Goal: Task Accomplishment & Management: Manage account settings

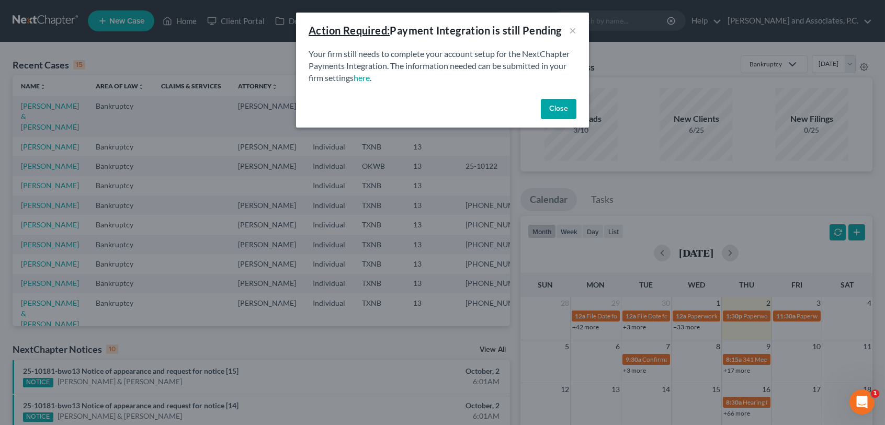
click at [562, 107] on button "Close" at bounding box center [559, 109] width 36 height 21
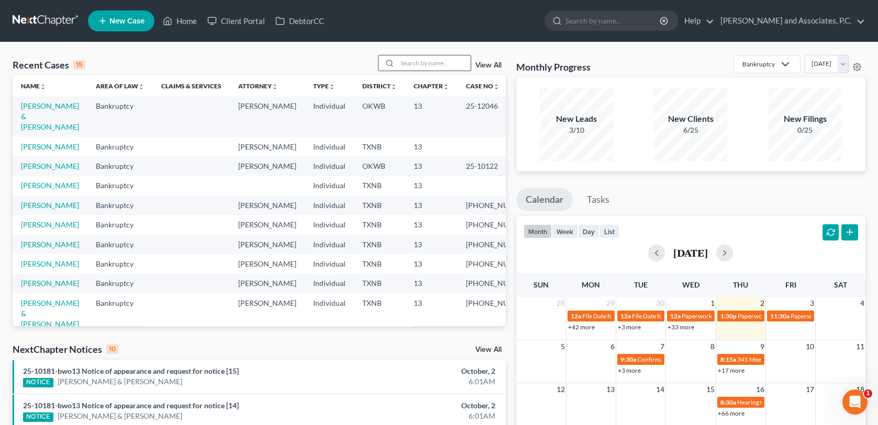
click at [408, 63] on input "search" at bounding box center [433, 62] width 73 height 15
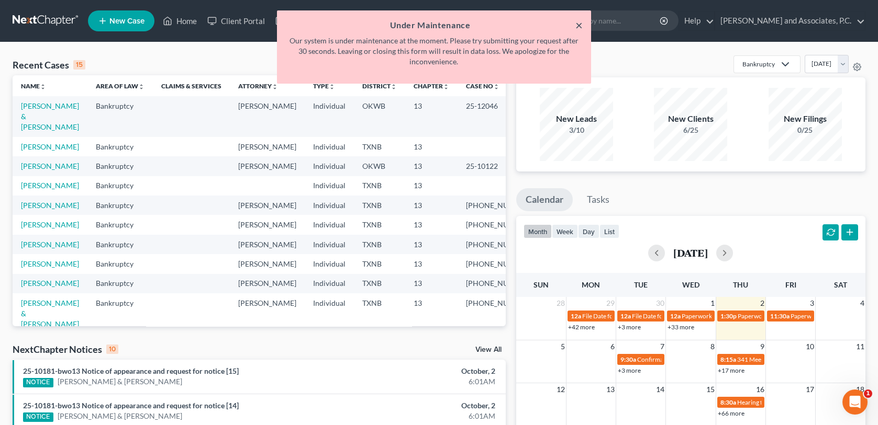
click at [579, 26] on button "×" at bounding box center [578, 25] width 7 height 13
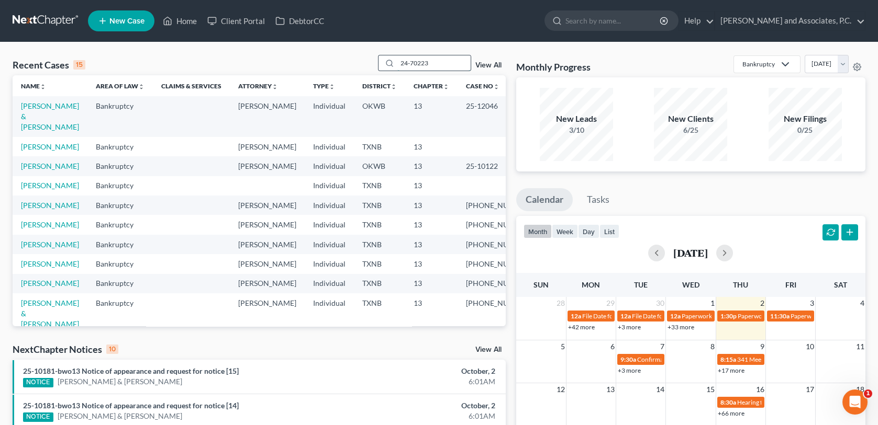
click at [440, 64] on input "24-70223" at bounding box center [433, 62] width 73 height 15
type input "24-70223"
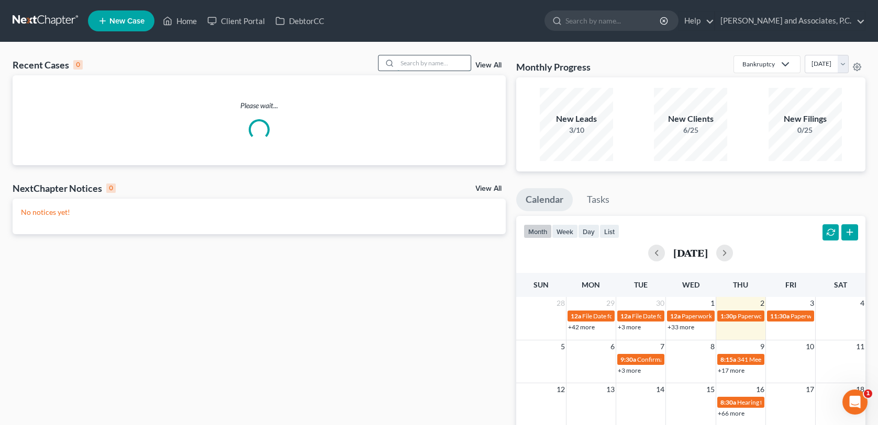
click at [408, 62] on input "search" at bounding box center [433, 62] width 73 height 15
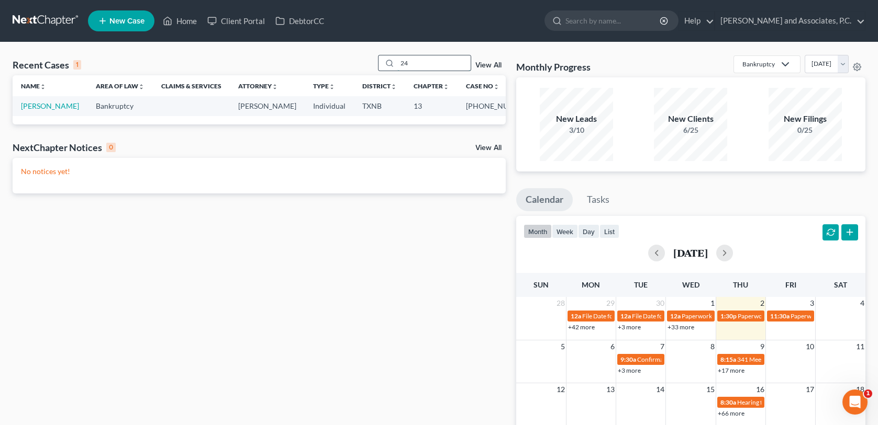
type input "2"
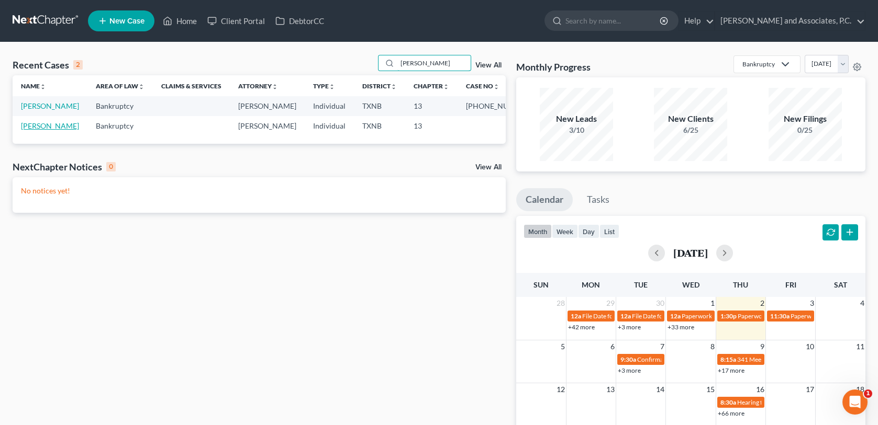
type input "[PERSON_NAME]"
click at [39, 126] on link "[PERSON_NAME]" at bounding box center [50, 125] width 58 height 9
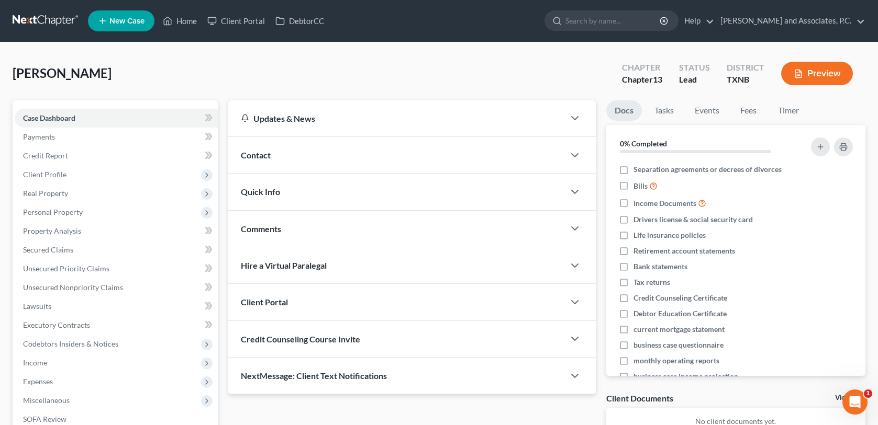
click at [284, 193] on div "Quick Info" at bounding box center [395, 192] width 335 height 36
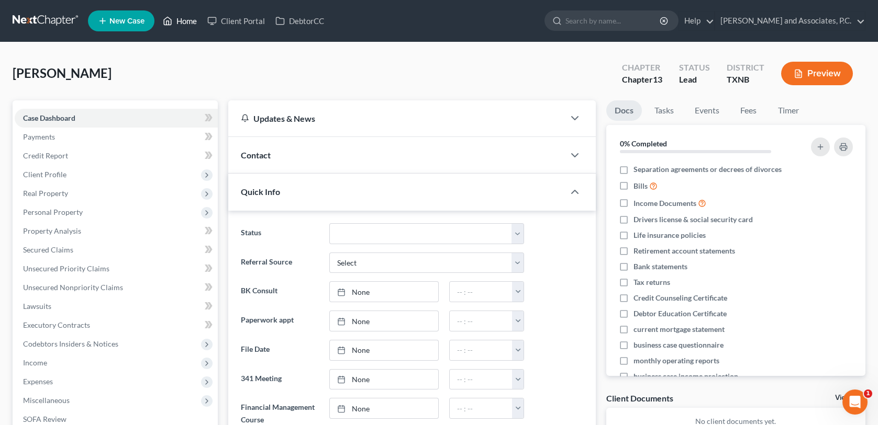
click at [182, 21] on link "Home" at bounding box center [180, 21] width 44 height 19
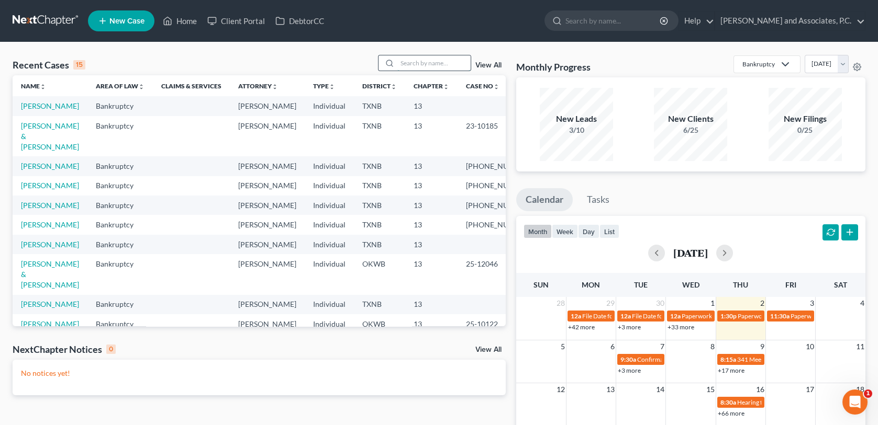
click at [410, 66] on input "search" at bounding box center [433, 62] width 73 height 15
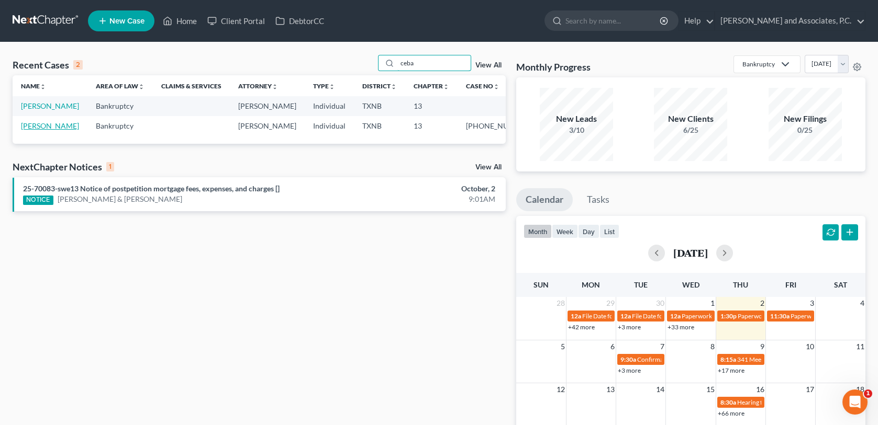
type input "ceba"
click at [51, 128] on link "[PERSON_NAME]" at bounding box center [50, 125] width 58 height 9
select select "6"
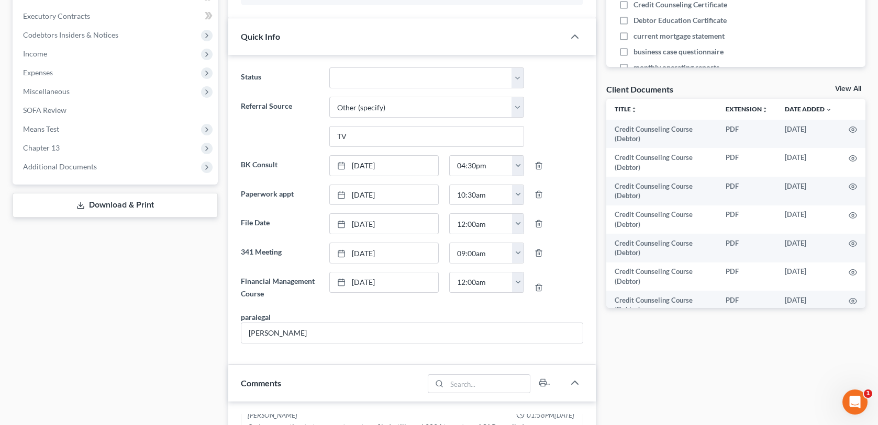
scroll to position [262, 0]
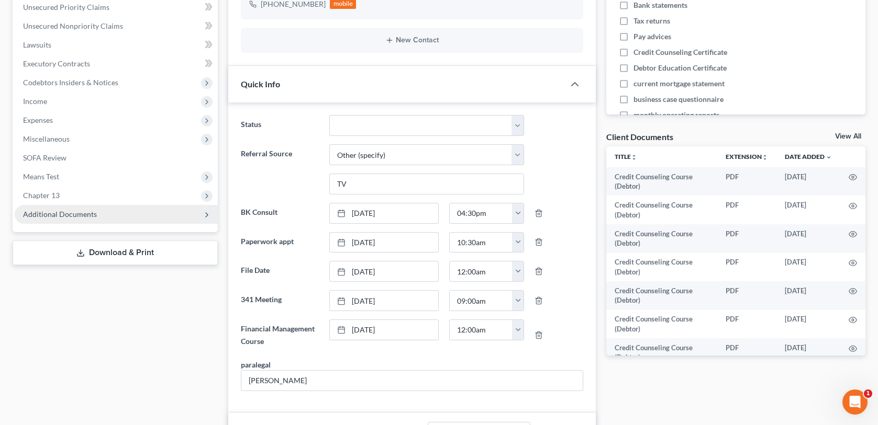
click at [73, 217] on span "Additional Documents" at bounding box center [60, 214] width 74 height 9
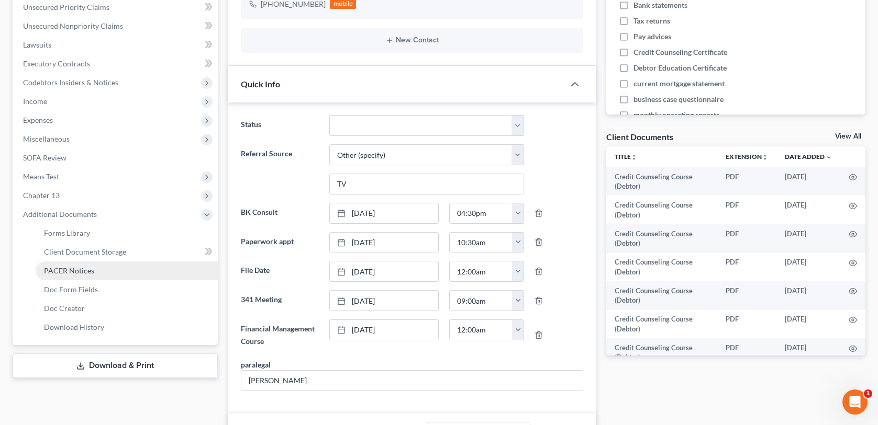
click at [69, 271] on span "PACER Notices" at bounding box center [69, 270] width 50 height 9
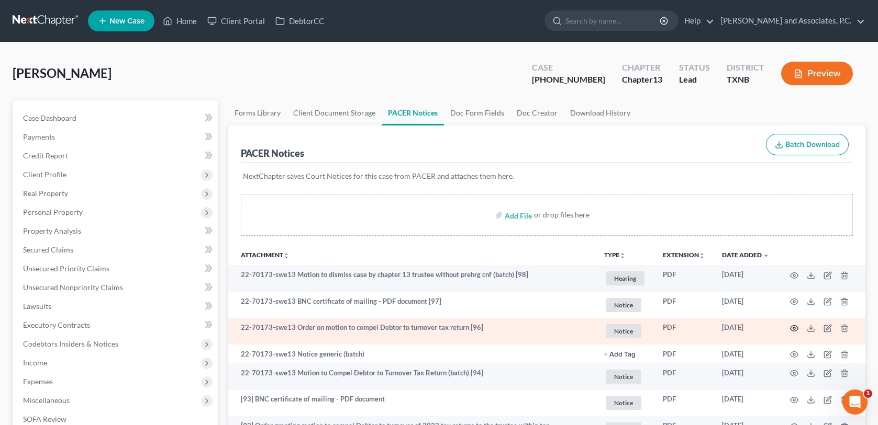
click at [793, 328] on circle "button" at bounding box center [794, 329] width 2 height 2
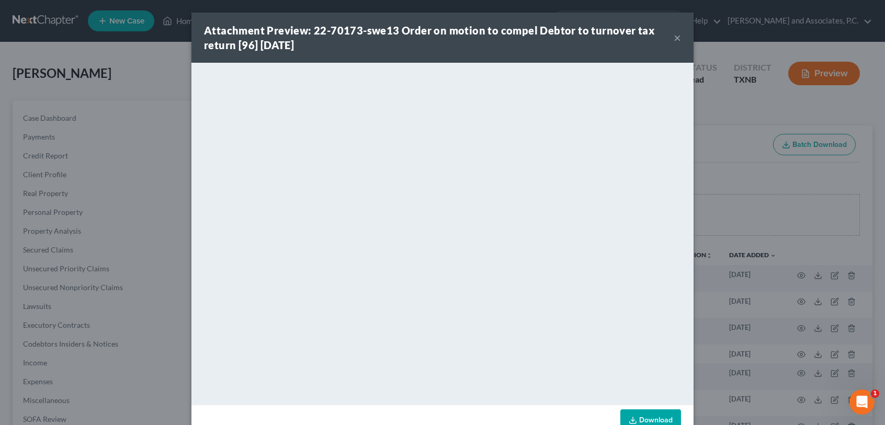
click at [674, 38] on button "×" at bounding box center [677, 37] width 7 height 13
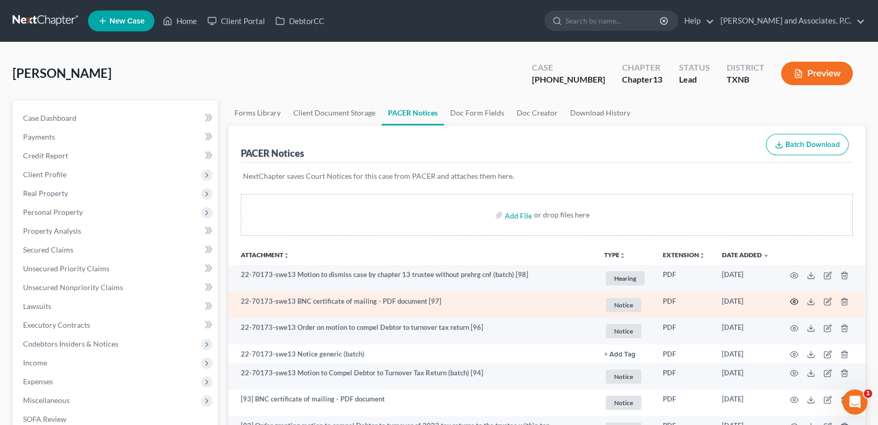
click at [792, 300] on icon "button" at bounding box center [794, 302] width 8 height 8
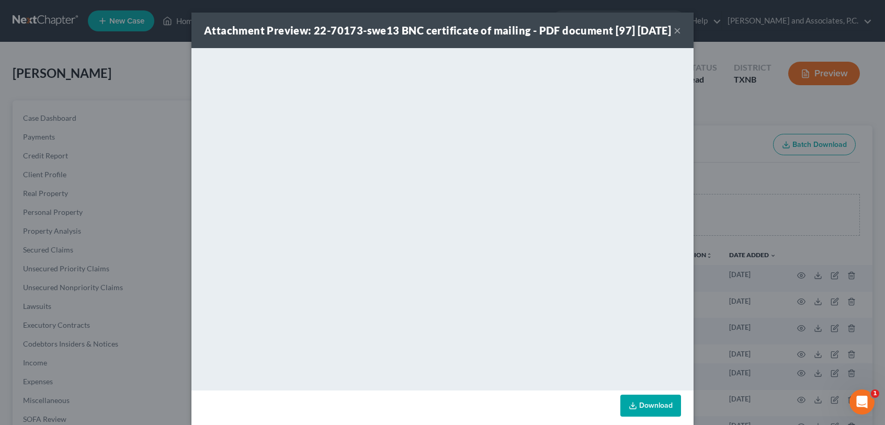
click at [674, 37] on button "×" at bounding box center [677, 30] width 7 height 13
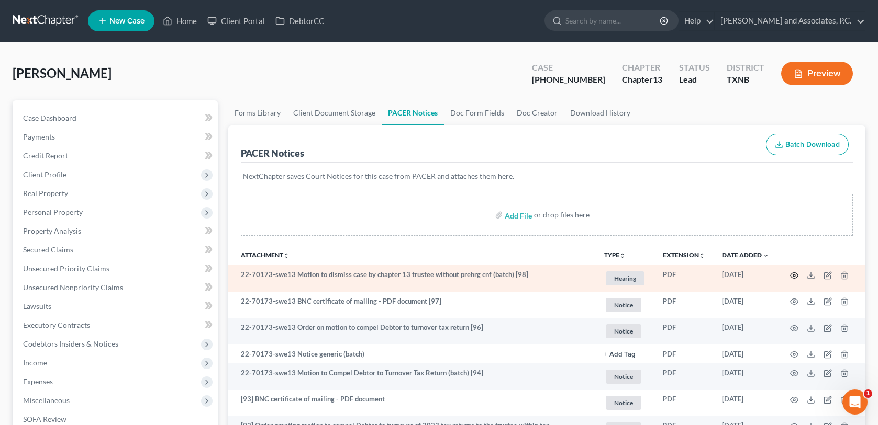
click at [792, 274] on icon "button" at bounding box center [794, 276] width 8 height 8
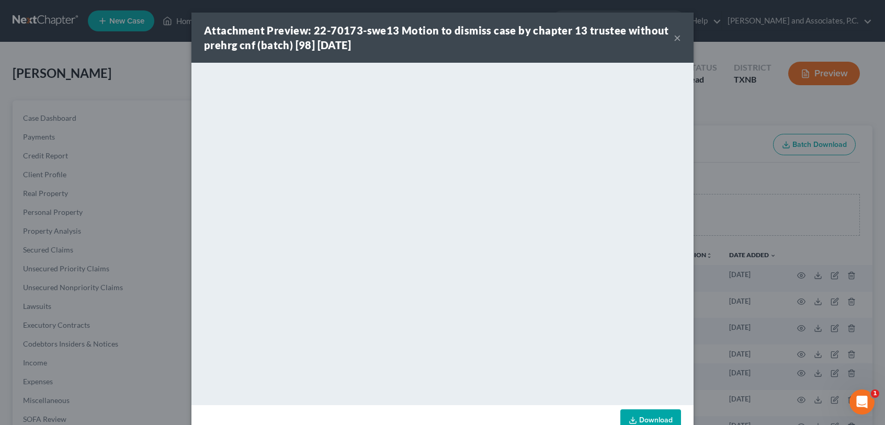
click at [674, 37] on button "×" at bounding box center [677, 37] width 7 height 13
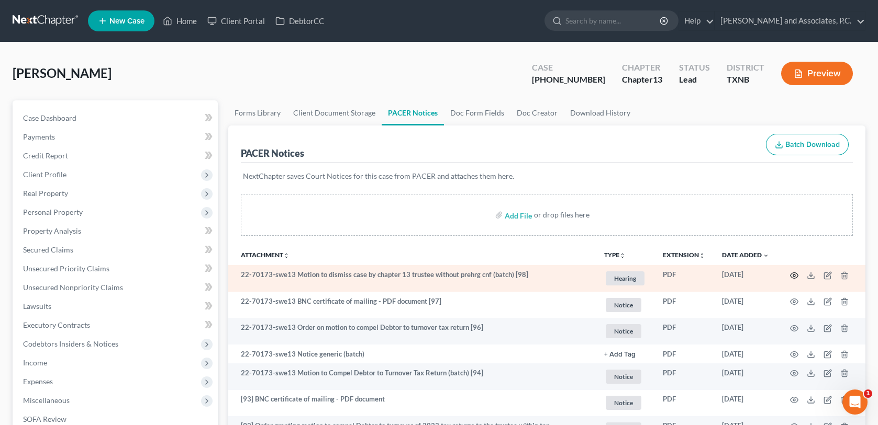
click at [793, 275] on circle "button" at bounding box center [794, 276] width 2 height 2
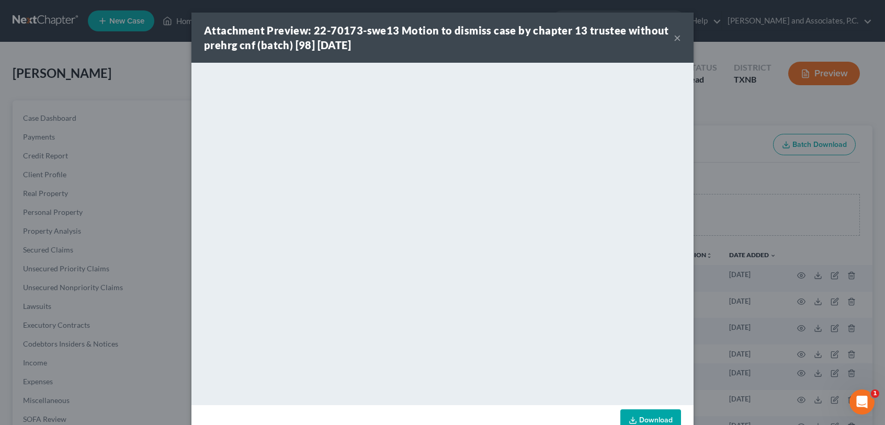
click at [674, 41] on button "×" at bounding box center [677, 37] width 7 height 13
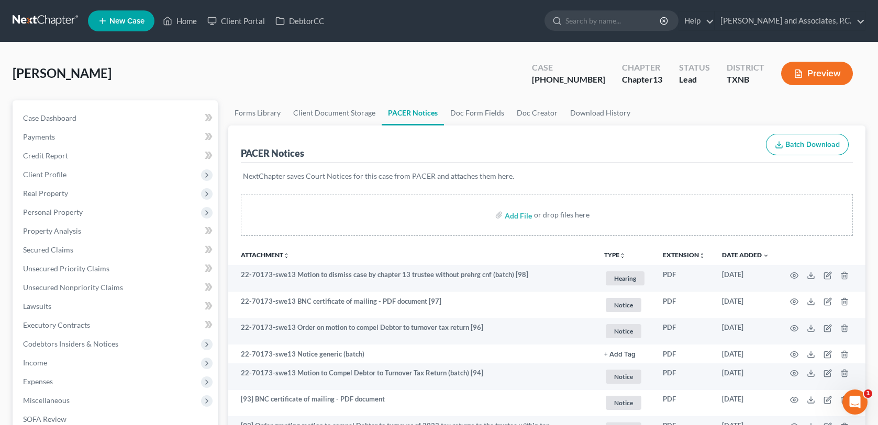
click at [127, 26] on link "New Case" at bounding box center [121, 20] width 66 height 21
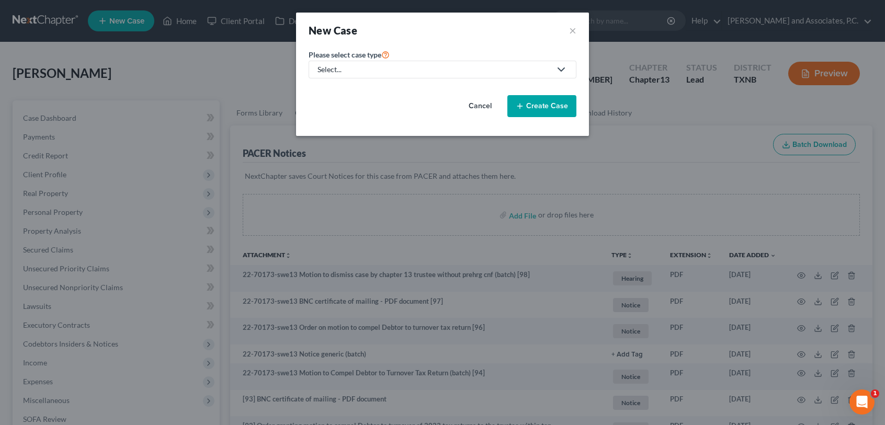
click at [345, 72] on div "Select..." at bounding box center [434, 69] width 233 height 10
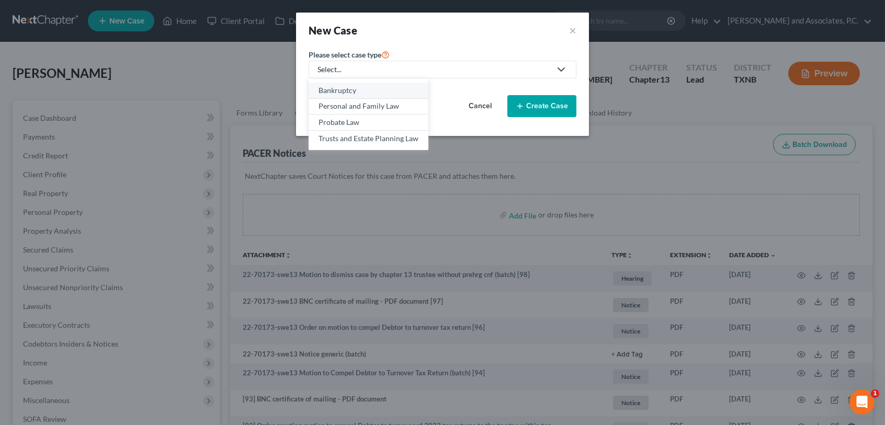
click at [347, 87] on div "Bankruptcy" at bounding box center [369, 90] width 100 height 10
select select "78"
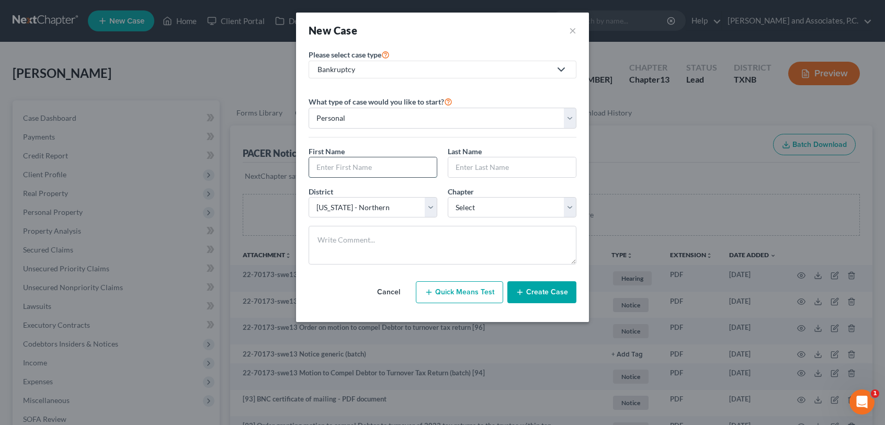
click at [355, 170] on input "text" at bounding box center [373, 168] width 128 height 20
type input "h"
type input "Harmoni"
type input "A"
type input "[PERSON_NAME]"
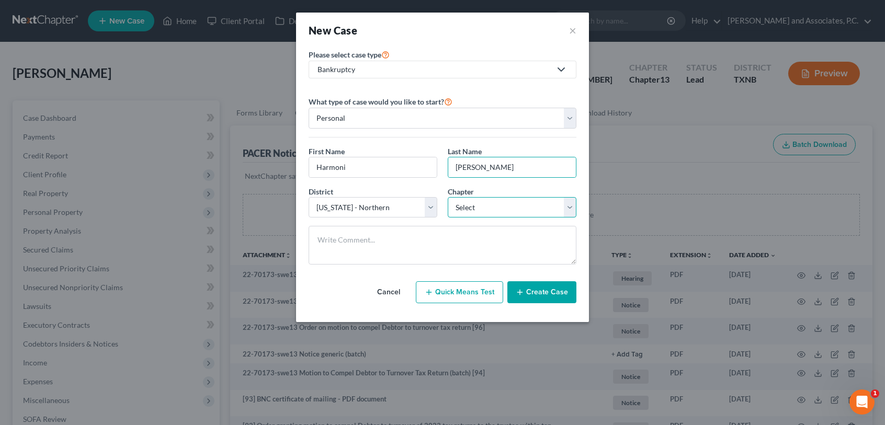
click at [461, 208] on select "Select 7 11 12 13" at bounding box center [512, 207] width 129 height 21
select select "3"
click at [448, 197] on select "Select 7 11 12 13" at bounding box center [512, 207] width 129 height 21
click at [526, 295] on button "Create Case" at bounding box center [542, 293] width 69 height 22
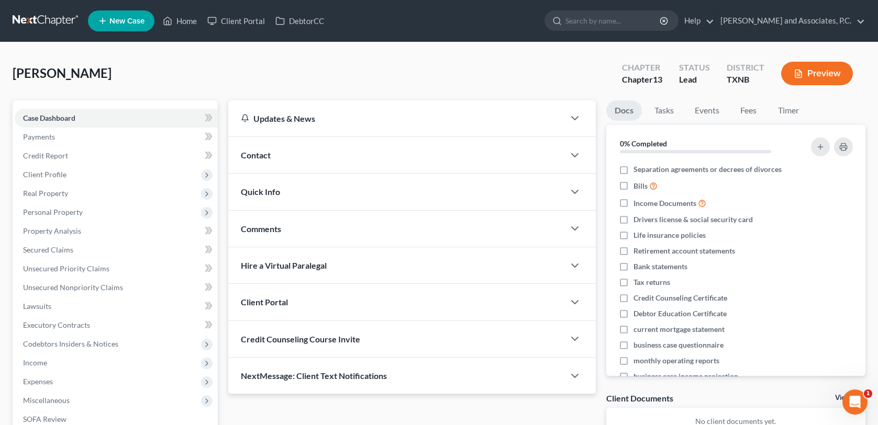
click at [288, 151] on div "Contact" at bounding box center [395, 155] width 335 height 36
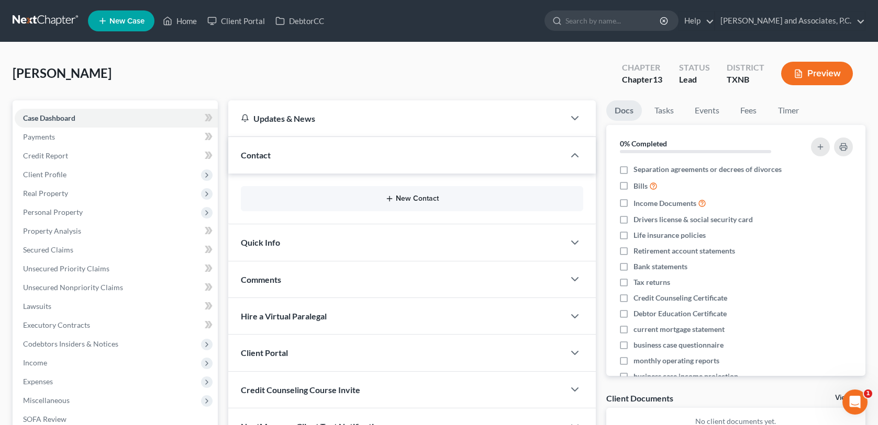
click at [288, 197] on button "New Contact" at bounding box center [411, 199] width 325 height 8
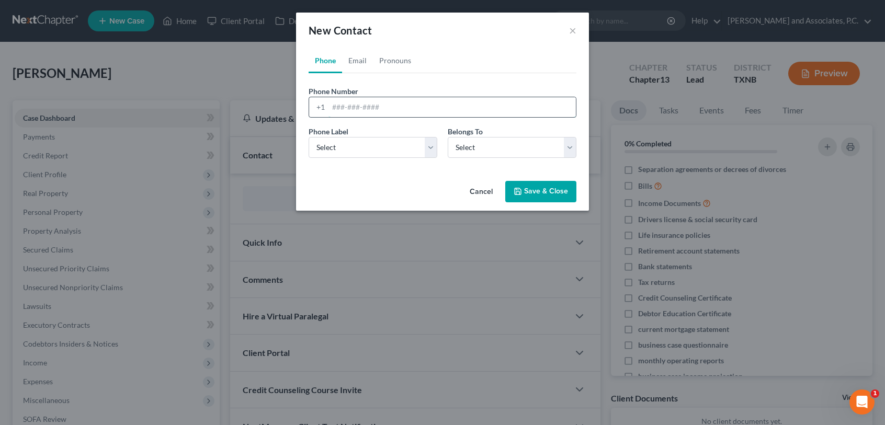
click at [333, 106] on input "tel" at bounding box center [453, 107] width 248 height 20
type input "[PHONE_NUMBER]"
click at [430, 149] on select "Select Mobile Home Work Other" at bounding box center [373, 147] width 129 height 21
select select "0"
click at [309, 137] on select "Select Mobile Home Work Other" at bounding box center [373, 147] width 129 height 21
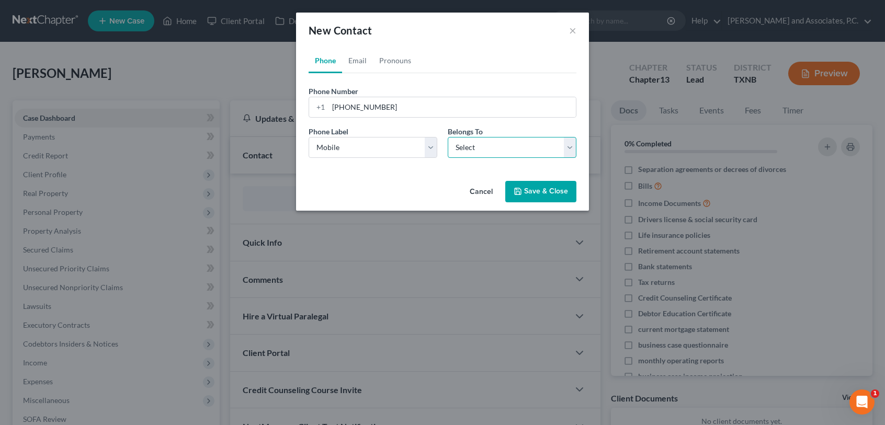
click at [489, 146] on select "Select Client Other" at bounding box center [512, 147] width 129 height 21
select select "0"
click at [448, 137] on select "Select Client Other" at bounding box center [512, 147] width 129 height 21
drag, startPoint x: 360, startPoint y: 62, endPoint x: 365, endPoint y: 63, distance: 5.3
click at [360, 62] on link "Email" at bounding box center [357, 60] width 31 height 25
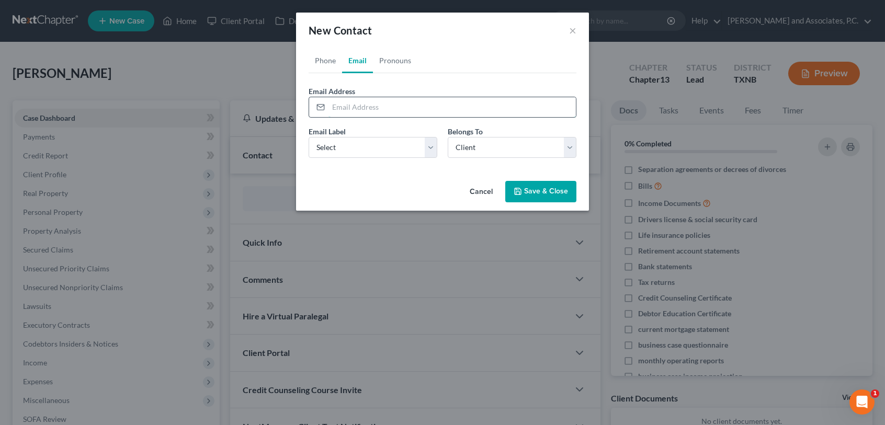
click at [336, 108] on input "email" at bounding box center [453, 107] width 248 height 20
type input "[EMAIL_ADDRESS][PERSON_NAME][DOMAIN_NAME]"
click at [399, 149] on select "Select Home Work Other" at bounding box center [373, 147] width 129 height 21
select select "0"
click at [309, 137] on select "Select Home Work Other" at bounding box center [373, 147] width 129 height 21
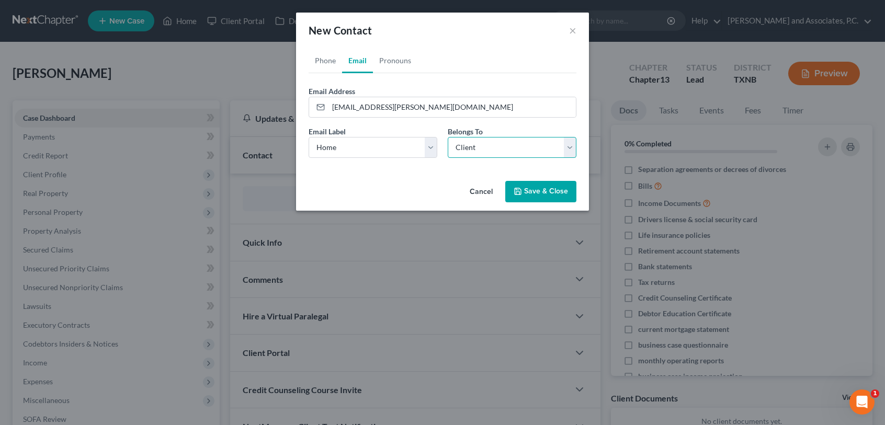
click at [475, 149] on select "Select Client Other" at bounding box center [512, 147] width 129 height 21
click at [448, 137] on select "Select Client Other" at bounding box center [512, 147] width 129 height 21
click at [541, 193] on button "Save & Close" at bounding box center [541, 192] width 71 height 22
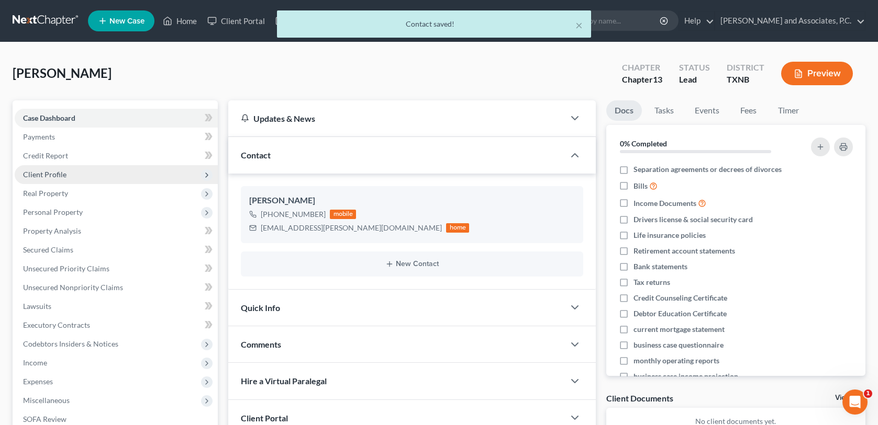
click at [46, 173] on span "Client Profile" at bounding box center [44, 174] width 43 height 9
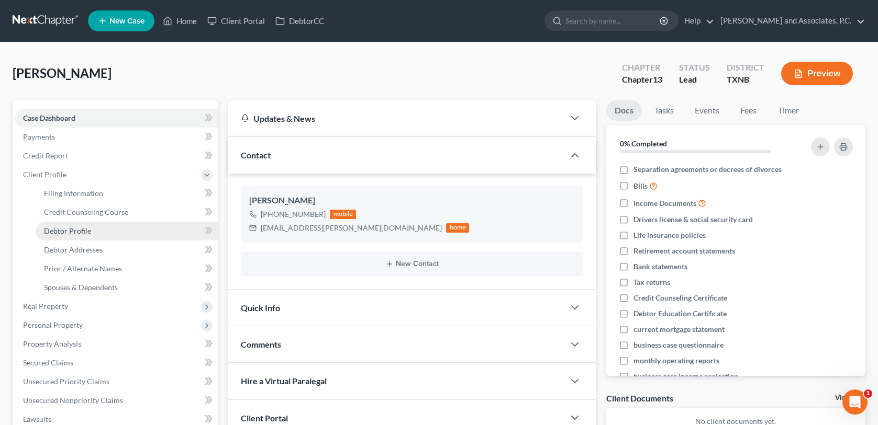
click at [64, 231] on span "Debtor Profile" at bounding box center [67, 231] width 47 height 9
select select "0"
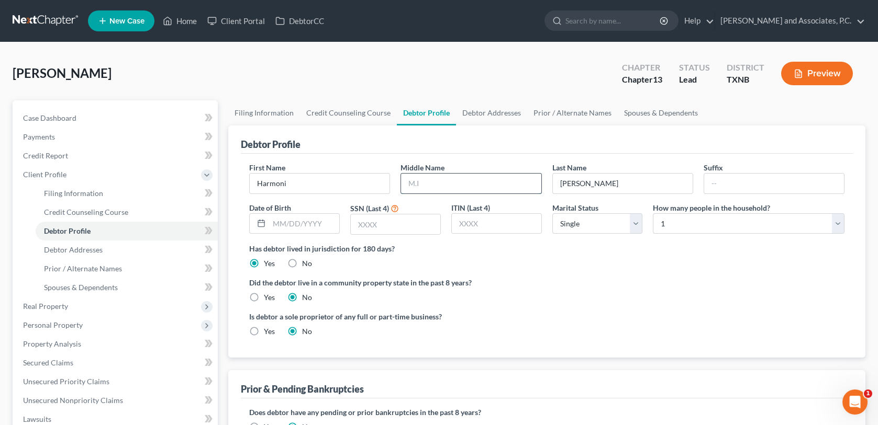
click at [408, 179] on input "text" at bounding box center [471, 184] width 140 height 20
type input "[PERSON_NAME]"
click at [272, 225] on input "text" at bounding box center [304, 224] width 70 height 20
type input "[DATE]"
click at [356, 228] on input "text" at bounding box center [395, 225] width 89 height 20
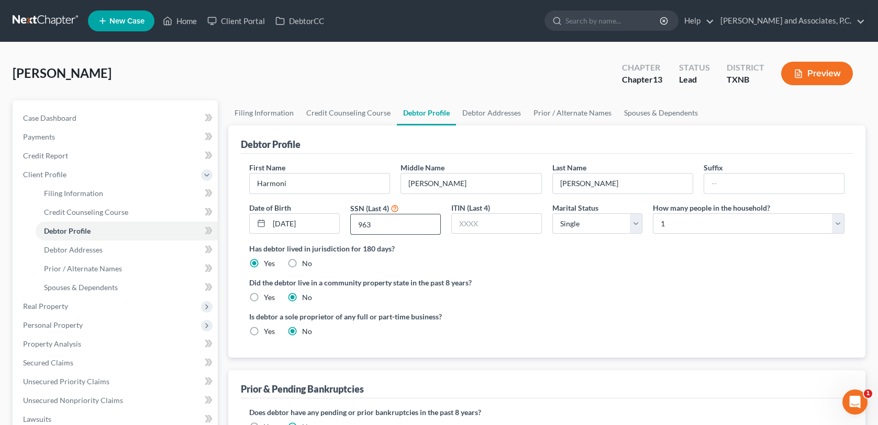
type input "9637"
click at [91, 252] on span "Debtor Addresses" at bounding box center [73, 249] width 59 height 9
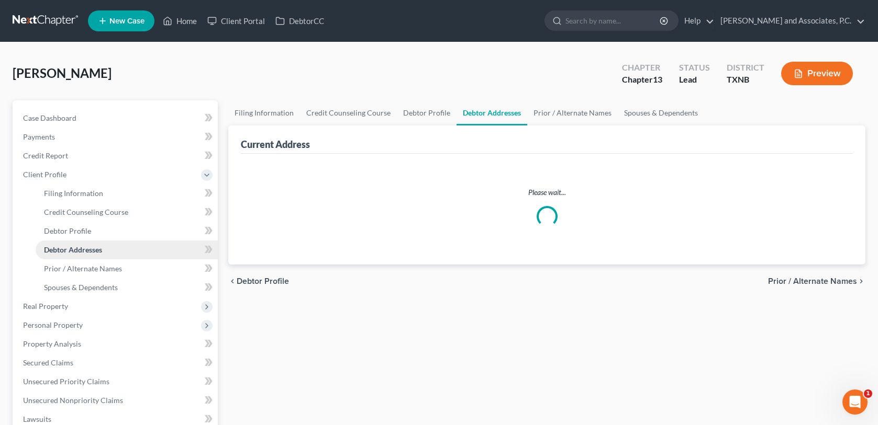
select select "0"
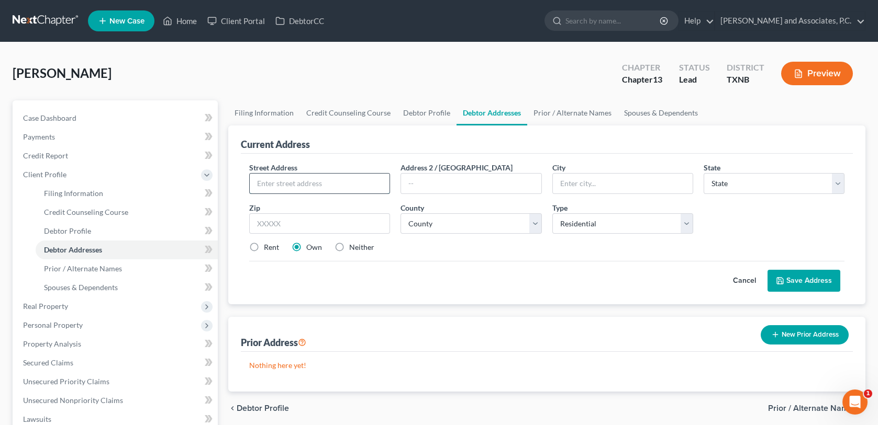
click at [271, 181] on input "text" at bounding box center [320, 184] width 140 height 20
type input "[STREET_ADDRESS][PERSON_NAME]"
type input "[GEOGRAPHIC_DATA]"
select select "45"
type input "76308"
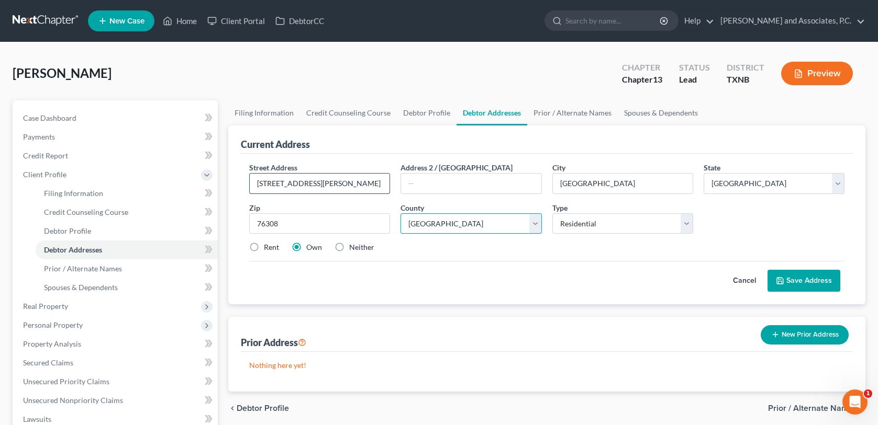
select select "242"
click at [776, 280] on icon at bounding box center [780, 281] width 8 height 8
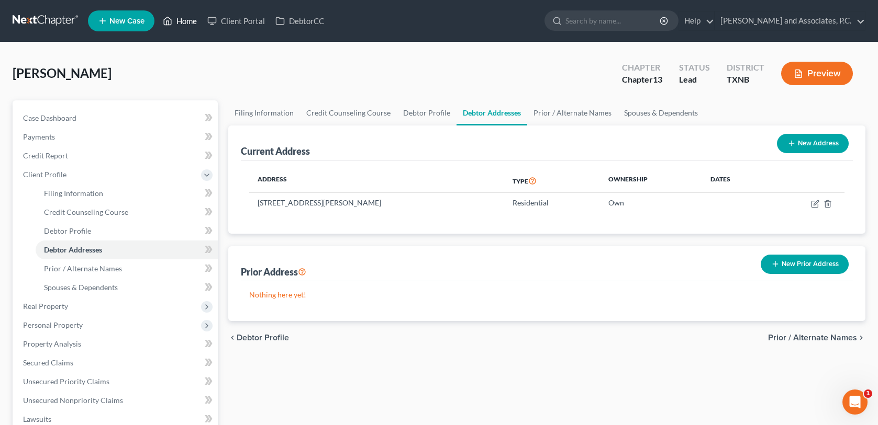
click at [187, 21] on link "Home" at bounding box center [180, 21] width 44 height 19
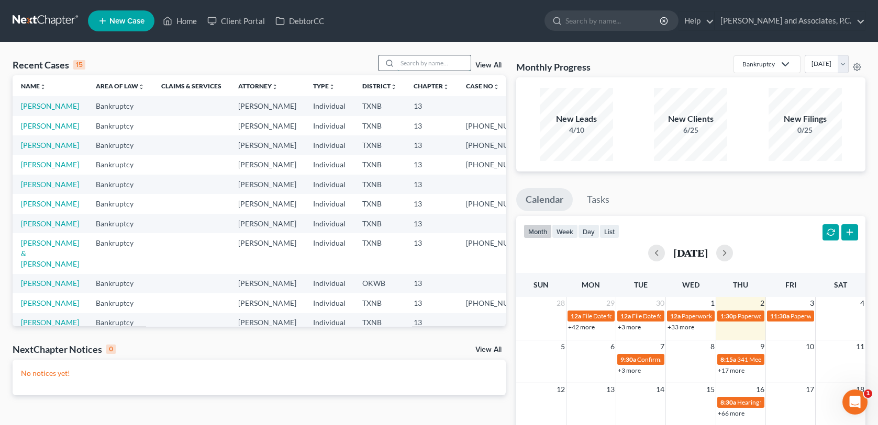
click at [410, 65] on input "search" at bounding box center [433, 62] width 73 height 15
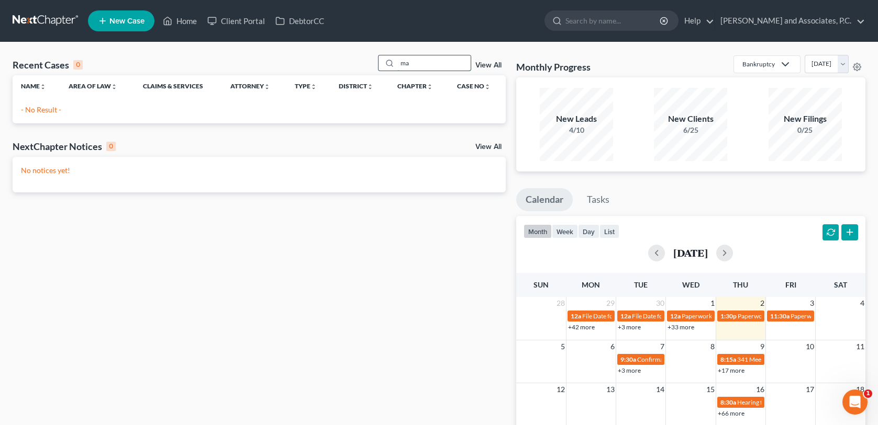
type input "m"
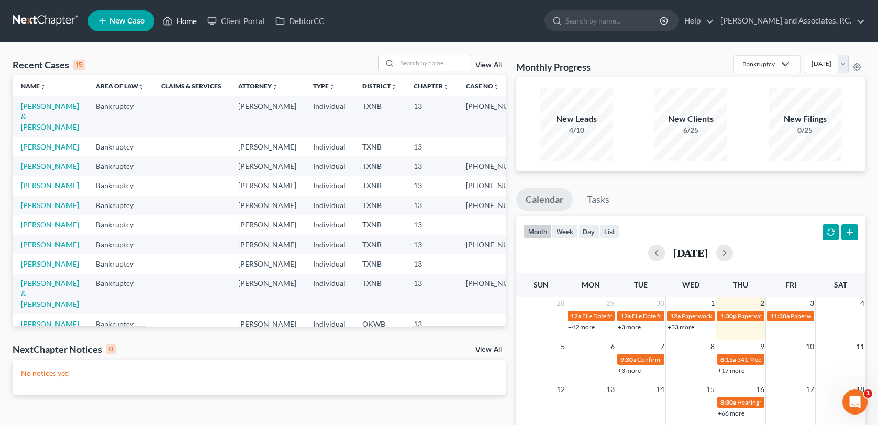
click at [187, 22] on link "Home" at bounding box center [180, 21] width 44 height 19
click at [404, 62] on input "search" at bounding box center [433, 62] width 73 height 15
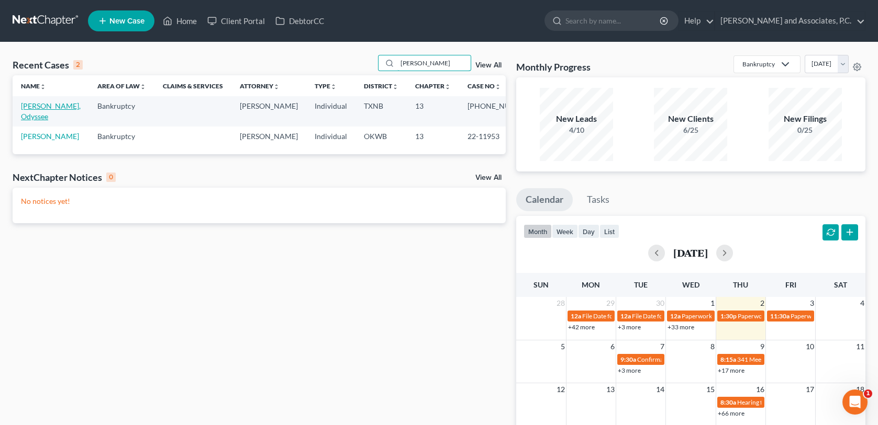
type input "[PERSON_NAME]"
click at [46, 106] on link "[PERSON_NAME], Odyssee" at bounding box center [51, 111] width 60 height 19
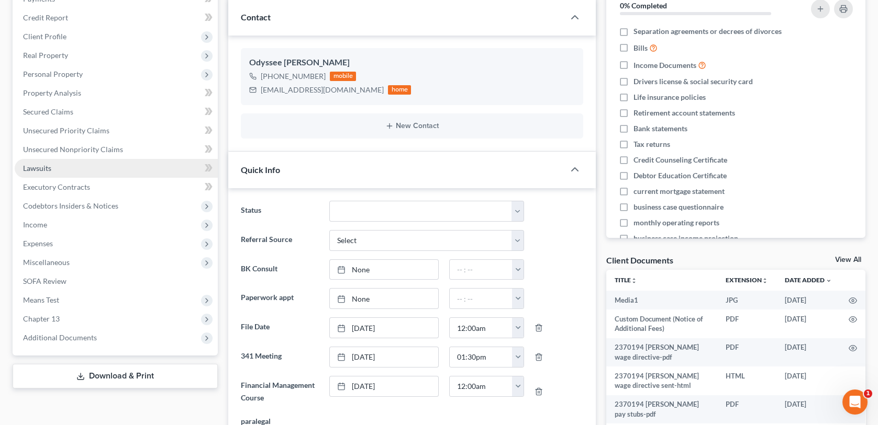
scroll to position [157, 0]
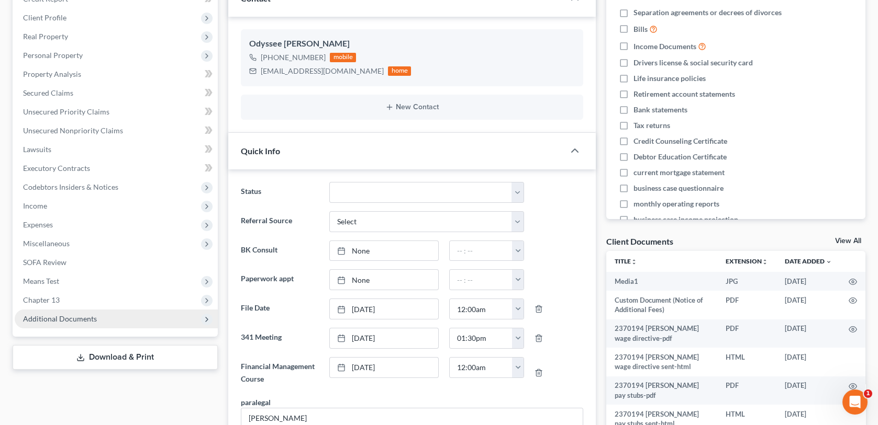
click at [92, 322] on span "Additional Documents" at bounding box center [116, 319] width 203 height 19
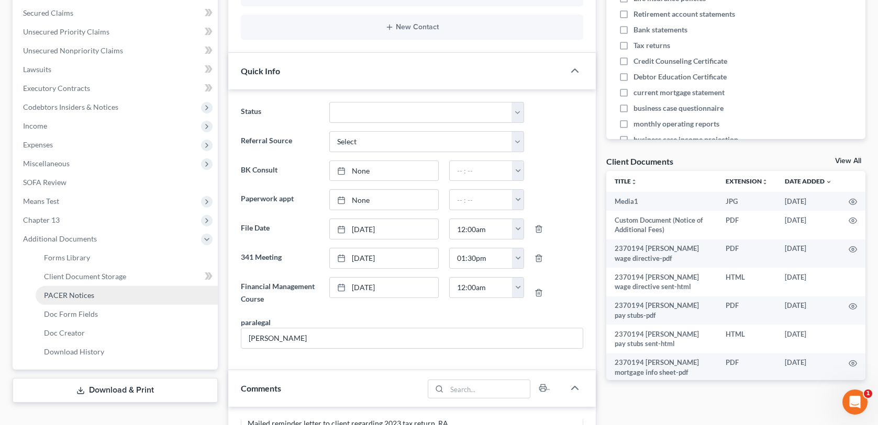
scroll to position [262, 0]
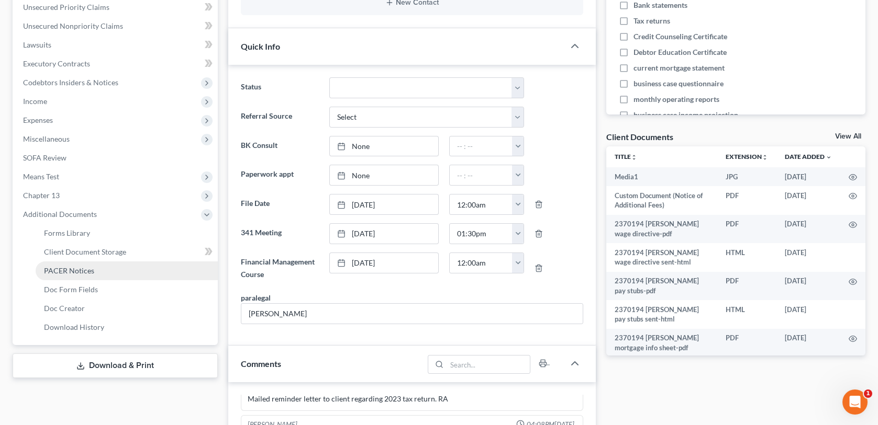
click at [102, 272] on link "PACER Notices" at bounding box center [127, 271] width 182 height 19
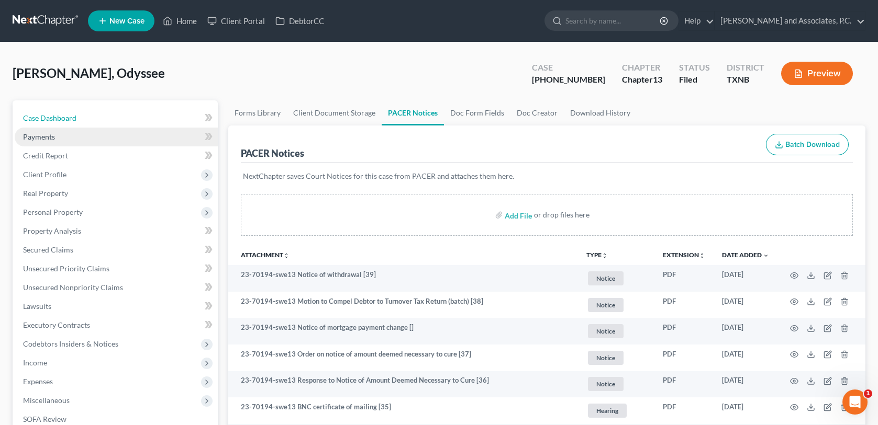
drag, startPoint x: 80, startPoint y: 118, endPoint x: 125, endPoint y: 127, distance: 45.3
click at [80, 118] on link "Case Dashboard" at bounding box center [116, 118] width 203 height 19
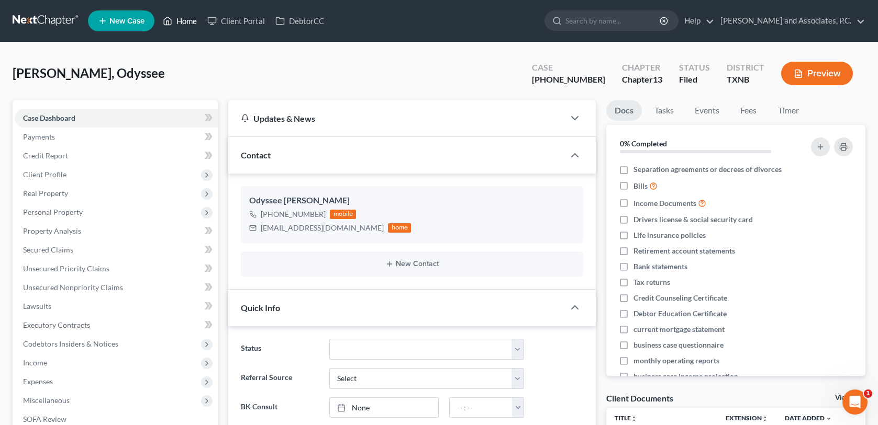
click at [188, 24] on link "Home" at bounding box center [180, 21] width 44 height 19
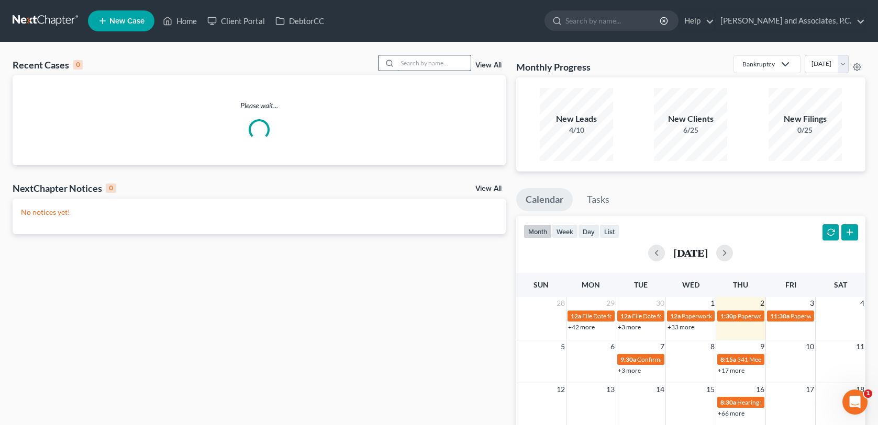
click at [419, 66] on input "search" at bounding box center [433, 62] width 73 height 15
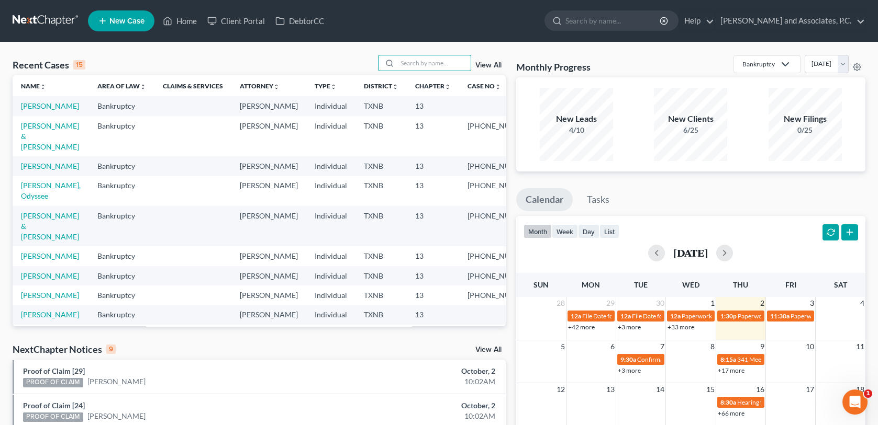
click at [130, 25] on span "New Case" at bounding box center [126, 21] width 35 height 8
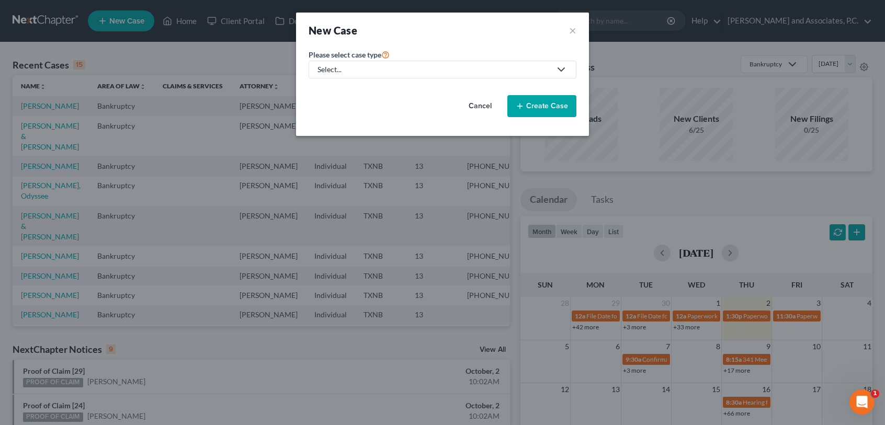
click at [565, 68] on icon at bounding box center [561, 69] width 13 height 13
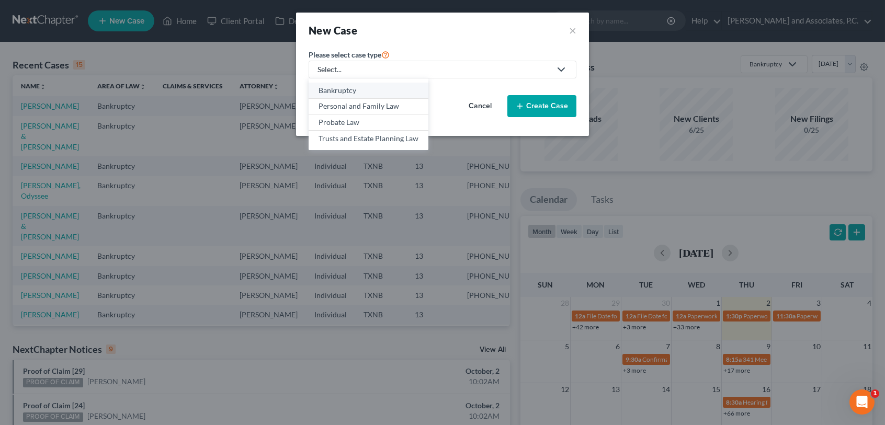
click at [378, 91] on div "Bankruptcy" at bounding box center [369, 90] width 100 height 10
select select "78"
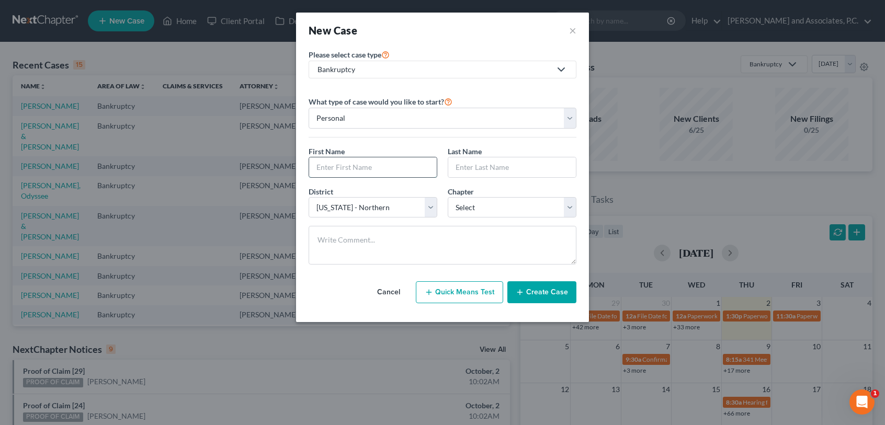
click at [341, 167] on input "text" at bounding box center [373, 168] width 128 height 20
click at [341, 169] on input "[PERSON_NAME]" at bounding box center [373, 168] width 128 height 20
type input "j"
type input "[PERSON_NAME]"
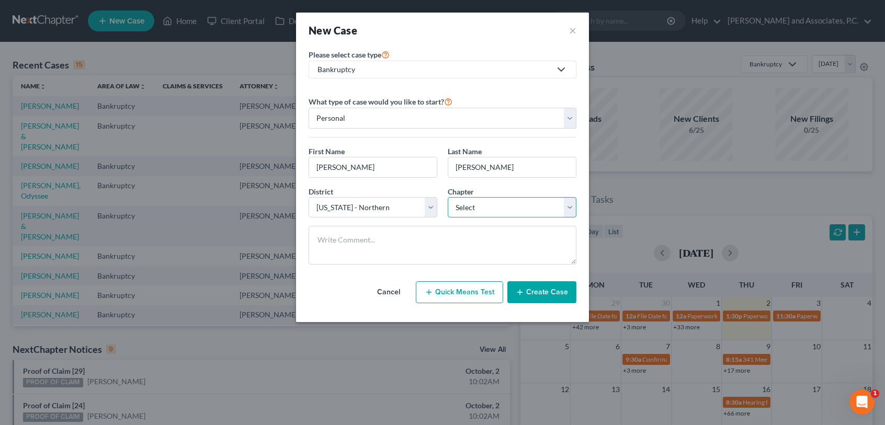
click at [533, 203] on select "Select 7 11 12 13" at bounding box center [512, 207] width 129 height 21
select select "3"
click at [448, 197] on select "Select 7 11 12 13" at bounding box center [512, 207] width 129 height 21
click at [530, 298] on button "Create Case" at bounding box center [542, 293] width 69 height 22
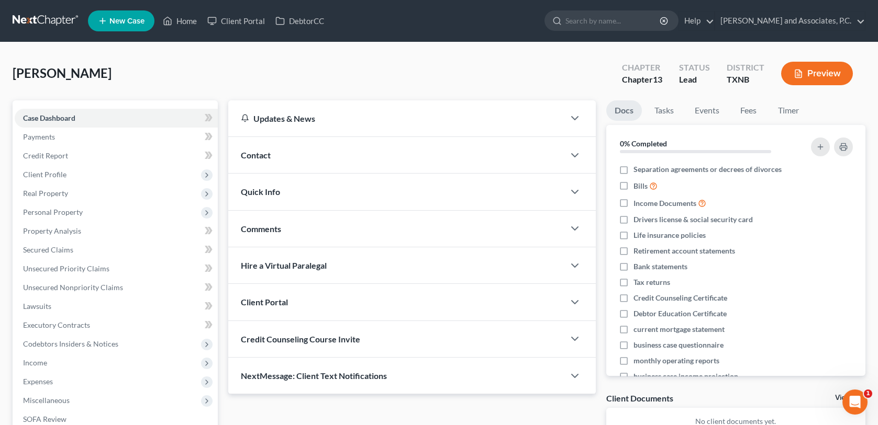
click at [273, 153] on div "Contact" at bounding box center [395, 155] width 335 height 36
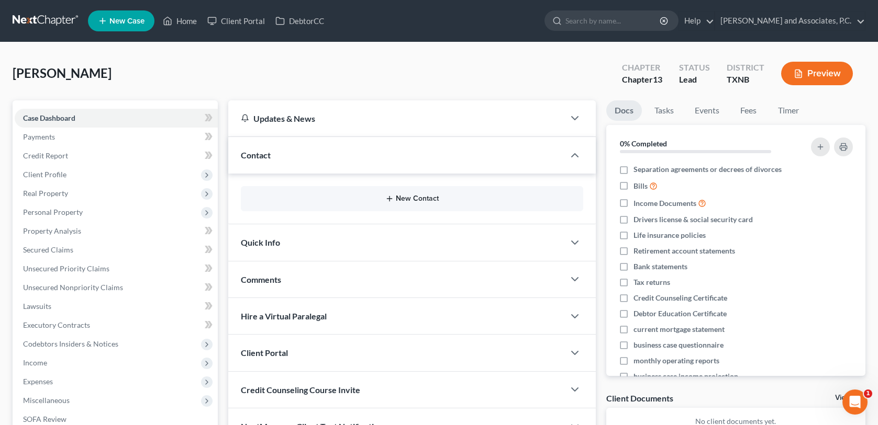
click at [395, 199] on button "New Contact" at bounding box center [411, 199] width 325 height 8
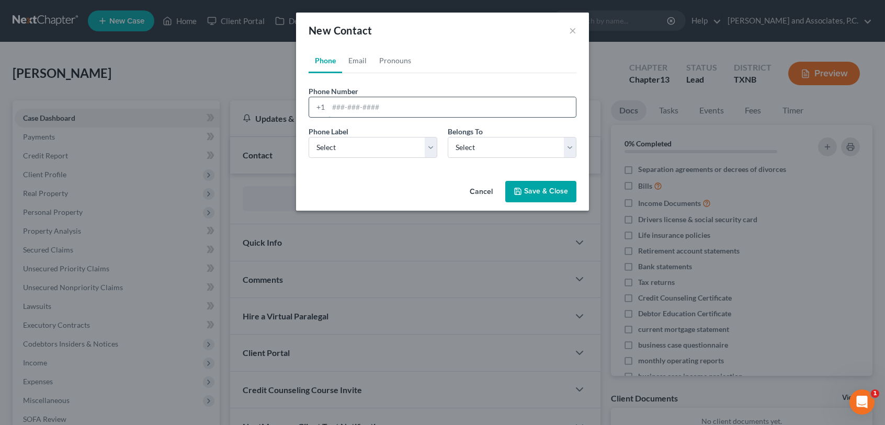
click at [347, 108] on input "tel" at bounding box center [453, 107] width 248 height 20
type input "[PHONE_NUMBER]"
click at [432, 154] on select "Select Mobile Home Work Other" at bounding box center [373, 147] width 129 height 21
select select "0"
click at [309, 137] on select "Select Mobile Home Work Other" at bounding box center [373, 147] width 129 height 21
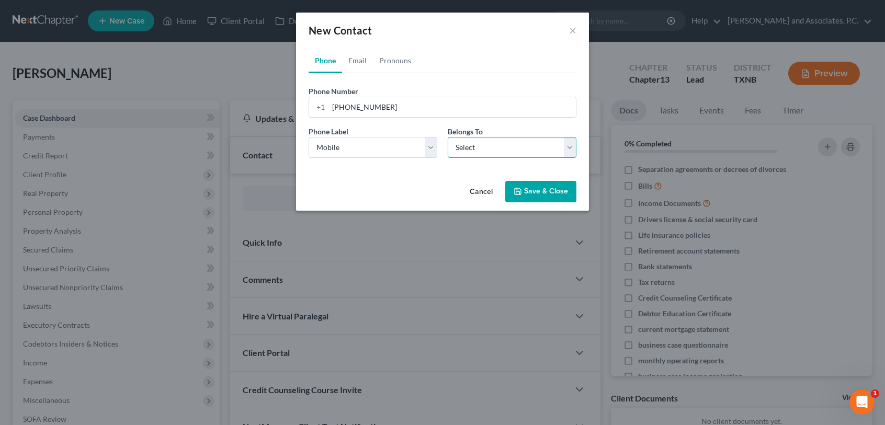
click at [463, 154] on select "Select Client Other" at bounding box center [512, 147] width 129 height 21
select select "0"
click at [448, 137] on select "Select Client Other" at bounding box center [512, 147] width 129 height 21
click at [535, 192] on button "Save & Close" at bounding box center [541, 192] width 71 height 22
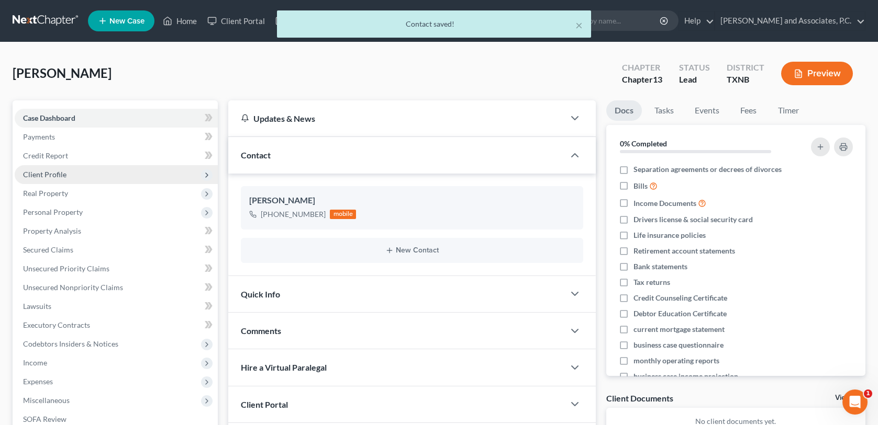
click at [33, 176] on span "Client Profile" at bounding box center [44, 174] width 43 height 9
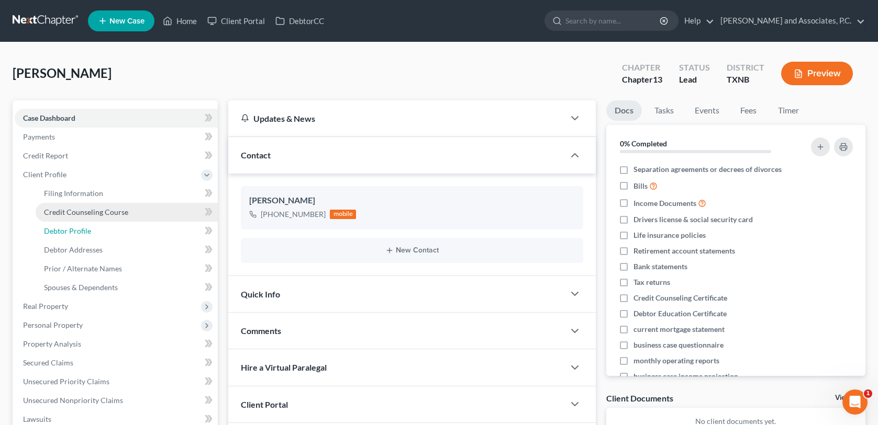
click at [80, 229] on span "Debtor Profile" at bounding box center [67, 231] width 47 height 9
select select "0"
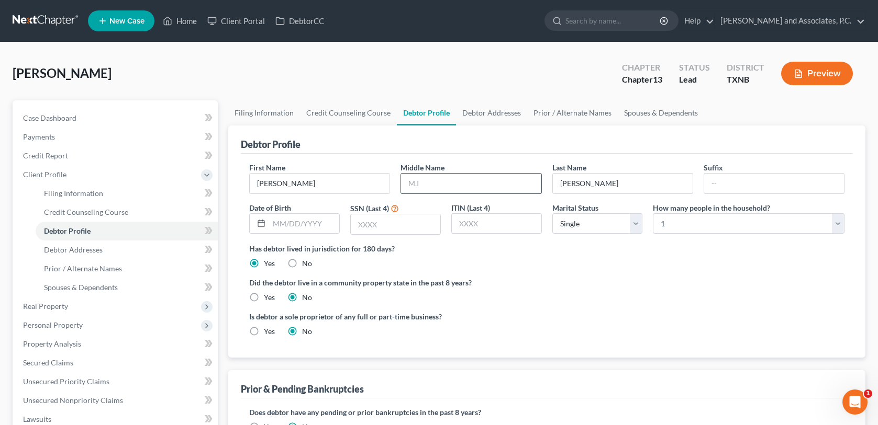
click at [420, 180] on input "text" at bounding box center [471, 184] width 140 height 20
type input "[PERSON_NAME]"
click at [271, 223] on input "text" at bounding box center [304, 224] width 70 height 20
type input "[DATE]"
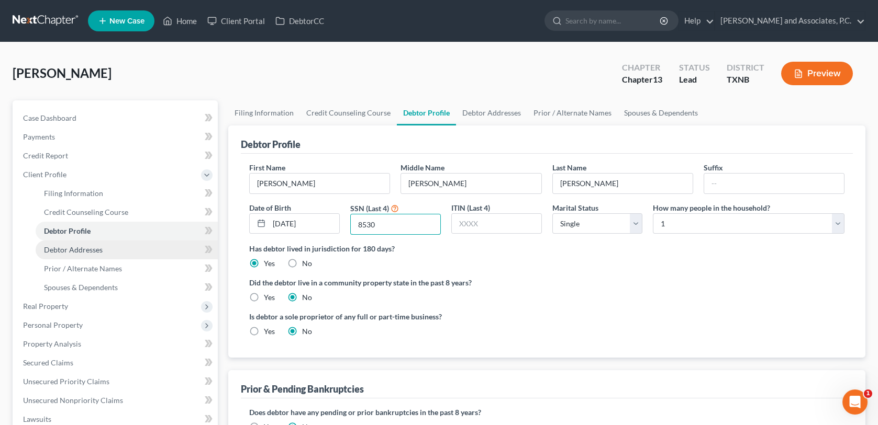
type input "8530"
click at [91, 250] on span "Debtor Addresses" at bounding box center [73, 249] width 59 height 9
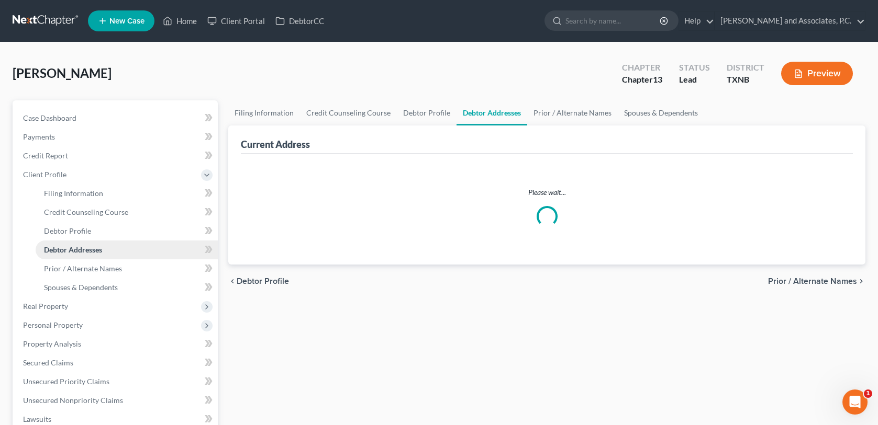
select select "0"
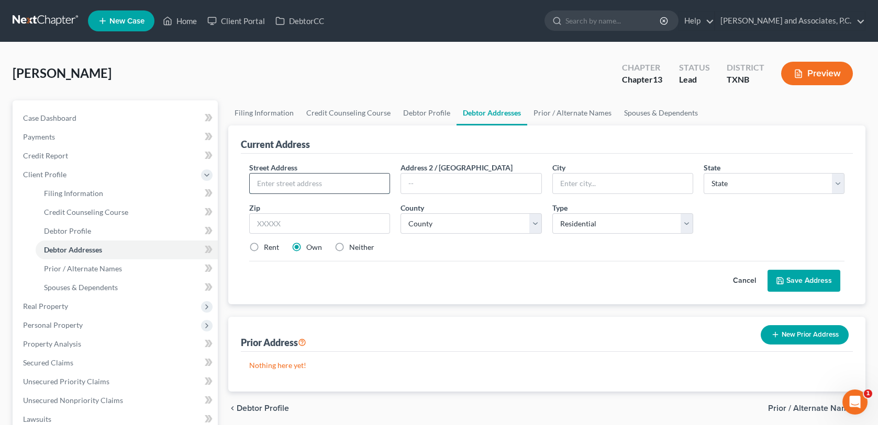
click at [279, 184] on input "text" at bounding box center [320, 184] width 140 height 20
click at [305, 180] on input "text" at bounding box center [320, 184] width 140 height 20
type input "1705 [PERSON_NAME]"
type input "[GEOGRAPHIC_DATA]"
select select "45"
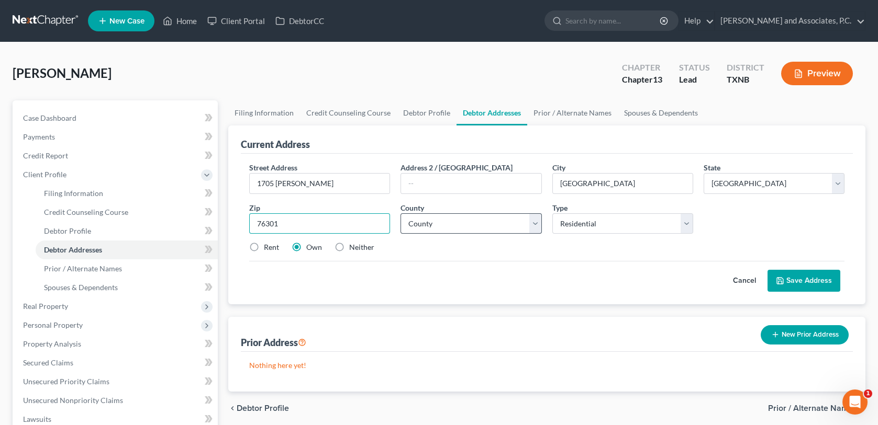
type input "76301"
click at [450, 221] on select "County [GEOGRAPHIC_DATA] [GEOGRAPHIC_DATA] [GEOGRAPHIC_DATA] [GEOGRAPHIC_DATA] …" at bounding box center [470, 224] width 141 height 21
select select "242"
click at [400, 214] on select "County [GEOGRAPHIC_DATA] [GEOGRAPHIC_DATA] [GEOGRAPHIC_DATA] [GEOGRAPHIC_DATA] …" at bounding box center [470, 224] width 141 height 21
click at [805, 283] on button "Save Address" at bounding box center [803, 281] width 73 height 22
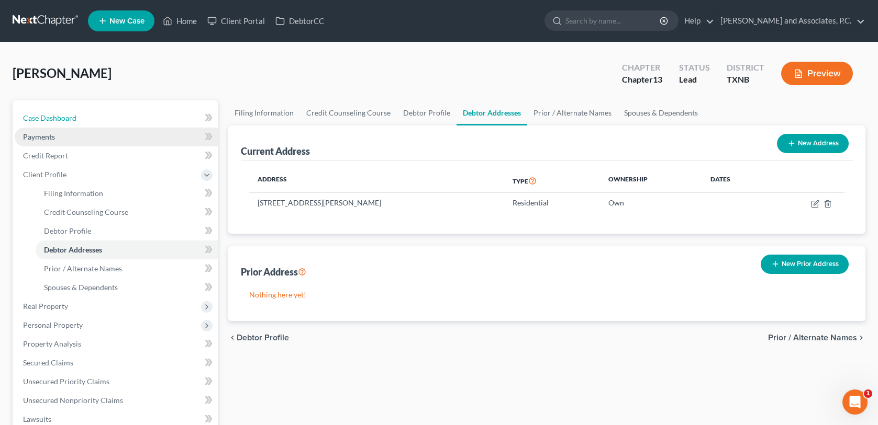
click at [65, 122] on link "Case Dashboard" at bounding box center [116, 118] width 203 height 19
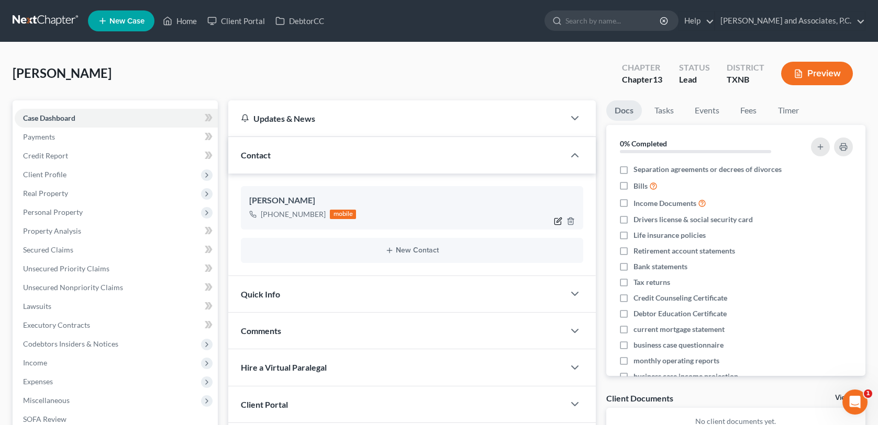
click at [556, 221] on icon "button" at bounding box center [558, 221] width 8 height 8
select select "0"
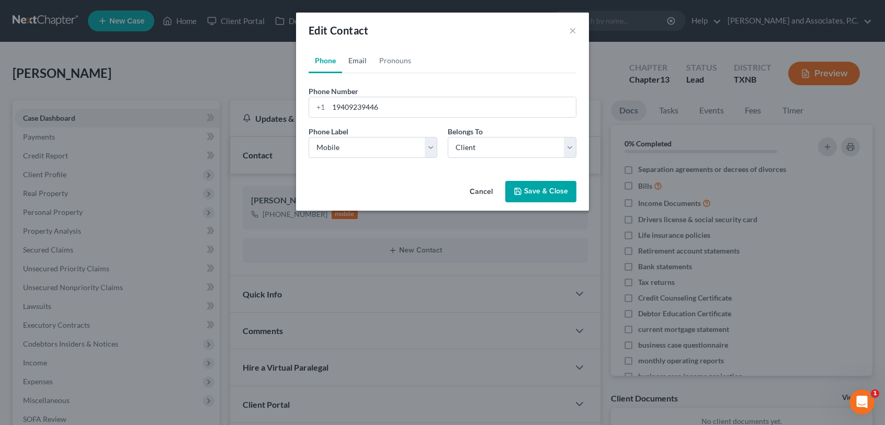
click at [356, 65] on link "Email" at bounding box center [357, 60] width 31 height 25
click at [362, 103] on input "email" at bounding box center [453, 107] width 248 height 20
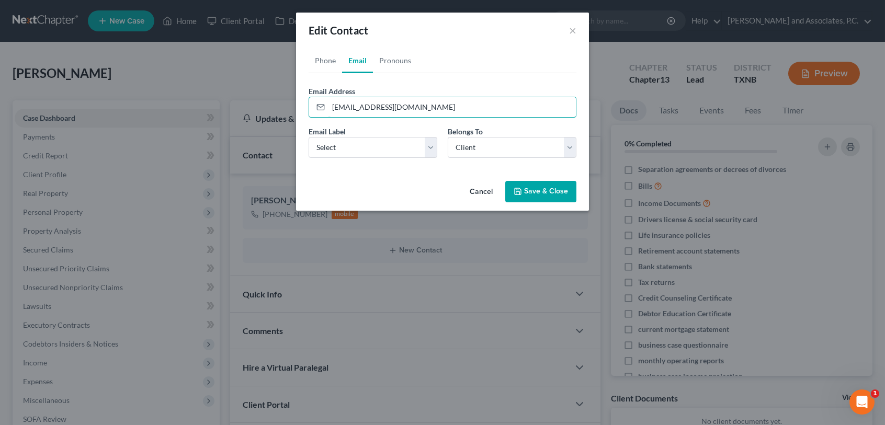
type input "[EMAIL_ADDRESS][DOMAIN_NAME]"
click at [554, 196] on button "Save & Close" at bounding box center [541, 192] width 71 height 22
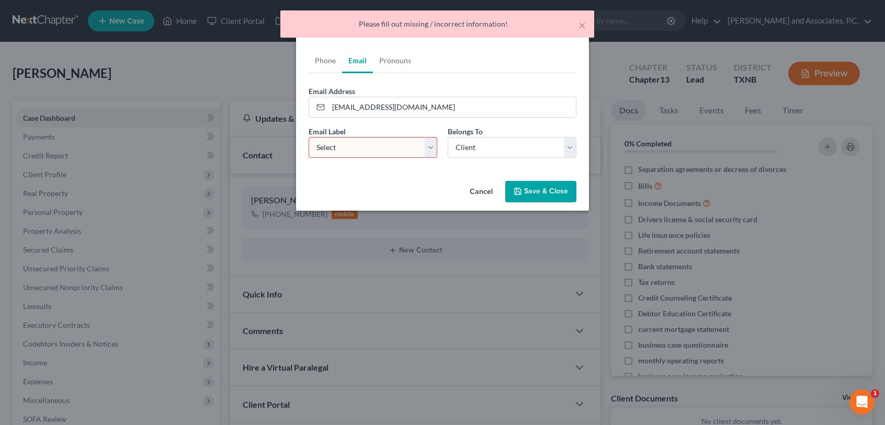
click at [431, 148] on select "Select Home Work Other" at bounding box center [373, 147] width 129 height 21
select select "0"
click at [309, 137] on select "Select Home Work Other" at bounding box center [373, 147] width 129 height 21
click at [543, 195] on button "Save & Close" at bounding box center [541, 192] width 71 height 22
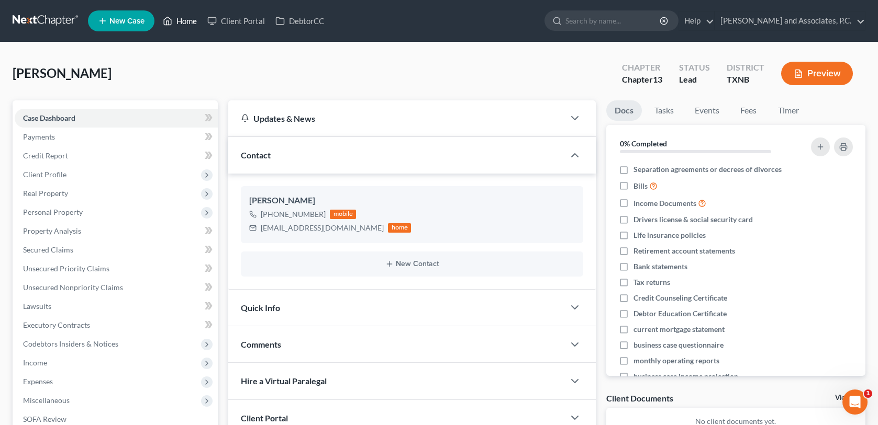
click at [193, 20] on link "Home" at bounding box center [180, 21] width 44 height 19
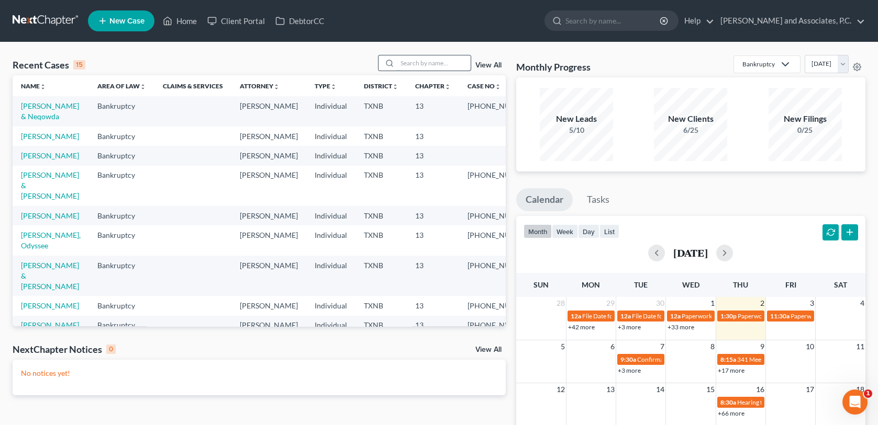
click at [424, 65] on input "search" at bounding box center [433, 62] width 73 height 15
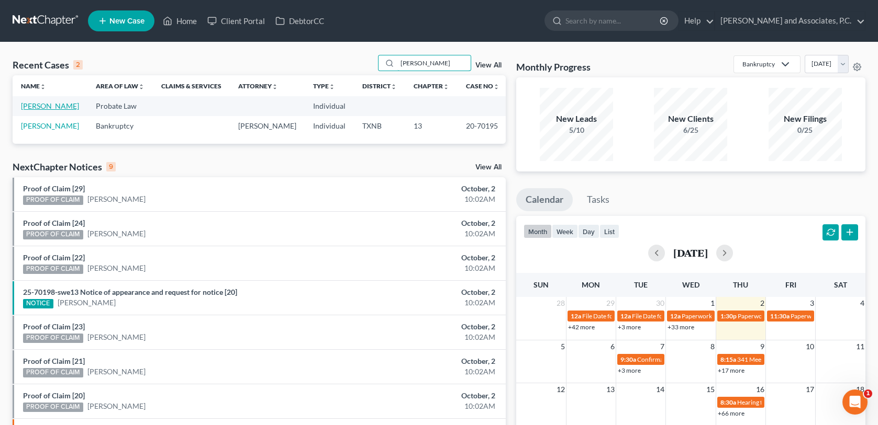
type input "[PERSON_NAME]"
click at [40, 105] on link "[PERSON_NAME]" at bounding box center [50, 106] width 58 height 9
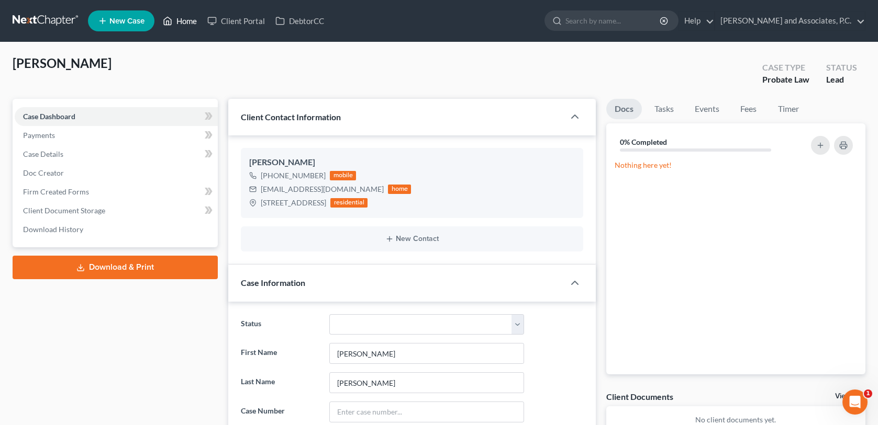
click at [195, 22] on link "Home" at bounding box center [180, 21] width 44 height 19
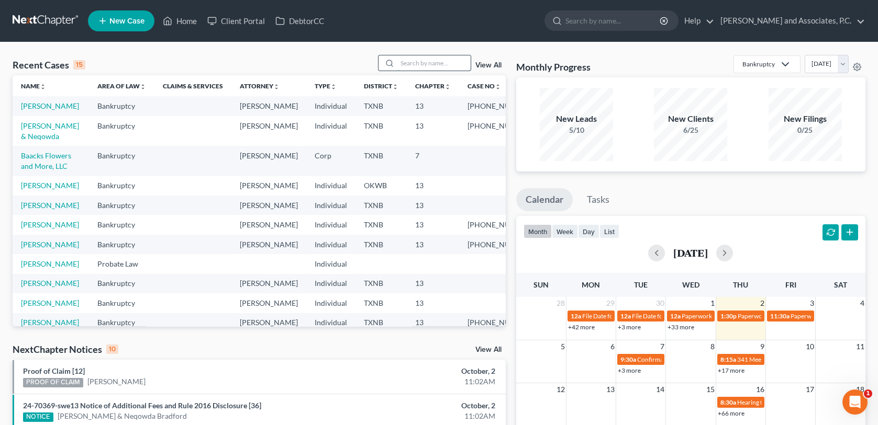
click at [406, 62] on input "search" at bounding box center [433, 62] width 73 height 15
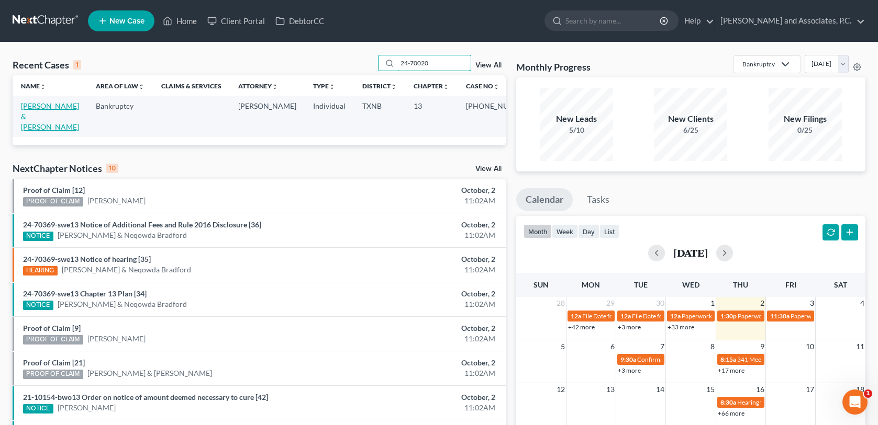
type input "24-70020"
click at [45, 104] on link "[PERSON_NAME] & [PERSON_NAME]" at bounding box center [50, 117] width 58 height 30
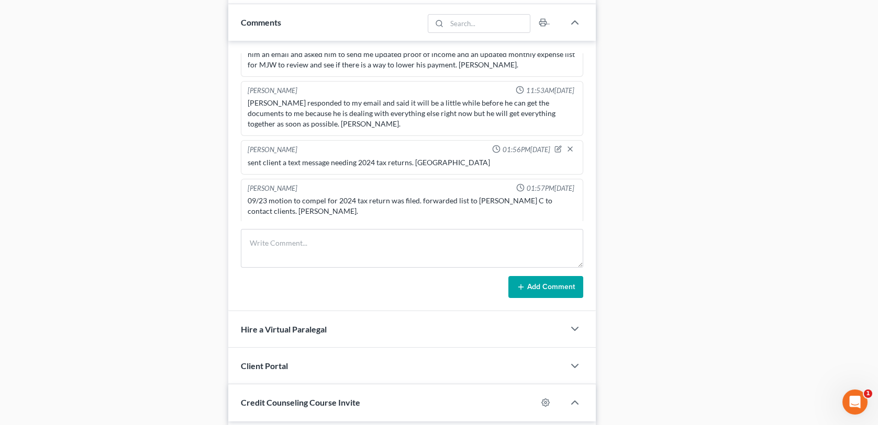
scroll to position [680, 0]
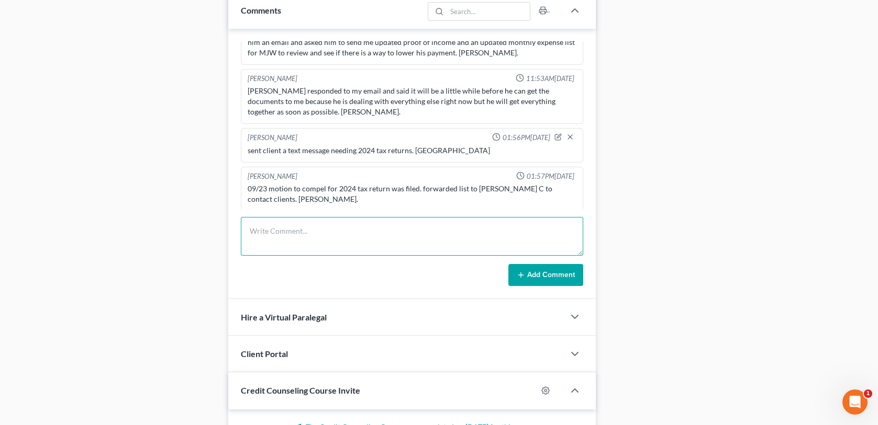
click at [251, 227] on textarea at bounding box center [412, 236] width 342 height 39
type textarea "Letter regarding 2024 TR mailed [DATE]-MC"
click at [542, 273] on button "Add Comment" at bounding box center [545, 275] width 75 height 22
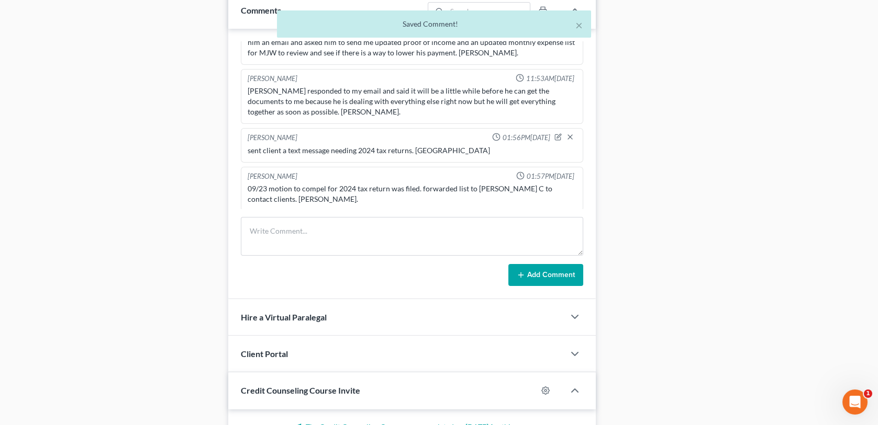
scroll to position [409, 0]
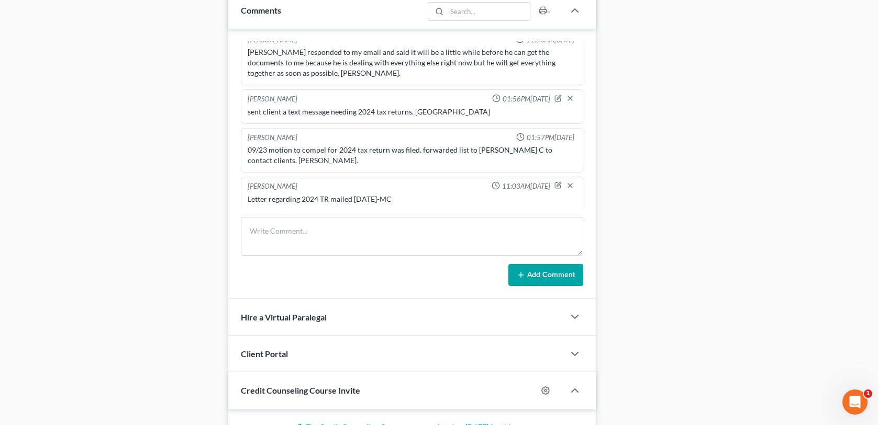
drag, startPoint x: 247, startPoint y: 195, endPoint x: 403, endPoint y: 194, distance: 156.5
click at [403, 194] on div "Letter regarding 2024 TR mailed [DATE]-MC" at bounding box center [412, 199] width 328 height 10
copy div "Letter regarding 2024 TR mailed [DATE]-MC"
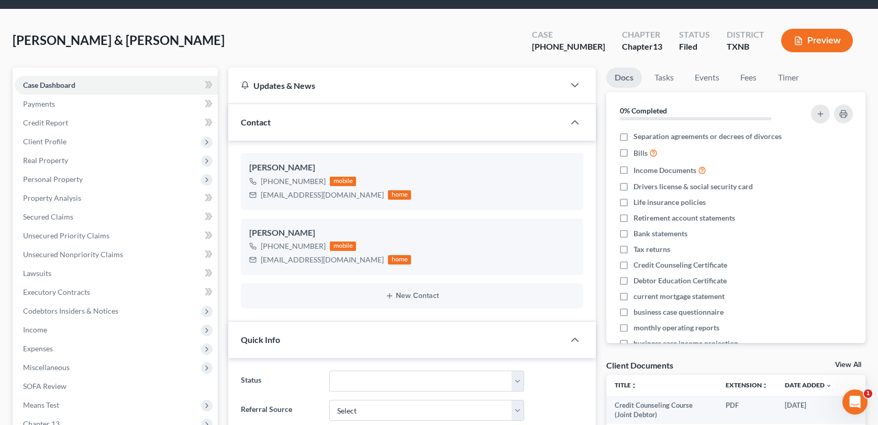
scroll to position [0, 0]
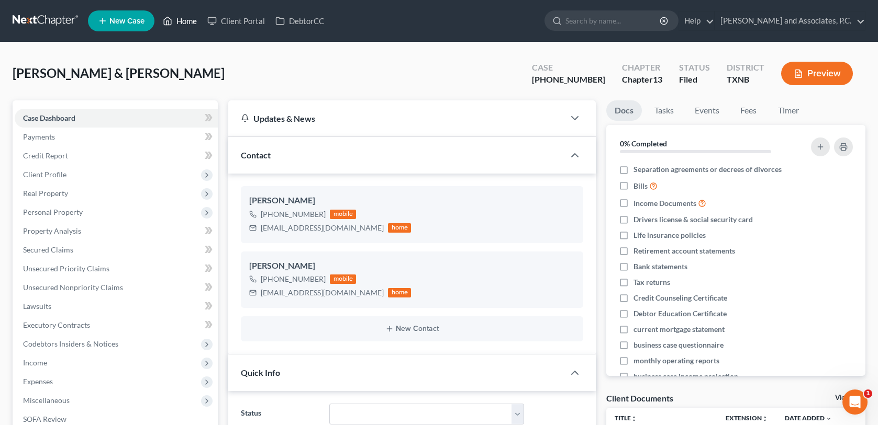
click at [184, 19] on link "Home" at bounding box center [180, 21] width 44 height 19
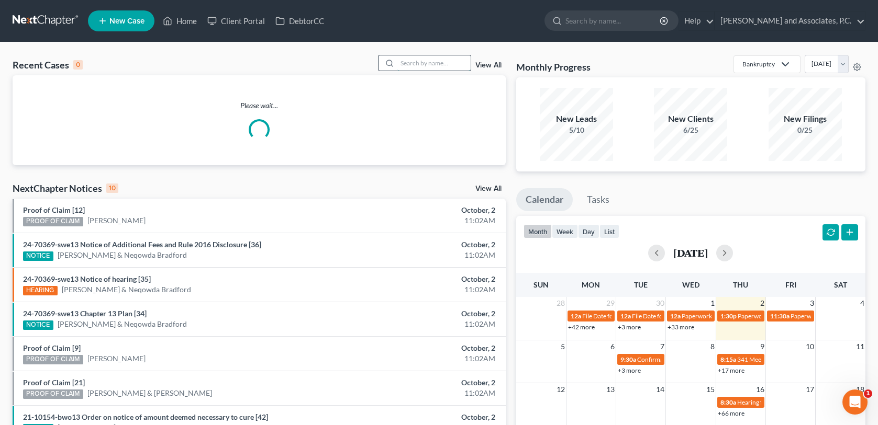
click at [420, 62] on input "search" at bounding box center [433, 62] width 73 height 15
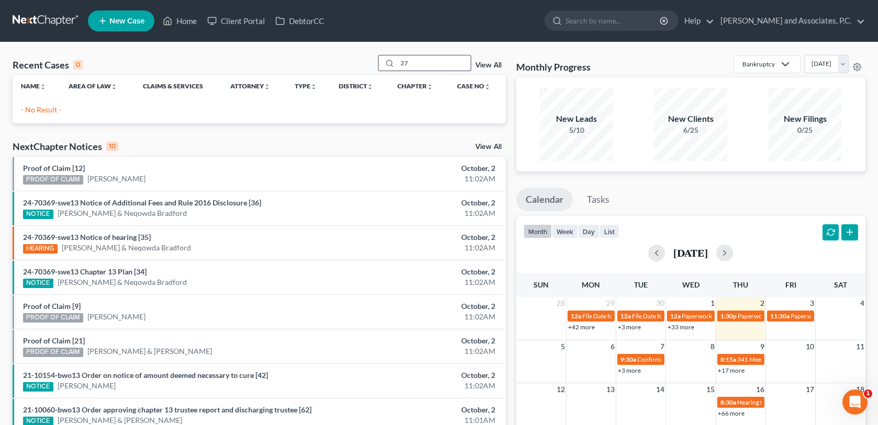
type input "2"
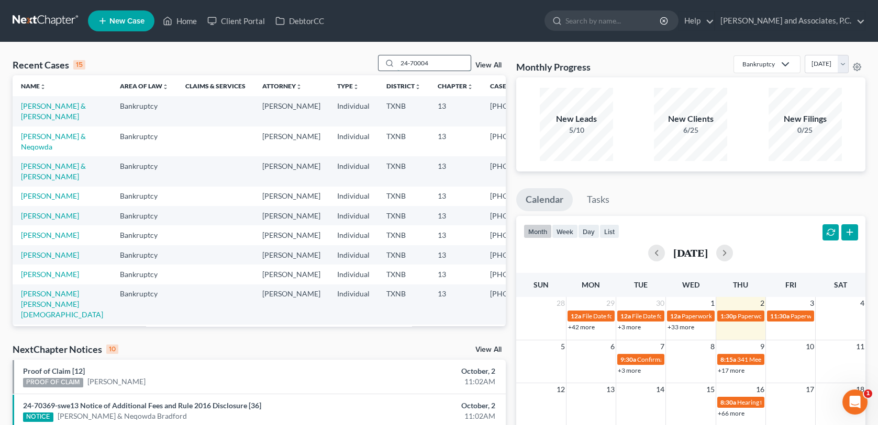
type input "24-70004"
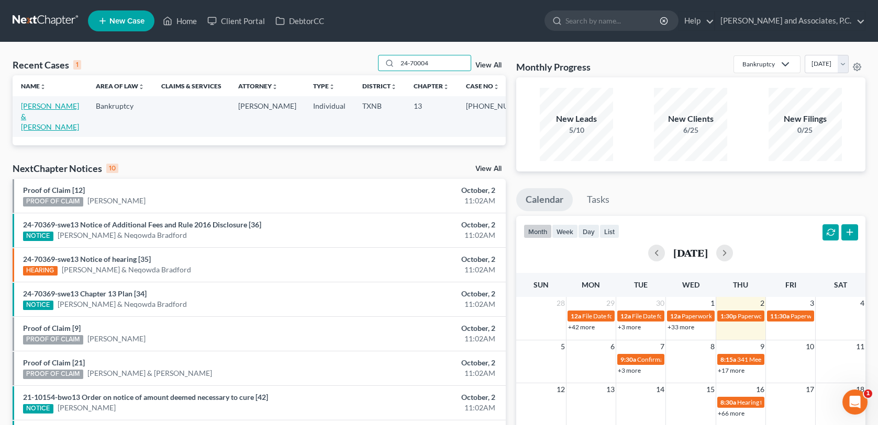
click at [65, 105] on link "[PERSON_NAME] & [PERSON_NAME]" at bounding box center [50, 117] width 58 height 30
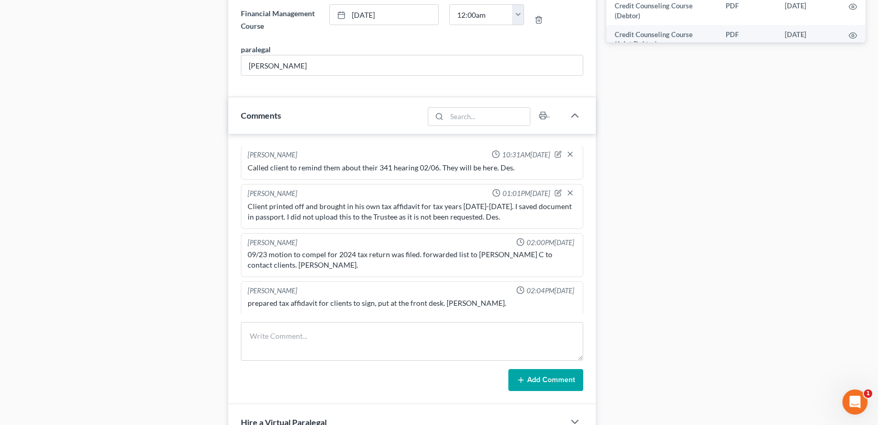
scroll to position [576, 0]
click at [251, 336] on textarea at bounding box center [412, 341] width 342 height 39
paste textarea "Letter regarding 2024 TR mailed [DATE]-MC"
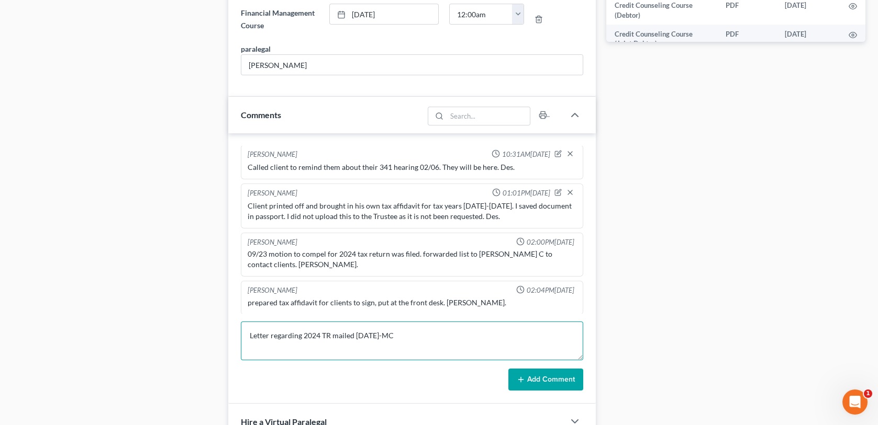
type textarea "Letter regarding 2024 TR mailed [DATE]-MC"
click at [542, 375] on button "Add Comment" at bounding box center [545, 380] width 75 height 22
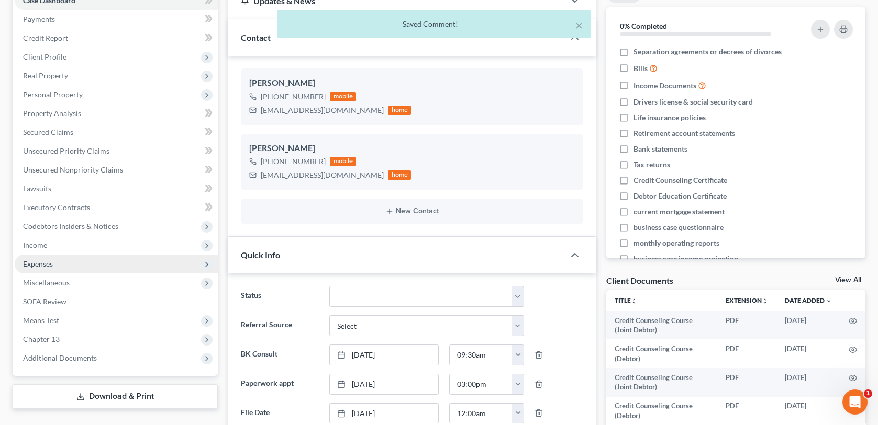
scroll to position [0, 0]
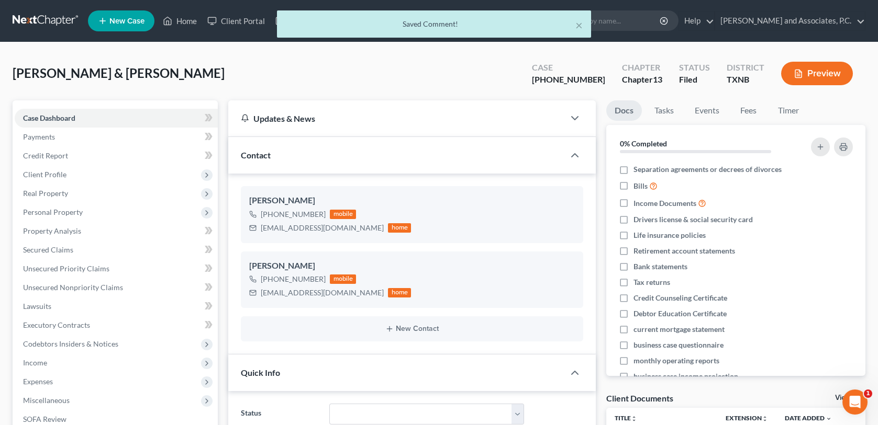
click at [184, 18] on div "× Saved Comment!" at bounding box center [434, 26] width 878 height 32
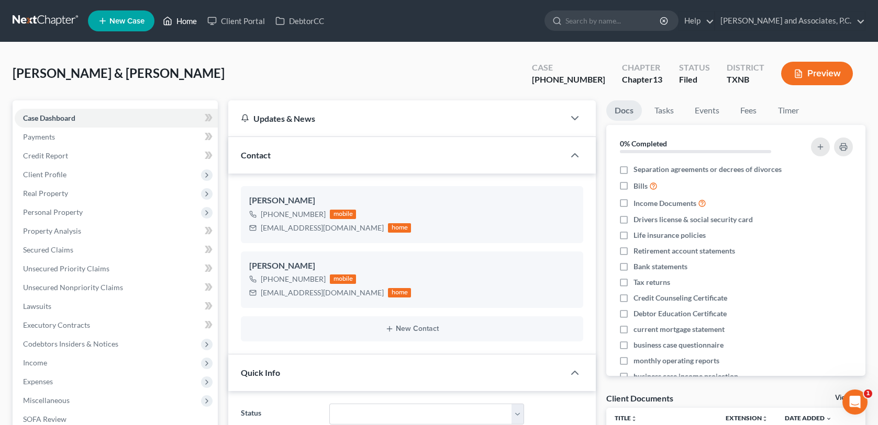
drag, startPoint x: 187, startPoint y: 24, endPoint x: 281, endPoint y: 68, distance: 104.0
click at [187, 24] on link "Home" at bounding box center [180, 21] width 44 height 19
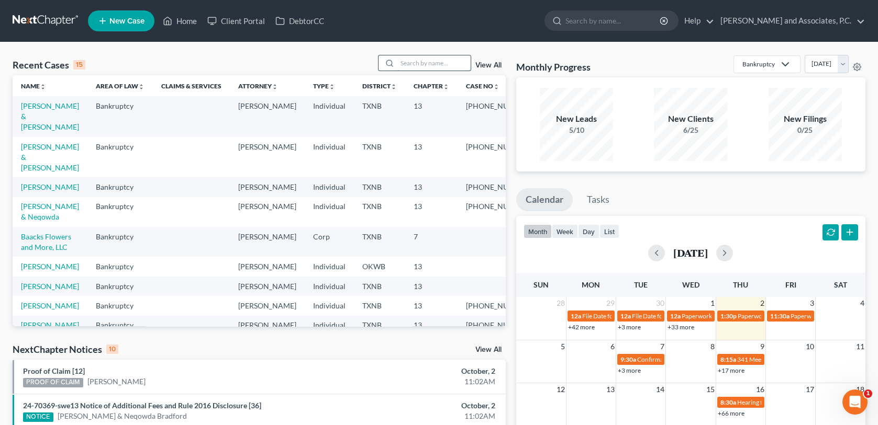
click at [402, 62] on input "search" at bounding box center [433, 62] width 73 height 15
type input "24-70056"
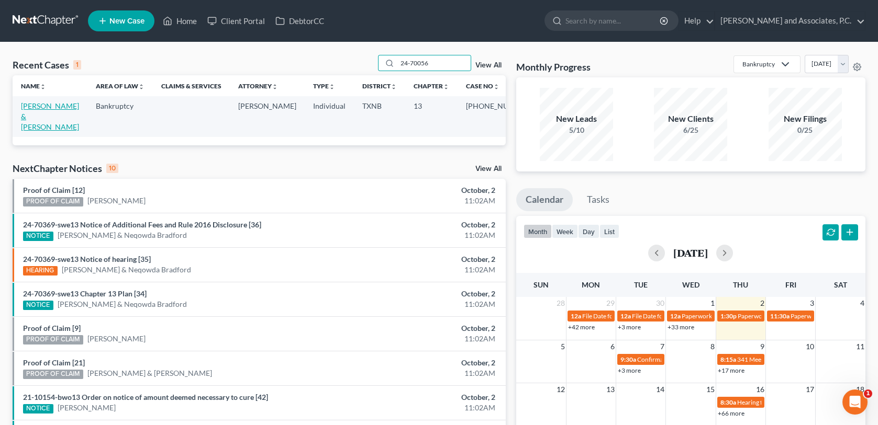
click at [34, 108] on link "[PERSON_NAME] & [PERSON_NAME]" at bounding box center [50, 117] width 58 height 30
select select "1"
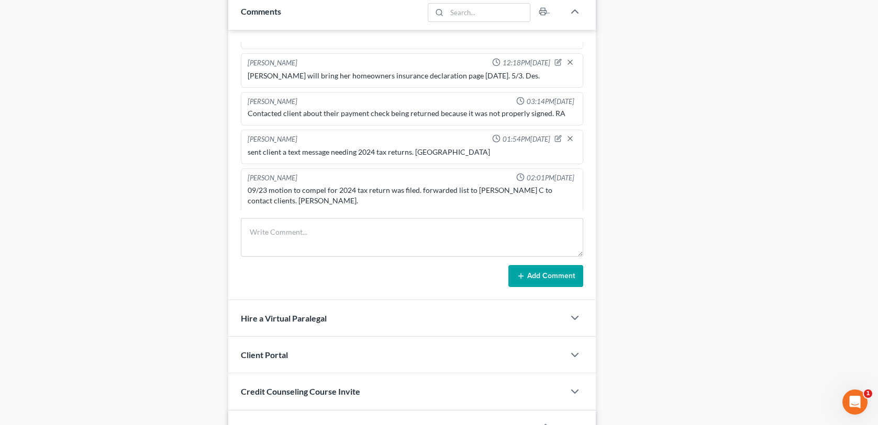
scroll to position [680, 0]
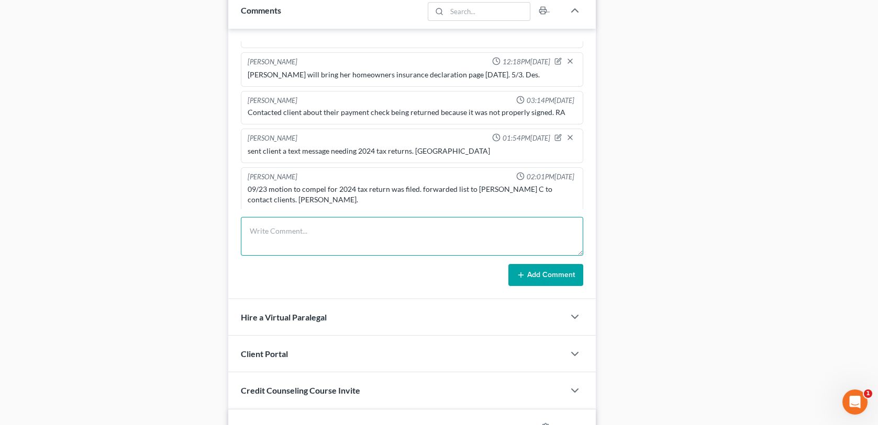
paste textarea "Letter regarding 2024 TR mailed [DATE]-MC"
type textarea "Letter regarding 2024 TR mailed [DATE]-MC"
click at [525, 275] on button "Add Comment" at bounding box center [545, 275] width 75 height 22
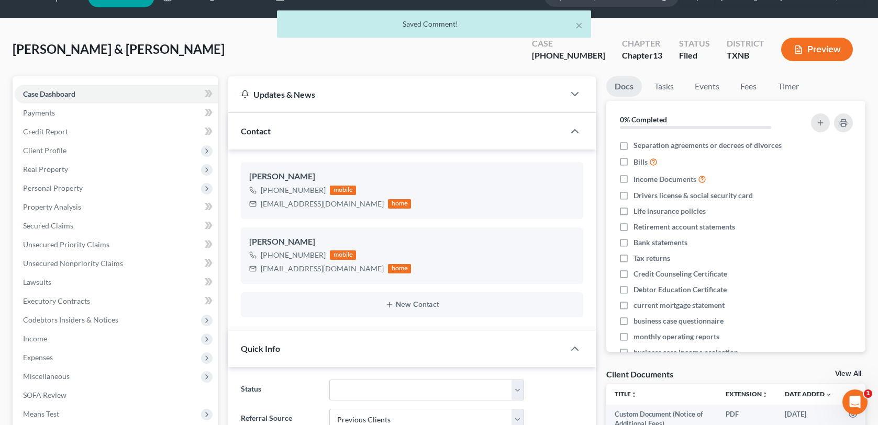
scroll to position [0, 0]
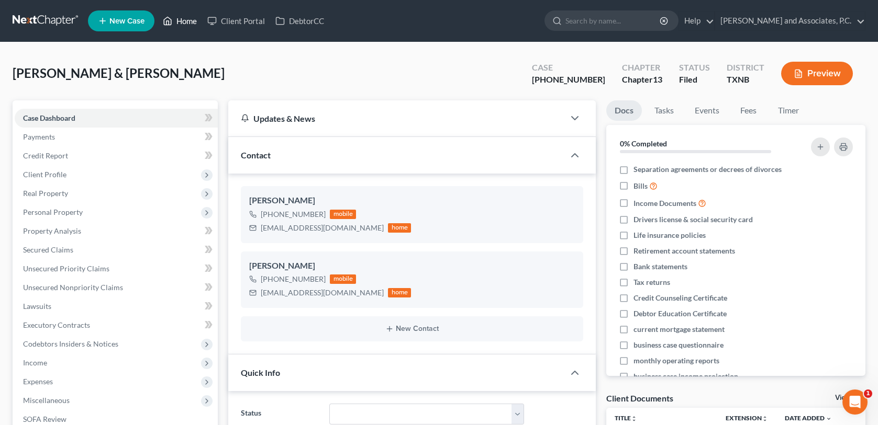
click at [181, 22] on link "Home" at bounding box center [180, 21] width 44 height 19
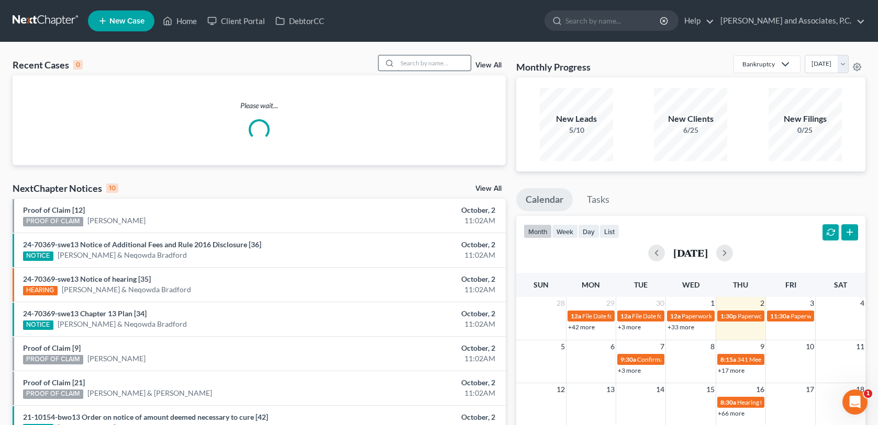
click at [398, 64] on input "search" at bounding box center [433, 62] width 73 height 15
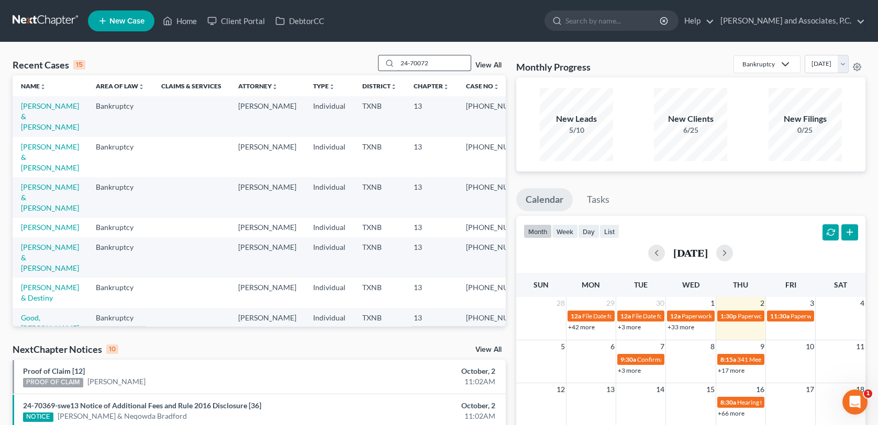
type input "24-70072"
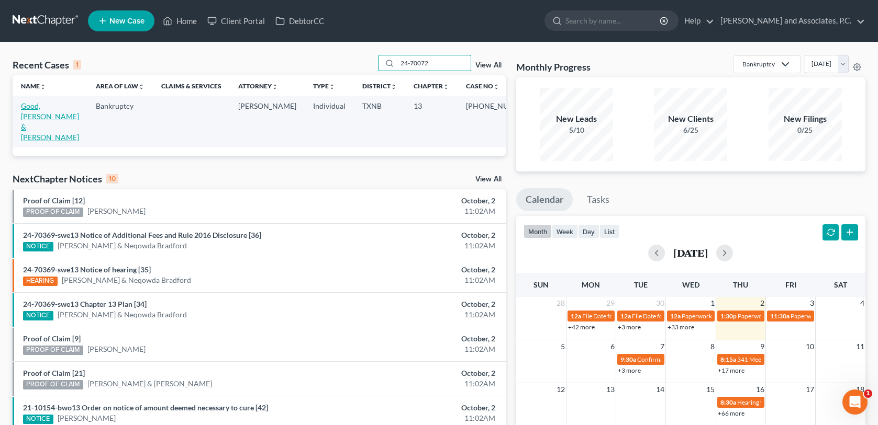
click at [39, 106] on link "Good, [PERSON_NAME] & [PERSON_NAME]" at bounding box center [50, 122] width 58 height 40
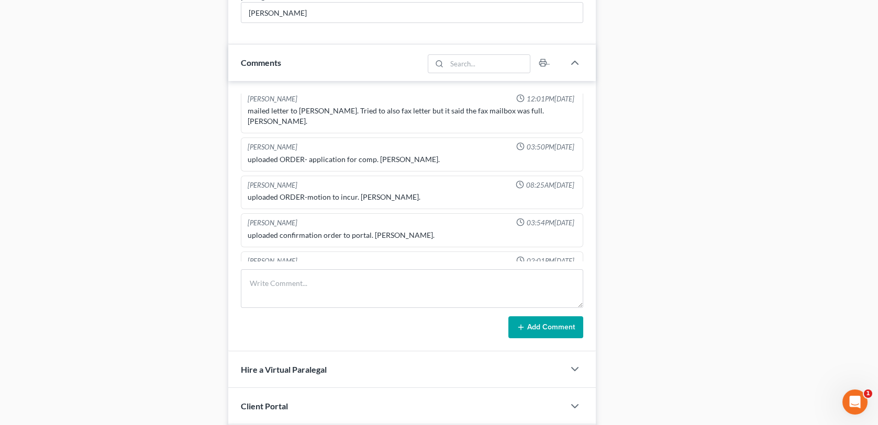
scroll to position [2468, 0]
click at [253, 284] on textarea at bounding box center [412, 289] width 342 height 39
paste textarea "Letter regarding 2024 TR mailed [DATE]-MC"
type textarea "Letter regarding 2024 TR mailed [DATE]-MC"
click at [525, 320] on button "Add Comment" at bounding box center [545, 328] width 75 height 22
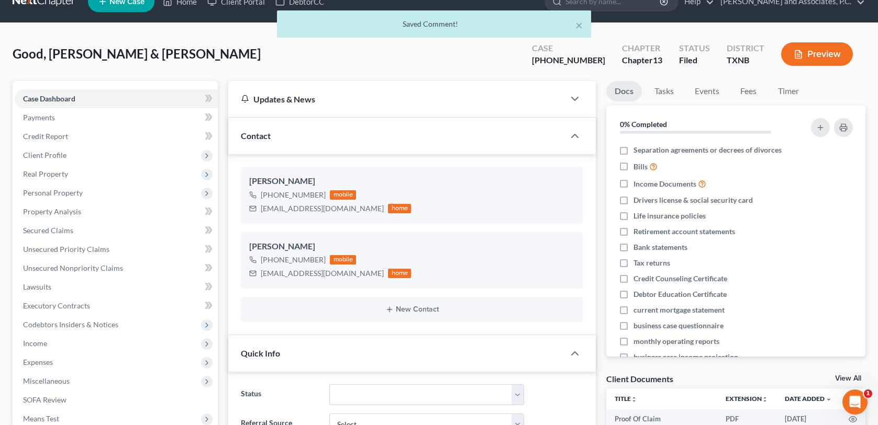
scroll to position [0, 0]
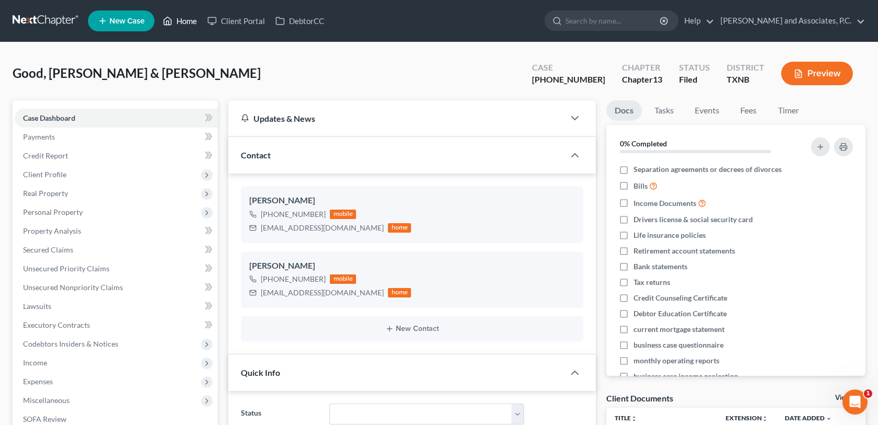
click at [187, 18] on link "Home" at bounding box center [180, 21] width 44 height 19
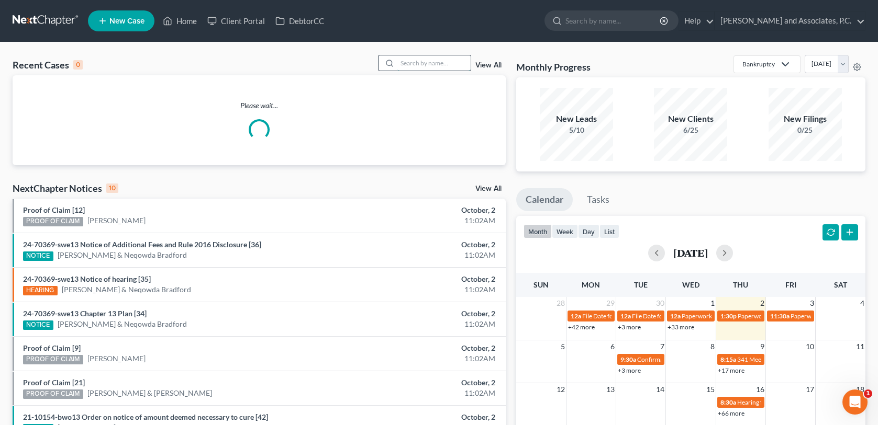
click at [398, 66] on input "search" at bounding box center [433, 62] width 73 height 15
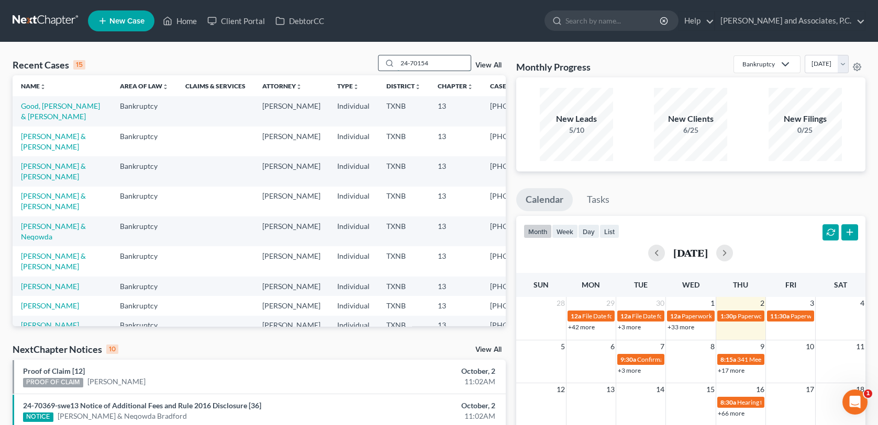
type input "24-70154"
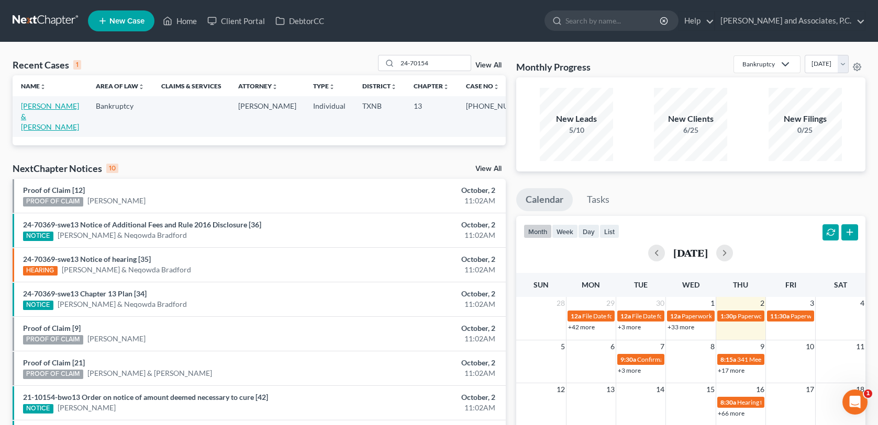
click at [39, 109] on link "[PERSON_NAME] & [PERSON_NAME]" at bounding box center [50, 117] width 58 height 30
select select "1"
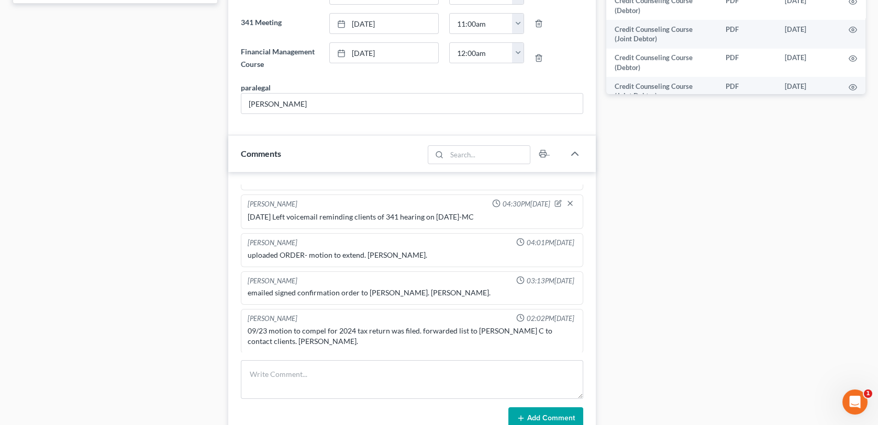
scroll to position [1330, 0]
click at [263, 376] on textarea at bounding box center [412, 380] width 342 height 39
paste textarea "Letter regarding 2024 TR mailed [DATE]-MC"
type textarea "Letter regarding 2024 TR mailed [DATE]-MC"
click at [535, 411] on button "Add Comment" at bounding box center [545, 419] width 75 height 22
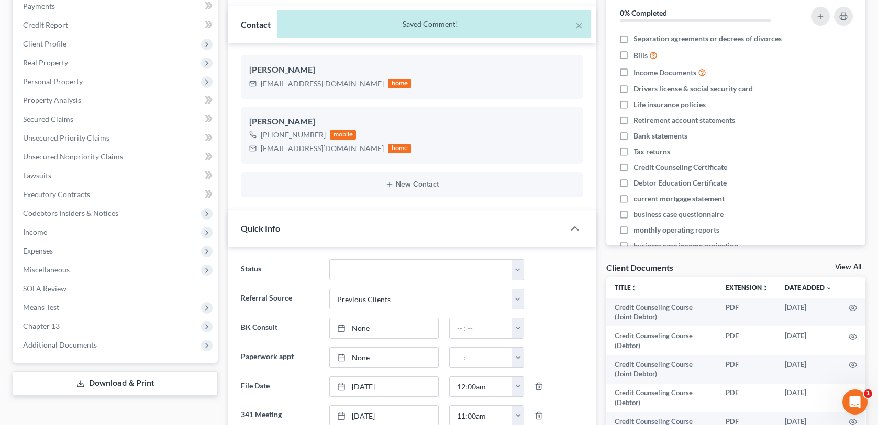
scroll to position [0, 0]
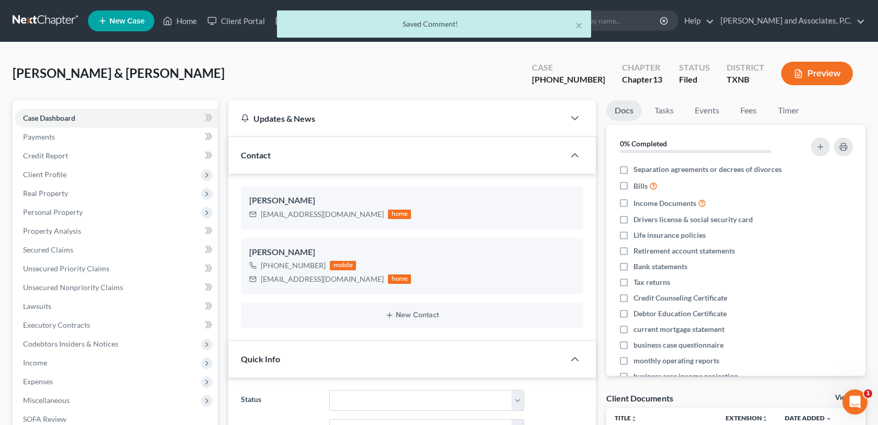
click at [174, 20] on div "× Saved Comment!" at bounding box center [434, 26] width 878 height 32
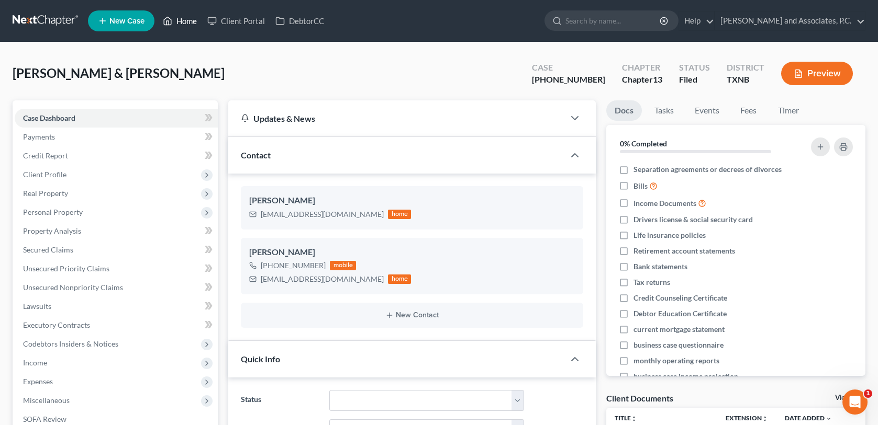
click at [174, 20] on link "Home" at bounding box center [180, 21] width 44 height 19
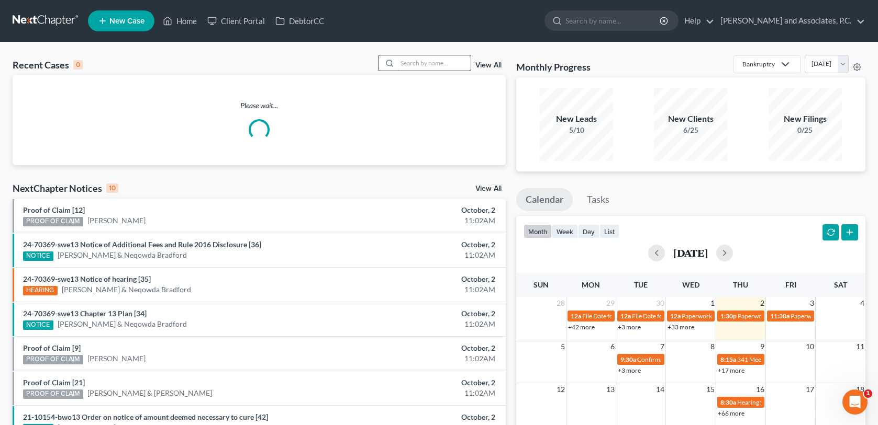
click at [411, 64] on input "search" at bounding box center [433, 62] width 73 height 15
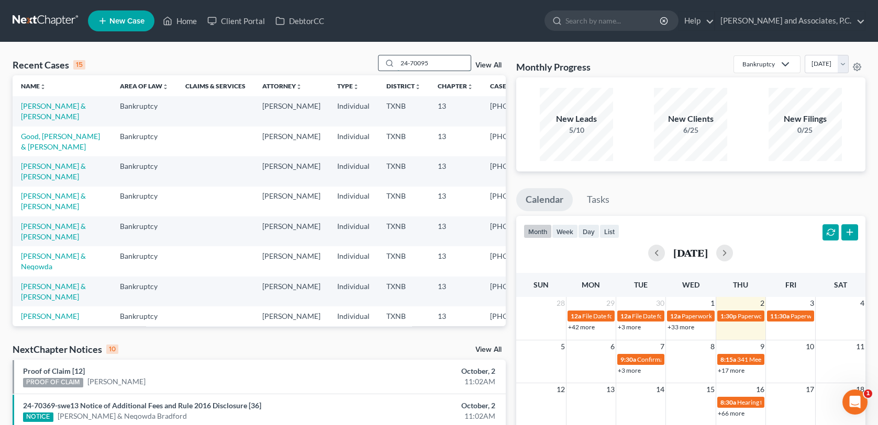
type input "24-70095"
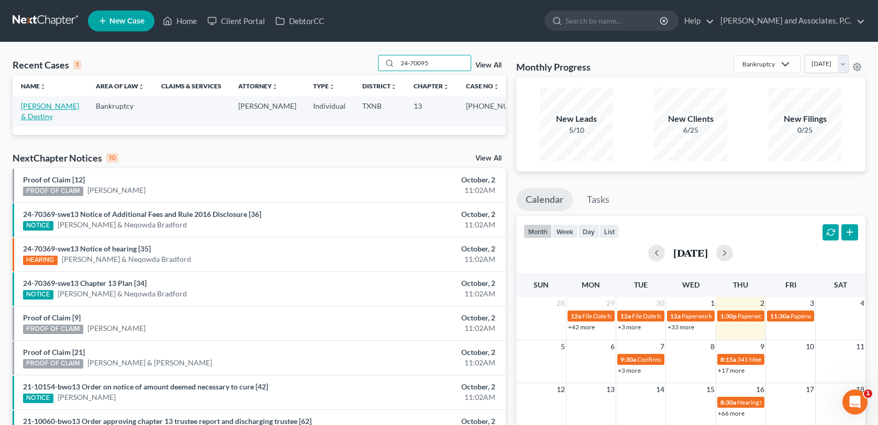
click at [55, 109] on link "[PERSON_NAME] & Destiny" at bounding box center [50, 111] width 58 height 19
select select "0"
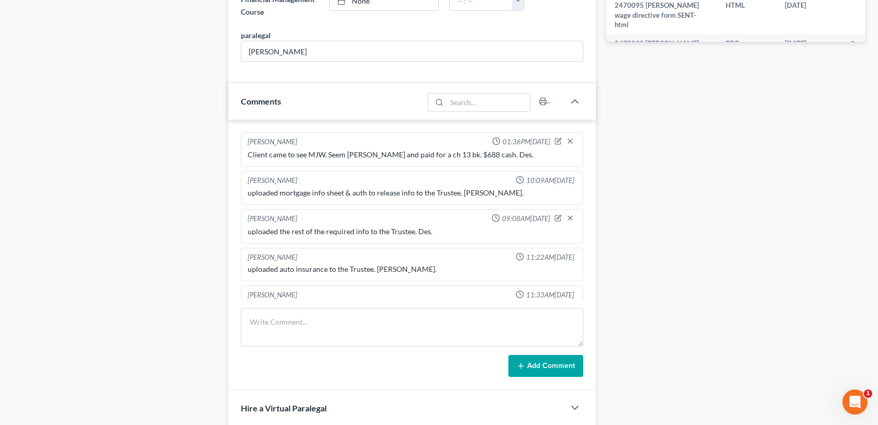
scroll to position [172, 0]
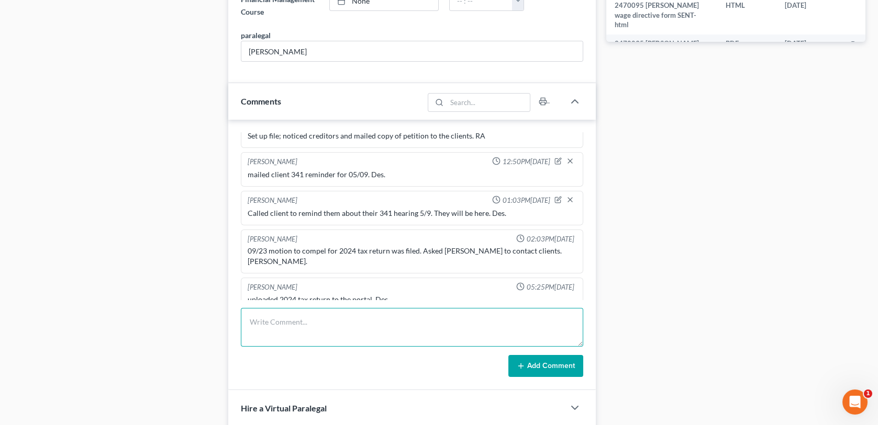
click at [264, 319] on textarea at bounding box center [412, 327] width 342 height 39
paste textarea "Letter regarding 2024 TR mailed [DATE]-MC"
type textarea "Letter regarding 2024 TR mailed [DATE]-MC"
click at [535, 366] on button "Add Comment" at bounding box center [545, 366] width 75 height 22
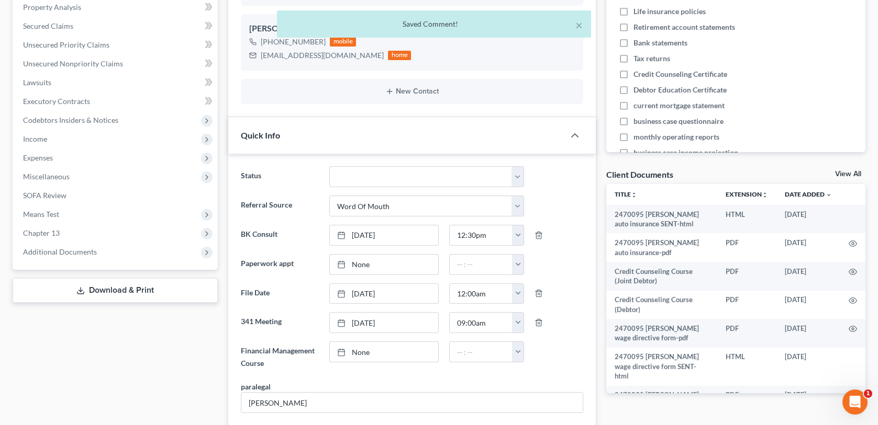
scroll to position [0, 0]
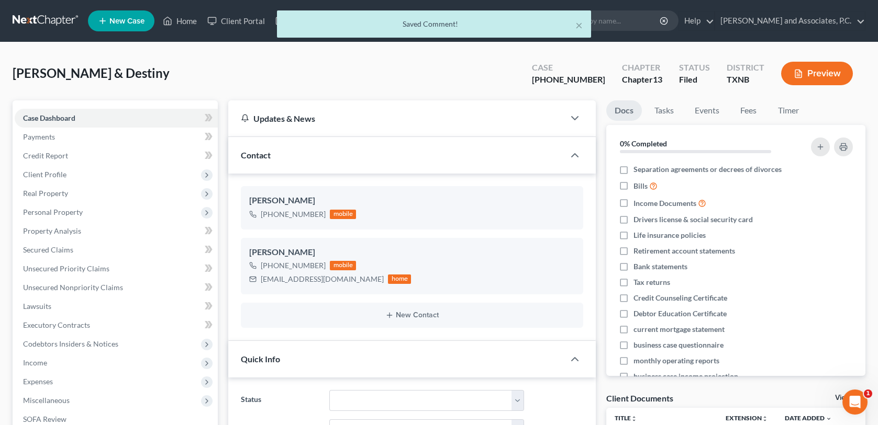
click at [185, 21] on div "× Saved Comment!" at bounding box center [434, 26] width 878 height 32
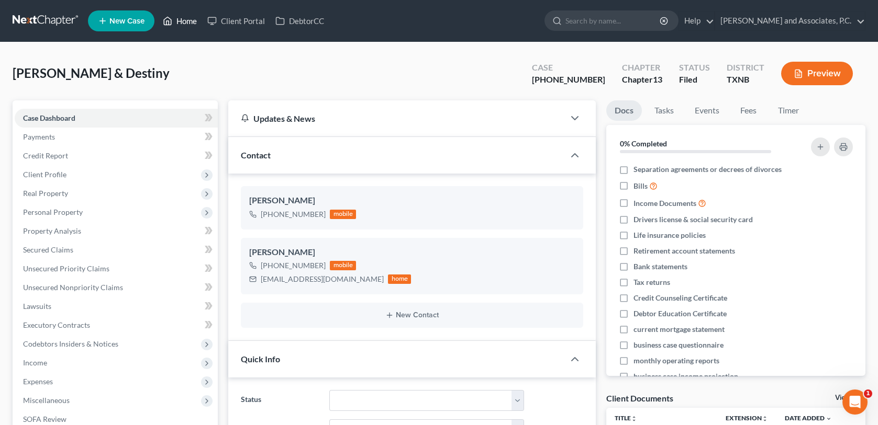
click at [185, 21] on link "Home" at bounding box center [180, 21] width 44 height 19
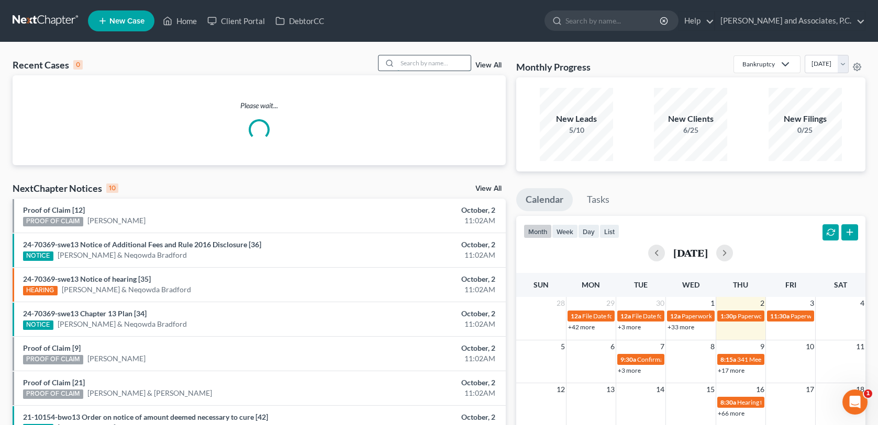
click at [399, 62] on input "search" at bounding box center [433, 62] width 73 height 15
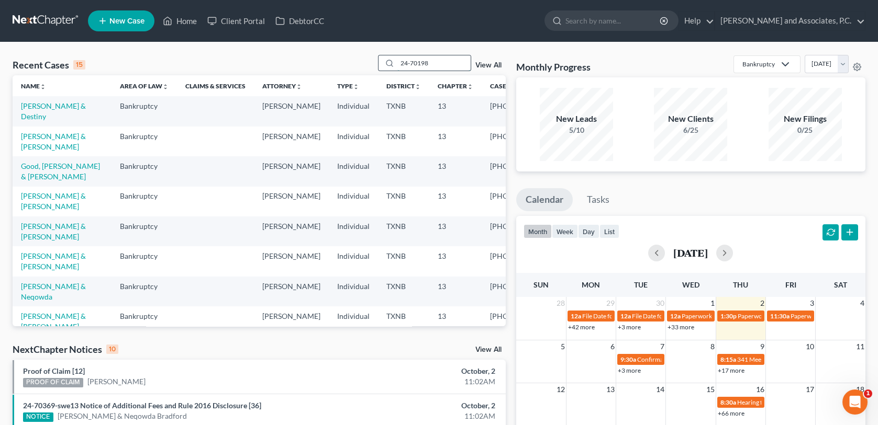
type input "24-70198"
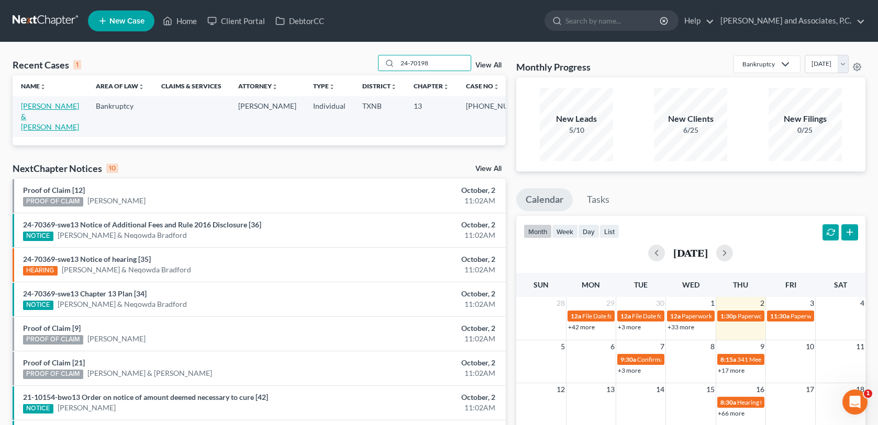
click at [51, 105] on link "[PERSON_NAME] & [PERSON_NAME]" at bounding box center [50, 117] width 58 height 30
select select "6"
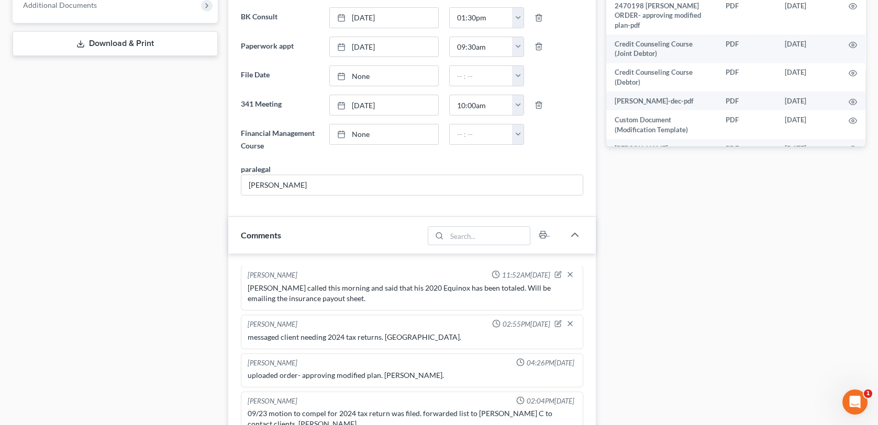
scroll to position [733, 0]
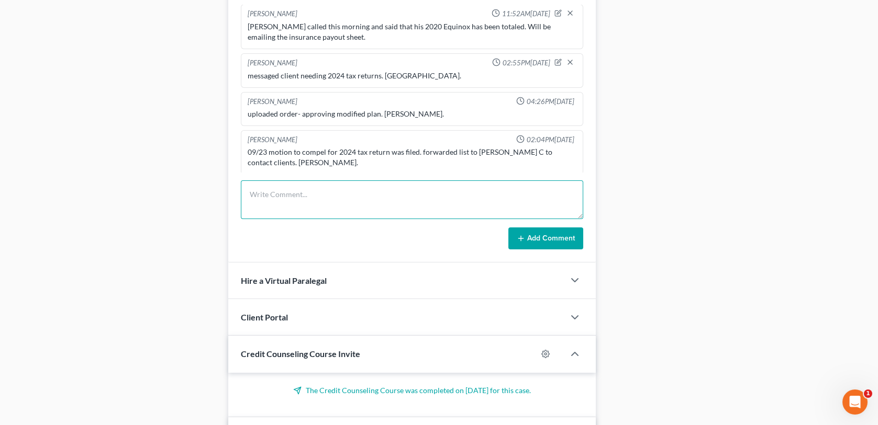
click at [254, 195] on textarea at bounding box center [412, 200] width 342 height 39
paste textarea "Letter regarding 2024 TR mailed [DATE]-MC"
type textarea "Letter regarding 2024 TR mailed [DATE]-MC"
click at [534, 234] on button "Add Comment" at bounding box center [545, 239] width 75 height 22
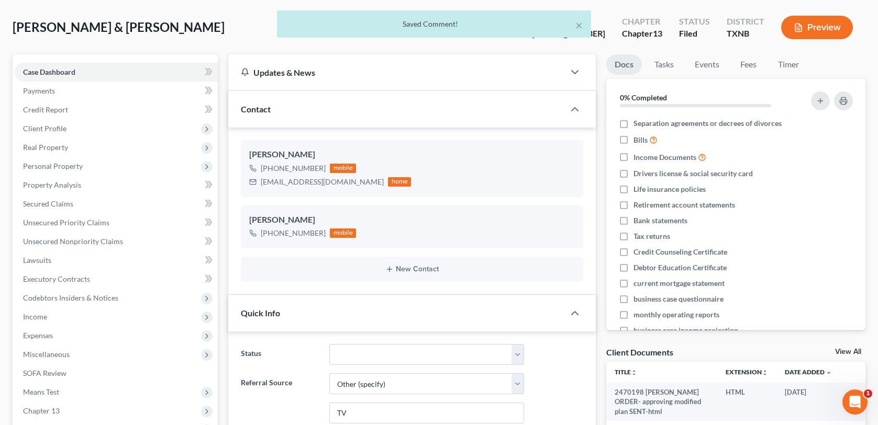
scroll to position [0, 0]
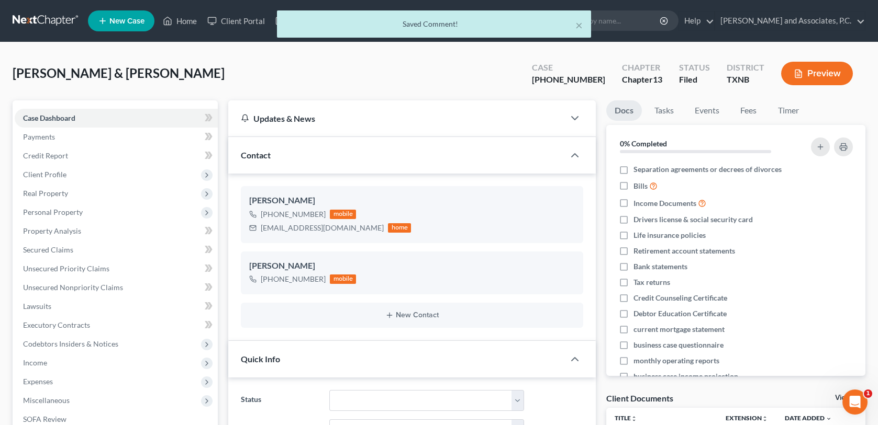
click at [183, 18] on div "× Saved Comment!" at bounding box center [434, 26] width 878 height 32
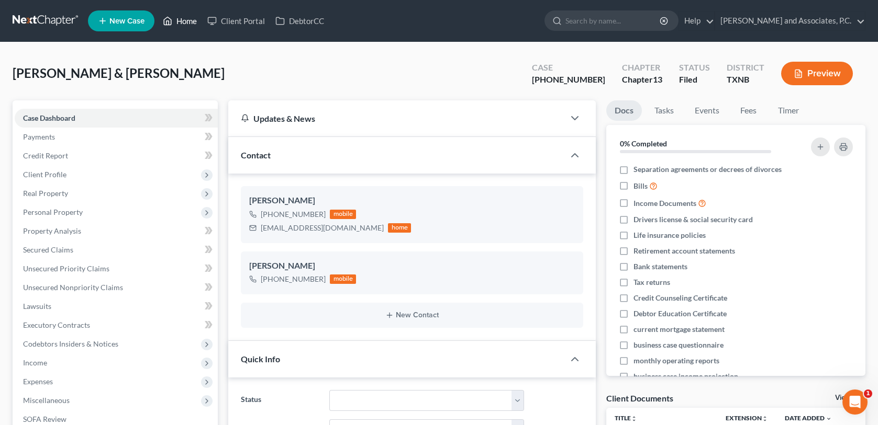
click at [183, 18] on link "Home" at bounding box center [180, 21] width 44 height 19
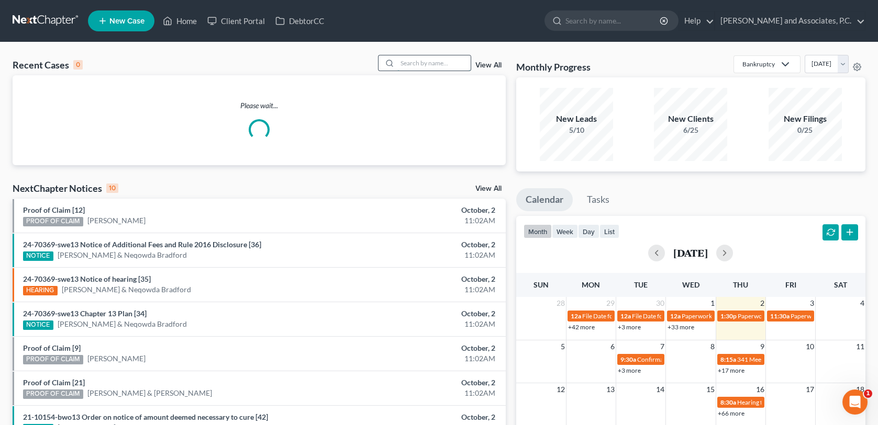
click at [400, 64] on input "search" at bounding box center [433, 62] width 73 height 15
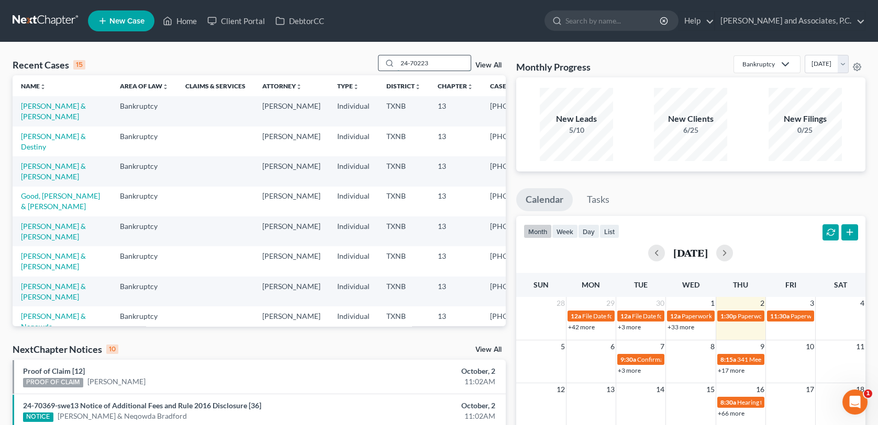
type input "24-70223"
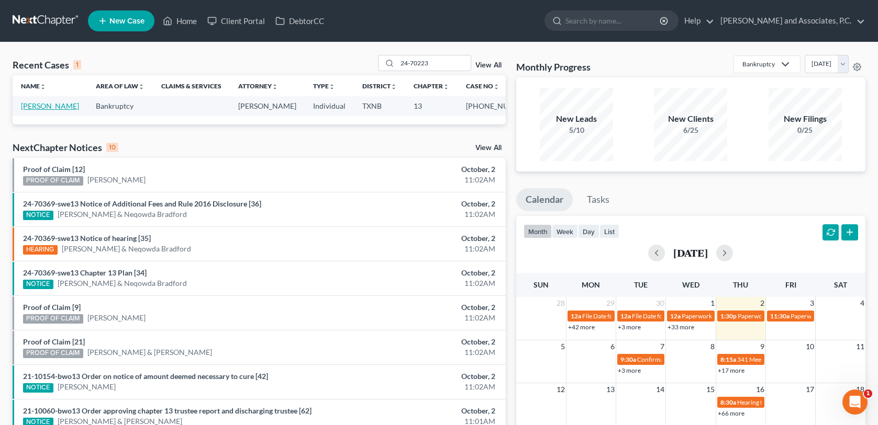
click at [45, 107] on link "[PERSON_NAME]" at bounding box center [50, 106] width 58 height 9
select select "1"
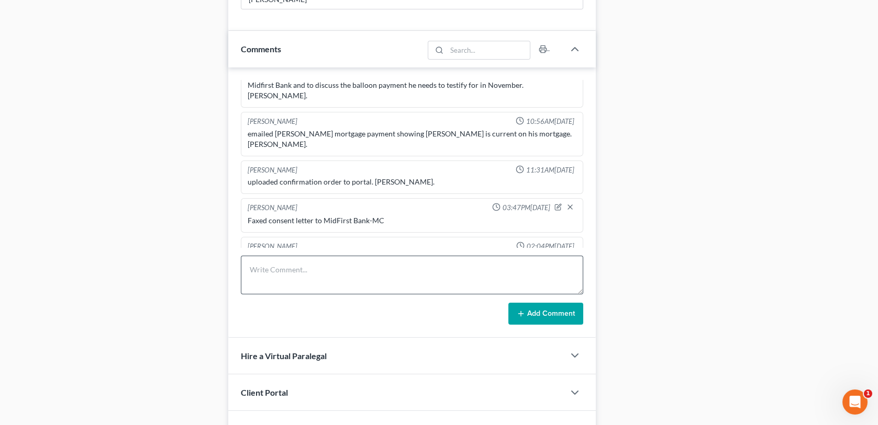
scroll to position [3581, 0]
click at [251, 272] on textarea at bounding box center [412, 275] width 342 height 39
paste textarea "Letter regarding 2024 TR mailed [DATE]-MC"
type textarea "Letter regarding 2024 TR mailed [DATE]-MC"
click at [523, 313] on icon at bounding box center [521, 314] width 8 height 8
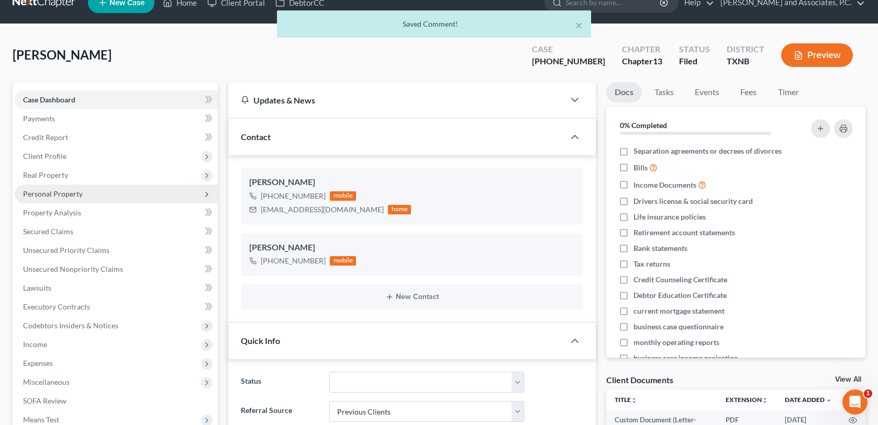
scroll to position [0, 0]
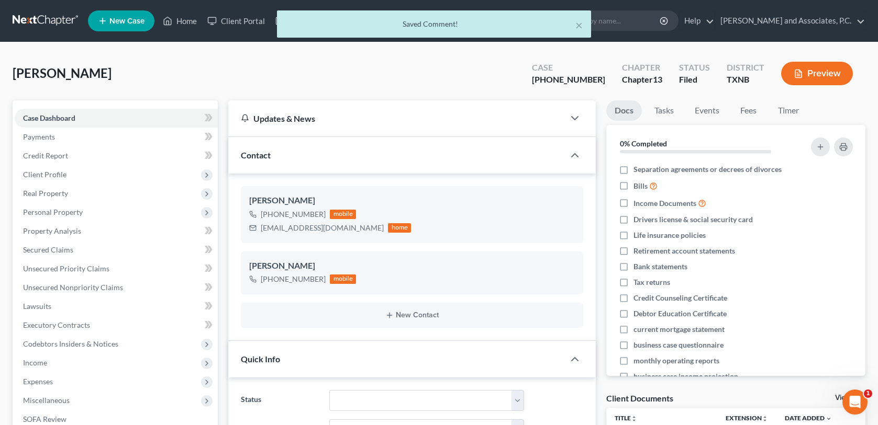
click at [181, 19] on div "× Saved Comment!" at bounding box center [434, 26] width 878 height 32
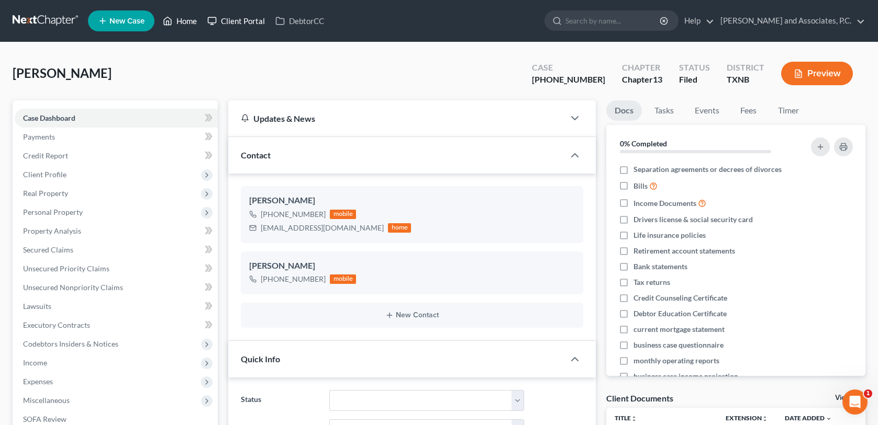
drag, startPoint x: 181, startPoint y: 19, endPoint x: 251, endPoint y: 18, distance: 70.1
click at [181, 20] on link "Home" at bounding box center [180, 21] width 44 height 19
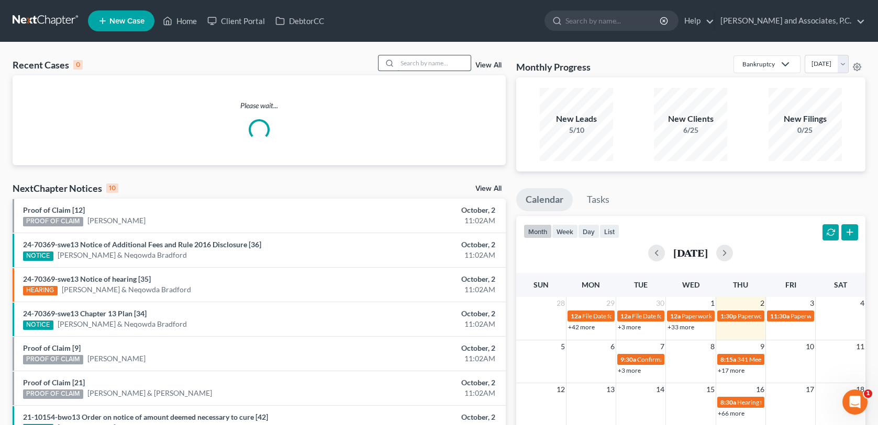
click at [398, 63] on input "search" at bounding box center [433, 62] width 73 height 15
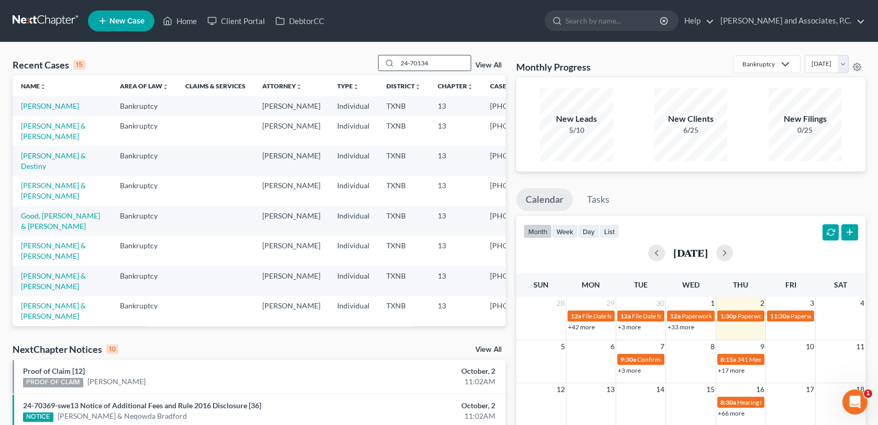
type input "24-70134"
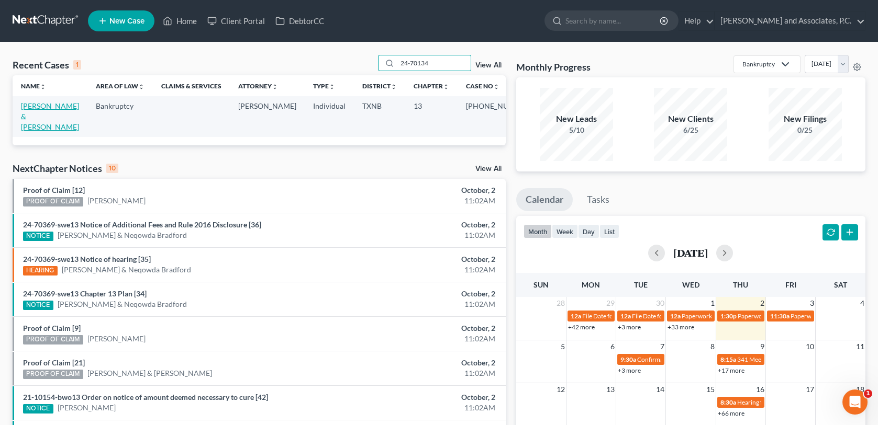
click at [44, 106] on link "[PERSON_NAME] & [PERSON_NAME]" at bounding box center [50, 117] width 58 height 30
select select "1"
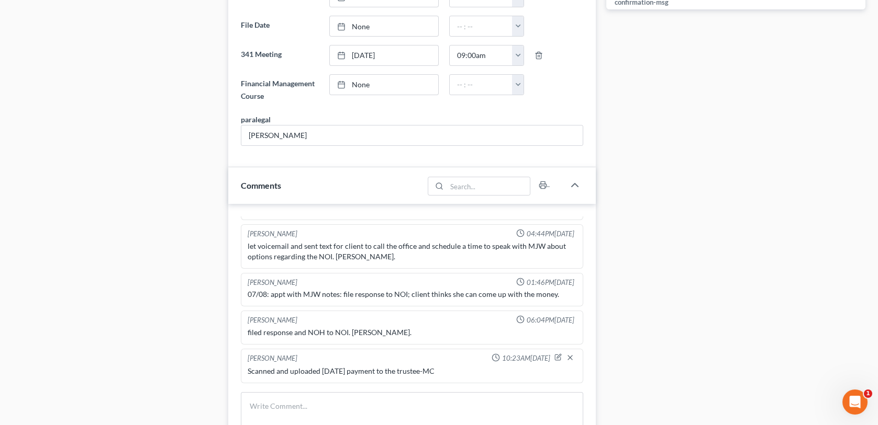
scroll to position [628, 0]
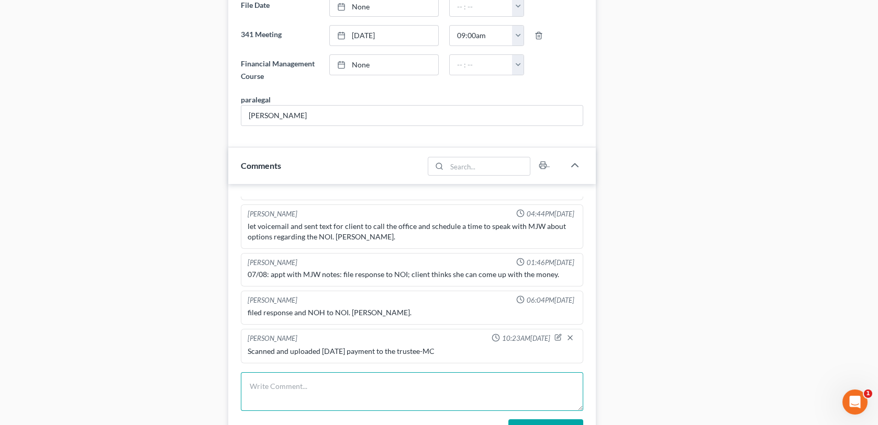
click at [251, 384] on textarea at bounding box center [412, 392] width 342 height 39
paste textarea "Letter regarding 2024 TR mailed [DATE]-MC"
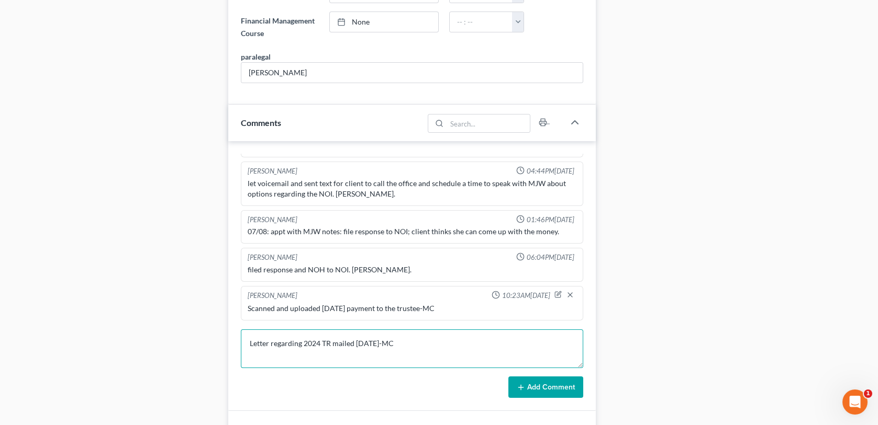
scroll to position [785, 0]
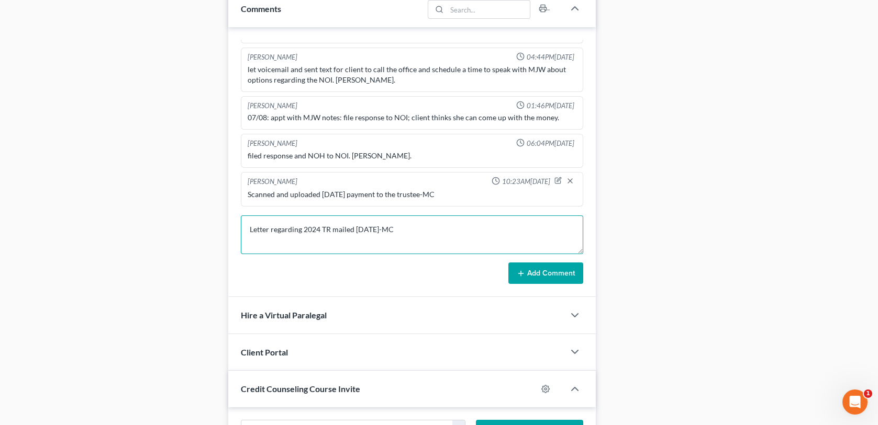
type textarea "Letter regarding 2024 TR mailed [DATE]-MC"
click at [529, 270] on button "Add Comment" at bounding box center [545, 274] width 75 height 22
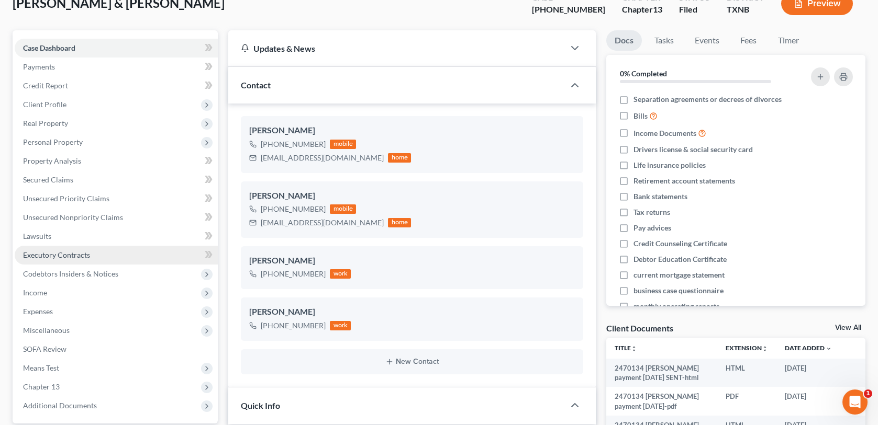
scroll to position [0, 0]
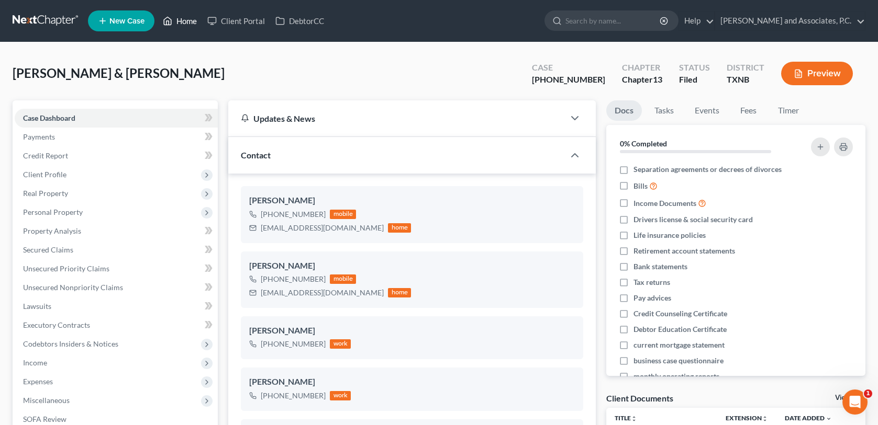
drag, startPoint x: 191, startPoint y: 23, endPoint x: 317, endPoint y: 44, distance: 127.4
click at [191, 23] on link "Home" at bounding box center [180, 21] width 44 height 19
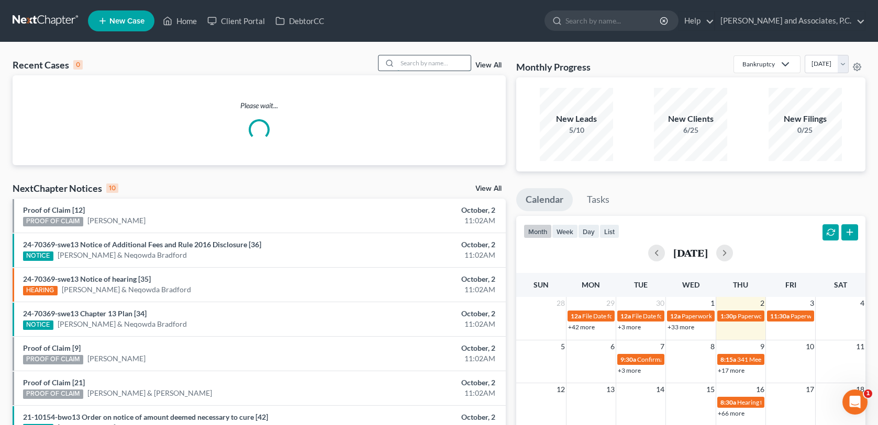
click at [402, 62] on input "search" at bounding box center [433, 62] width 73 height 15
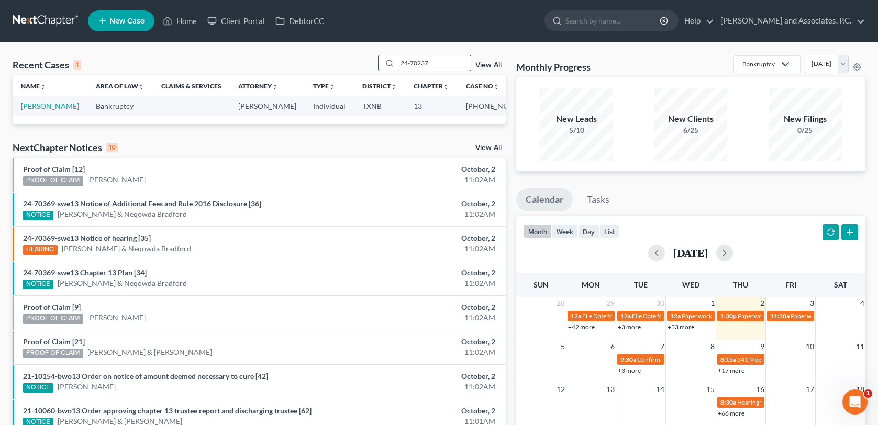
type input "24-70237"
click at [30, 109] on link "[PERSON_NAME]" at bounding box center [50, 106] width 58 height 9
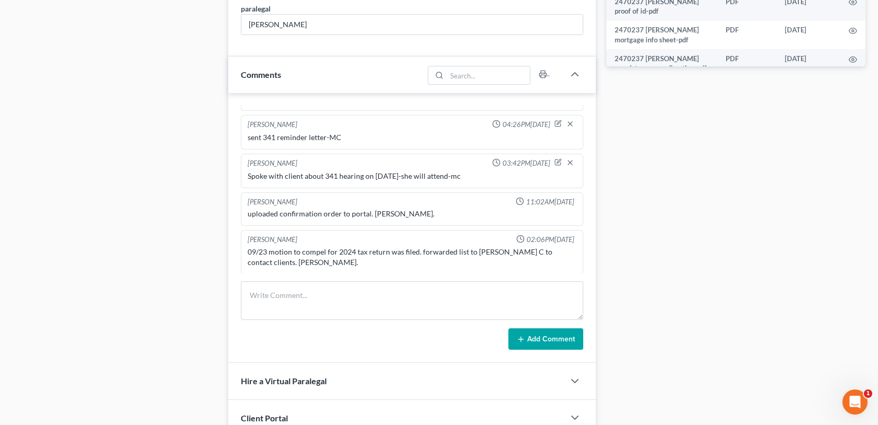
scroll to position [628, 0]
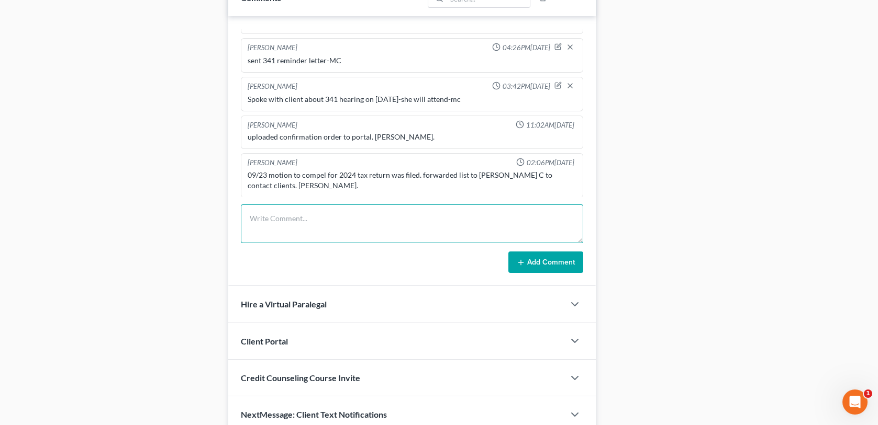
click at [266, 220] on textarea at bounding box center [412, 224] width 342 height 39
paste textarea "Letter regarding 2024 TR mailed [DATE]-MC"
type textarea "Letter regarding 2024 TR mailed [DATE]-MC"
click at [537, 261] on button "Add Comment" at bounding box center [545, 263] width 75 height 22
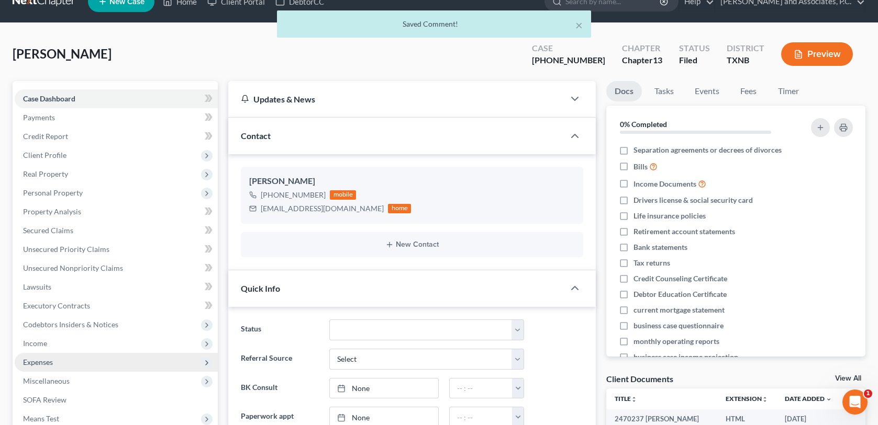
scroll to position [0, 0]
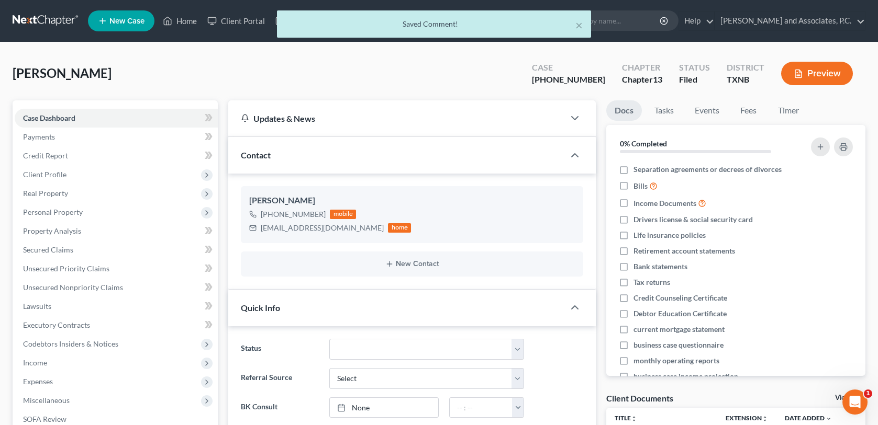
click at [191, 23] on div "× Saved Comment!" at bounding box center [434, 26] width 878 height 32
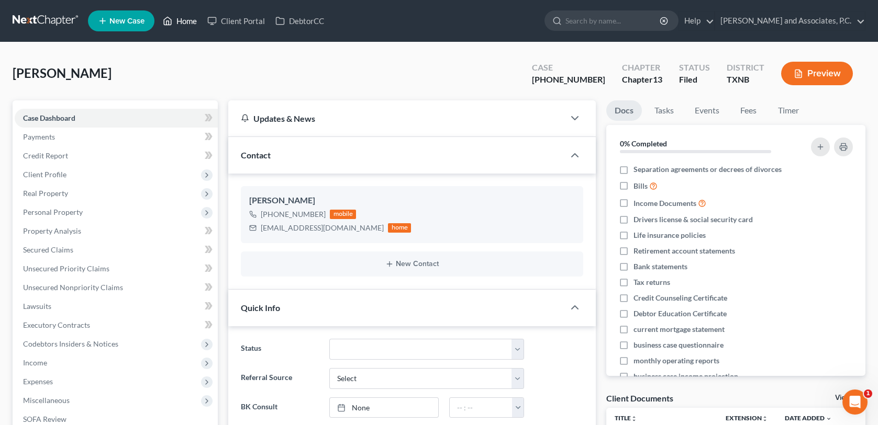
click at [185, 21] on link "Home" at bounding box center [180, 21] width 44 height 19
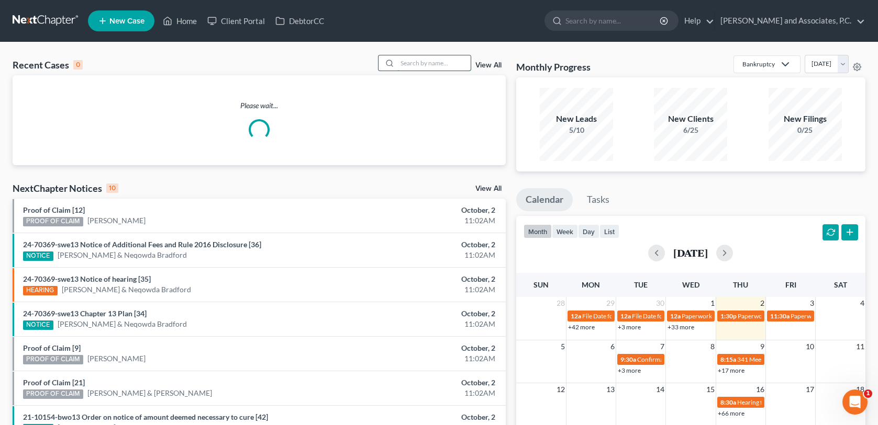
click at [402, 64] on input "search" at bounding box center [433, 62] width 73 height 15
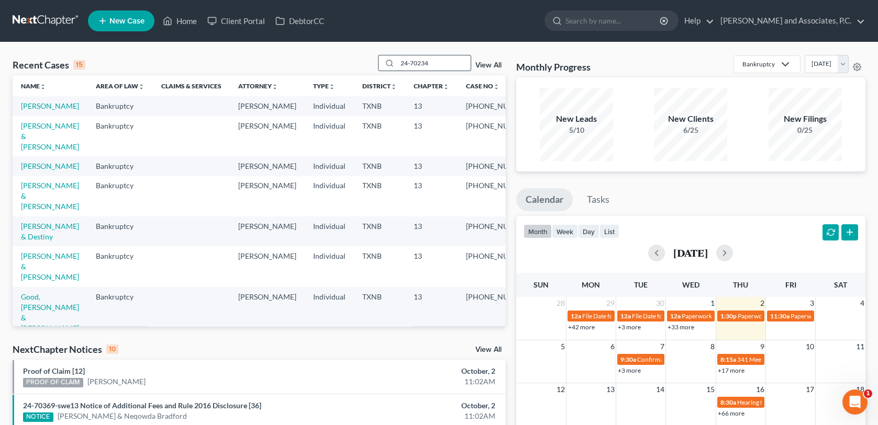
type input "24-70234"
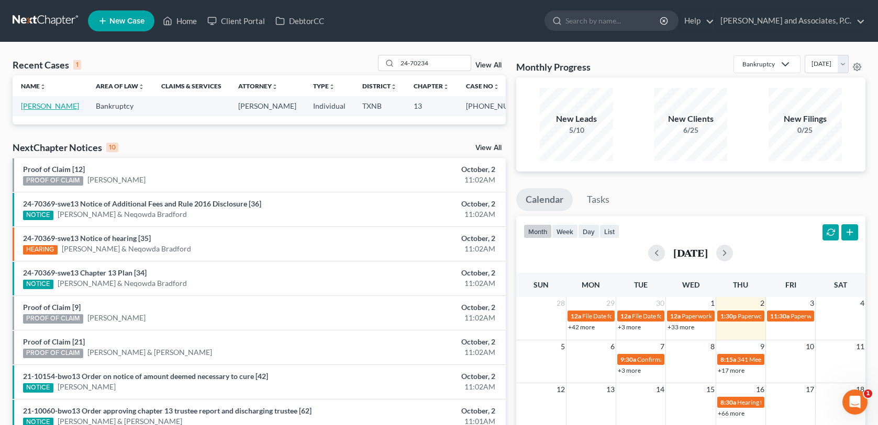
click at [60, 108] on link "[PERSON_NAME]" at bounding box center [50, 106] width 58 height 9
select select "1"
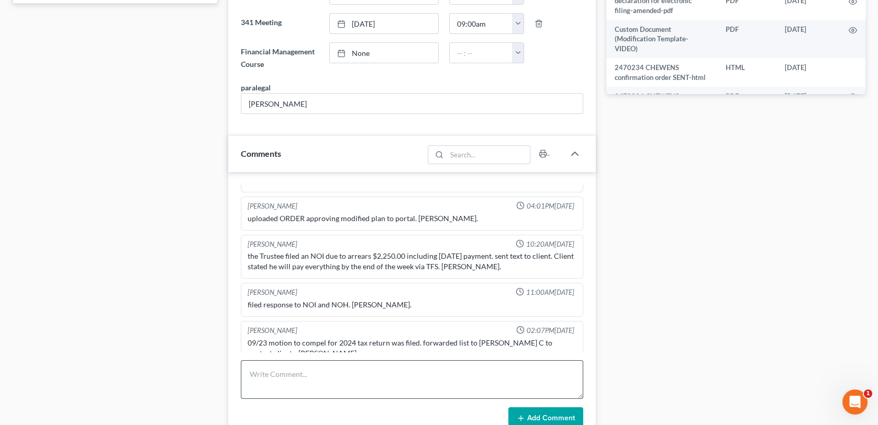
scroll to position [3405, 0]
click at [258, 376] on textarea at bounding box center [412, 380] width 342 height 39
paste textarea "Letter regarding 2024 TR mailed [DATE]-MC"
type textarea "Letter regarding 2024 TR mailed [DATE]-MC"
click at [521, 414] on icon at bounding box center [521, 418] width 8 height 8
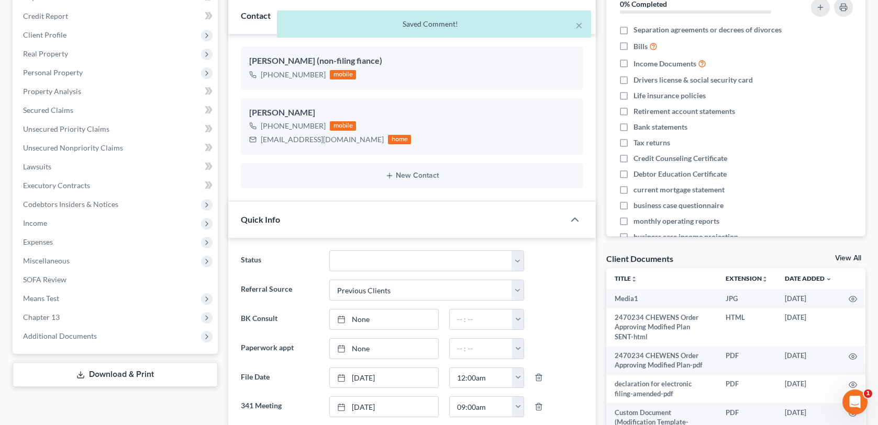
scroll to position [0, 0]
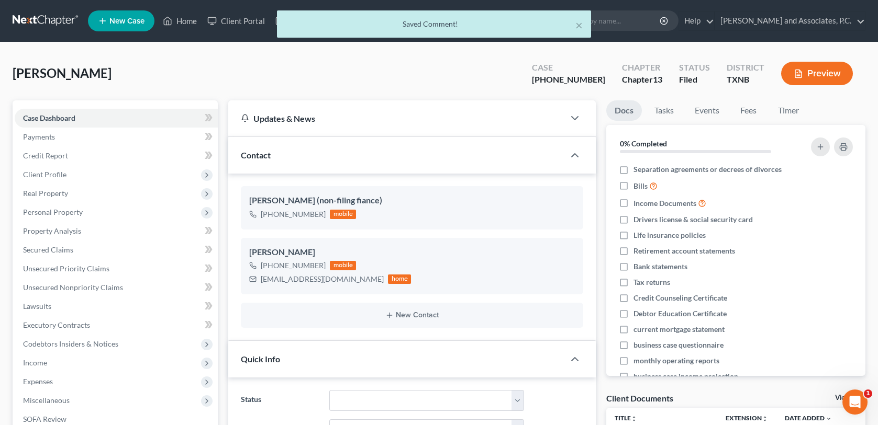
click at [177, 20] on div "× Saved Comment!" at bounding box center [434, 26] width 878 height 32
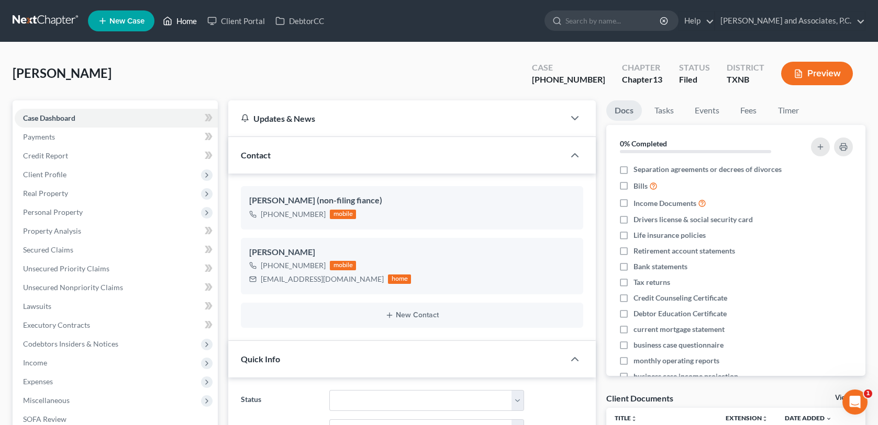
click at [184, 21] on link "Home" at bounding box center [180, 21] width 44 height 19
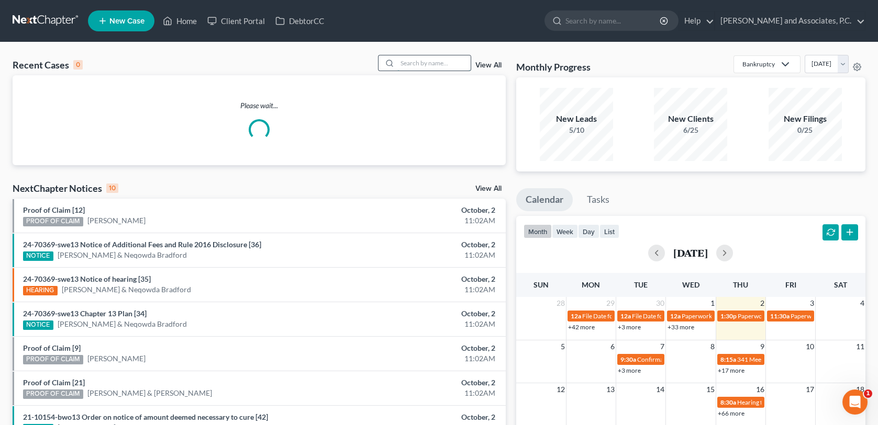
click at [404, 61] on input "search" at bounding box center [433, 62] width 73 height 15
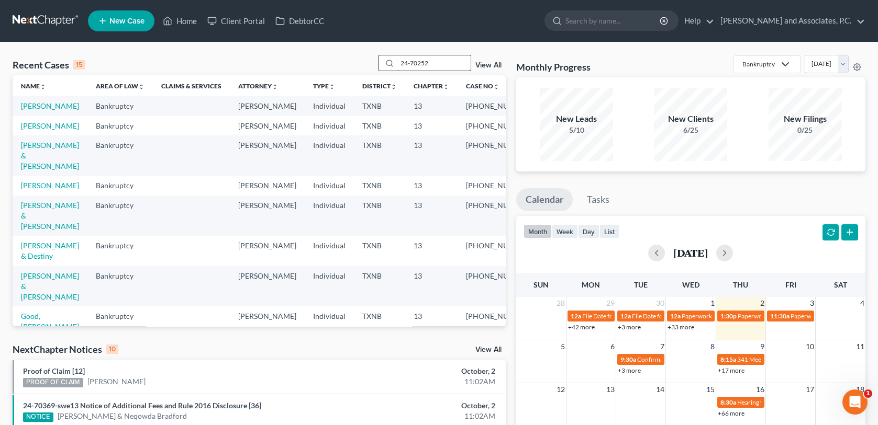
type input "24-70252"
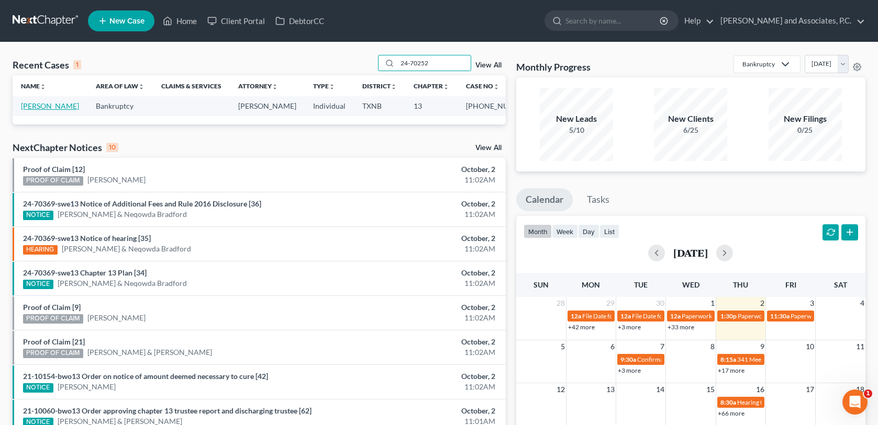
click at [34, 107] on link "[PERSON_NAME]" at bounding box center [50, 106] width 58 height 9
select select "1"
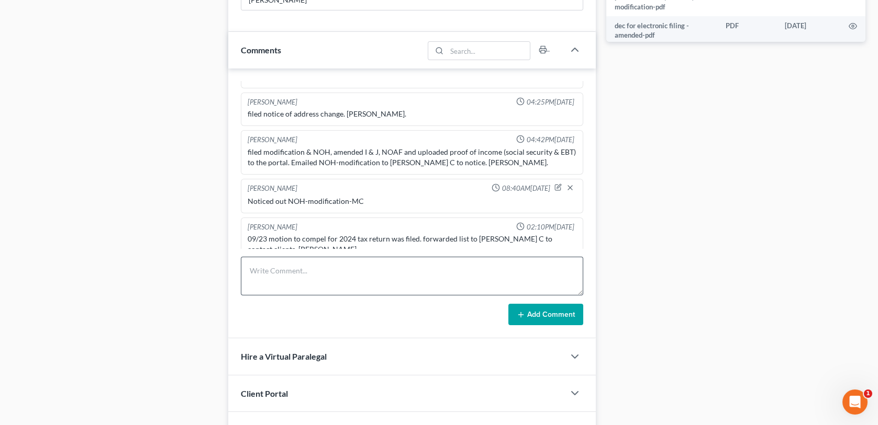
scroll to position [6622, 0]
click at [256, 271] on textarea at bounding box center [412, 276] width 342 height 39
paste textarea "Letter regarding 2024 TR mailed [DATE]-MC"
type textarea "Letter regarding 2024 TR mailed [DATE]-MC"
click at [519, 312] on icon at bounding box center [521, 315] width 8 height 8
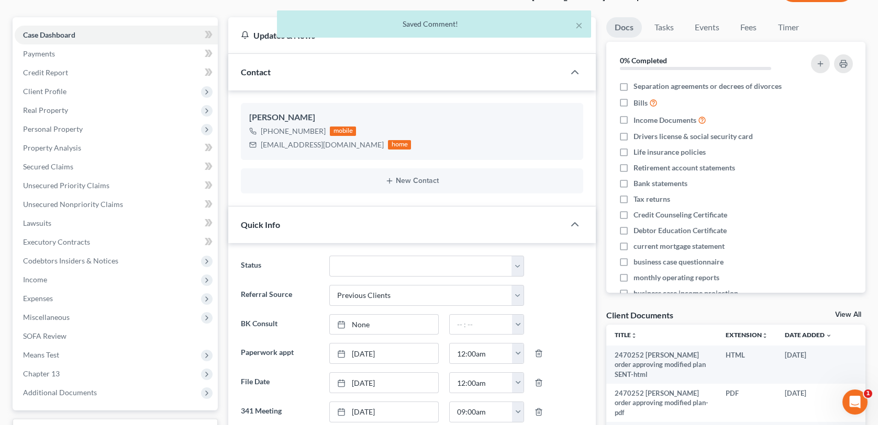
scroll to position [0, 0]
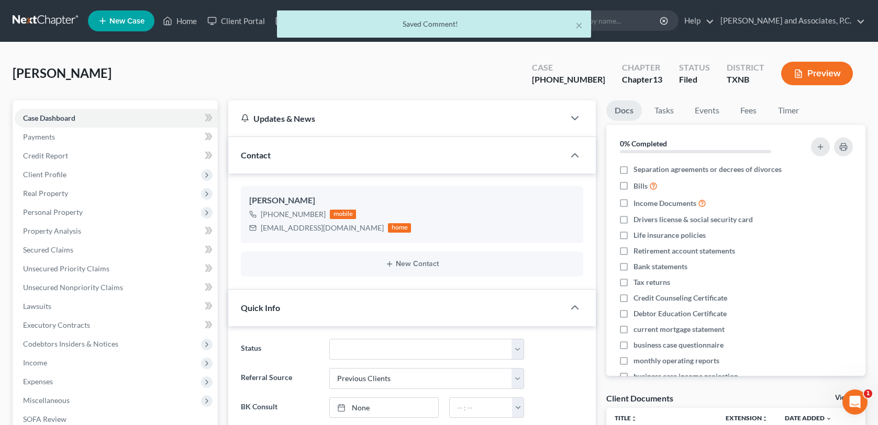
click at [185, 22] on div "× Saved Comment!" at bounding box center [434, 26] width 878 height 32
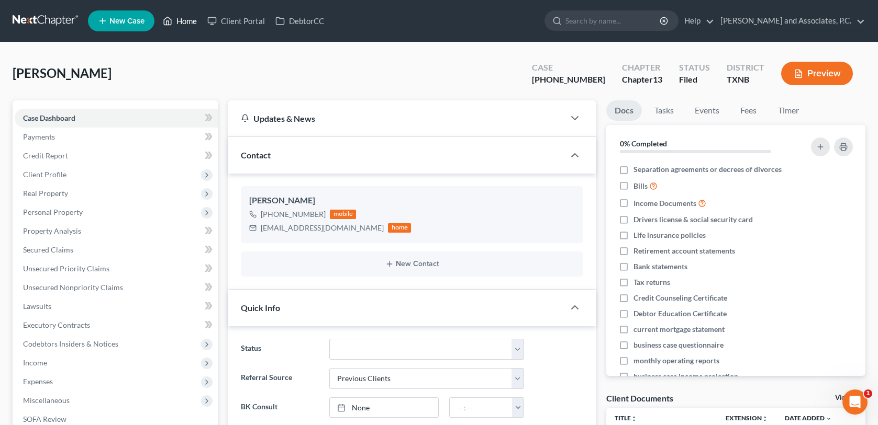
click at [186, 22] on link "Home" at bounding box center [180, 21] width 44 height 19
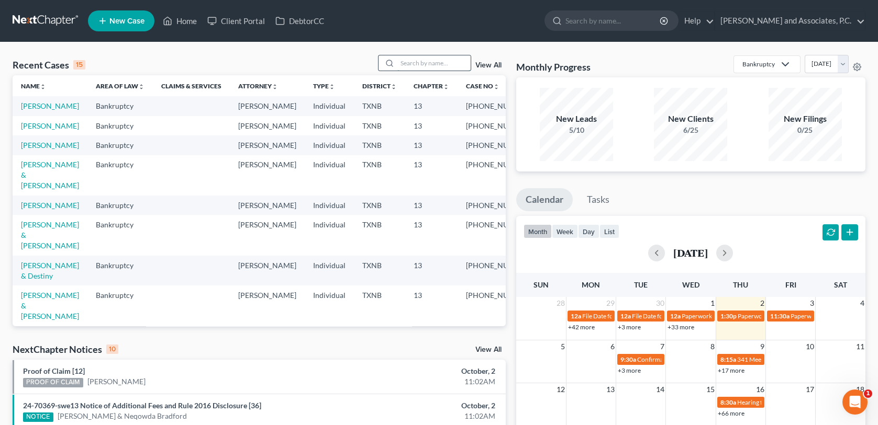
click at [425, 62] on input "search" at bounding box center [433, 62] width 73 height 15
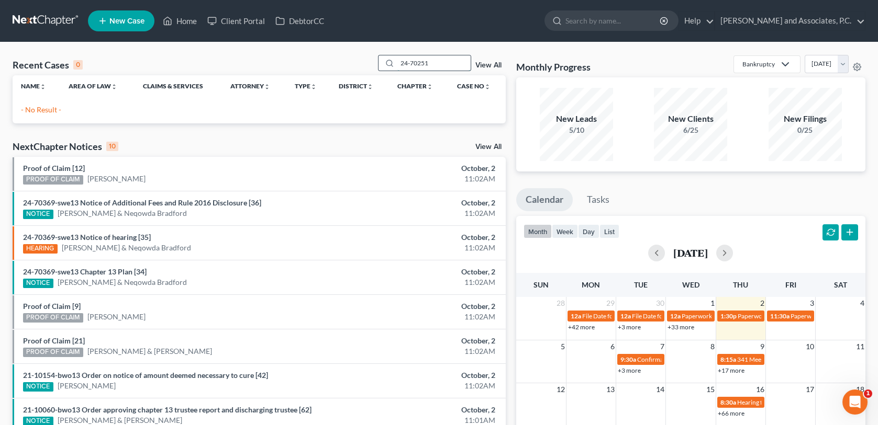
type input "24-70251"
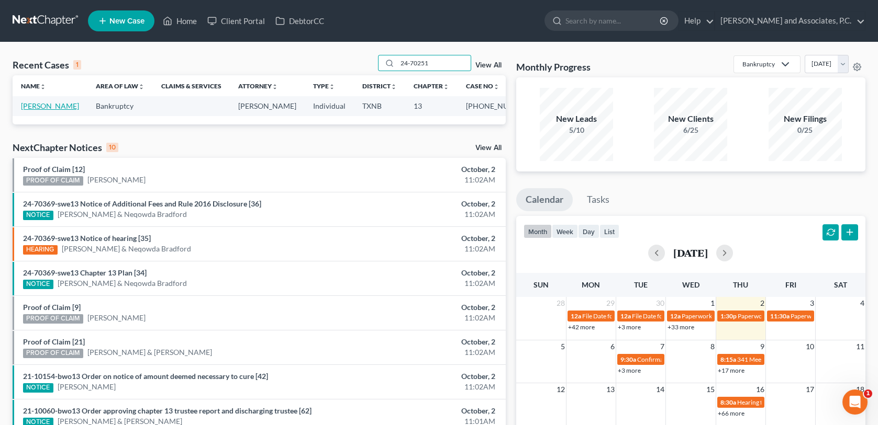
click at [48, 109] on link "[PERSON_NAME]" at bounding box center [50, 106] width 58 height 9
select select "6"
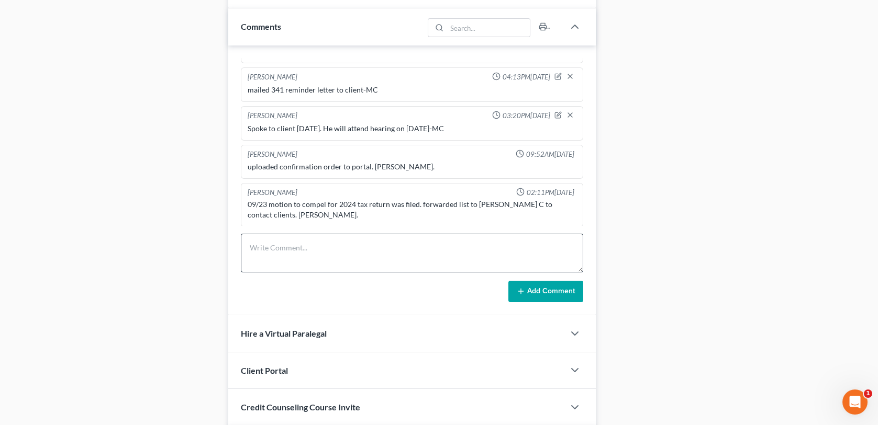
scroll to position [1260, 0]
drag, startPoint x: 251, startPoint y: 255, endPoint x: 286, endPoint y: 247, distance: 35.4
click at [251, 255] on textarea at bounding box center [412, 253] width 342 height 39
paste textarea "Letter regarding 2024 TR mailed [DATE]-MC"
type textarea "Letter regarding 2024 TR mailed [DATE]-MC"
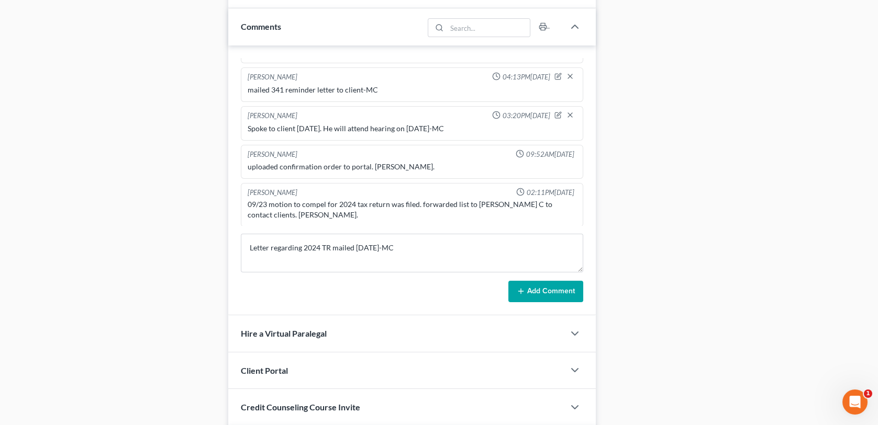
click at [542, 291] on button "Add Comment" at bounding box center [545, 292] width 75 height 22
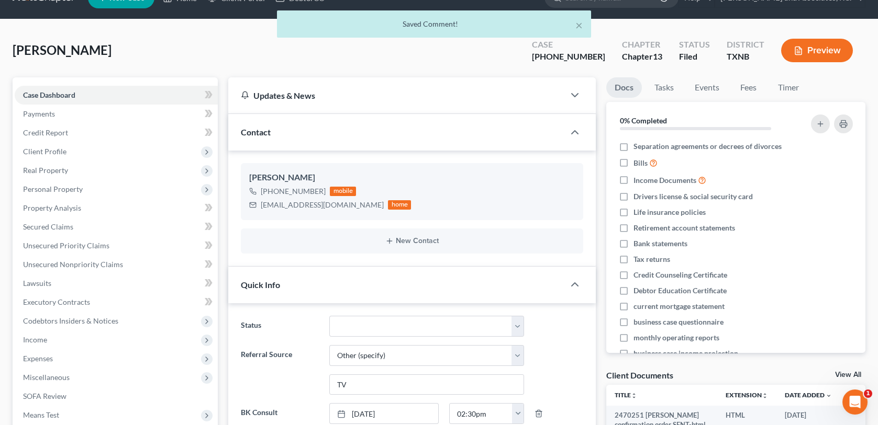
scroll to position [0, 0]
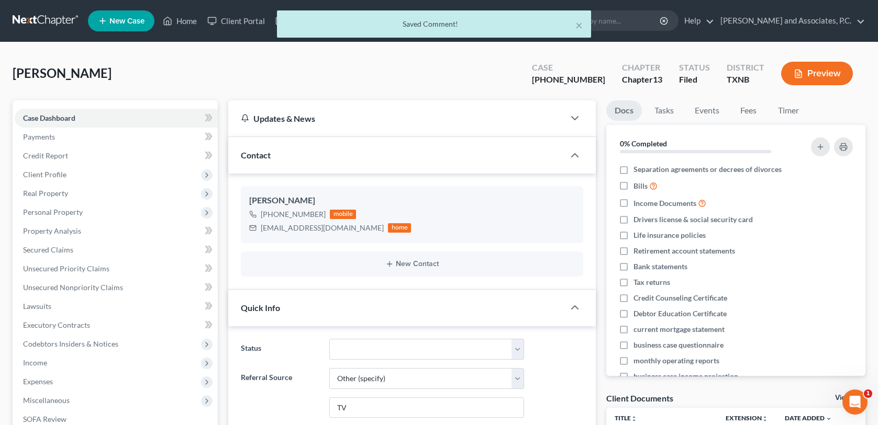
click at [188, 19] on div "× Saved Comment!" at bounding box center [434, 26] width 878 height 32
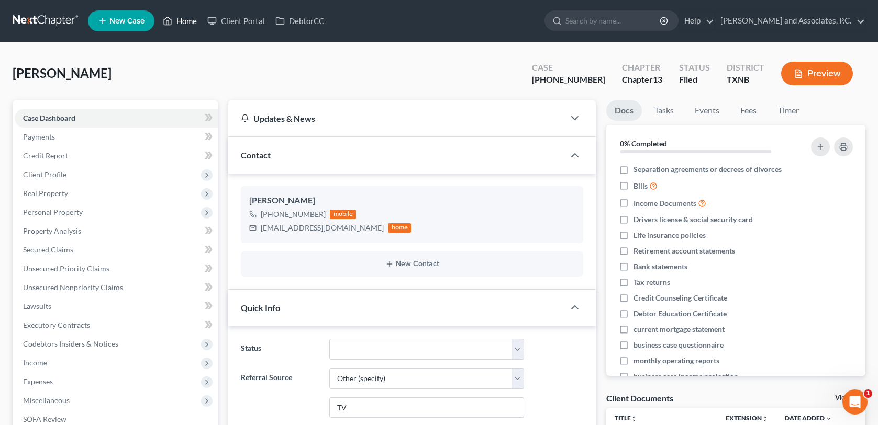
click at [188, 19] on link "Home" at bounding box center [180, 21] width 44 height 19
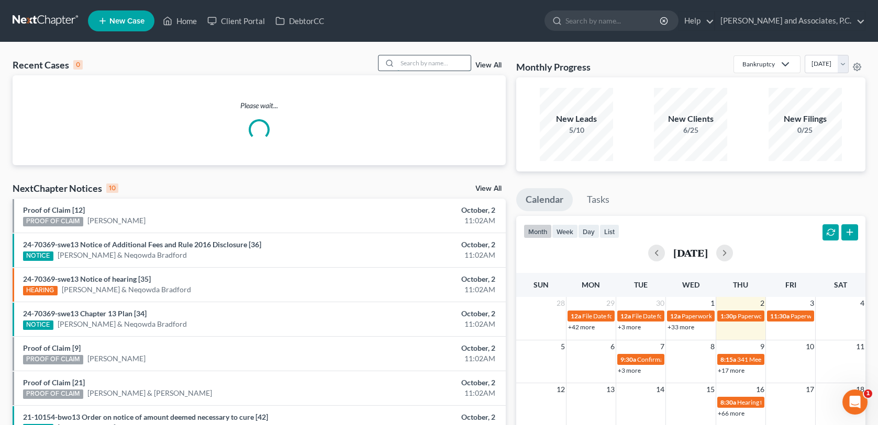
click at [400, 65] on input "search" at bounding box center [433, 62] width 73 height 15
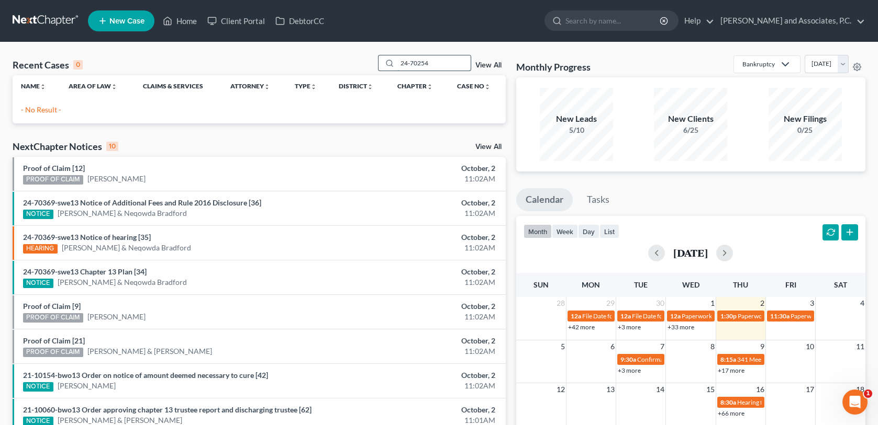
type input "24-70254"
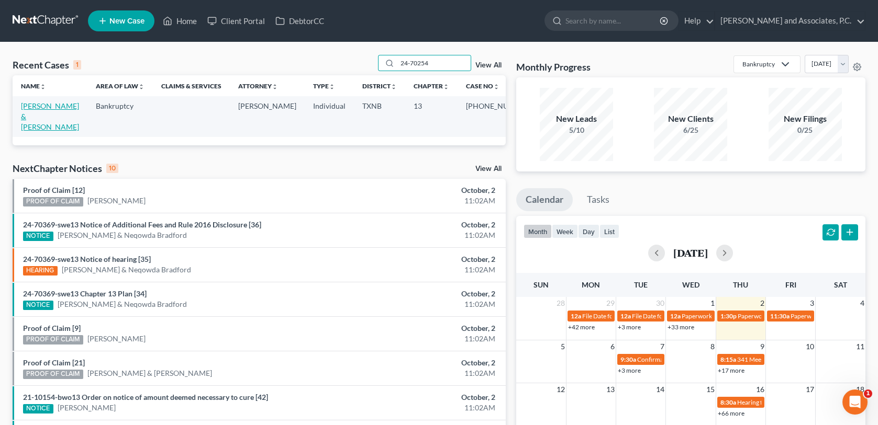
click at [49, 107] on link "[PERSON_NAME] & [PERSON_NAME]" at bounding box center [50, 117] width 58 height 30
select select "3"
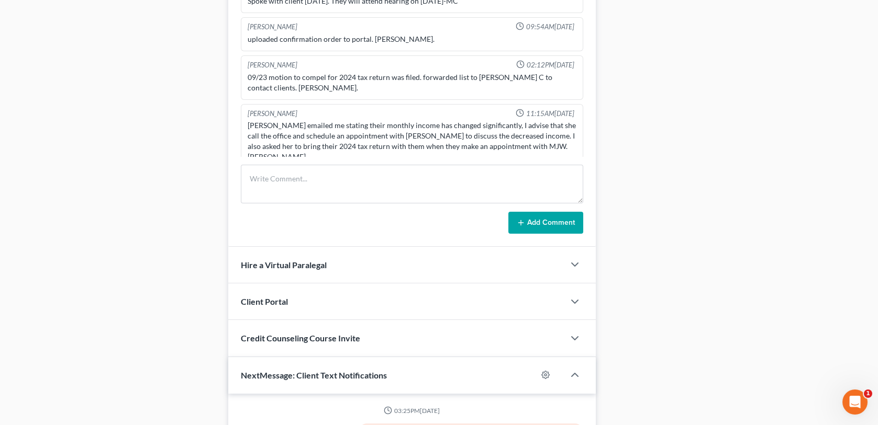
scroll to position [402, 0]
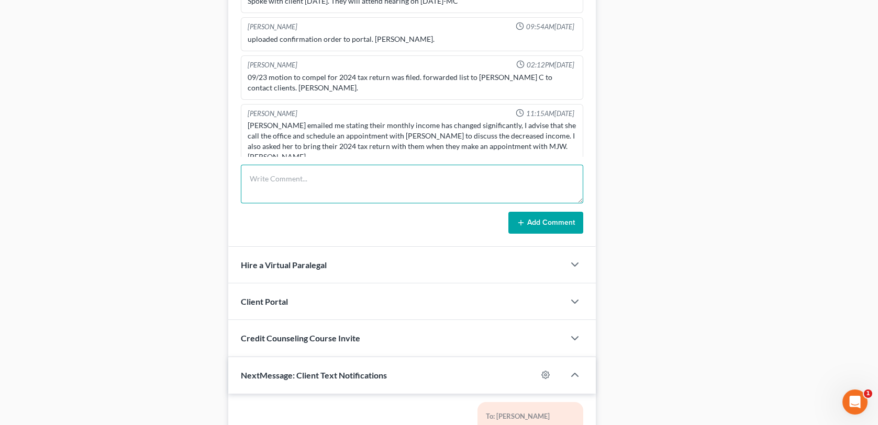
click at [263, 173] on textarea at bounding box center [412, 184] width 342 height 39
paste textarea "Letter regarding 2024 TR mailed [DATE]-MC"
type textarea "Letter regarding 2024 TR mailed [DATE]-MC"
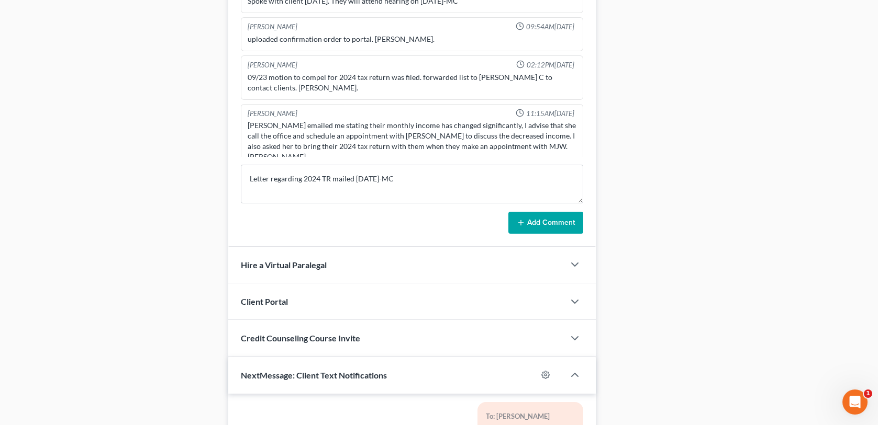
click at [537, 225] on button "Add Comment" at bounding box center [545, 223] width 75 height 22
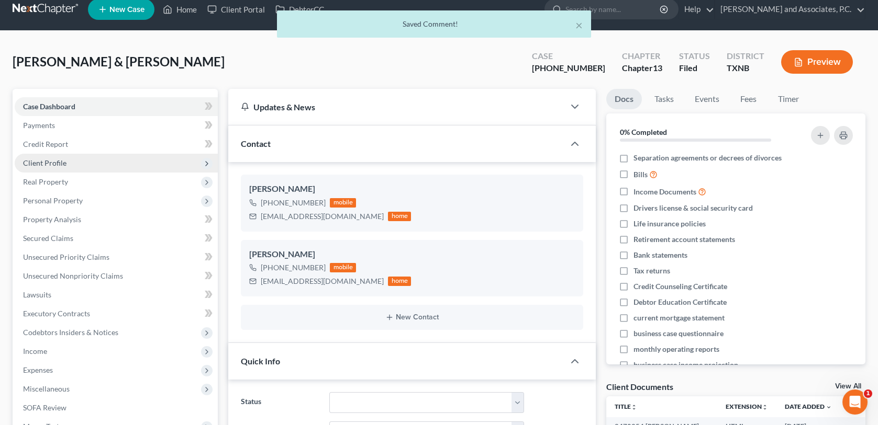
scroll to position [0, 0]
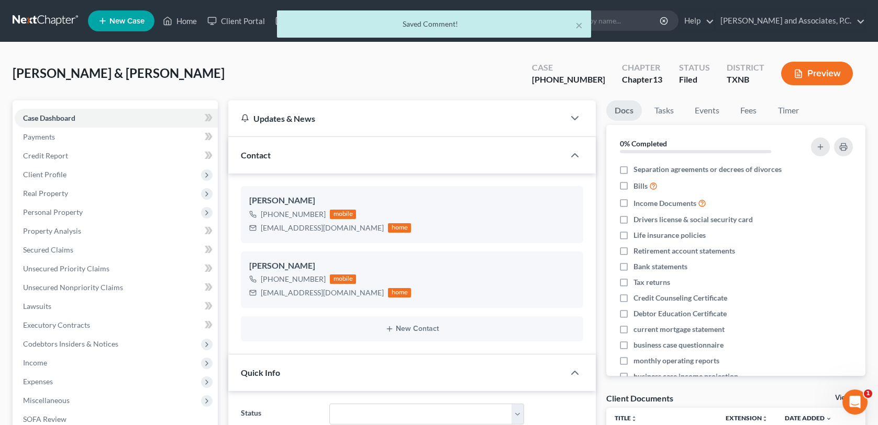
click at [186, 21] on div "× Saved Comment!" at bounding box center [434, 26] width 878 height 32
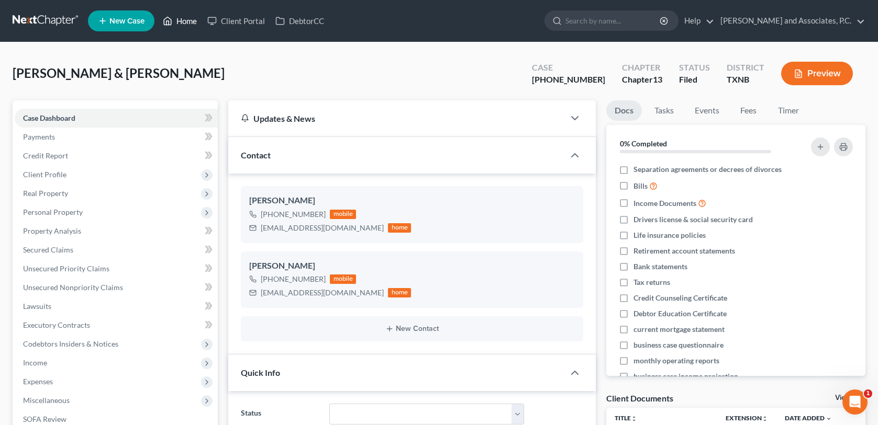
click at [186, 21] on link "Home" at bounding box center [180, 21] width 44 height 19
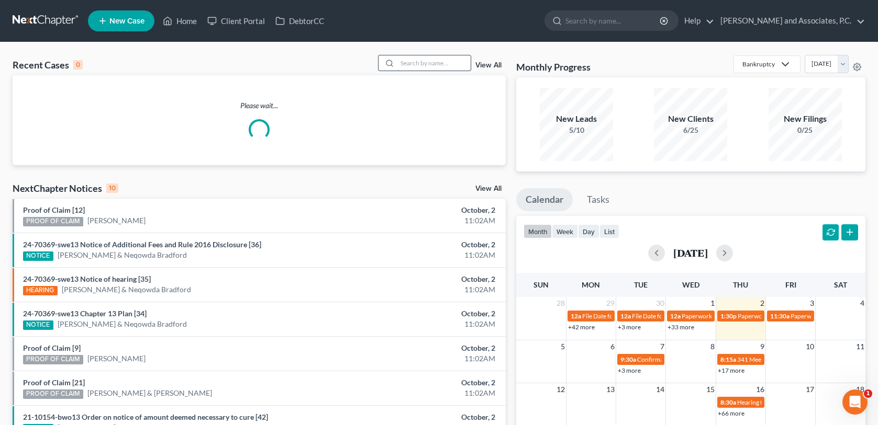
click at [407, 64] on input "search" at bounding box center [433, 62] width 73 height 15
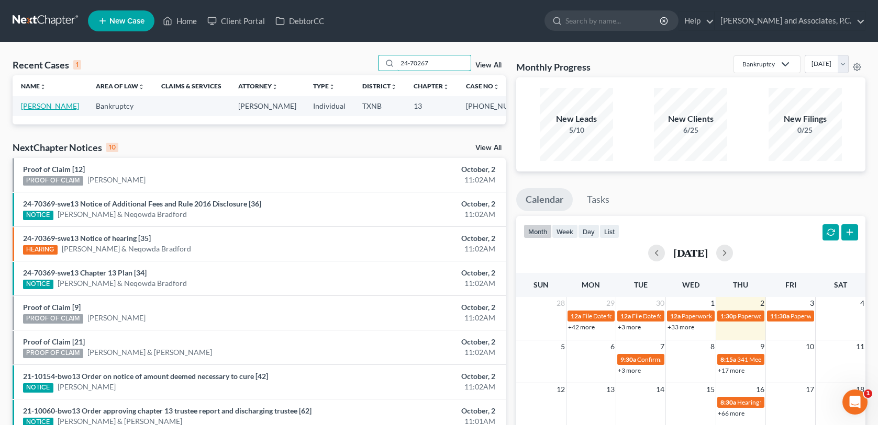
type input "24-70267"
click at [29, 110] on link "[PERSON_NAME]" at bounding box center [50, 106] width 58 height 9
select select "3"
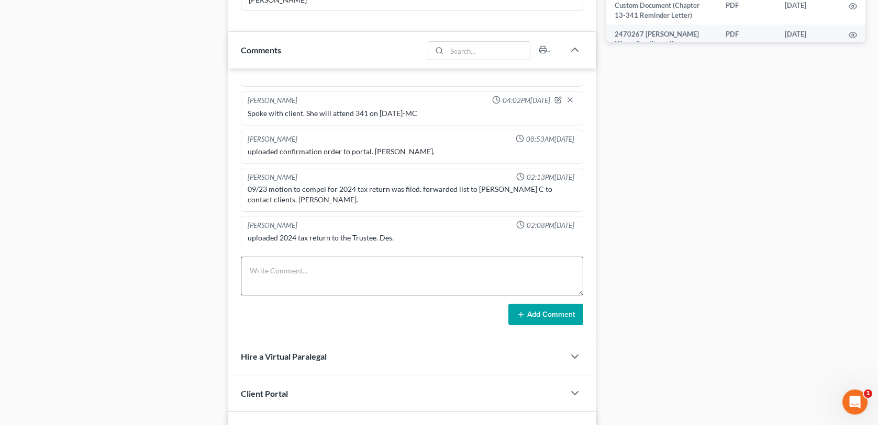
scroll to position [2948, 0]
click at [254, 273] on textarea at bounding box center [412, 276] width 342 height 39
paste textarea "Letter regarding 2024 TR mailed [DATE]-MC"
type textarea "Letter regarding 2024 TR mailed [DATE]-MC"
click at [542, 315] on button "Add Comment" at bounding box center [545, 315] width 75 height 22
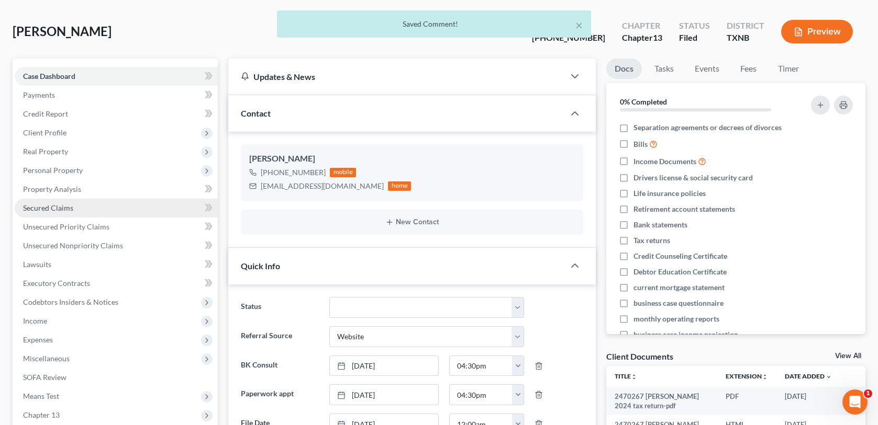
scroll to position [0, 0]
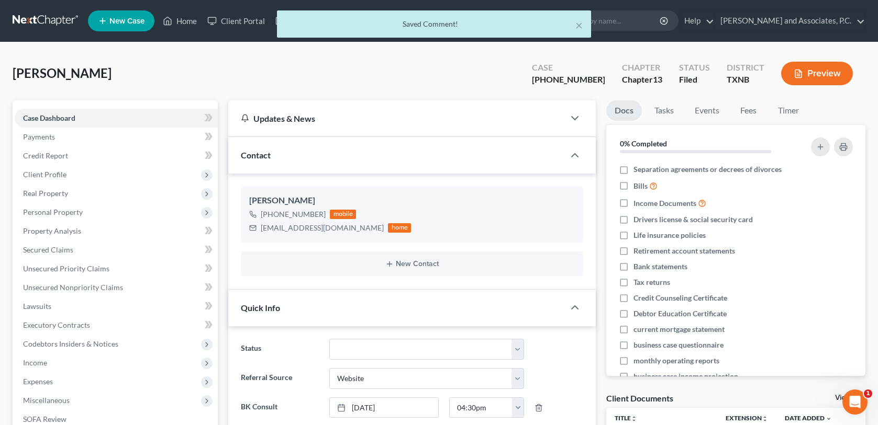
click at [183, 21] on div "× Saved Comment!" at bounding box center [434, 26] width 878 height 32
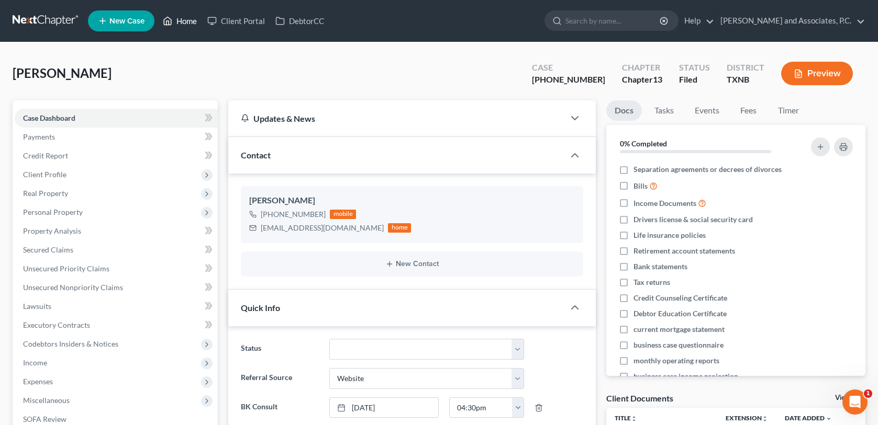
click at [190, 16] on link "Home" at bounding box center [180, 21] width 44 height 19
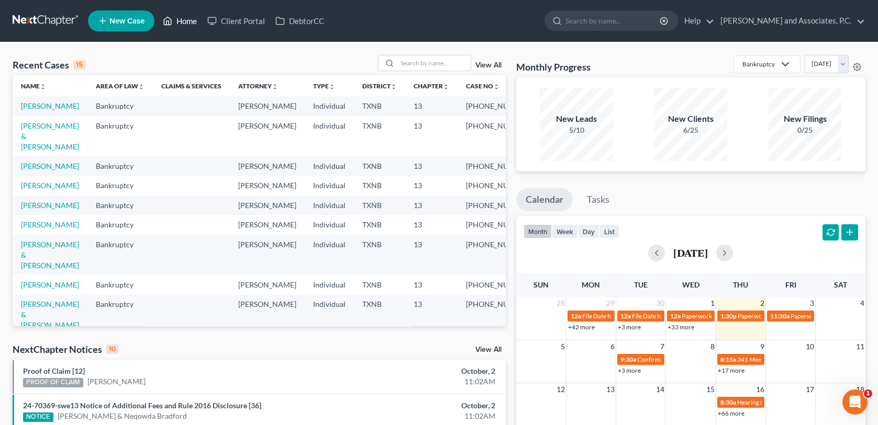
click at [158, 12] on link "Home" at bounding box center [180, 21] width 44 height 19
click at [404, 62] on input "search" at bounding box center [433, 62] width 73 height 15
type input "24-70262"
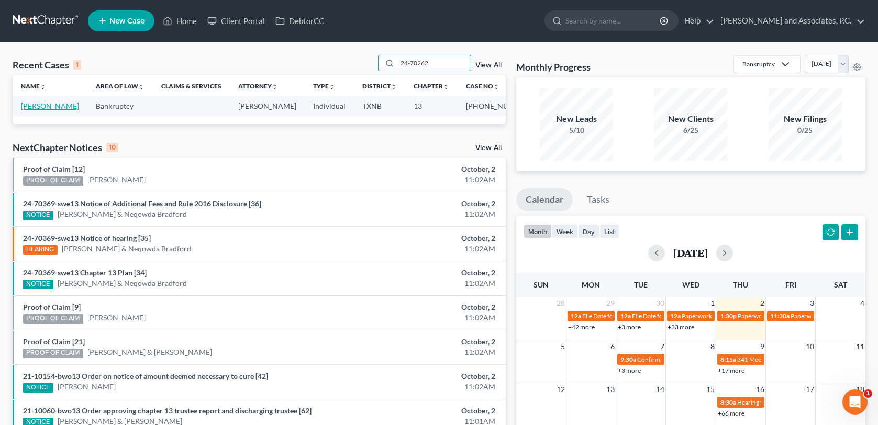
click at [27, 104] on link "[PERSON_NAME]" at bounding box center [50, 106] width 58 height 9
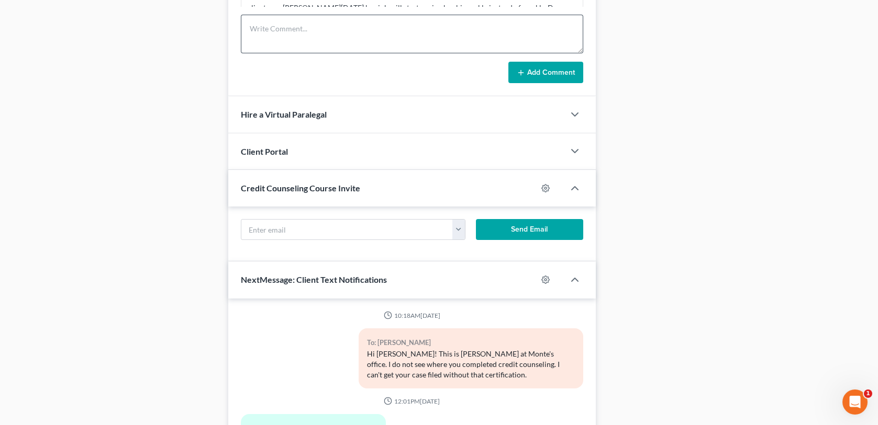
scroll to position [3290, 0]
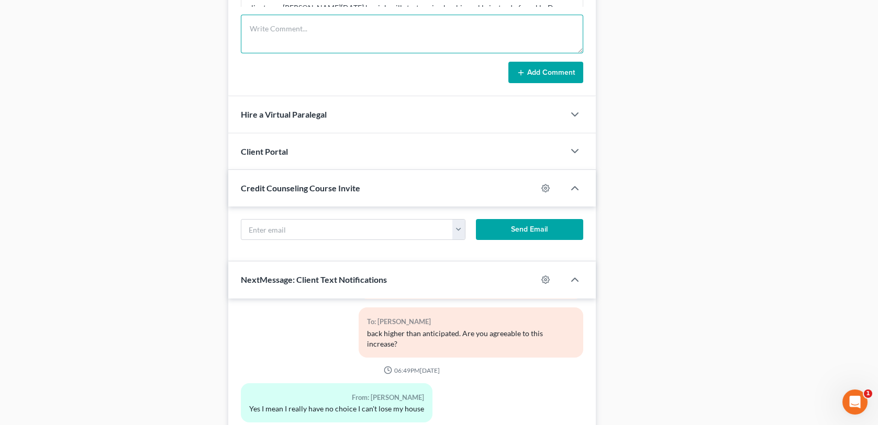
click at [253, 26] on textarea at bounding box center [412, 34] width 342 height 39
paste textarea "Letter regarding 2024 TR mailed [DATE]-MC"
type textarea "Letter regarding 2024 TR mailed [DATE]-MC"
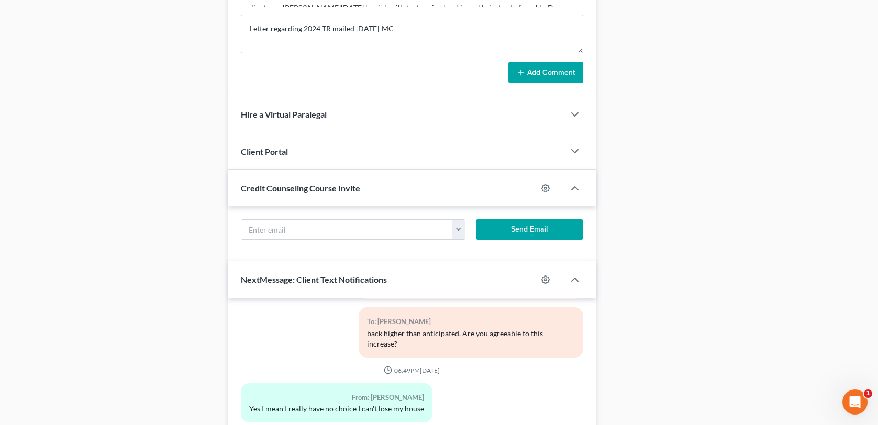
click at [525, 69] on icon at bounding box center [521, 73] width 8 height 8
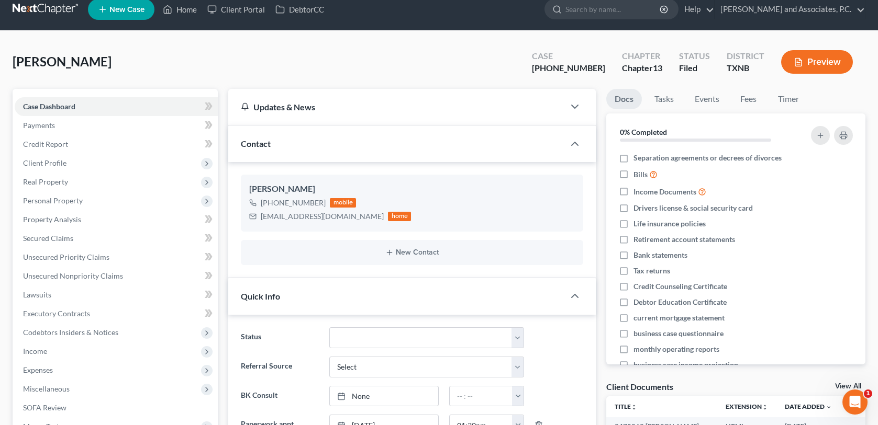
scroll to position [0, 0]
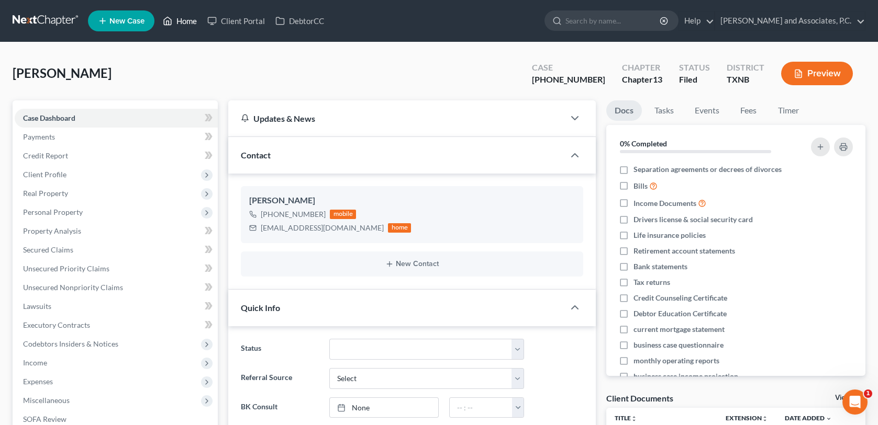
click at [187, 23] on link "Home" at bounding box center [180, 21] width 44 height 19
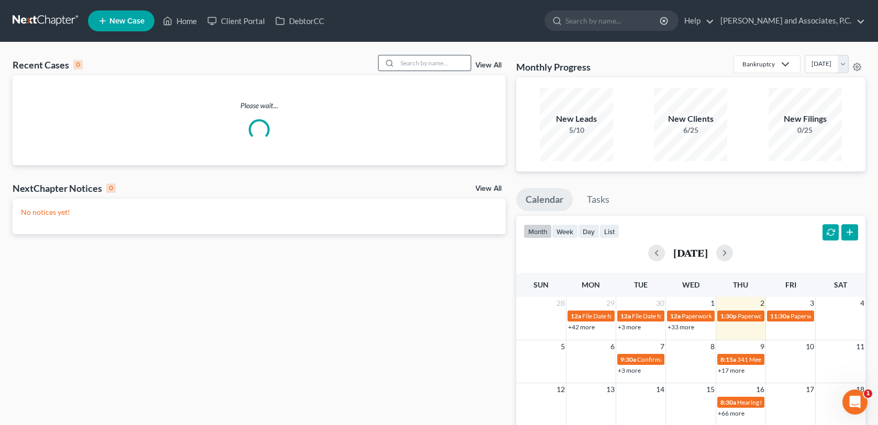
click at [409, 62] on input "search" at bounding box center [433, 62] width 73 height 15
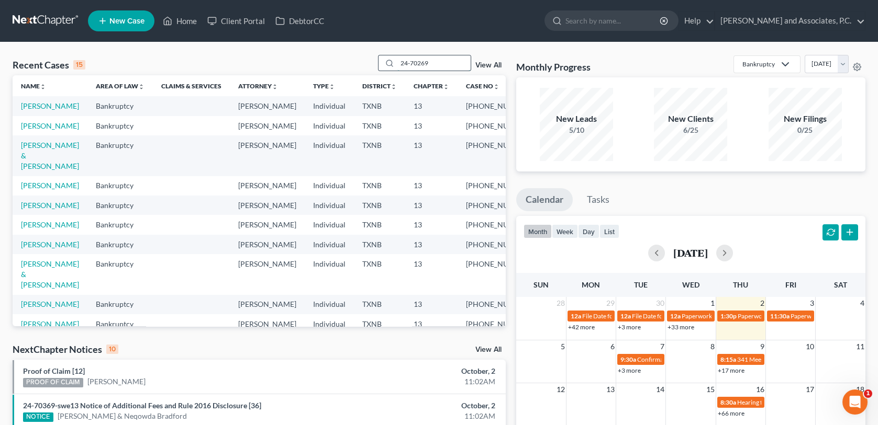
type input "24-70269"
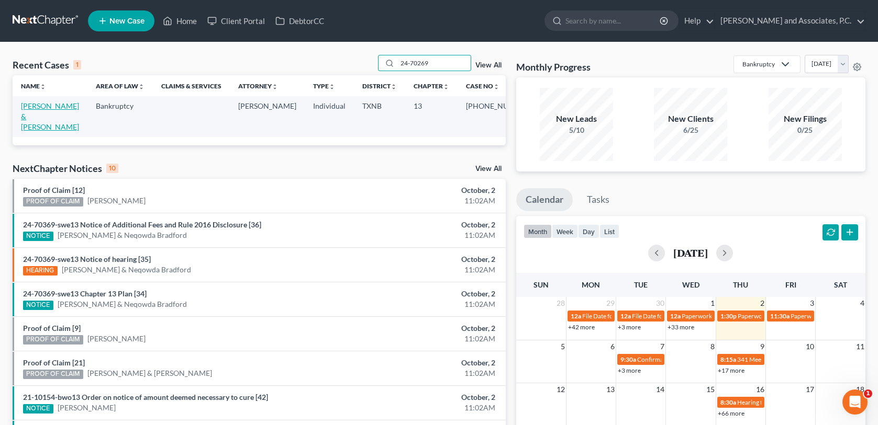
click at [39, 105] on link "[PERSON_NAME] & [PERSON_NAME]" at bounding box center [50, 117] width 58 height 30
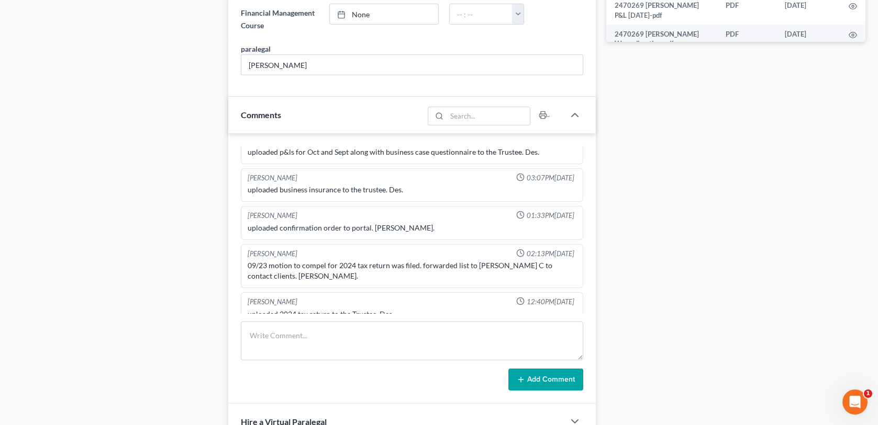
scroll to position [670, 0]
click at [262, 331] on textarea at bounding box center [412, 341] width 342 height 39
paste textarea "Letter regarding 2024 TR mailed [DATE]-MC"
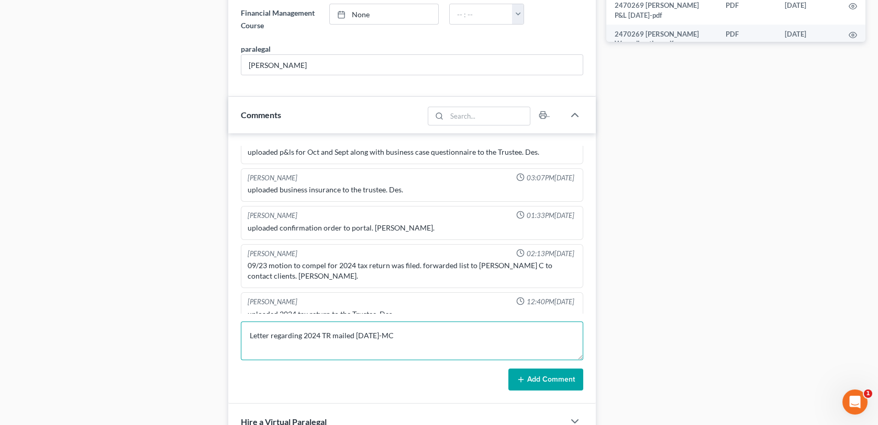
type textarea "Letter regarding 2024 TR mailed [DATE]-MC"
click at [531, 379] on button "Add Comment" at bounding box center [545, 380] width 75 height 22
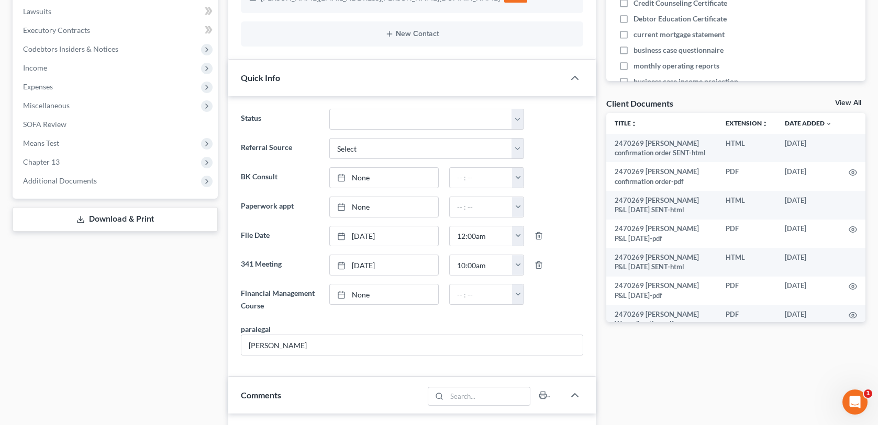
scroll to position [0, 0]
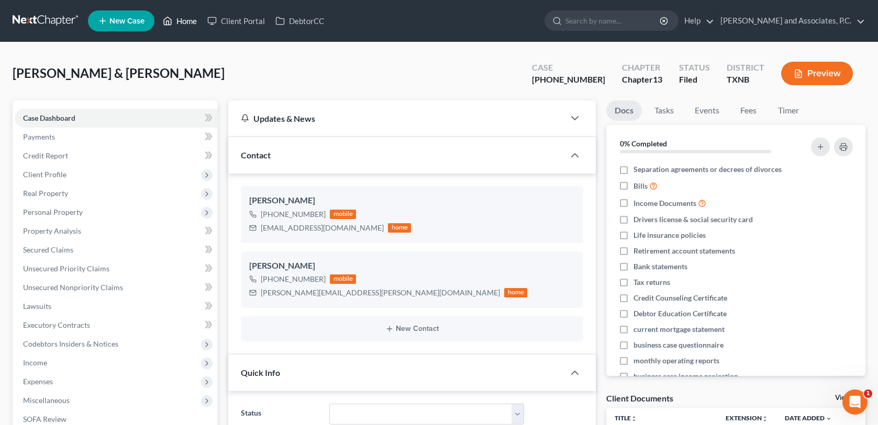
drag, startPoint x: 188, startPoint y: 24, endPoint x: 440, endPoint y: 72, distance: 256.4
click at [188, 24] on link "Home" at bounding box center [180, 21] width 44 height 19
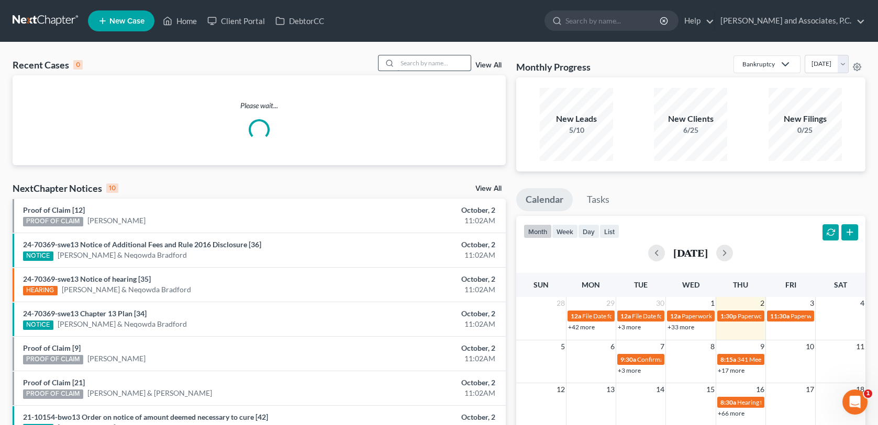
click at [403, 61] on input "search" at bounding box center [433, 62] width 73 height 15
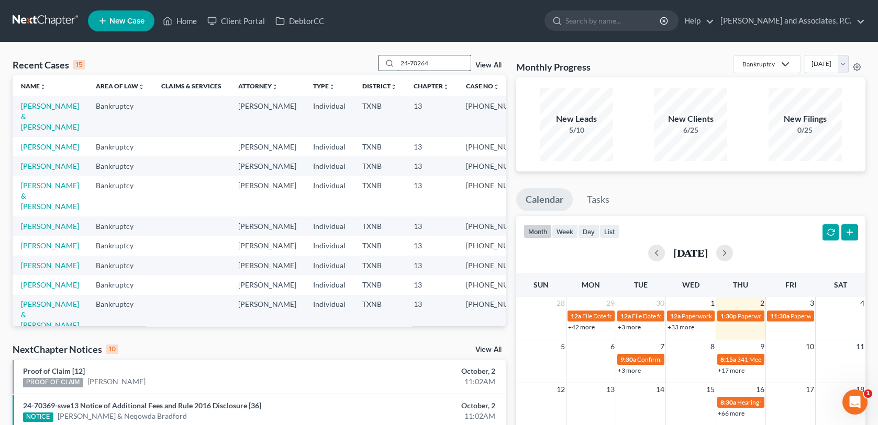
type input "24-70264"
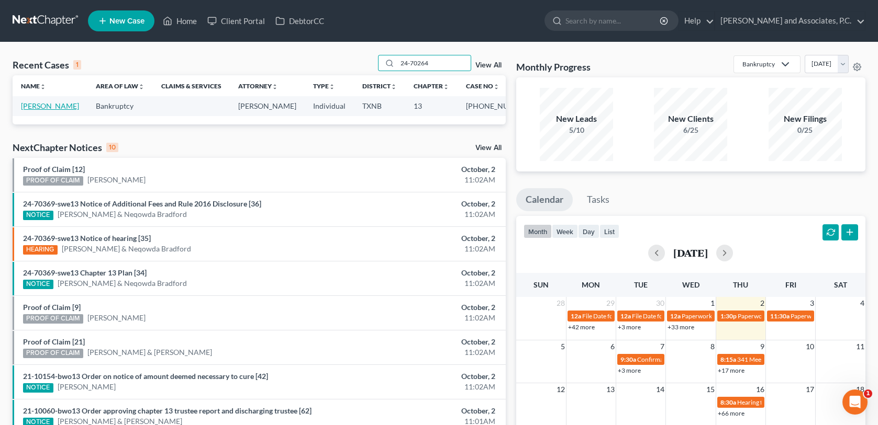
click at [65, 107] on link "[PERSON_NAME]" at bounding box center [50, 106] width 58 height 9
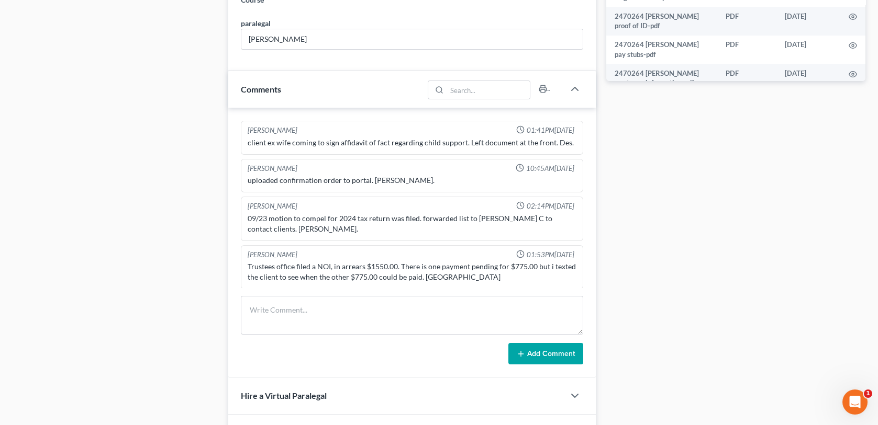
scroll to position [504, 0]
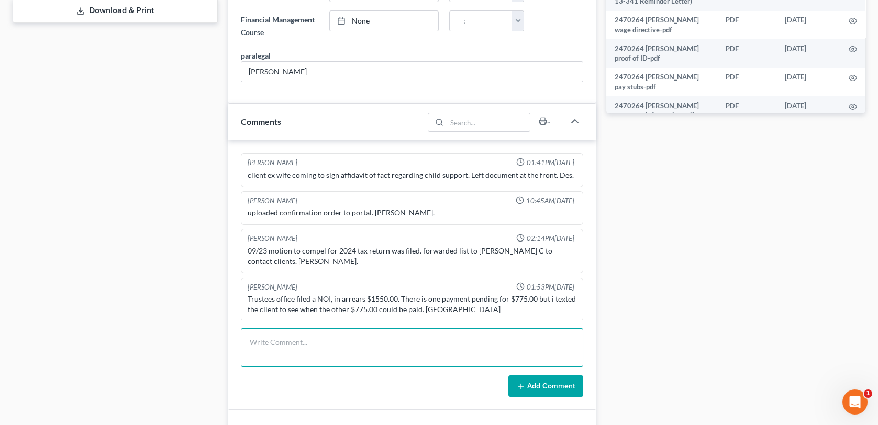
click at [255, 338] on textarea at bounding box center [412, 348] width 342 height 39
paste textarea "Letter regarding 2024 TR mailed [DATE]-MC"
type textarea "Letter regarding 2024 TR mailed [DATE]-MC"
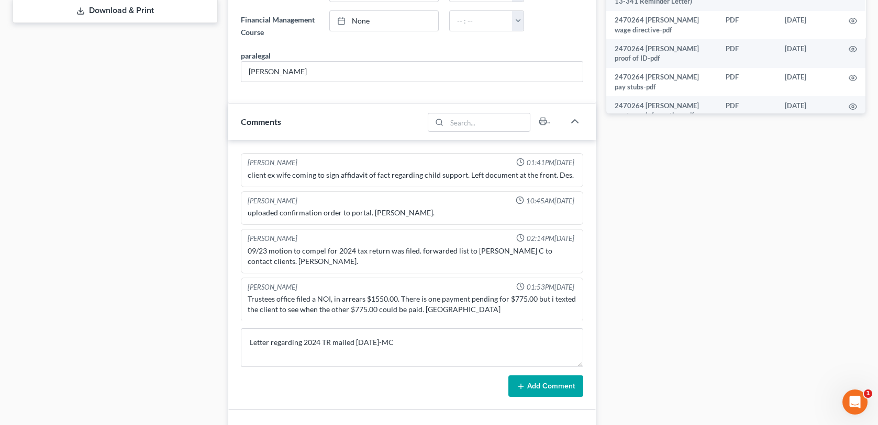
click at [534, 387] on button "Add Comment" at bounding box center [545, 387] width 75 height 22
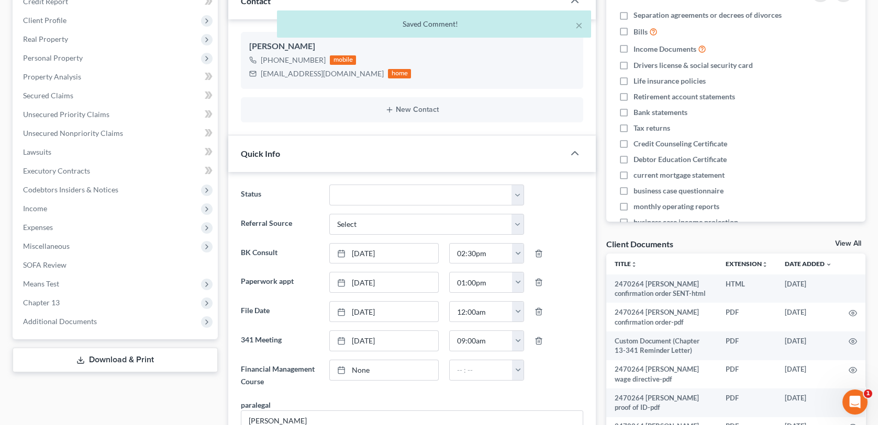
scroll to position [0, 0]
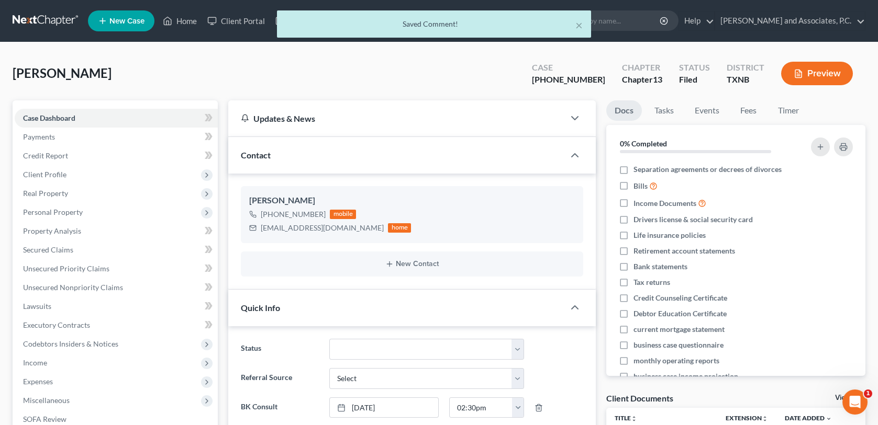
click at [187, 19] on div "× Saved Comment!" at bounding box center [434, 26] width 878 height 32
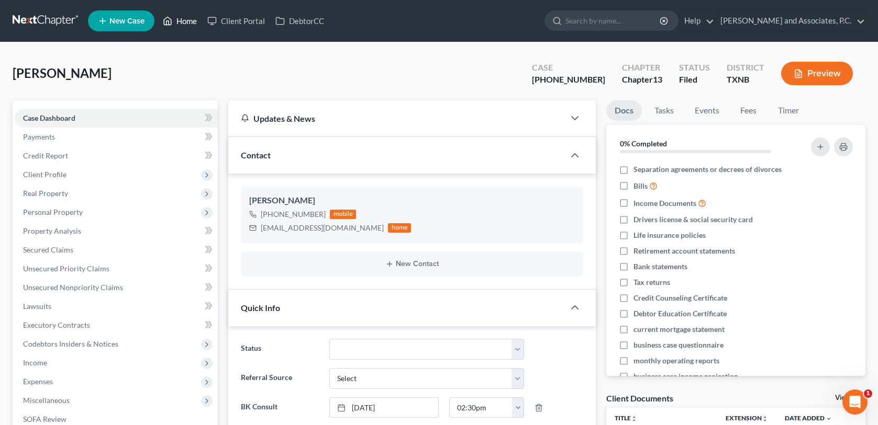
click at [187, 19] on link "Home" at bounding box center [180, 21] width 44 height 19
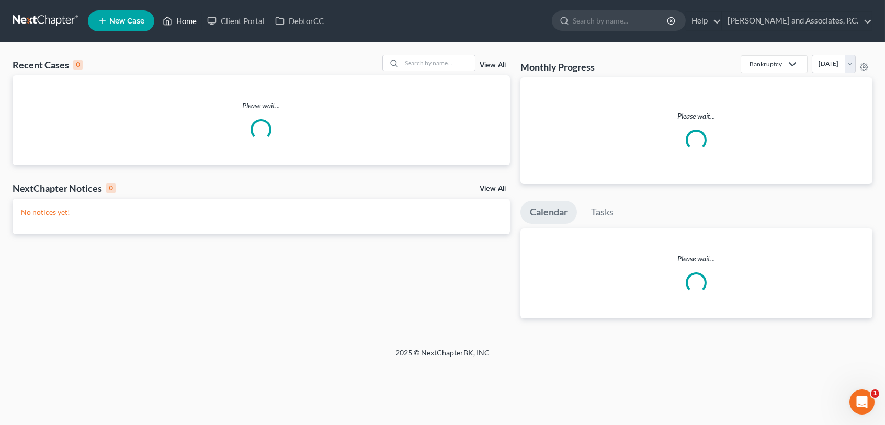
click at [187, 19] on link "Home" at bounding box center [180, 21] width 44 height 19
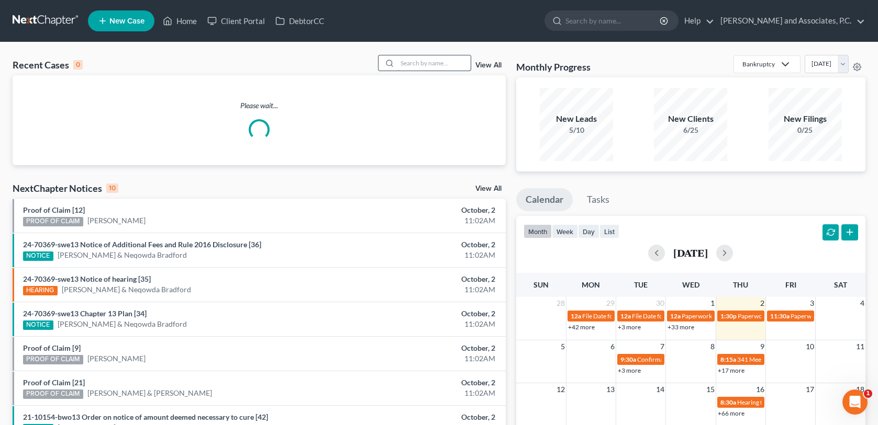
click at [418, 63] on input "search" at bounding box center [433, 62] width 73 height 15
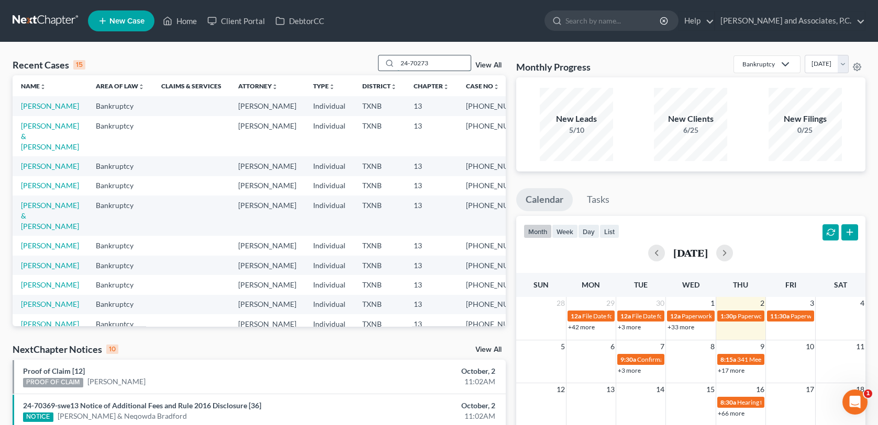
type input "24-70273"
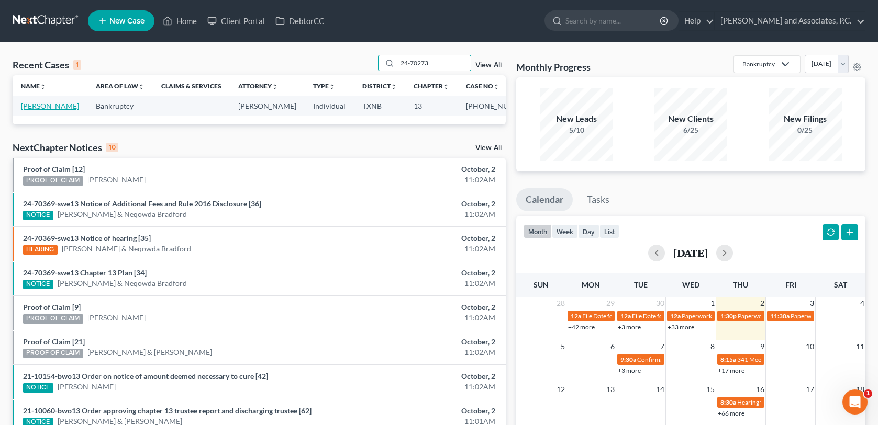
click at [36, 106] on link "[PERSON_NAME]" at bounding box center [50, 106] width 58 height 9
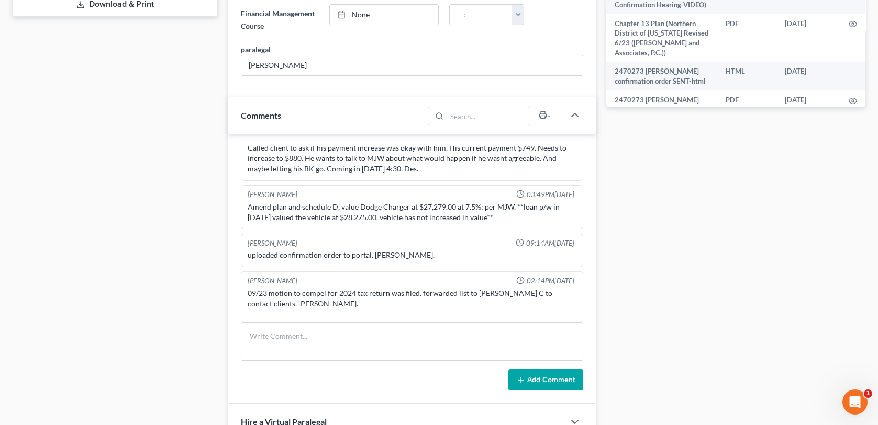
scroll to position [523, 0]
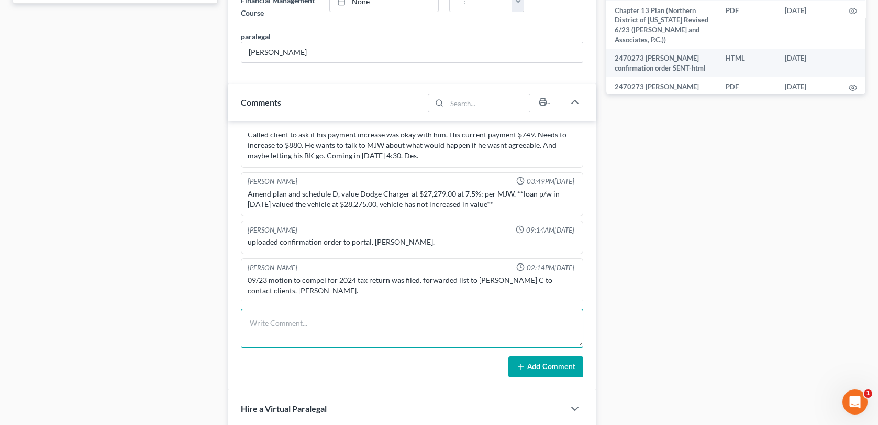
click at [255, 323] on textarea at bounding box center [412, 328] width 342 height 39
paste textarea "Letter regarding 2024 TR mailed [DATE]-MC"
type textarea "Letter regarding 2024 TR mailed [DATE]-MC"
click at [520, 367] on icon at bounding box center [521, 367] width 8 height 8
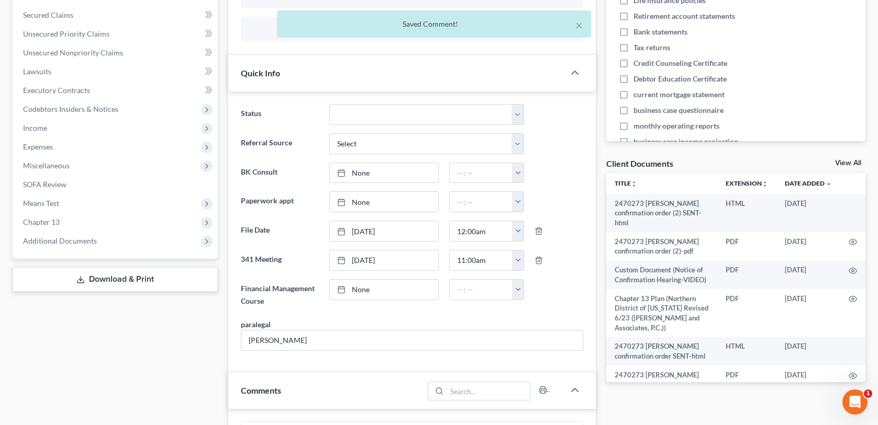
scroll to position [0, 0]
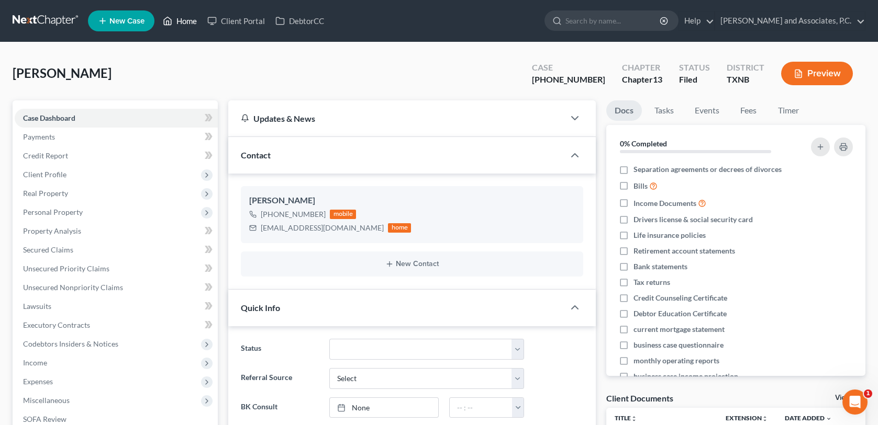
click at [184, 20] on link "Home" at bounding box center [180, 21] width 44 height 19
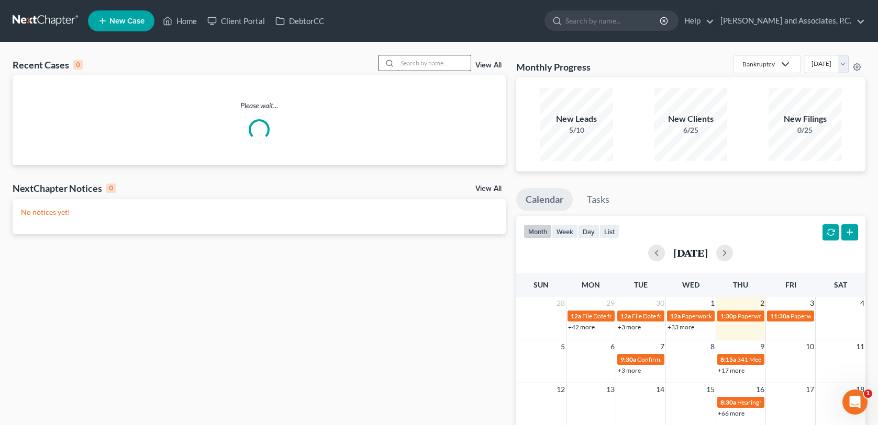
click at [411, 62] on input "search" at bounding box center [433, 62] width 73 height 15
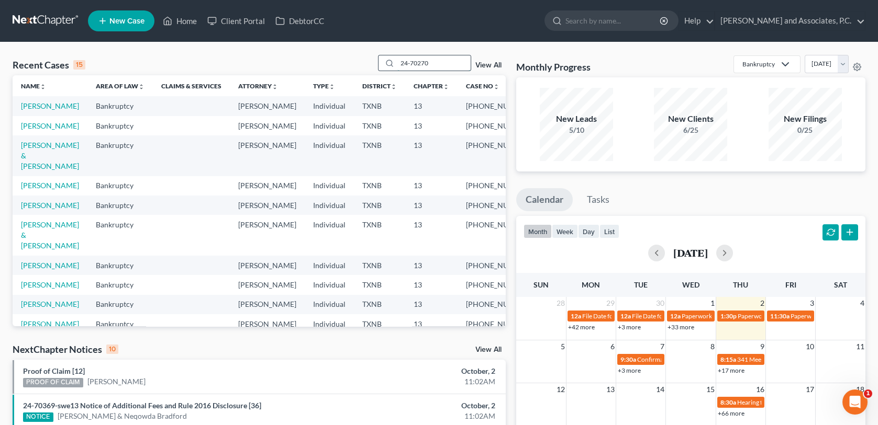
type input "24-70270"
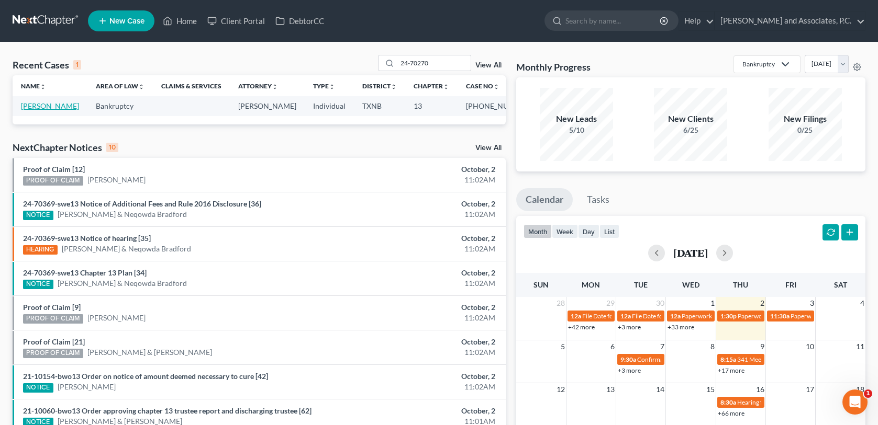
click at [56, 107] on link "[PERSON_NAME]" at bounding box center [50, 106] width 58 height 9
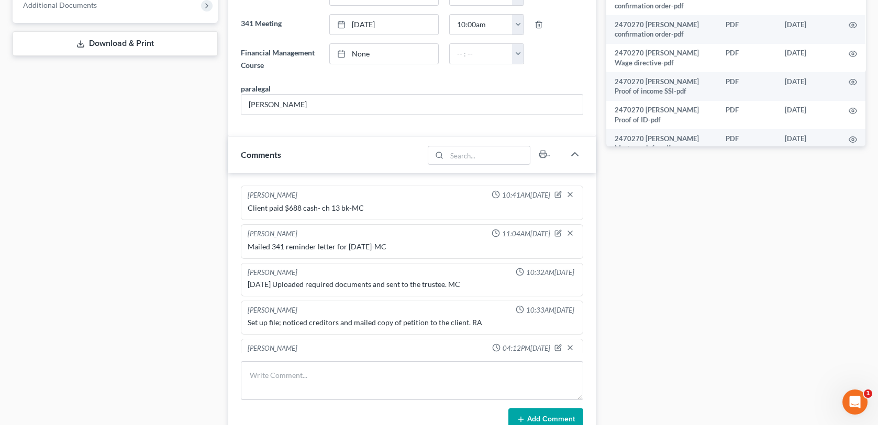
scroll to position [482, 0]
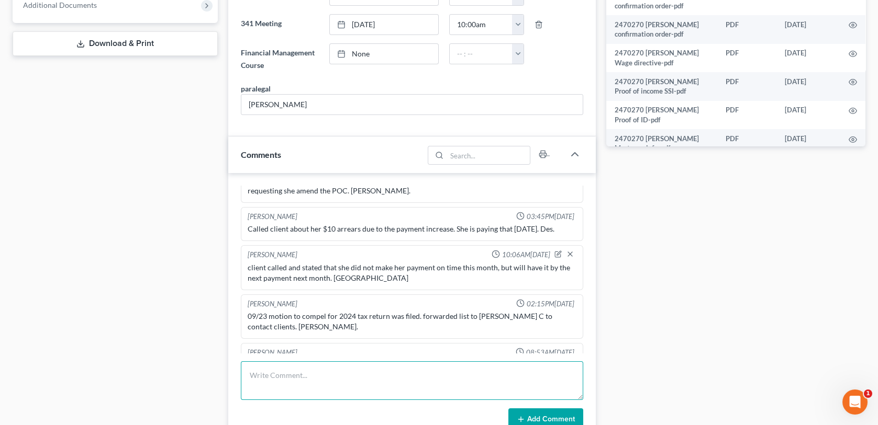
click at [248, 371] on textarea at bounding box center [412, 381] width 342 height 39
paste textarea "Letter regarding 2024 TR mailed [DATE]-MC"
type textarea "Letter regarding 2024 TR mailed [DATE]-MC"
click at [531, 414] on button "Add Comment" at bounding box center [545, 420] width 75 height 22
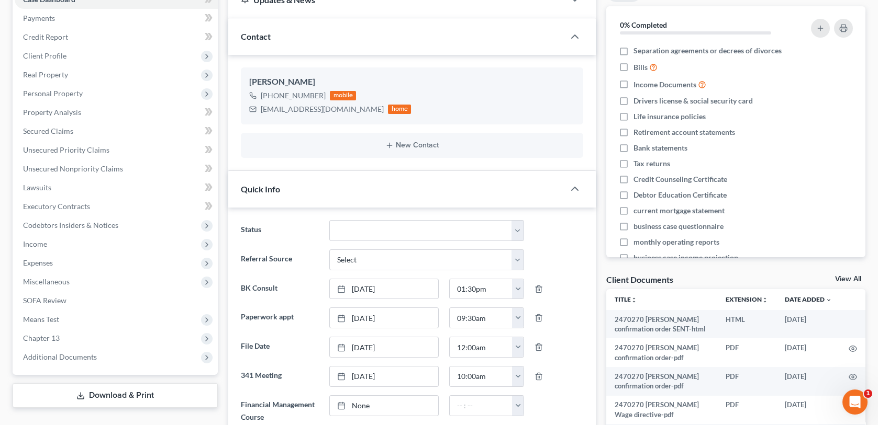
scroll to position [0, 0]
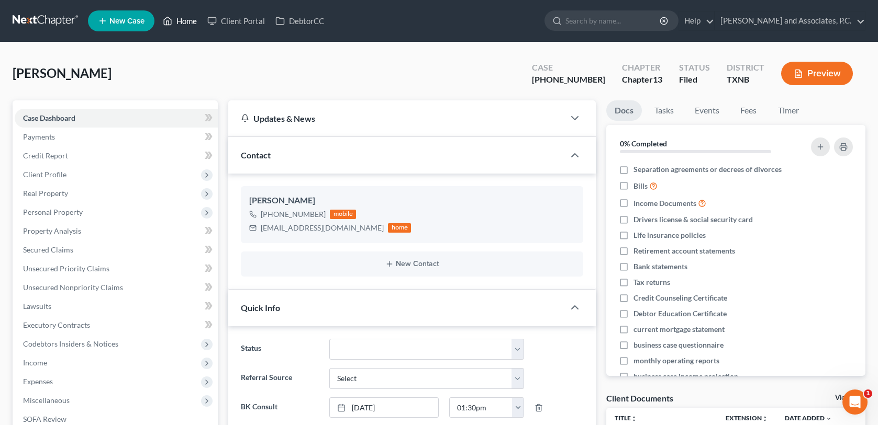
drag, startPoint x: 183, startPoint y: 19, endPoint x: 438, endPoint y: 78, distance: 262.0
click at [183, 19] on link "Home" at bounding box center [180, 21] width 44 height 19
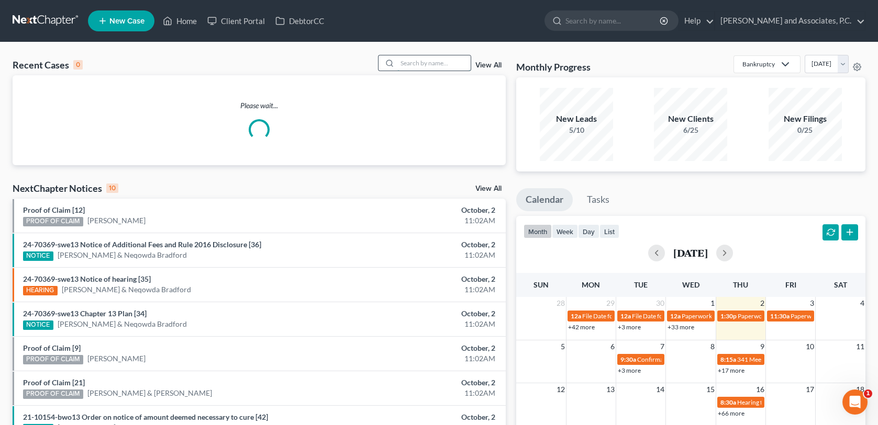
click at [402, 60] on input "search" at bounding box center [433, 62] width 73 height 15
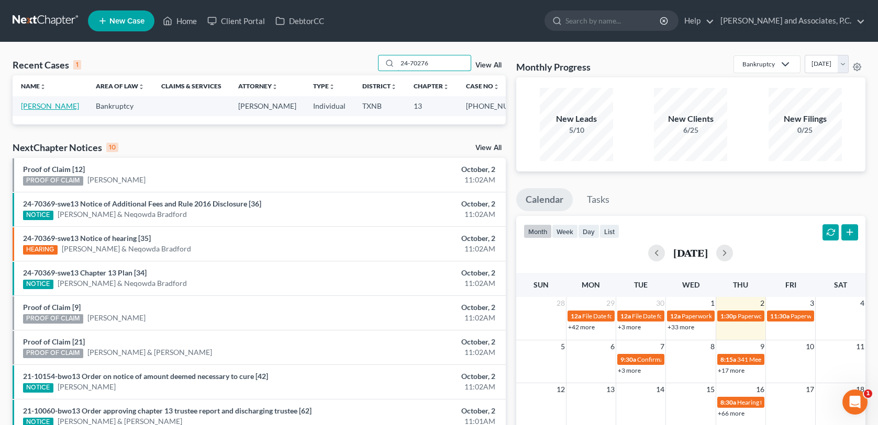
type input "24-70276"
click at [55, 106] on link "[PERSON_NAME]" at bounding box center [50, 106] width 58 height 9
select select "3"
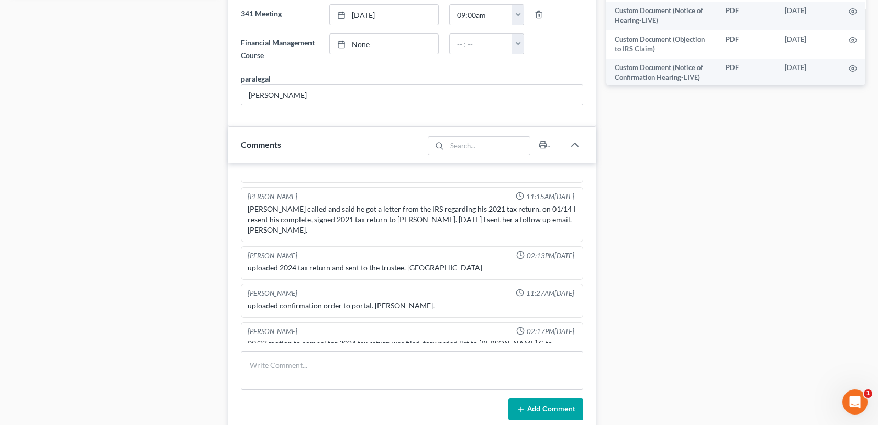
scroll to position [628, 0]
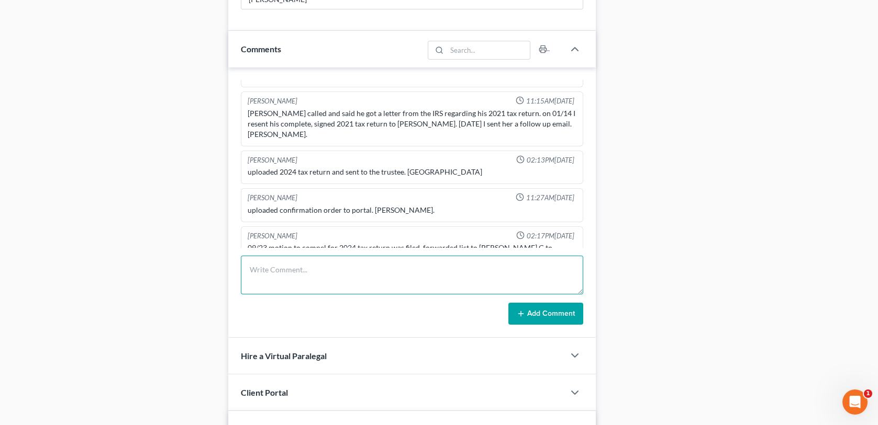
drag, startPoint x: 253, startPoint y: 271, endPoint x: 260, endPoint y: 270, distance: 7.5
click at [253, 271] on textarea at bounding box center [412, 275] width 342 height 39
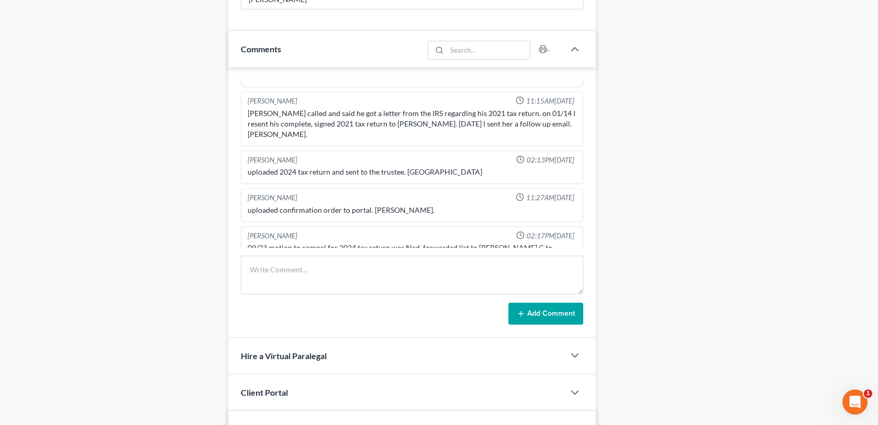
drag, startPoint x: 260, startPoint y: 270, endPoint x: 167, endPoint y: 68, distance: 221.8
click at [15, 320] on div "Case Dashboard Payments Invoices Payments Payments Credit Report Client Profile" at bounding box center [115, 128] width 216 height 1312
click at [58, 307] on div "Case Dashboard Payments Invoices Payments Payments Credit Report Client Profile" at bounding box center [115, 128] width 216 height 1312
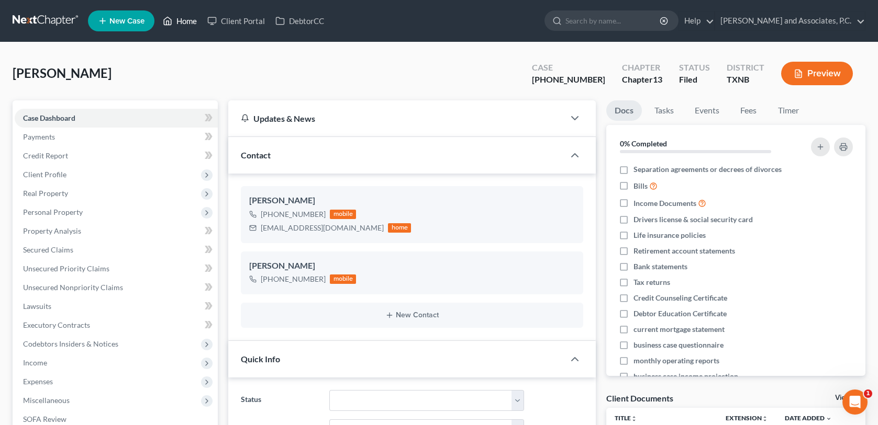
click at [186, 17] on link "Home" at bounding box center [180, 21] width 44 height 19
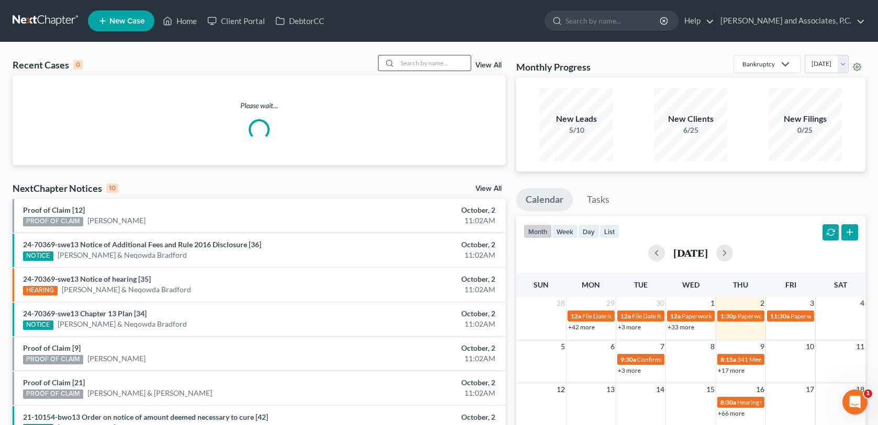
click at [414, 61] on input "search" at bounding box center [433, 62] width 73 height 15
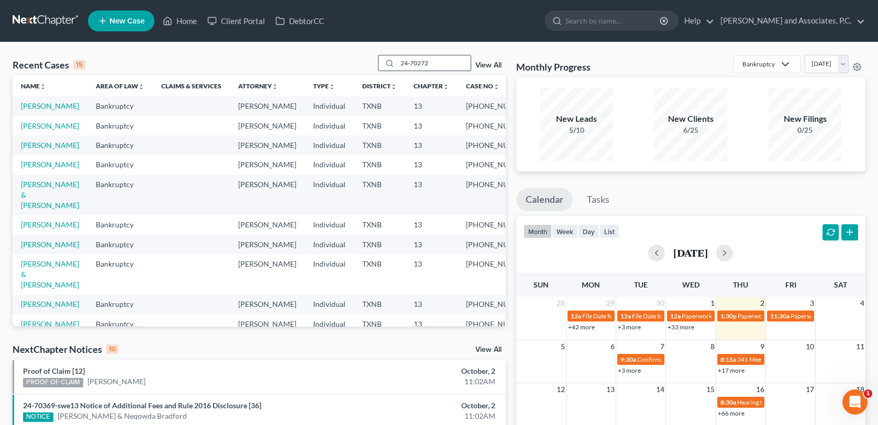
type input "24-70272"
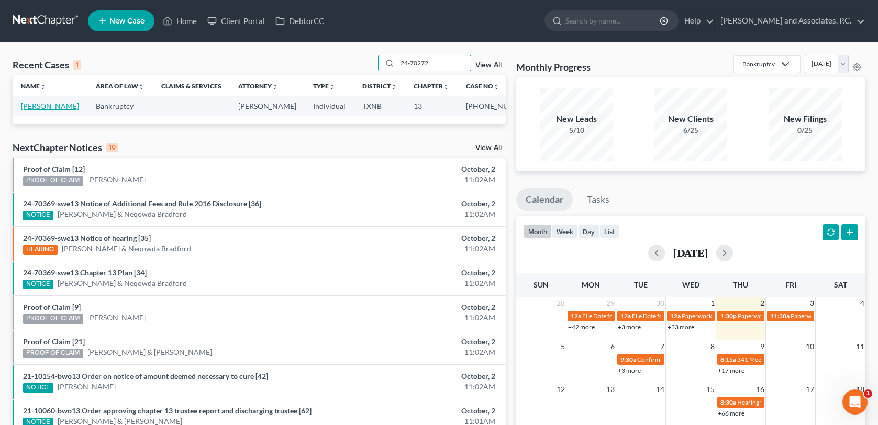
click at [38, 107] on link "[PERSON_NAME]" at bounding box center [50, 106] width 58 height 9
select select "3"
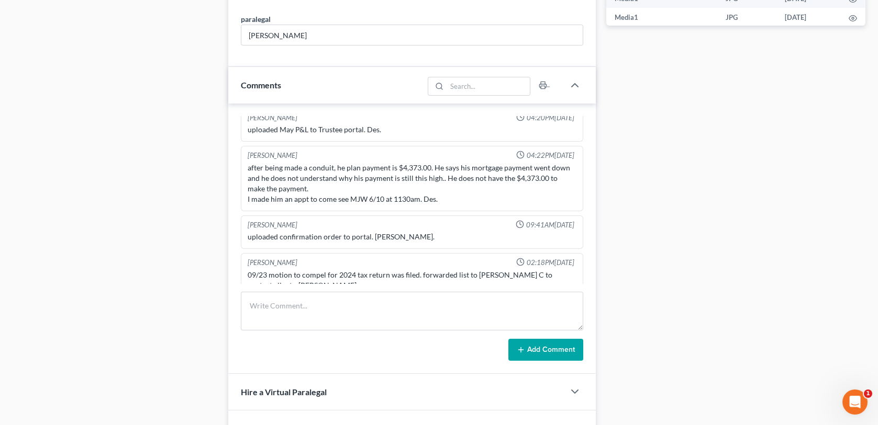
scroll to position [628, 0]
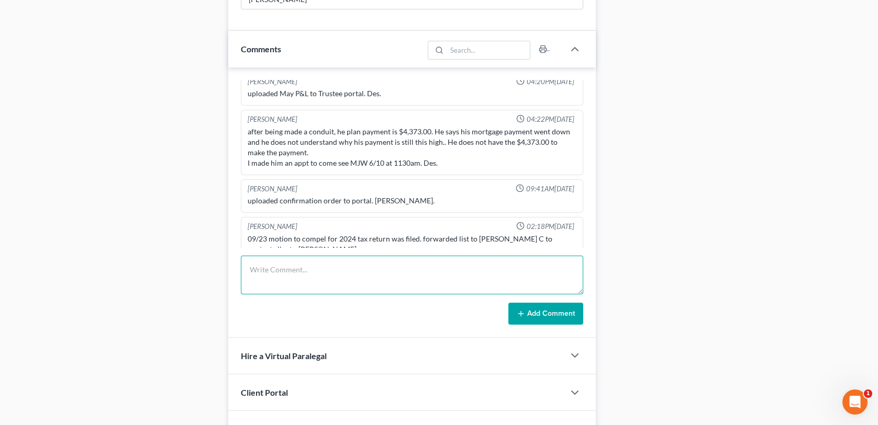
drag, startPoint x: 250, startPoint y: 275, endPoint x: 272, endPoint y: 265, distance: 23.9
click at [250, 275] on textarea at bounding box center [412, 275] width 342 height 39
paste textarea "Letter regarding 2024 TR mailed [DATE]-MC"
type textarea "Letter regarding 2024 TR mailed [DATE]-MC"
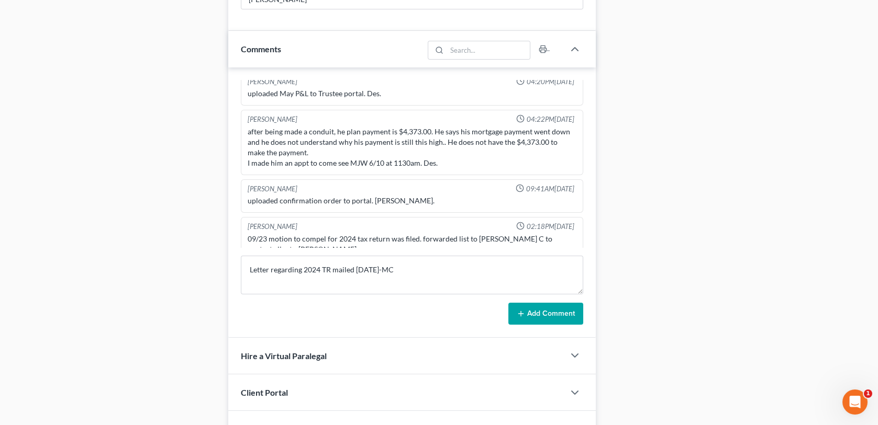
click at [528, 312] on button "Add Comment" at bounding box center [545, 314] width 75 height 22
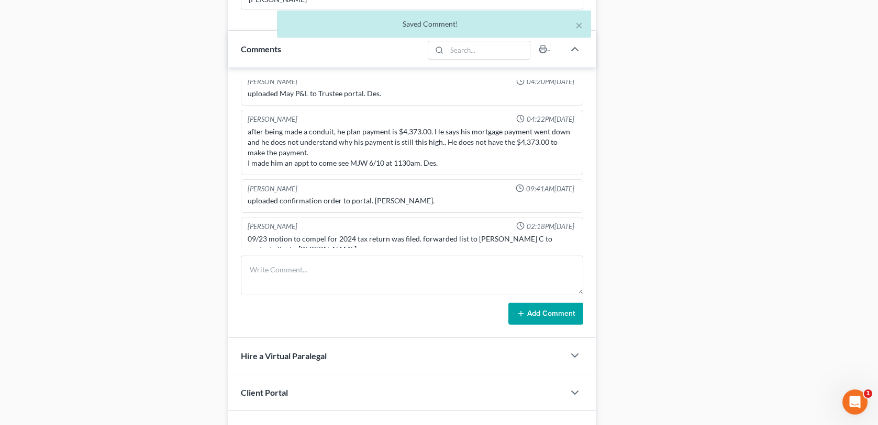
scroll to position [691, 0]
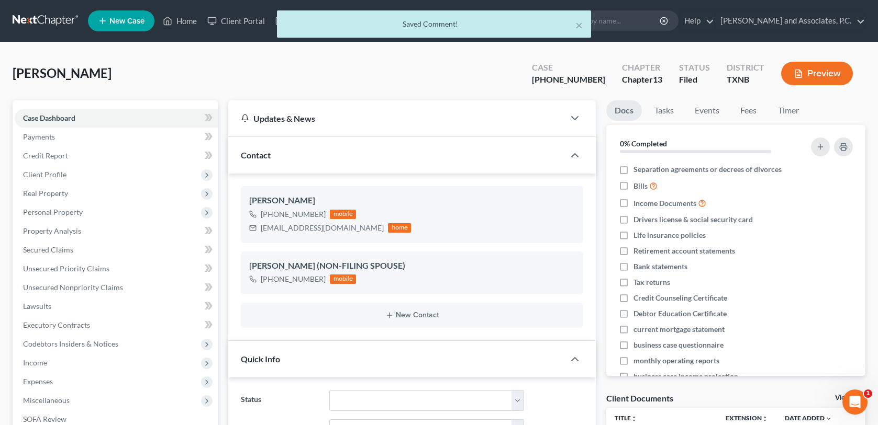
click at [186, 20] on div "× Saved Comment!" at bounding box center [434, 26] width 878 height 32
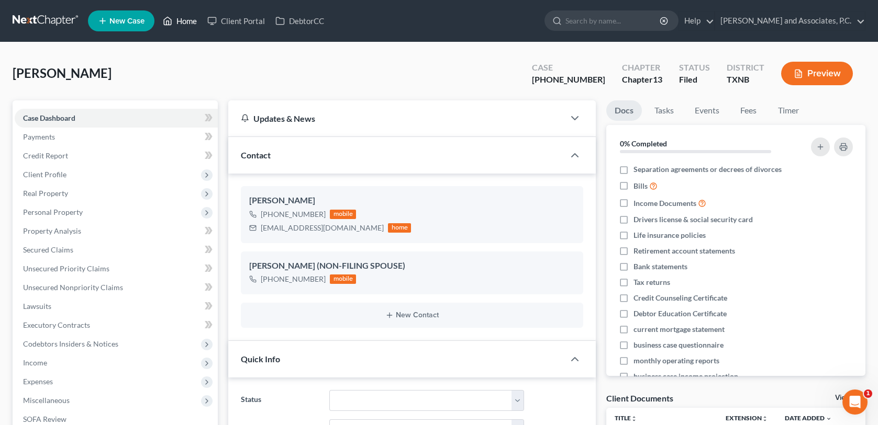
click at [186, 20] on link "Home" at bounding box center [180, 21] width 44 height 19
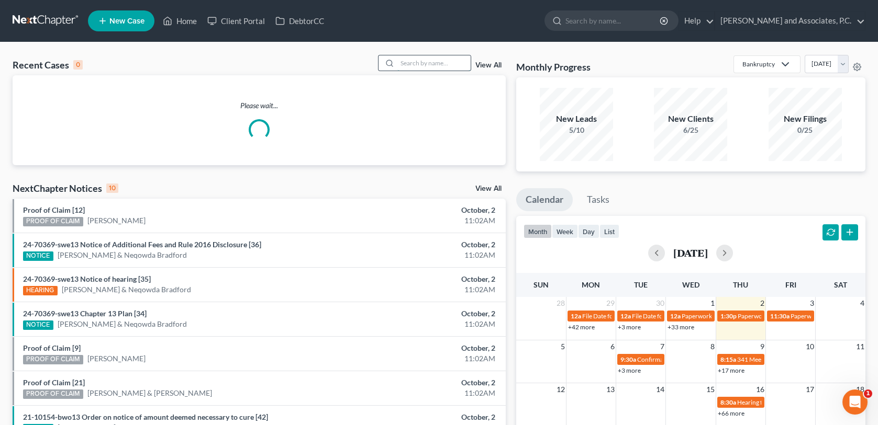
click at [406, 64] on input "search" at bounding box center [433, 62] width 73 height 15
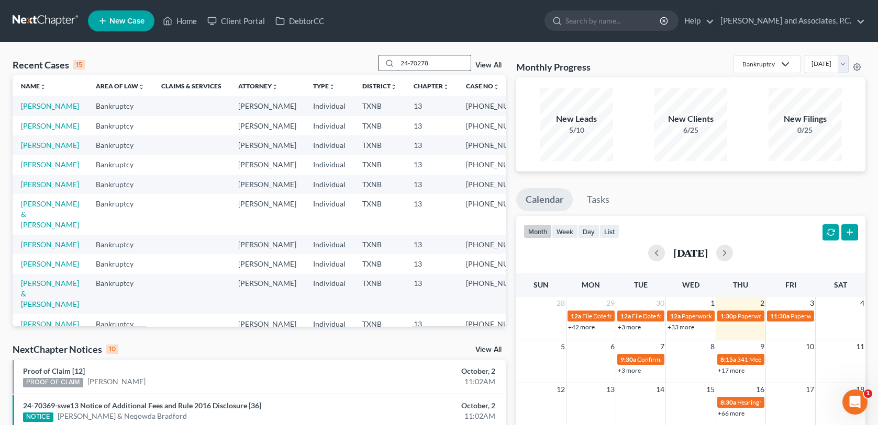
type input "24-70278"
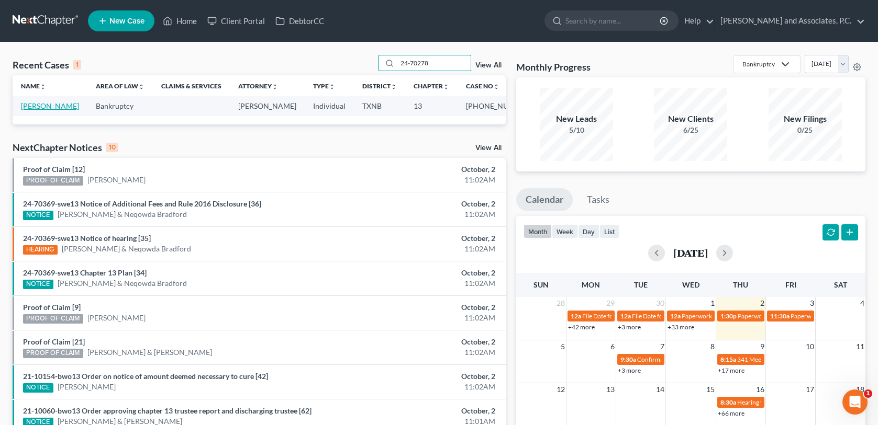
click at [58, 107] on link "[PERSON_NAME]" at bounding box center [50, 106] width 58 height 9
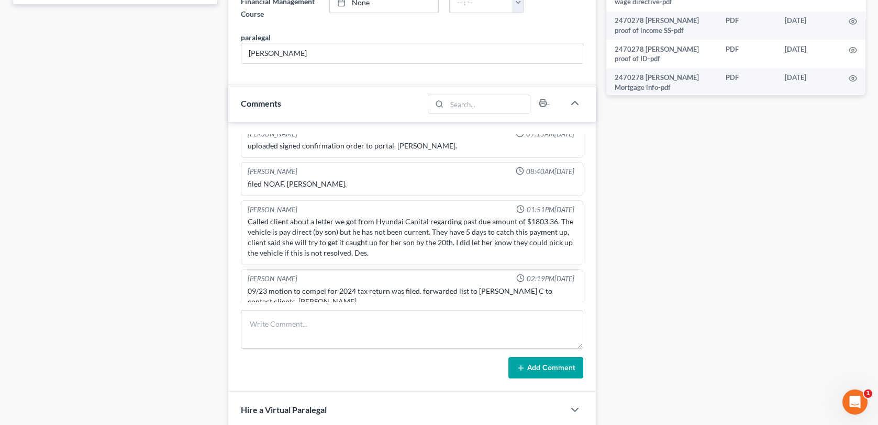
scroll to position [576, 0]
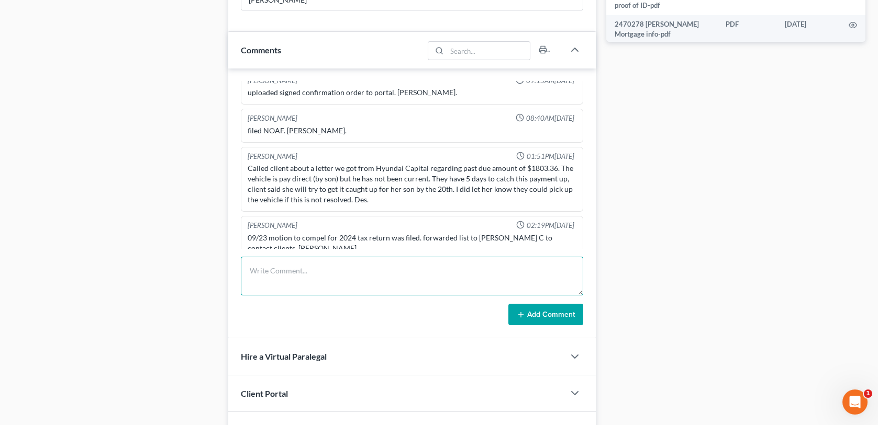
click at [251, 269] on textarea at bounding box center [412, 276] width 342 height 39
paste textarea "Letter regarding 2024 TR mailed [DATE]-MC"
type textarea "Letter regarding 2024 TR mailed [DATE]-MC"
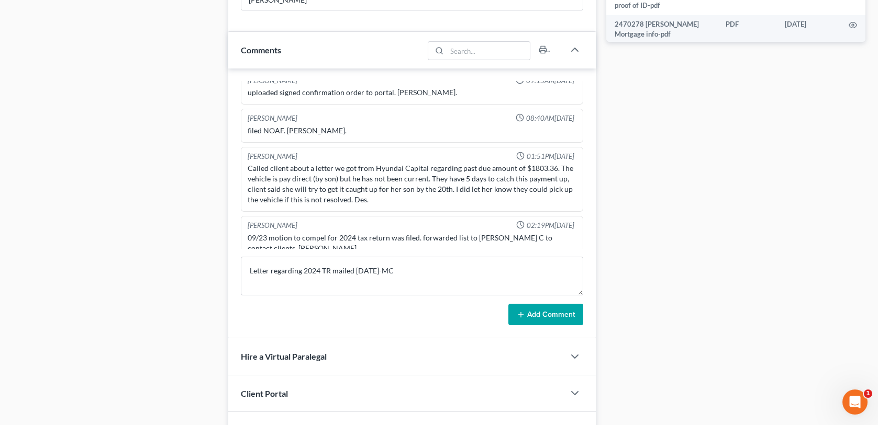
click at [519, 311] on icon at bounding box center [521, 315] width 8 height 8
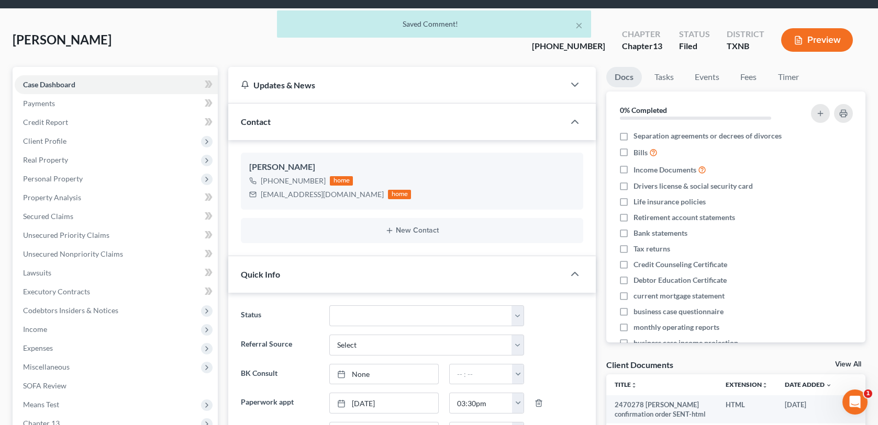
scroll to position [0, 0]
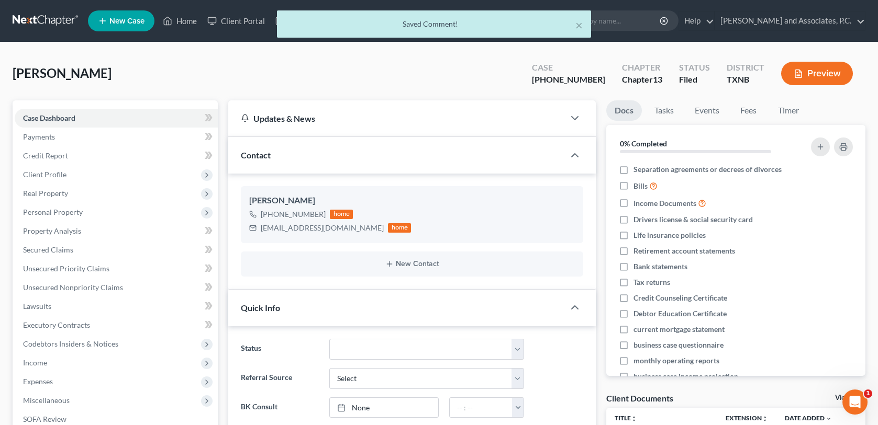
click at [181, 18] on div "× Saved Comment!" at bounding box center [434, 26] width 878 height 32
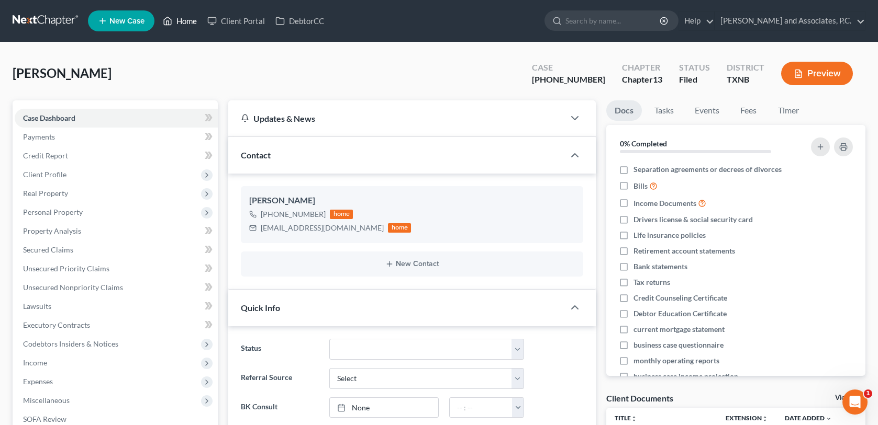
click at [181, 18] on link "Home" at bounding box center [180, 21] width 44 height 19
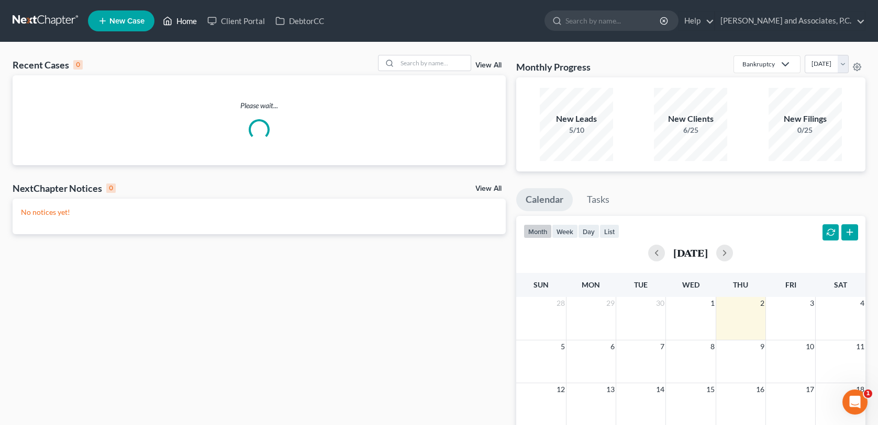
click at [189, 21] on link "Home" at bounding box center [180, 21] width 44 height 19
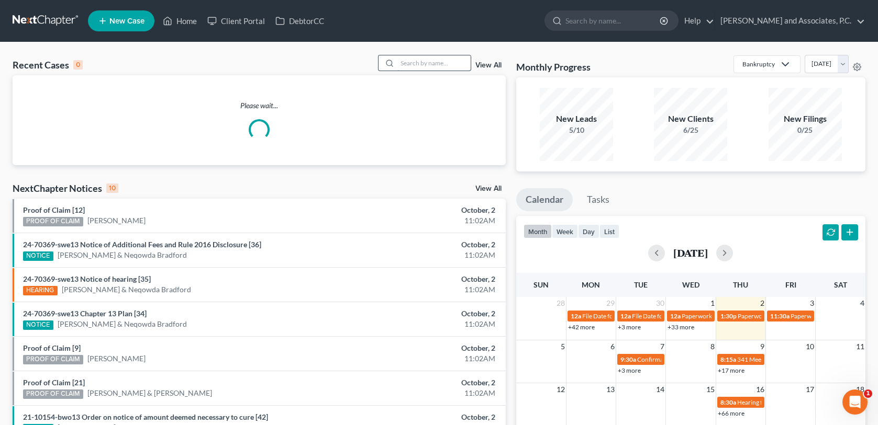
click at [419, 63] on input "search" at bounding box center [433, 62] width 73 height 15
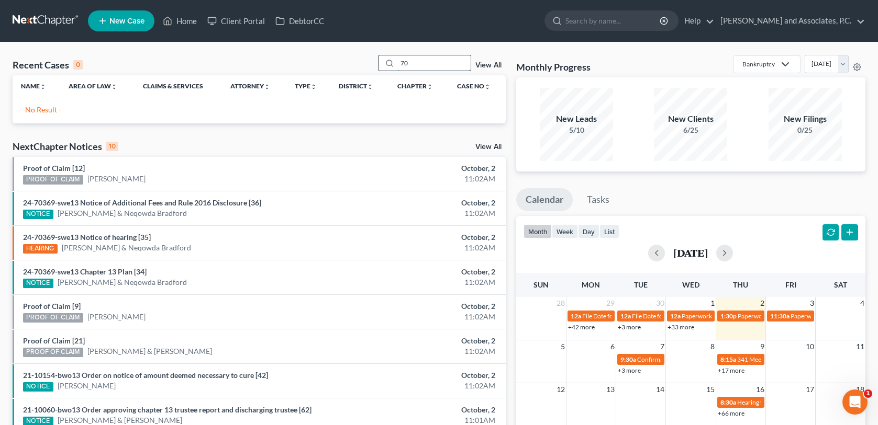
type input "7"
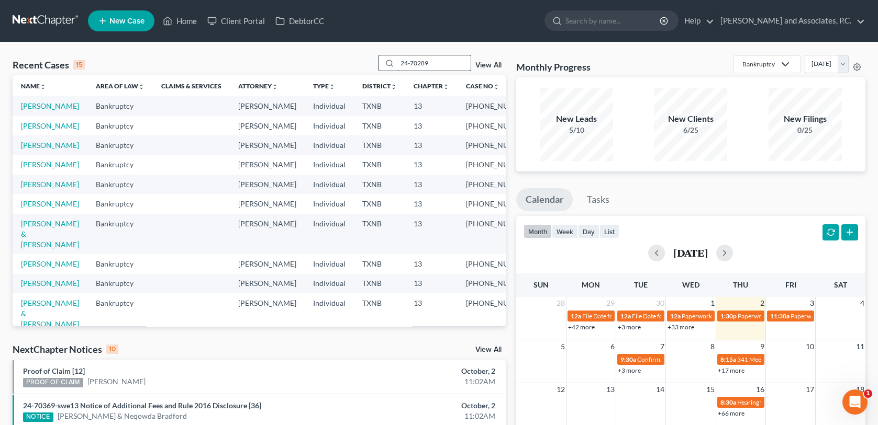
type input "24-70289"
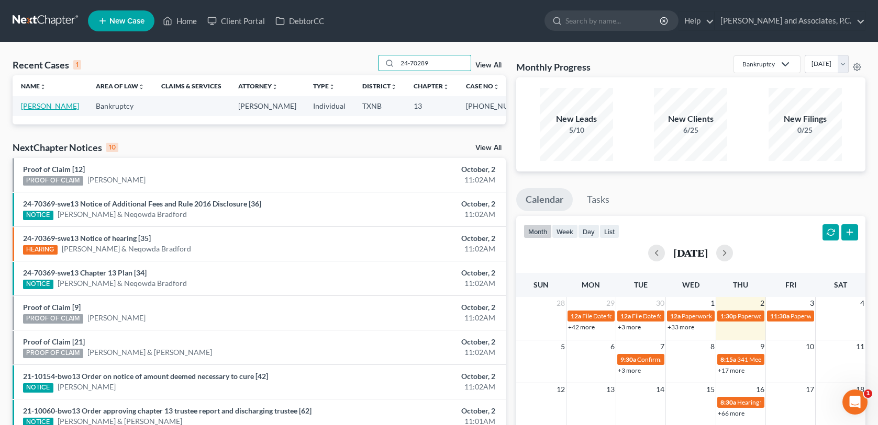
click at [51, 106] on link "[PERSON_NAME]" at bounding box center [50, 106] width 58 height 9
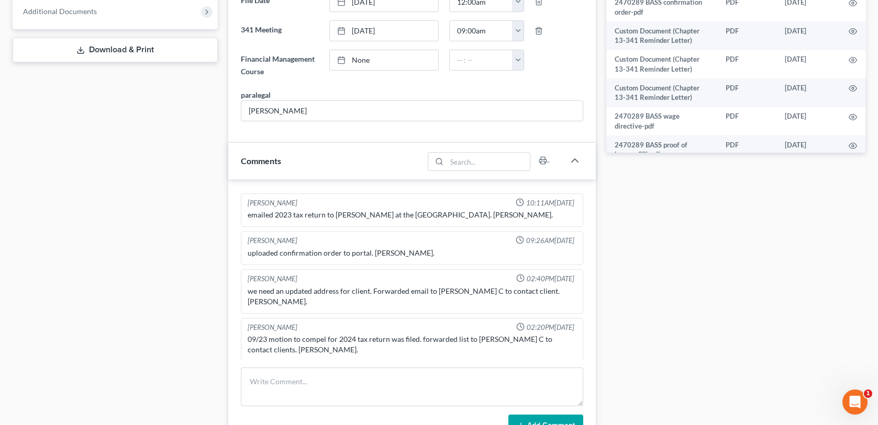
scroll to position [523, 0]
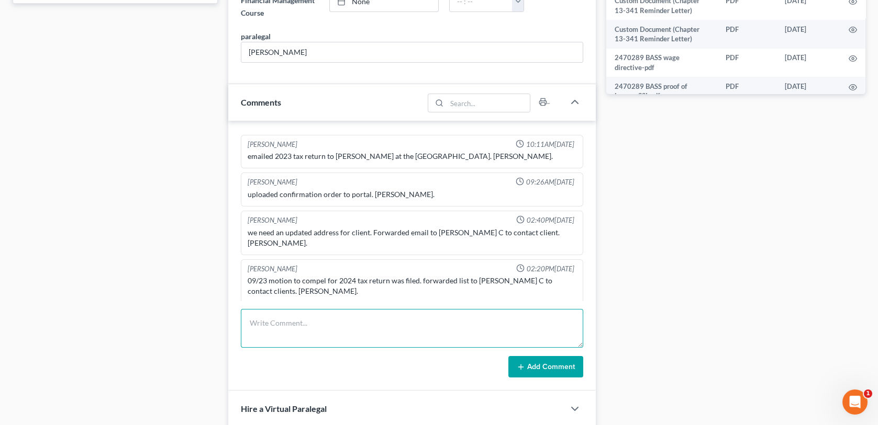
click at [259, 329] on textarea at bounding box center [412, 328] width 342 height 39
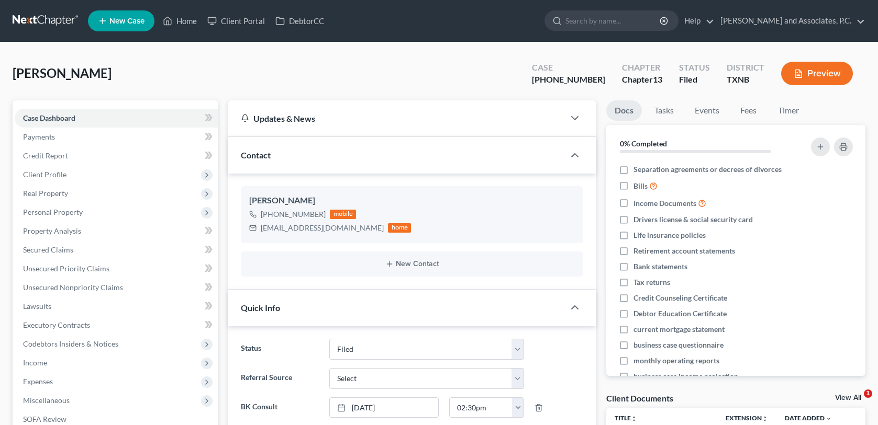
select select "5"
select select "0"
type textarea "Letter regarding 2024 TR mailed [DATE]-MC"
drag, startPoint x: 188, startPoint y: 18, endPoint x: 482, endPoint y: 82, distance: 300.6
click at [189, 18] on link "Home" at bounding box center [180, 21] width 44 height 19
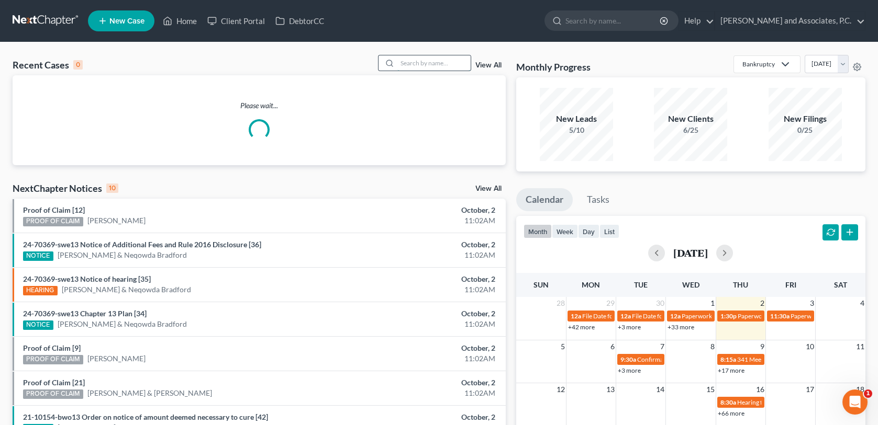
click at [412, 58] on input "search" at bounding box center [433, 62] width 73 height 15
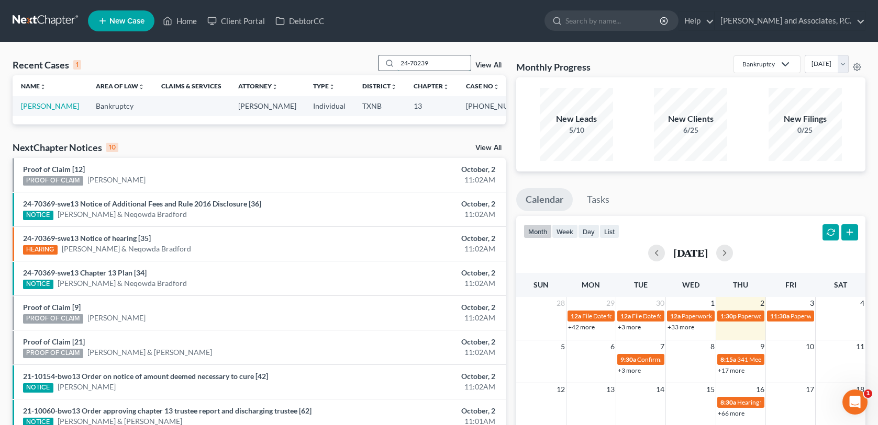
click at [436, 65] on input "24-70239" at bounding box center [433, 62] width 73 height 15
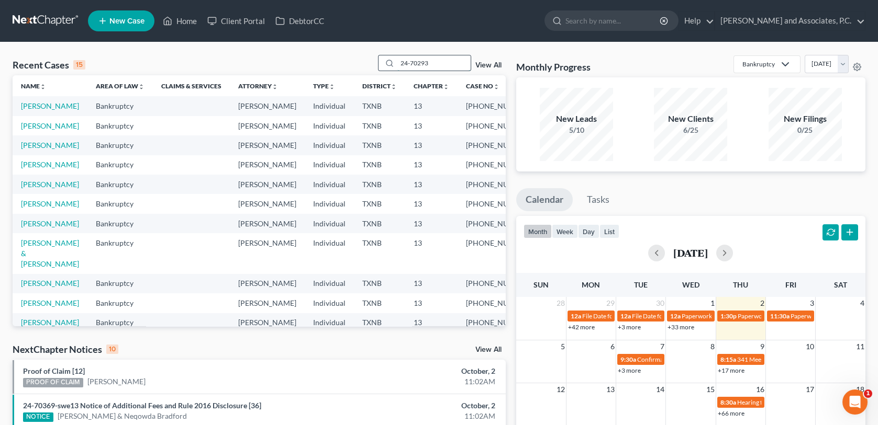
type input "24-70293"
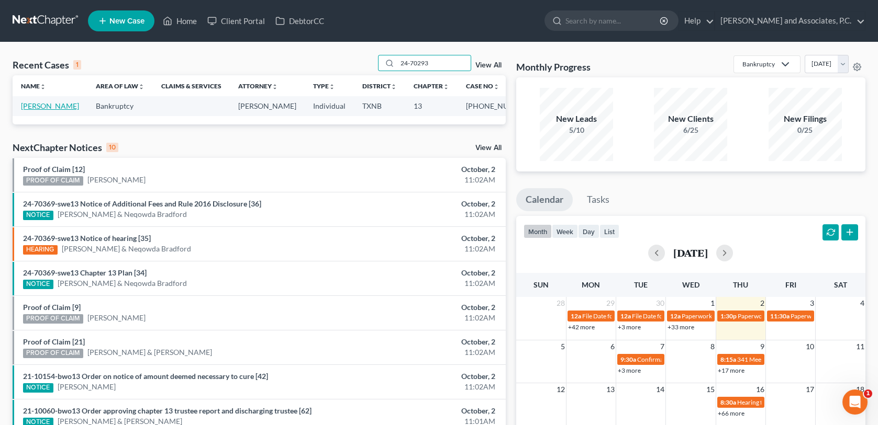
click at [28, 108] on link "Craig, Steven" at bounding box center [50, 106] width 58 height 9
select select "6"
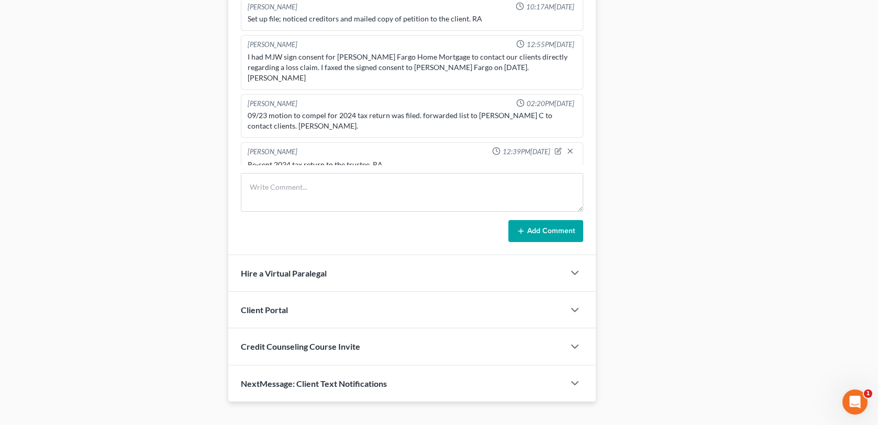
scroll to position [754, 0]
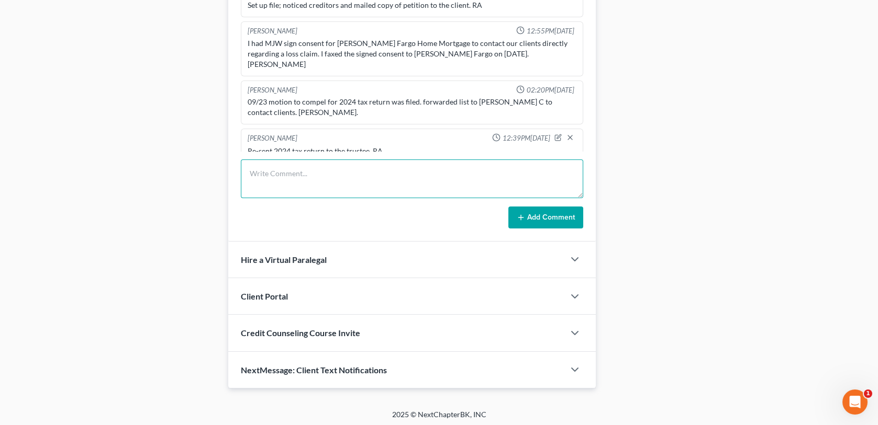
click at [266, 173] on textarea at bounding box center [412, 179] width 342 height 39
paste textarea "Letter regarding 2024 TR mailed [DATE]-MC"
type textarea "L"
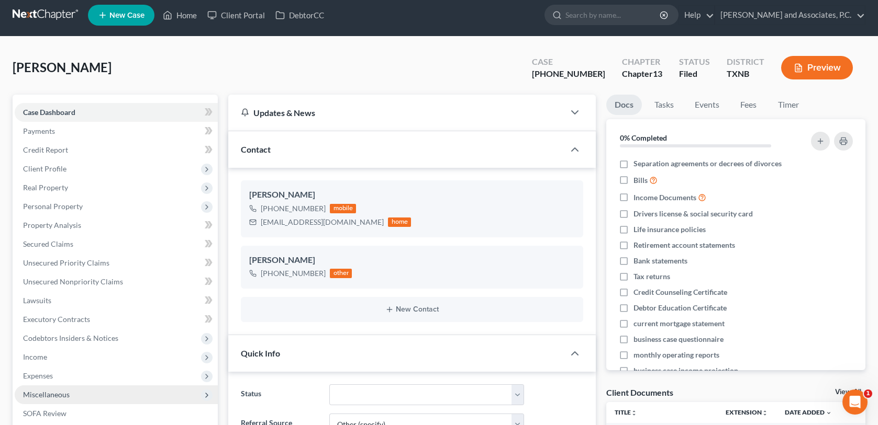
scroll to position [0, 0]
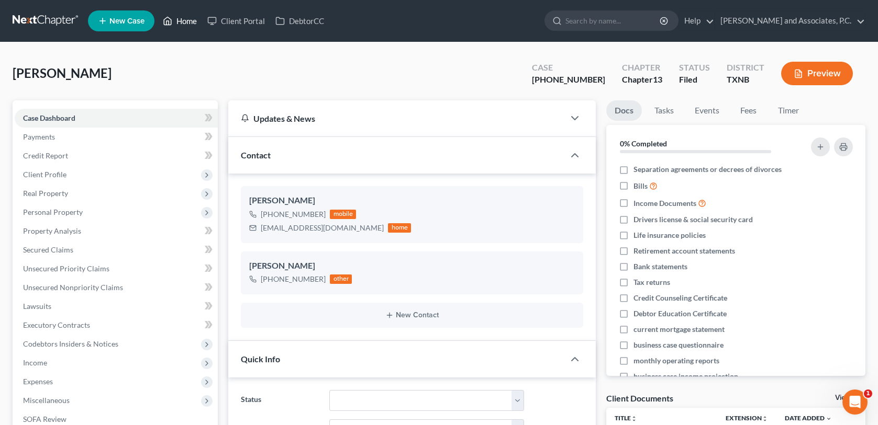
click at [190, 21] on link "Home" at bounding box center [180, 21] width 44 height 19
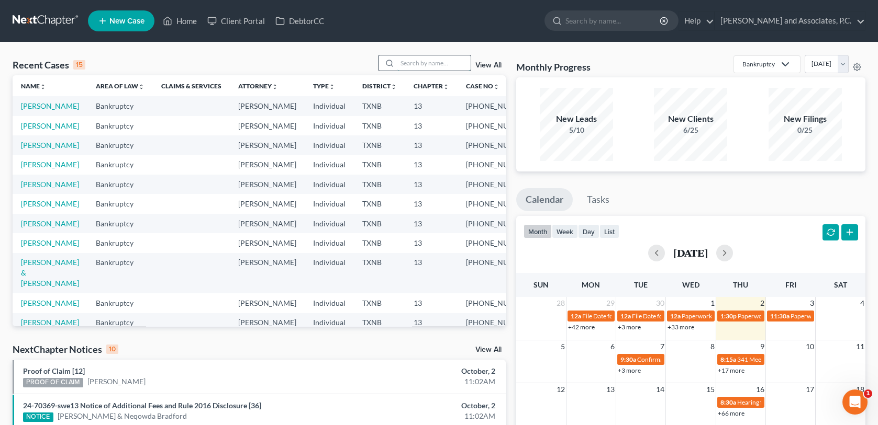
click at [420, 66] on input "search" at bounding box center [433, 62] width 73 height 15
type input "24-70285"
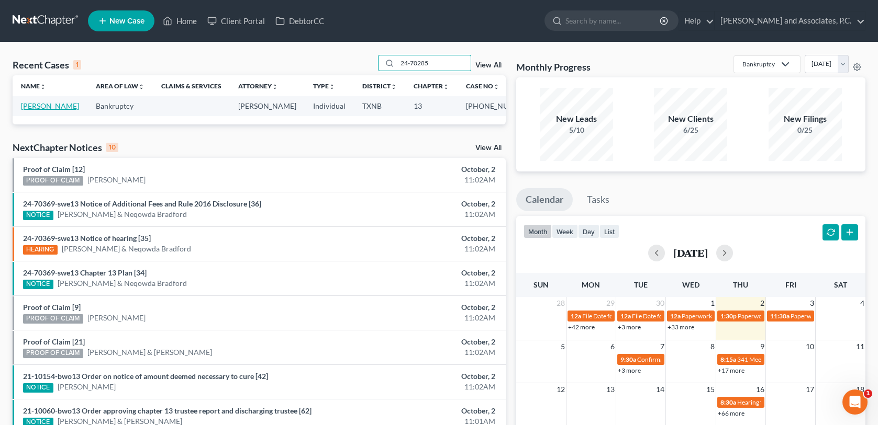
click at [48, 106] on link "[PERSON_NAME]" at bounding box center [50, 106] width 58 height 9
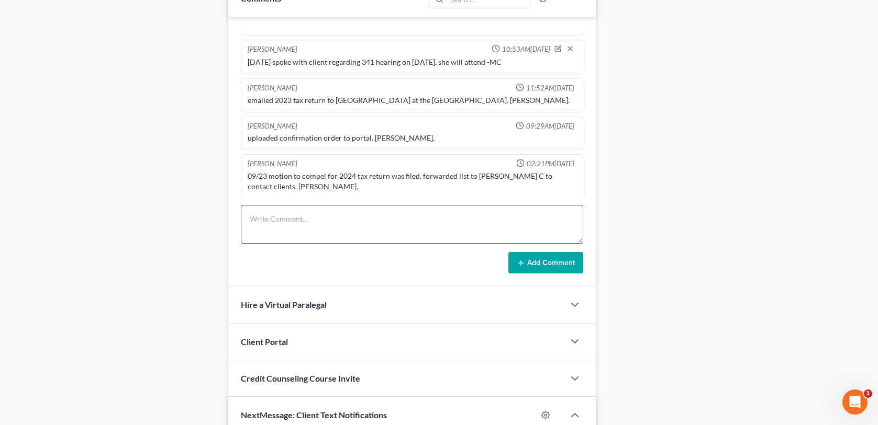
scroll to position [1524, 0]
paste textarea "Letter regarding 2024 TR mailed [DATE]-MC"
type textarea "Letter regarding 2024 TR mailed [DATE]-MC"
click at [525, 263] on button "Add Comment" at bounding box center [545, 263] width 75 height 22
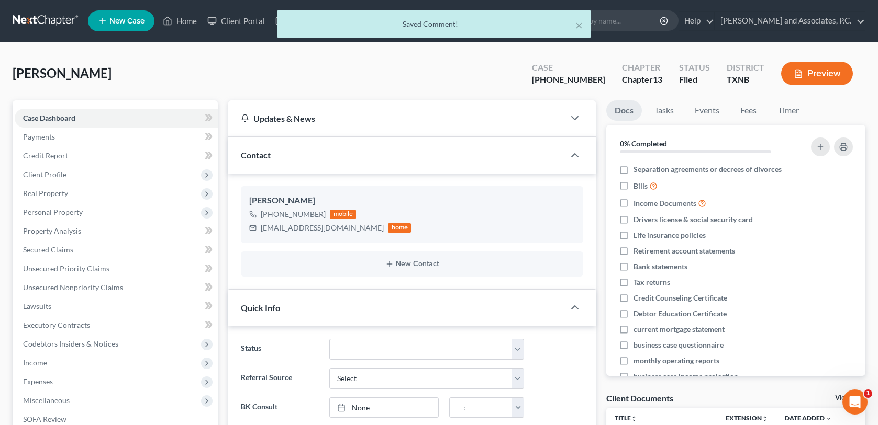
scroll to position [220, 0]
click at [187, 24] on div "× Saved Comment!" at bounding box center [434, 26] width 878 height 32
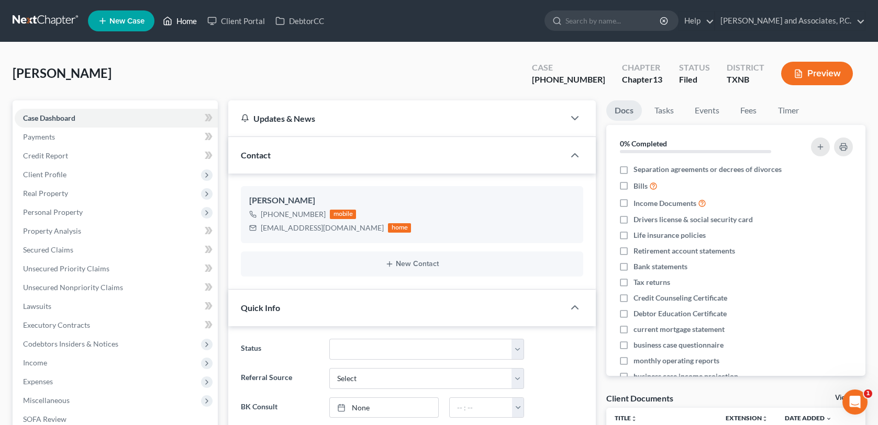
click at [187, 22] on link "Home" at bounding box center [180, 21] width 44 height 19
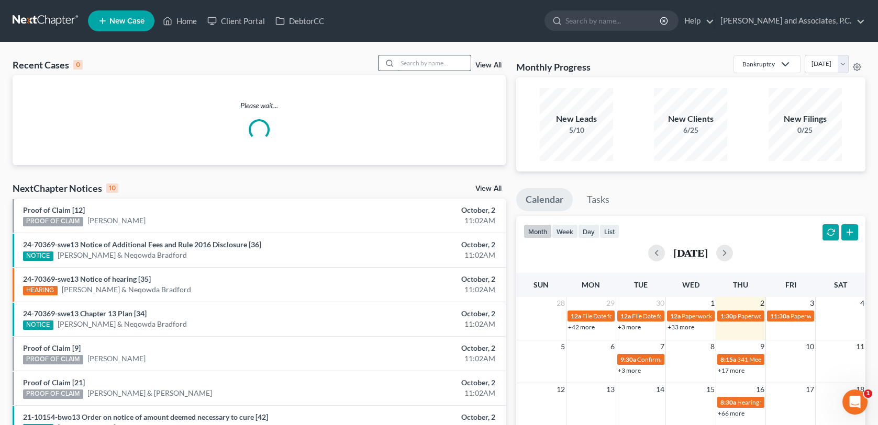
click at [410, 59] on input "search" at bounding box center [433, 62] width 73 height 15
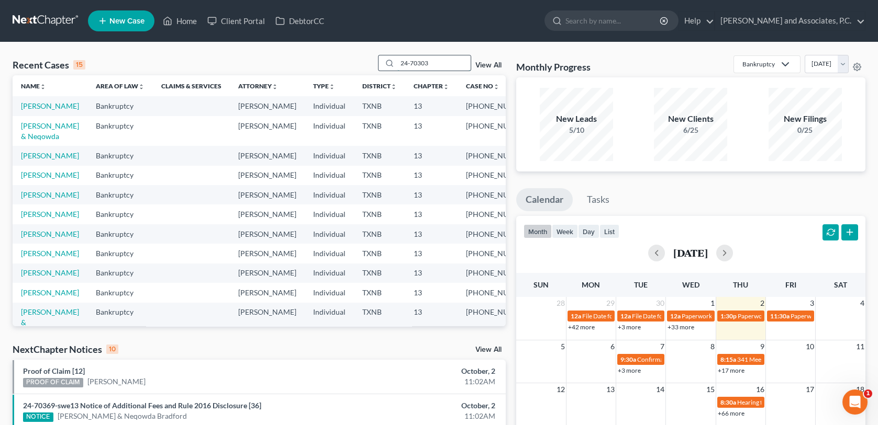
type input "24-70303"
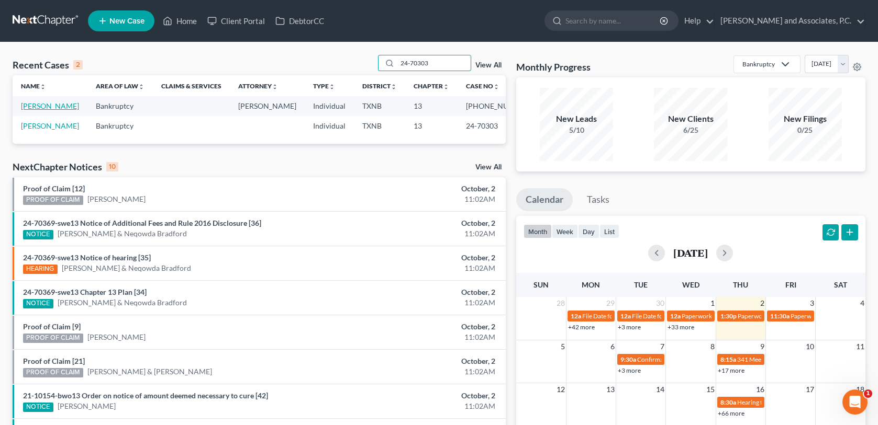
click at [50, 108] on link "O'Brien, Kevin" at bounding box center [50, 106] width 58 height 9
select select "6"
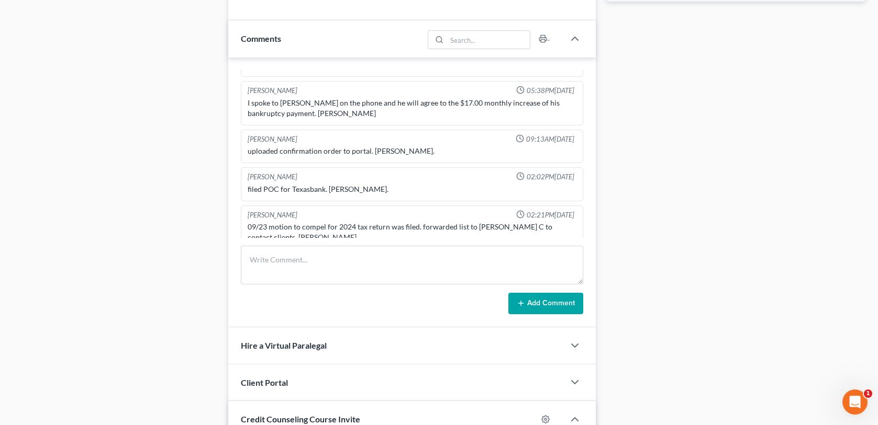
scroll to position [628, 0]
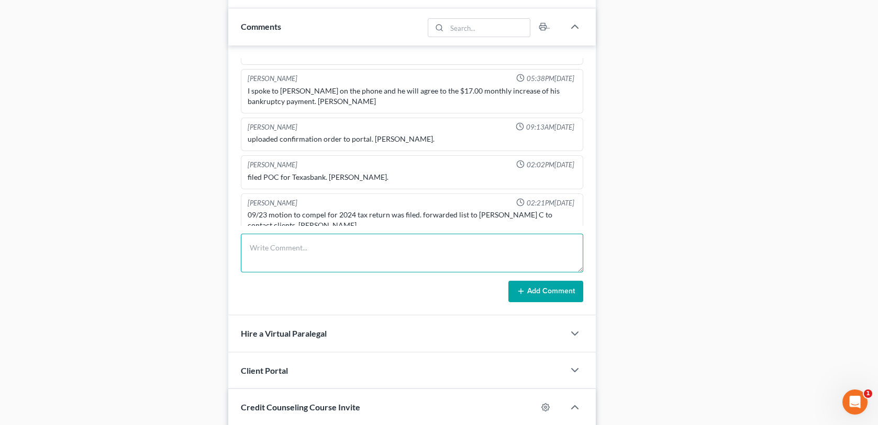
click at [258, 244] on textarea at bounding box center [412, 253] width 342 height 39
paste textarea "Letter regarding 2024 TR mailed [DATE]-MC"
type textarea "Letter regarding 2024 TR mailed [DATE]-MC"
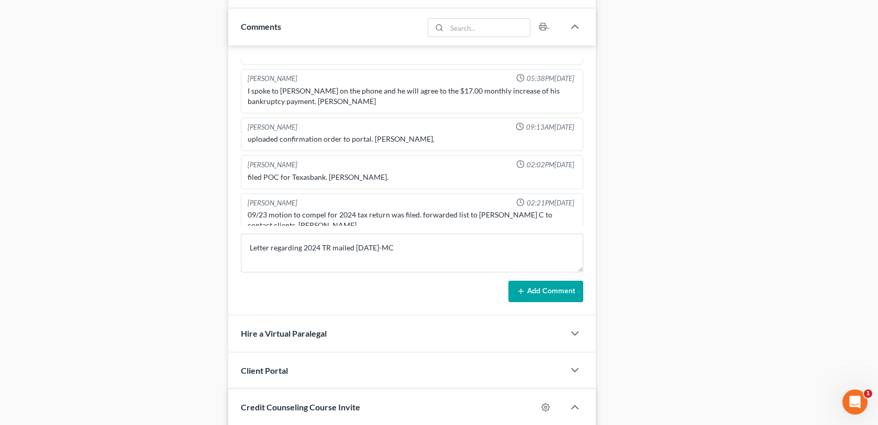
click at [541, 289] on button "Add Comment" at bounding box center [545, 292] width 75 height 22
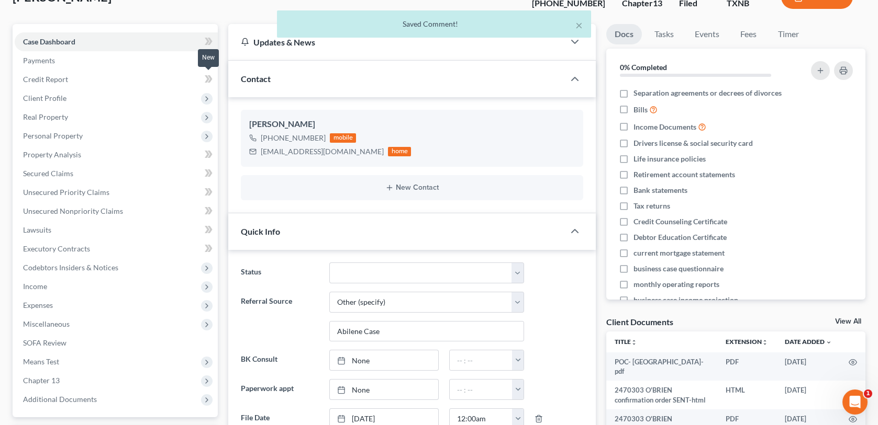
scroll to position [0, 0]
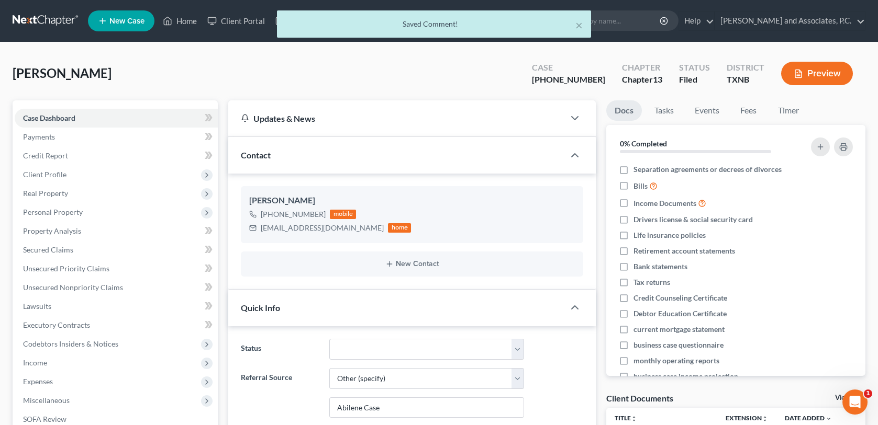
click at [192, 20] on div "× Saved Comment!" at bounding box center [434, 26] width 878 height 32
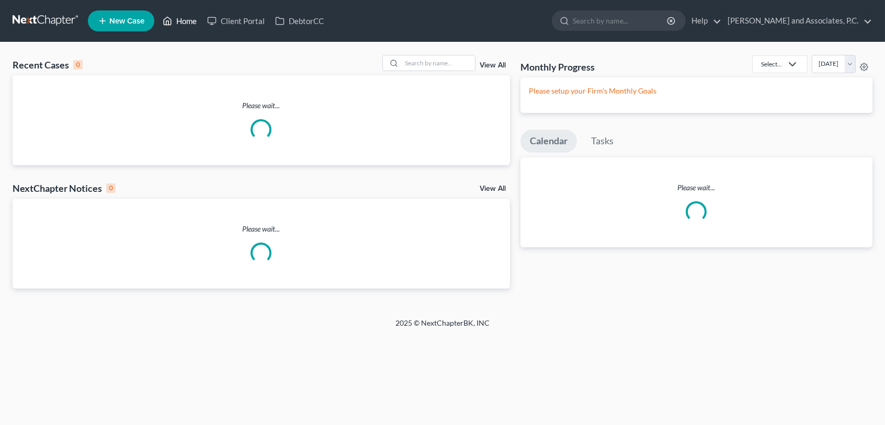
drag, startPoint x: 0, startPoint y: 0, endPoint x: 192, endPoint y: 18, distance: 192.9
click at [192, 18] on link "Home" at bounding box center [180, 21] width 44 height 19
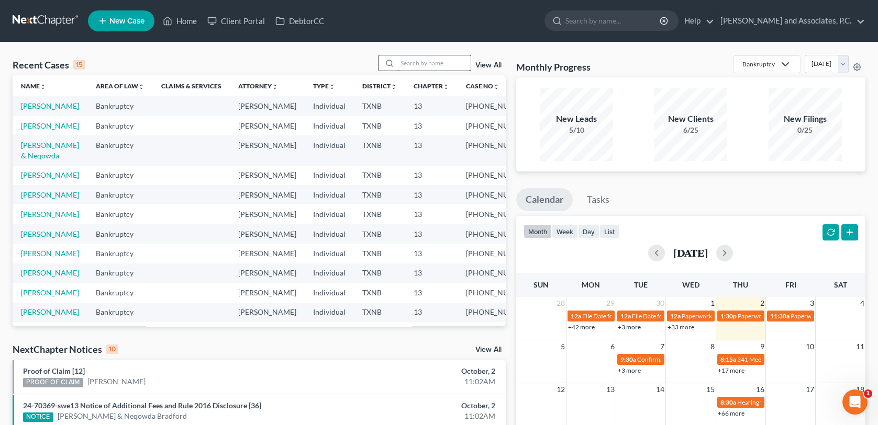
click at [402, 64] on input "search" at bounding box center [433, 62] width 73 height 15
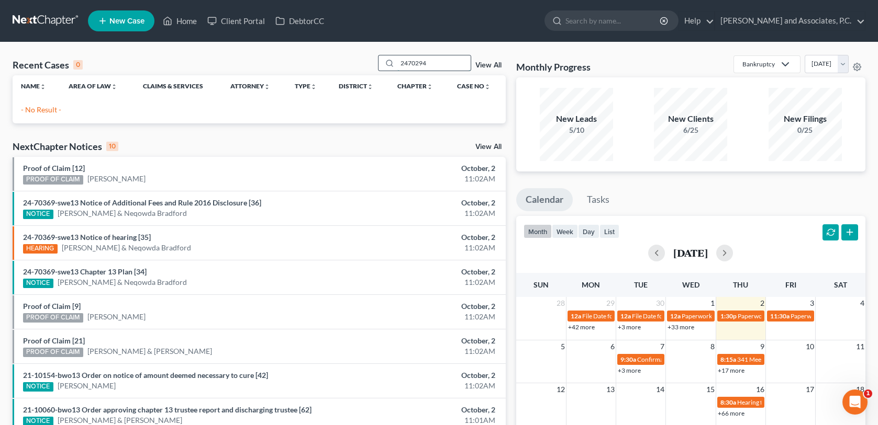
click at [408, 63] on input "2470294" at bounding box center [433, 62] width 73 height 15
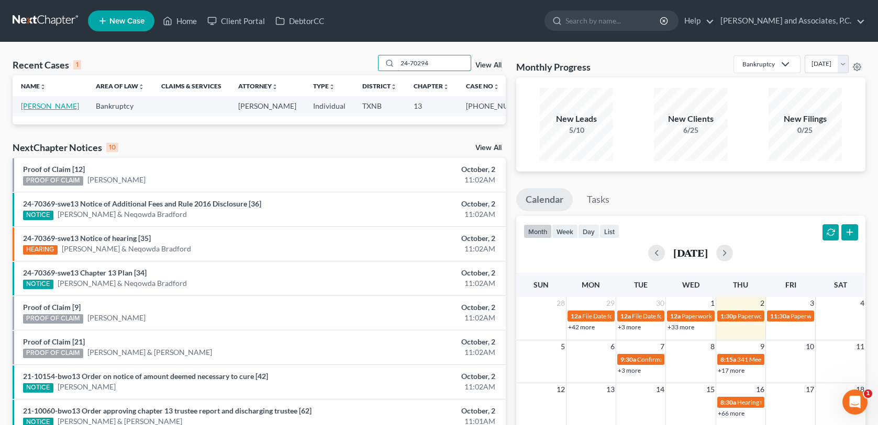
type input "24-70294"
click at [44, 109] on link "Craig, Yola" at bounding box center [50, 106] width 58 height 9
select select "6"
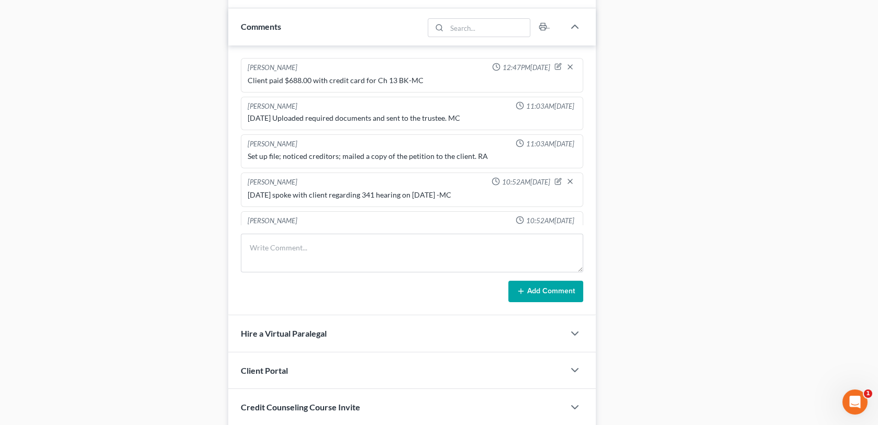
scroll to position [67, 0]
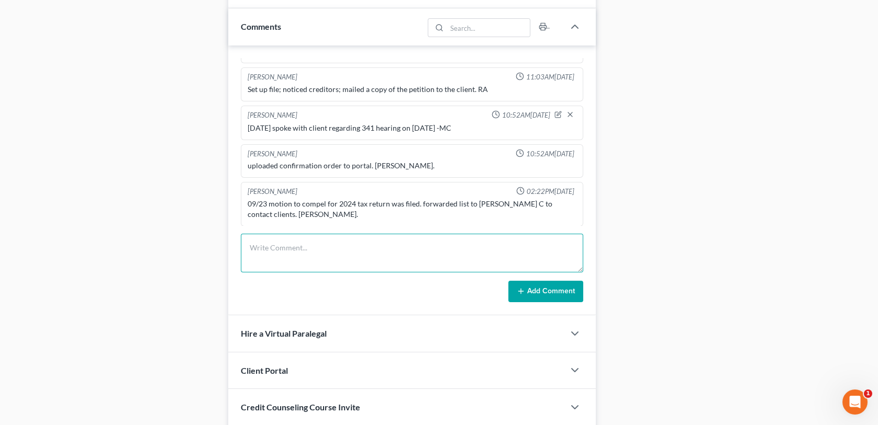
click at [254, 249] on textarea at bounding box center [412, 253] width 342 height 39
paste textarea "Letter regarding 2024 TR mailed [DATE]-MC"
type textarea "Letter regarding 2024 TR mailed [DATE]-MC"
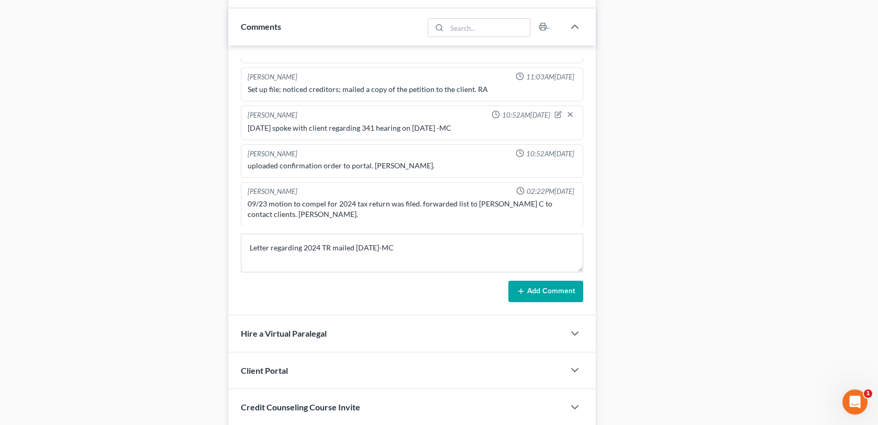
click at [541, 291] on button "Add Comment" at bounding box center [545, 292] width 75 height 22
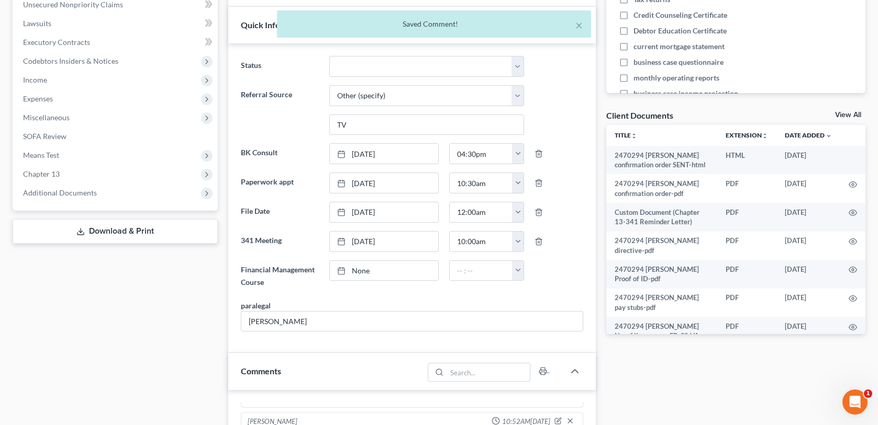
scroll to position [0, 0]
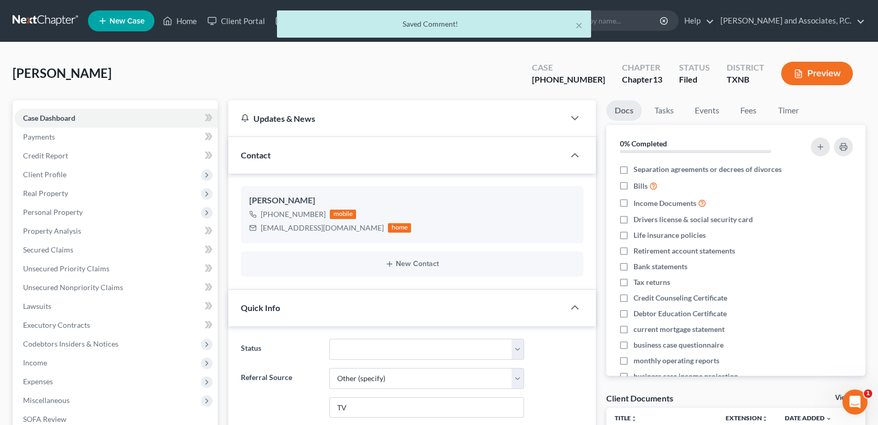
click at [188, 19] on div "× Saved Comment!" at bounding box center [434, 26] width 878 height 32
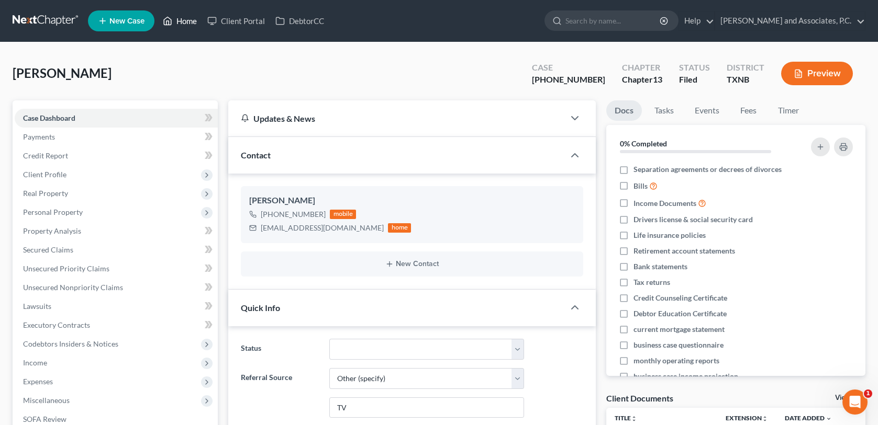
click at [187, 22] on link "Home" at bounding box center [180, 21] width 44 height 19
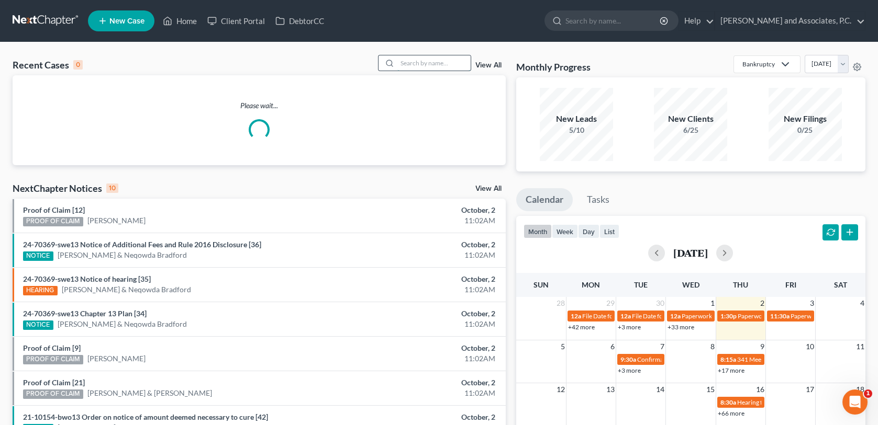
click at [405, 65] on input "search" at bounding box center [433, 62] width 73 height 15
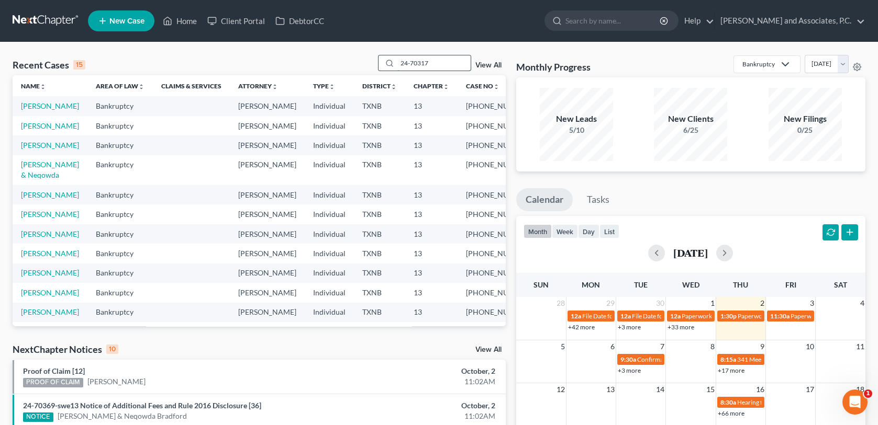
type input "24-70317"
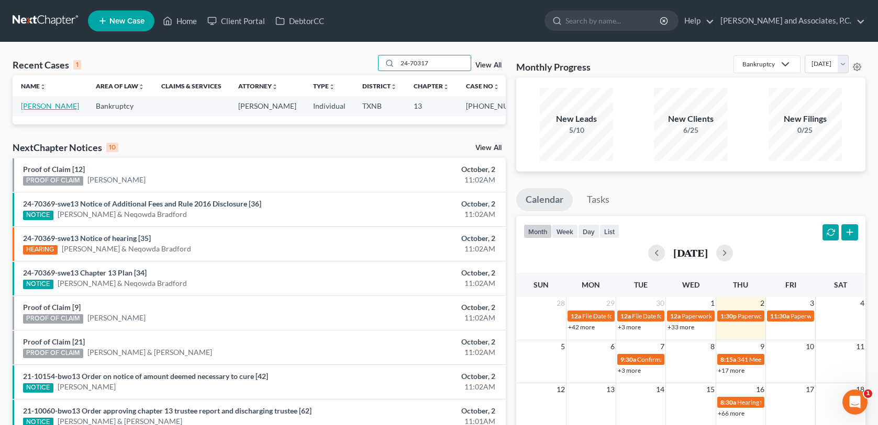
click at [49, 106] on link "Herebia, Erika" at bounding box center [50, 106] width 58 height 9
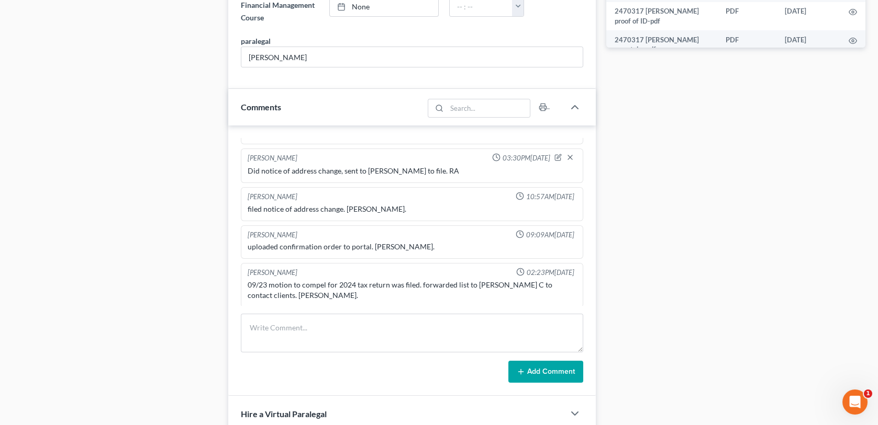
scroll to position [576, 0]
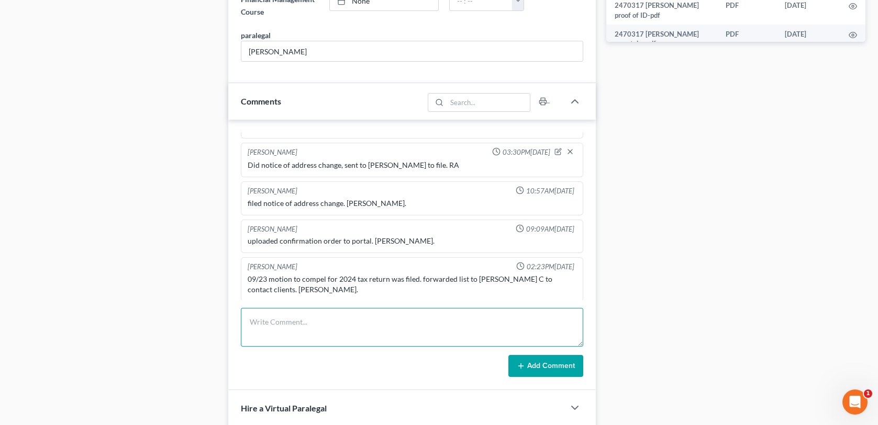
click at [255, 320] on textarea at bounding box center [412, 327] width 342 height 39
paste textarea "Letter regarding 2024 TR mailed [DATE]-MC"
type textarea "Letter regarding 2024 TR mailed [DATE]-MC"
click at [538, 364] on button "Add Comment" at bounding box center [545, 366] width 75 height 22
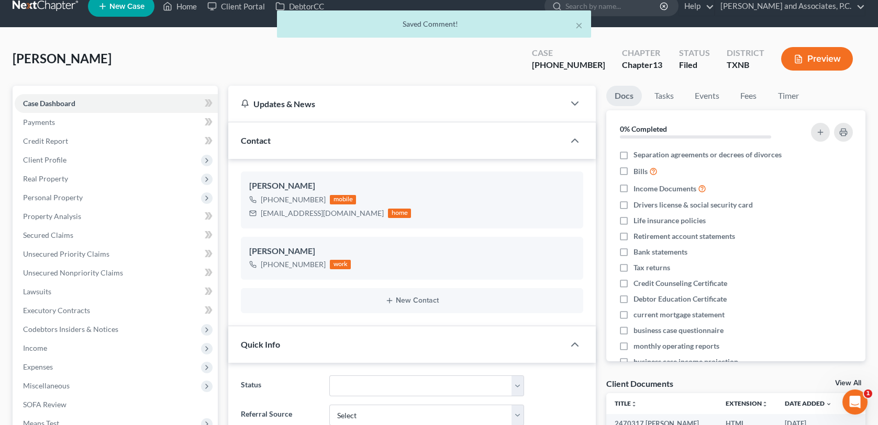
scroll to position [0, 0]
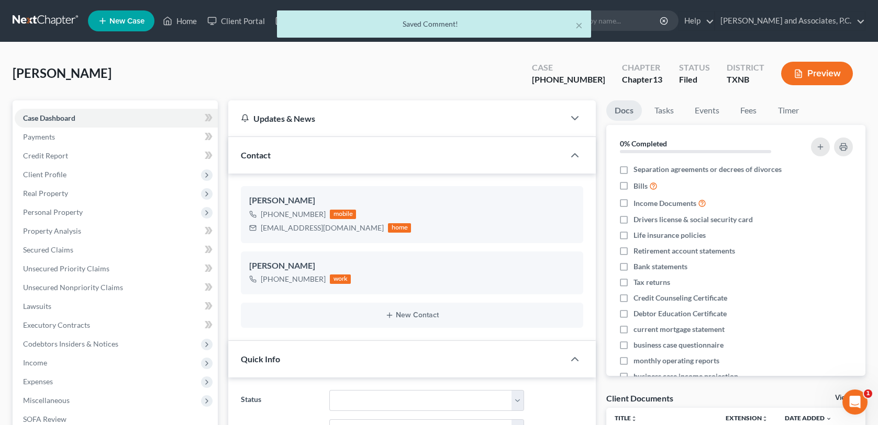
click at [192, 19] on div "× Saved Comment!" at bounding box center [434, 26] width 878 height 32
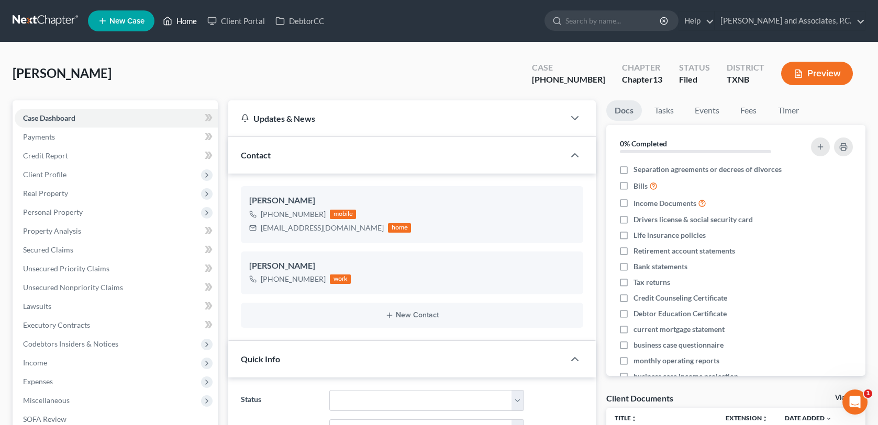
click at [187, 19] on link "Home" at bounding box center [180, 21] width 44 height 19
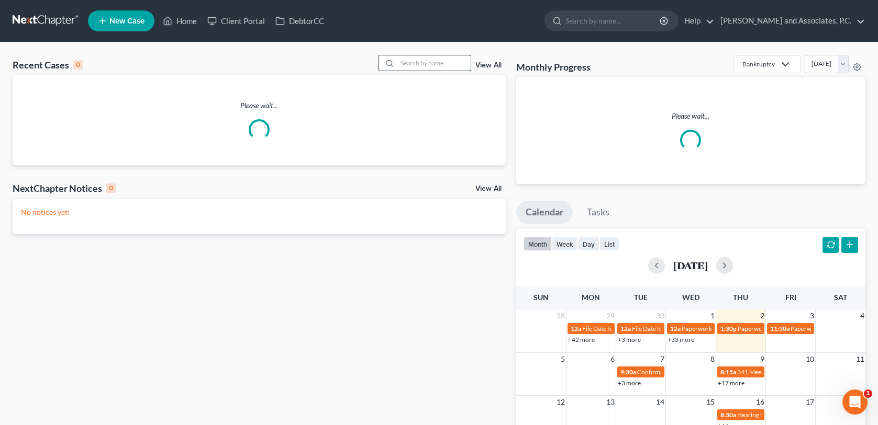
click at [417, 64] on input "search" at bounding box center [433, 62] width 73 height 15
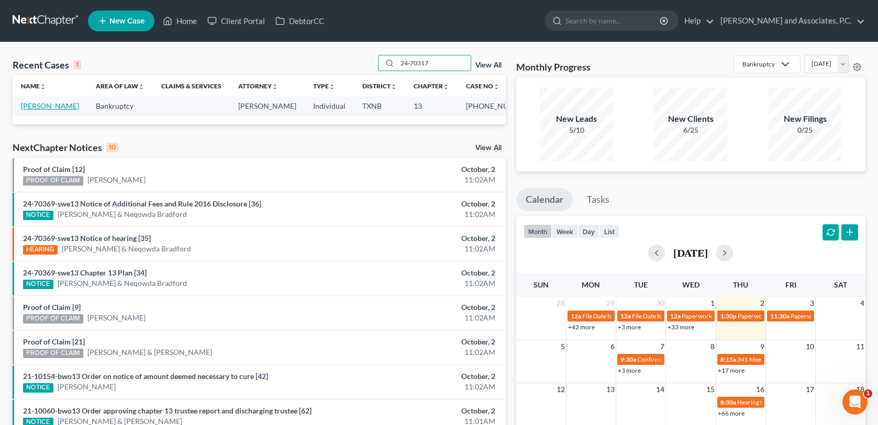
type input "24-70317"
click at [34, 107] on link "Herebia, Erika" at bounding box center [50, 106] width 58 height 9
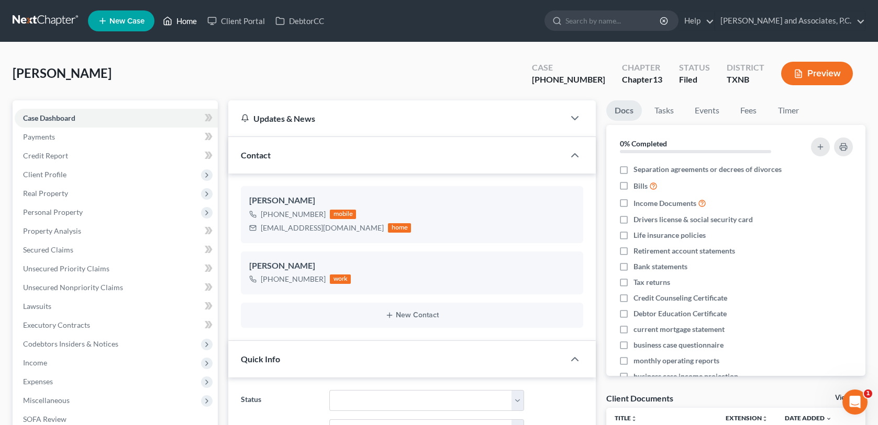
click at [189, 20] on link "Home" at bounding box center [180, 21] width 44 height 19
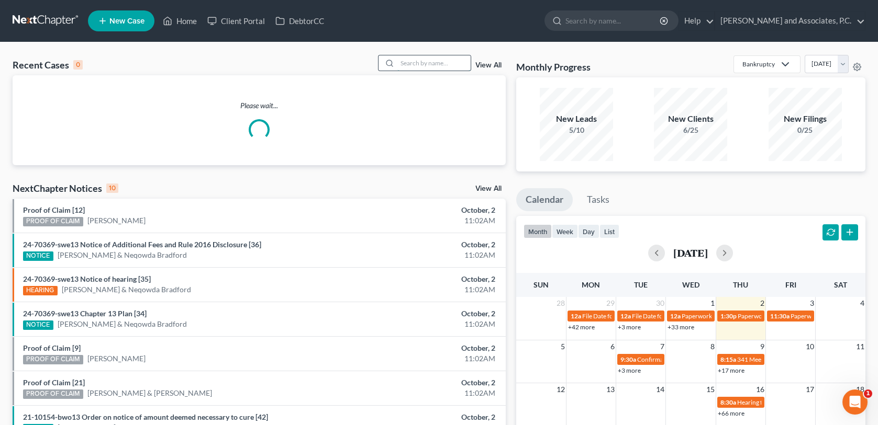
click at [405, 64] on input "search" at bounding box center [433, 62] width 73 height 15
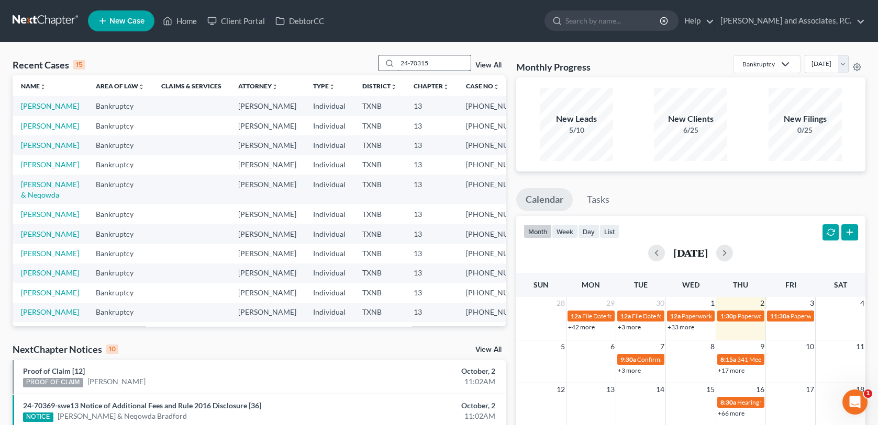
type input "24-70315"
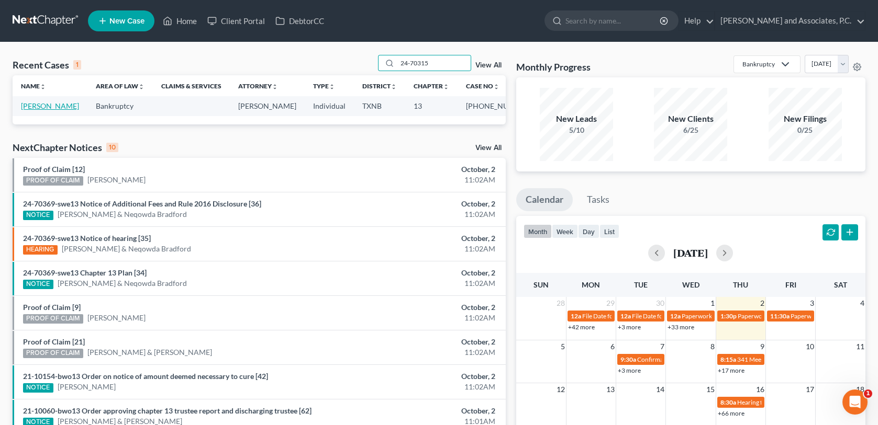
click at [55, 109] on link "Berre, George" at bounding box center [50, 106] width 58 height 9
select select "0"
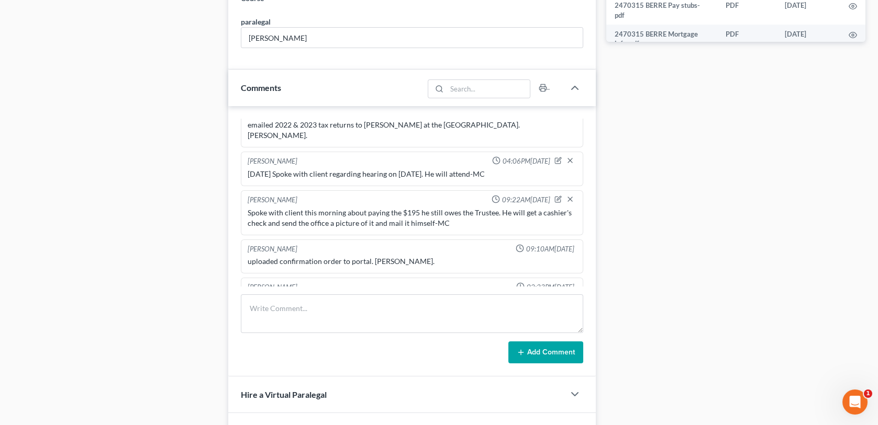
scroll to position [2265, 0]
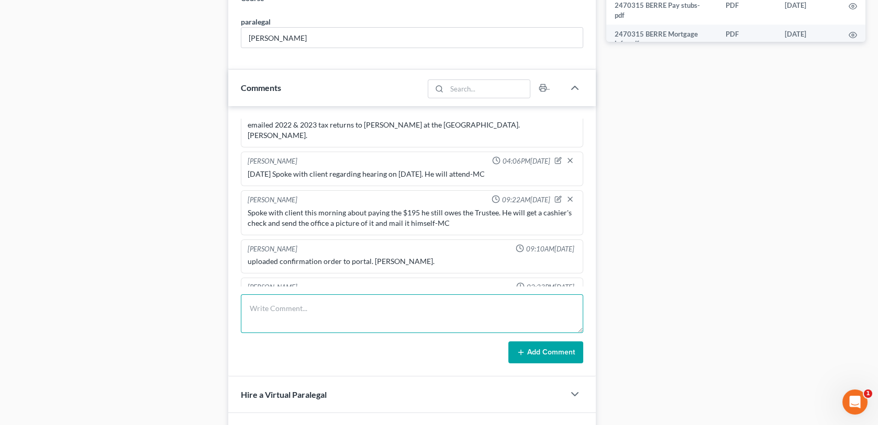
click at [255, 310] on textarea at bounding box center [412, 314] width 342 height 39
paste textarea "Letter regarding 2024 TR mailed [DATE]-MC"
type textarea "Letter regarding 2024 TR mailed [DATE]-MC"
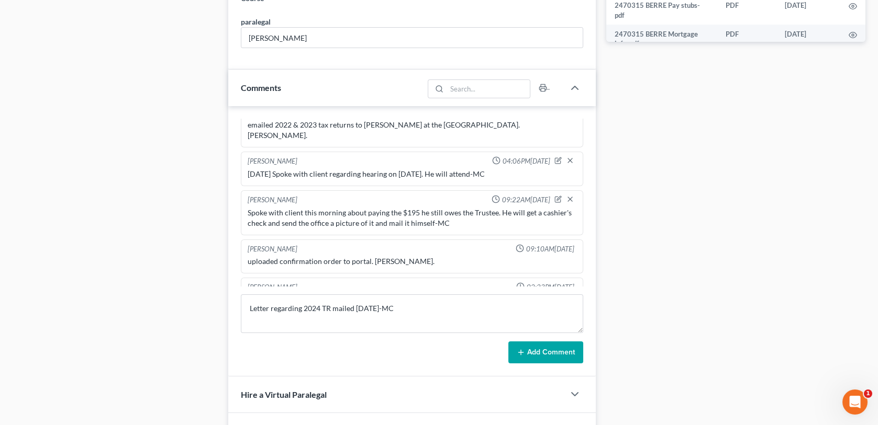
drag, startPoint x: 533, startPoint y: 353, endPoint x: 530, endPoint y: 342, distance: 11.6
click at [533, 353] on button "Add Comment" at bounding box center [545, 353] width 75 height 22
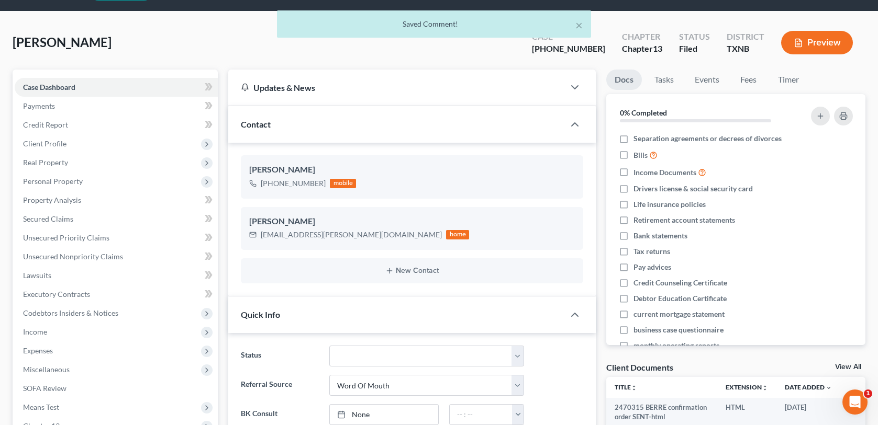
scroll to position [0, 0]
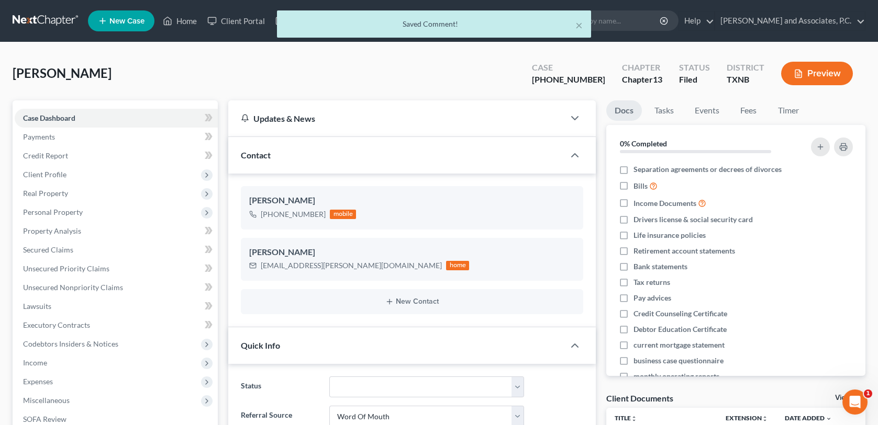
click at [190, 19] on div "× Saved Comment!" at bounding box center [434, 26] width 878 height 32
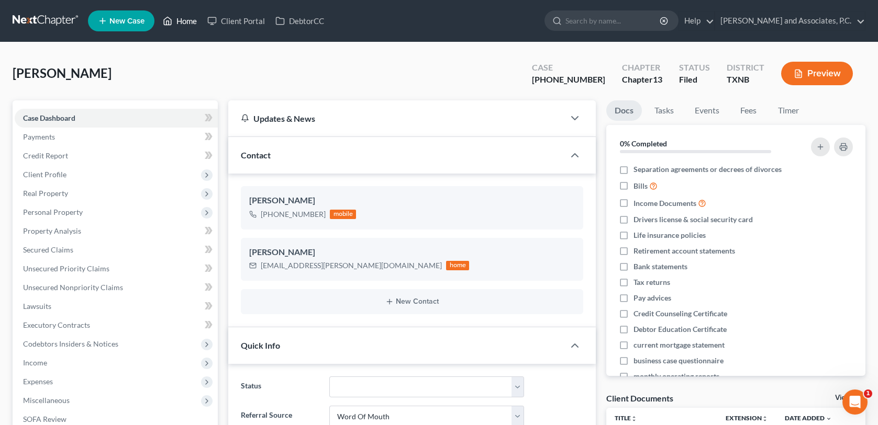
drag, startPoint x: 192, startPoint y: 22, endPoint x: 198, endPoint y: 23, distance: 6.3
click at [193, 22] on link "Home" at bounding box center [180, 21] width 44 height 19
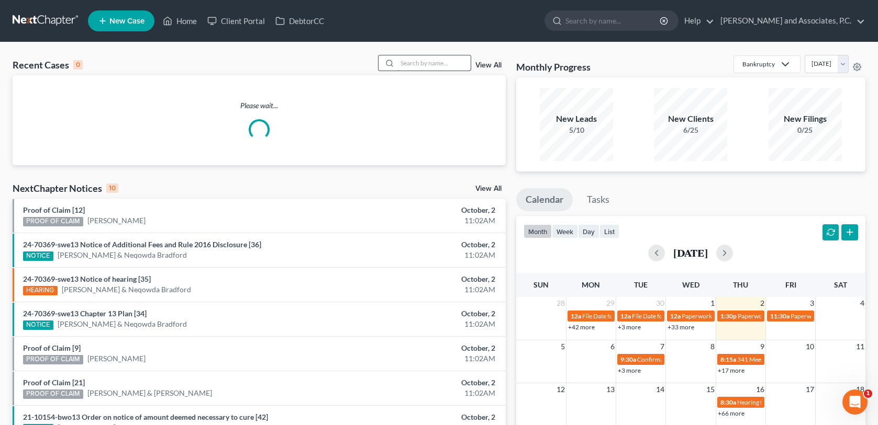
click at [425, 62] on input "search" at bounding box center [433, 62] width 73 height 15
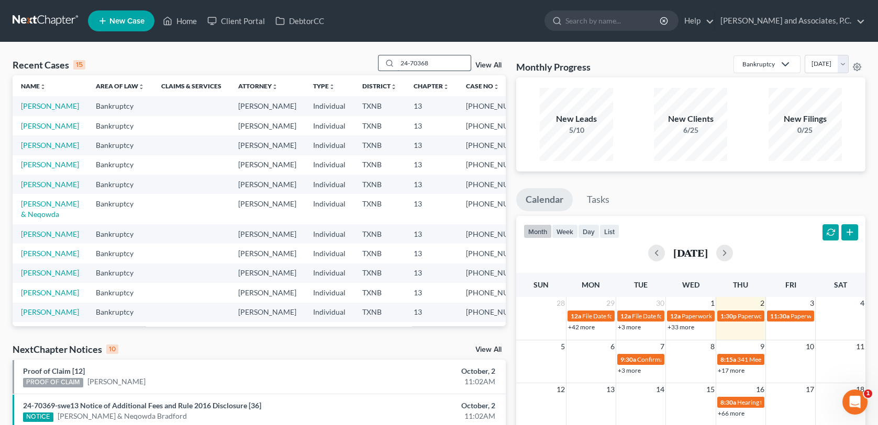
type input "24-70368"
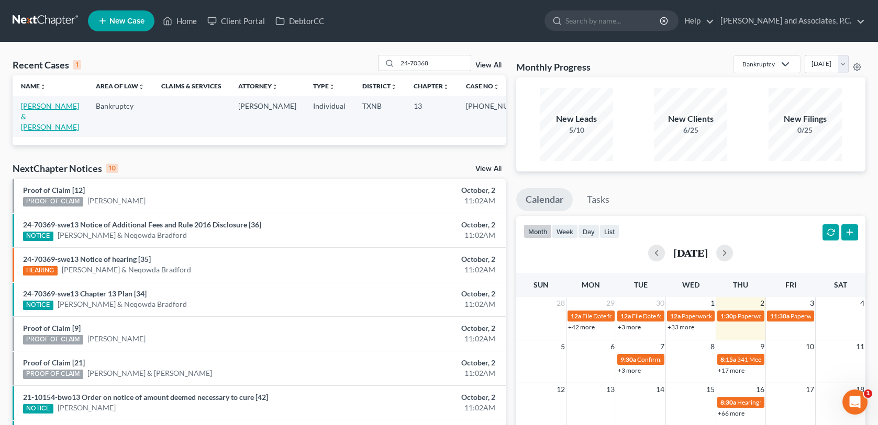
click at [58, 107] on link "Finn, Daniel & Keri" at bounding box center [50, 117] width 58 height 30
select select "1"
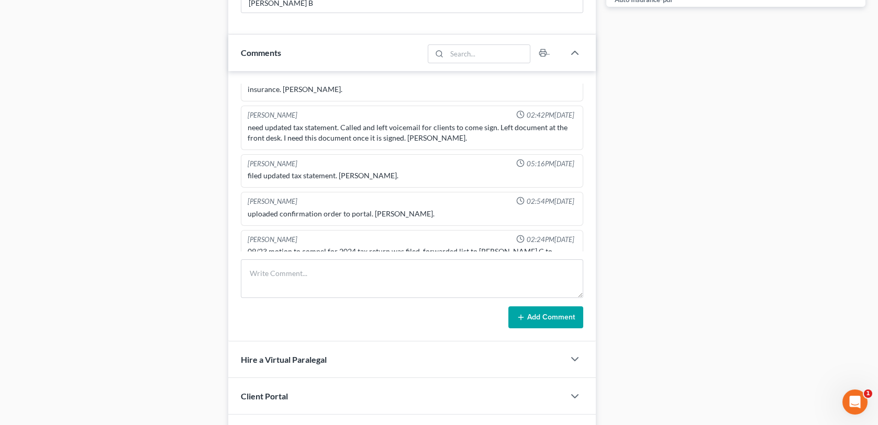
scroll to position [628, 0]
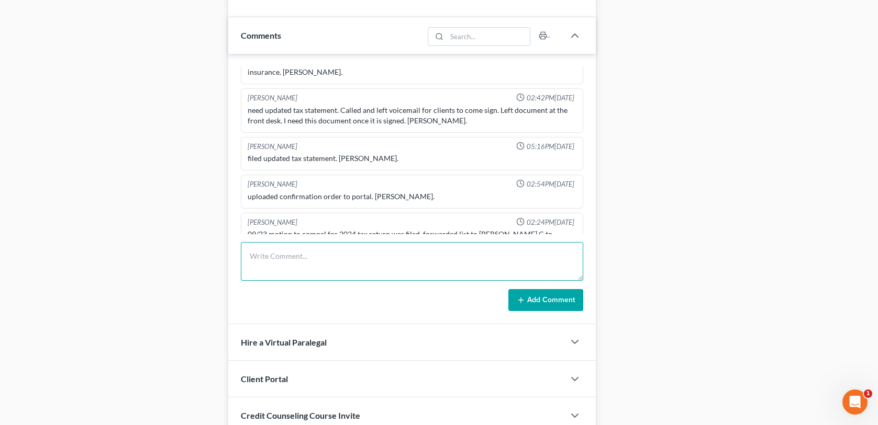
click at [263, 260] on textarea at bounding box center [412, 261] width 342 height 39
paste textarea "Letter regarding 2024 TR mailed [DATE]-MC"
type textarea "Letter regarding 2024 TR mailed [DATE]-MC"
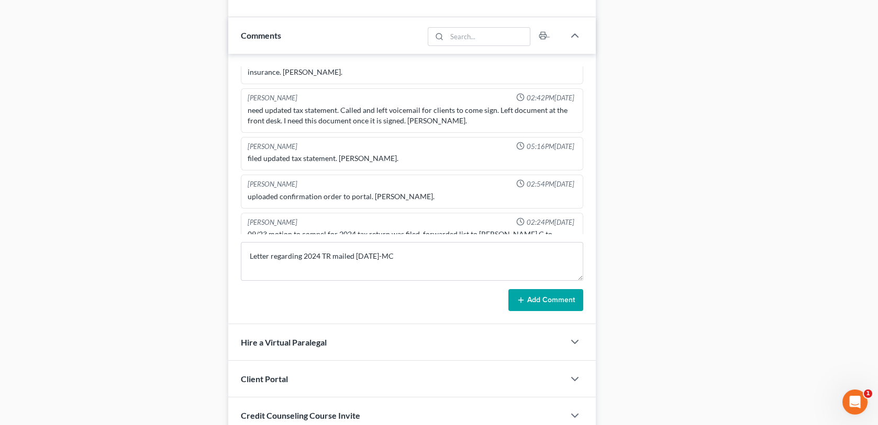
click at [531, 300] on button "Add Comment" at bounding box center [545, 300] width 75 height 22
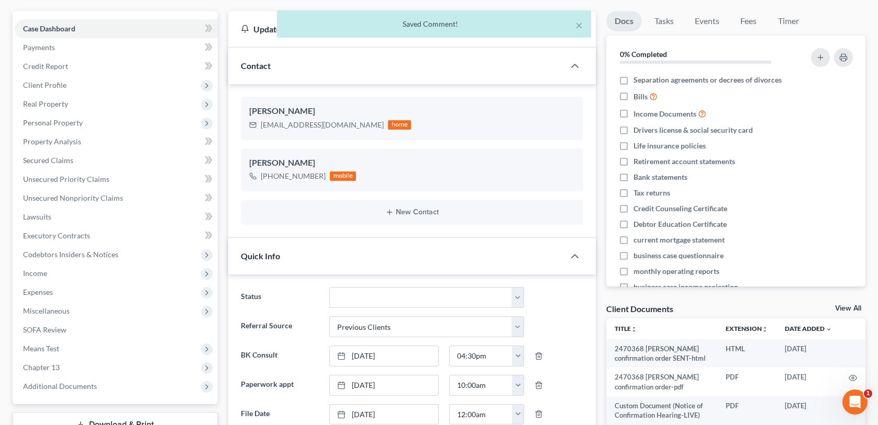
scroll to position [0, 0]
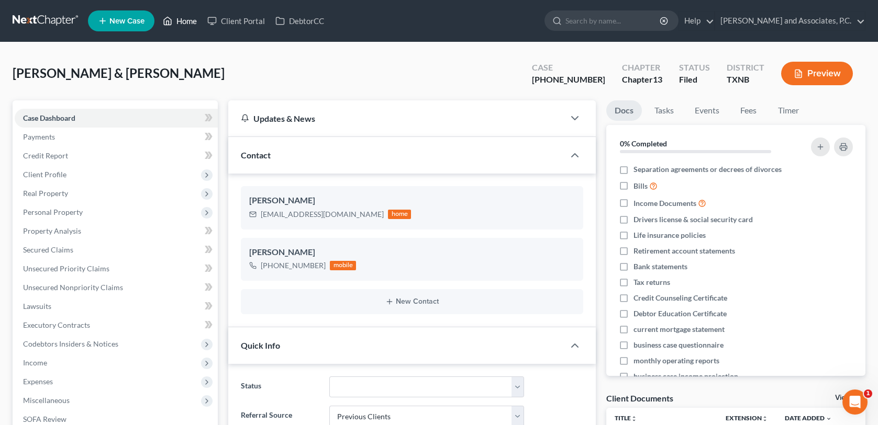
click at [189, 19] on link "Home" at bounding box center [180, 21] width 44 height 19
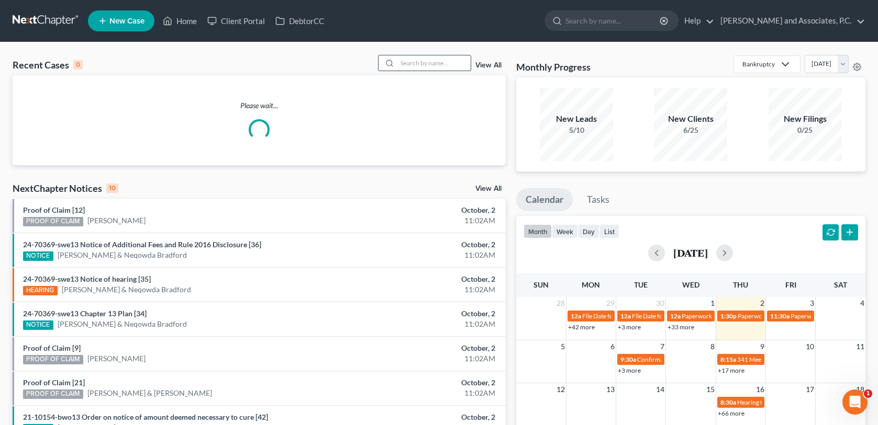
click at [399, 64] on input "search" at bounding box center [433, 62] width 73 height 15
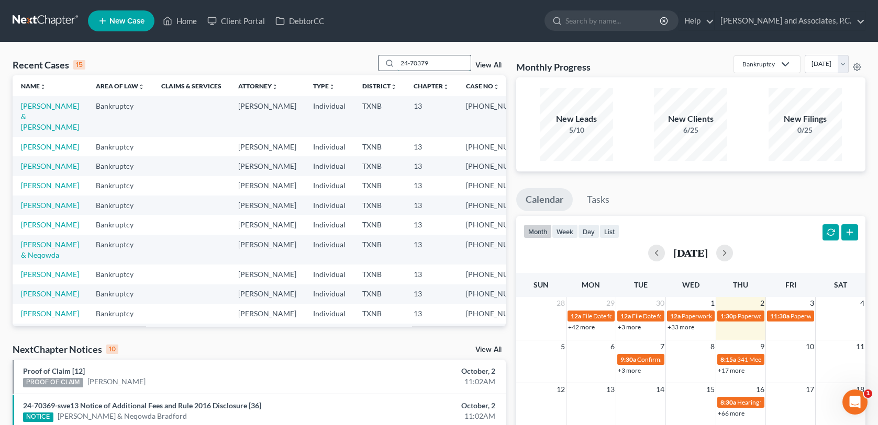
type input "24-70379"
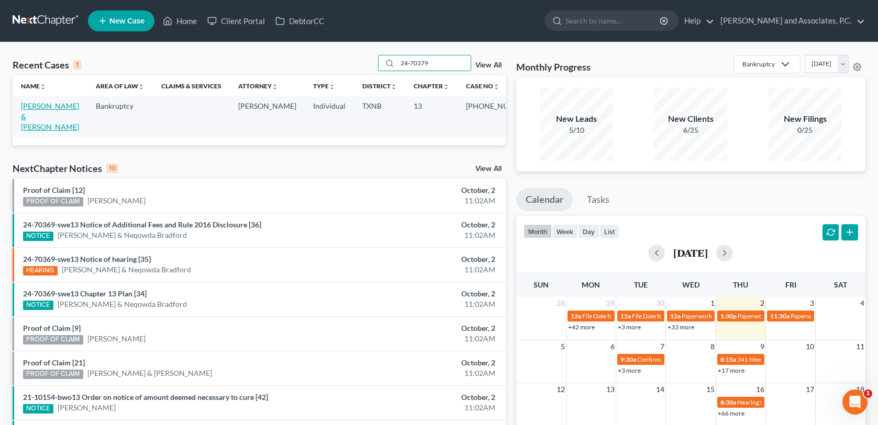
click at [49, 107] on link "Mello, Douglas & Brittney" at bounding box center [50, 117] width 58 height 30
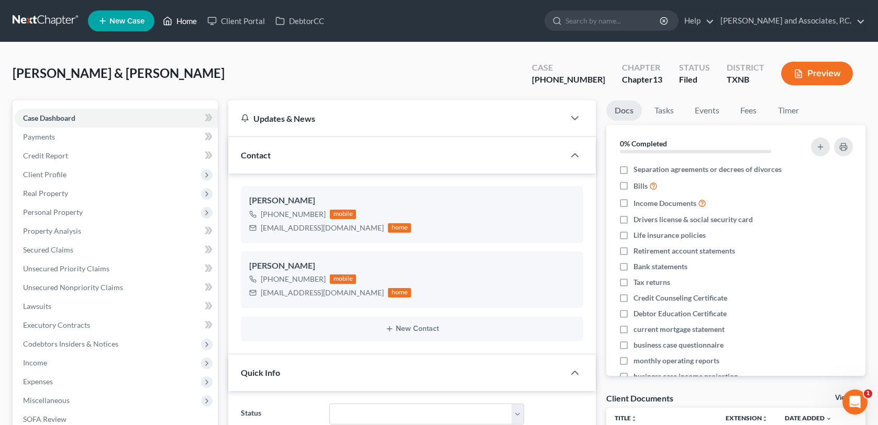
click at [190, 22] on link "Home" at bounding box center [180, 21] width 44 height 19
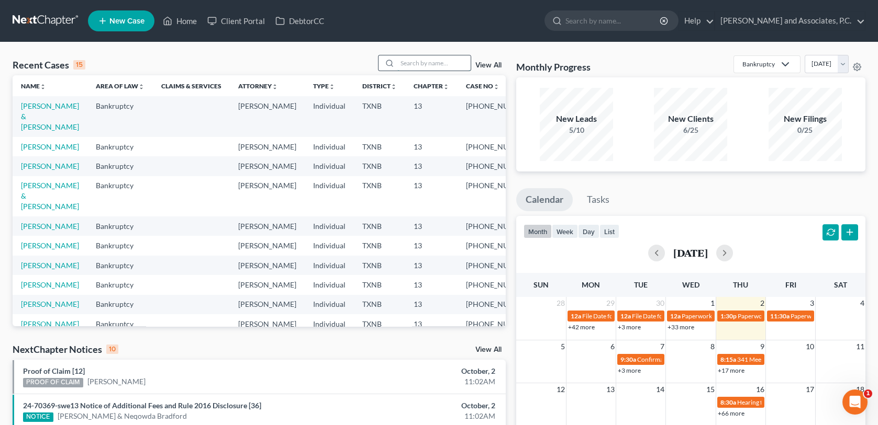
click at [402, 62] on input "search" at bounding box center [433, 62] width 73 height 15
type input "24-70369"
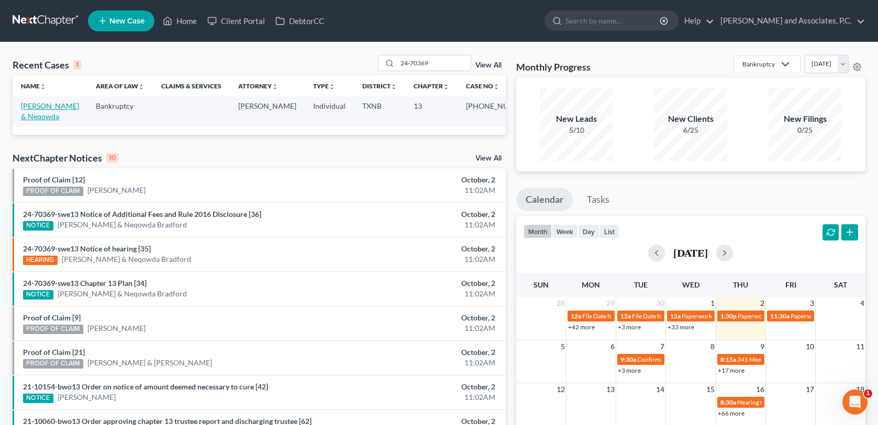
click at [44, 105] on link "[PERSON_NAME] & Neqowda" at bounding box center [50, 111] width 58 height 19
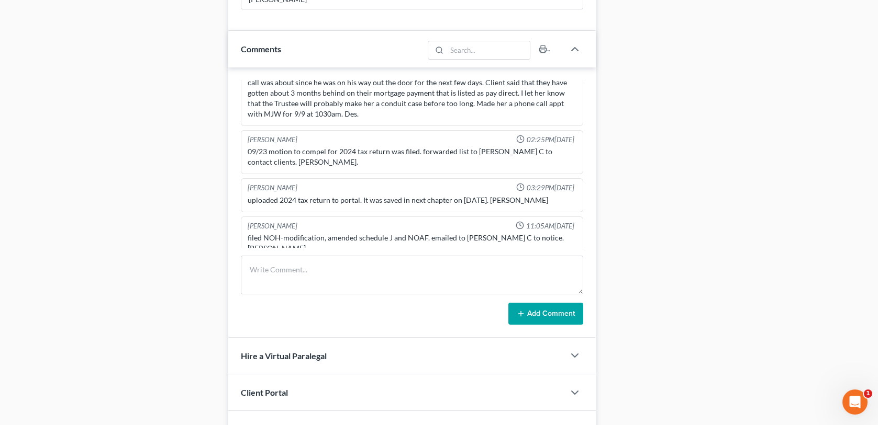
scroll to position [910, 0]
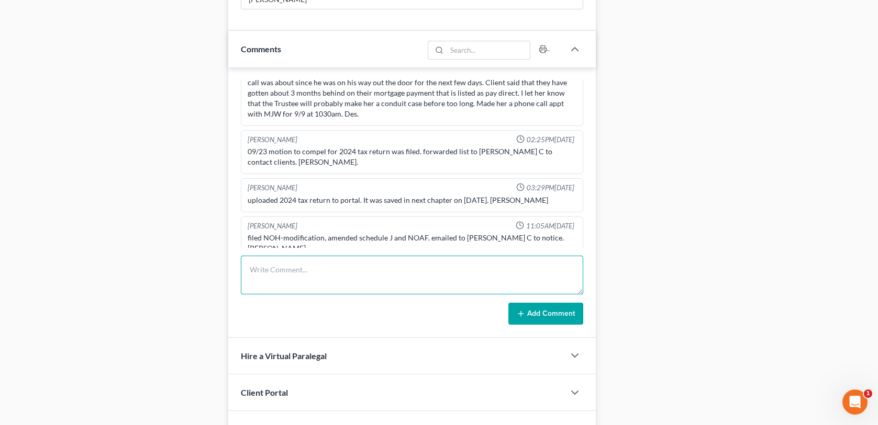
click at [260, 268] on textarea at bounding box center [412, 275] width 342 height 39
paste textarea "Letter regarding 2024 TR mailed [DATE]-MC"
type textarea "Letter regarding 2024 TR mailed [DATE]-MC"
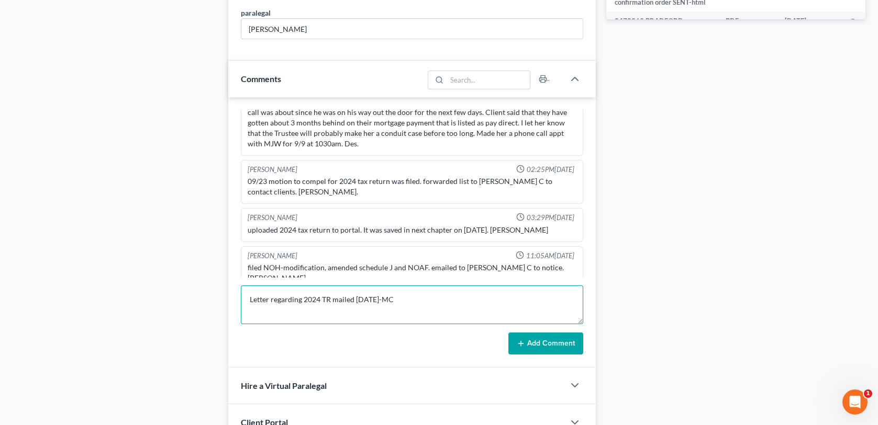
scroll to position [576, 0]
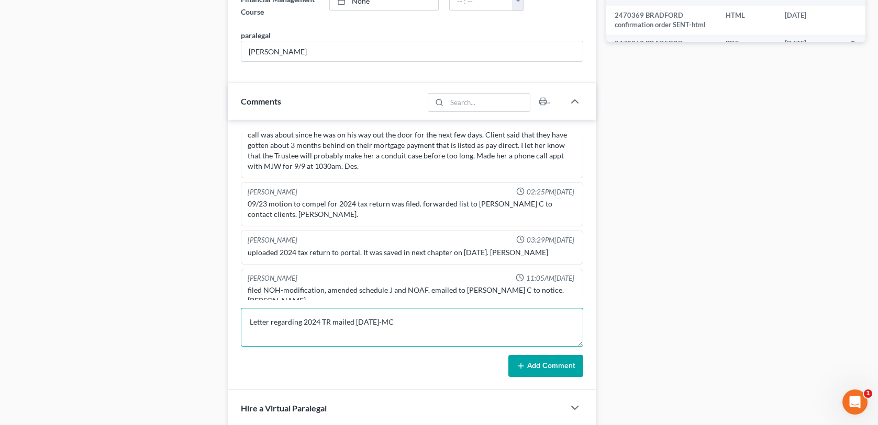
drag, startPoint x: 410, startPoint y: 321, endPoint x: 219, endPoint y: 338, distance: 191.7
click at [219, 338] on div "Petition Navigation Case Dashboard Payments Invoices Payments Payments Credit R…" at bounding box center [438, 148] width 863 height 1247
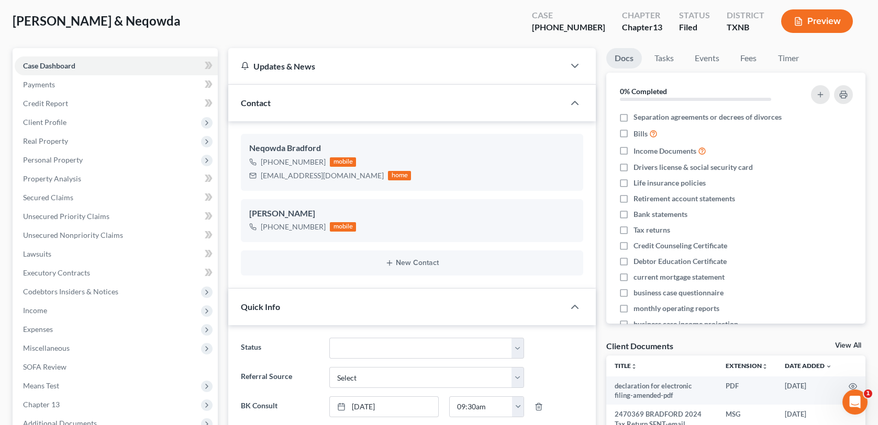
scroll to position [0, 0]
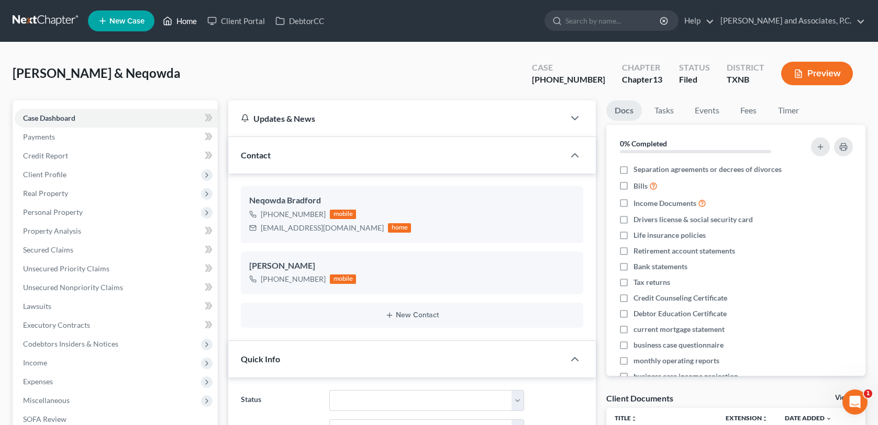
drag, startPoint x: 186, startPoint y: 23, endPoint x: 211, endPoint y: 43, distance: 32.4
click at [186, 23] on link "Home" at bounding box center [180, 21] width 44 height 19
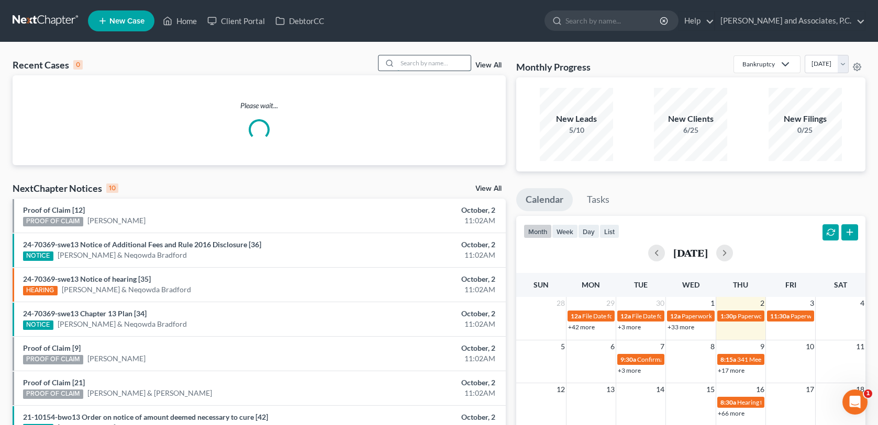
click at [407, 66] on input "search" at bounding box center [433, 62] width 73 height 15
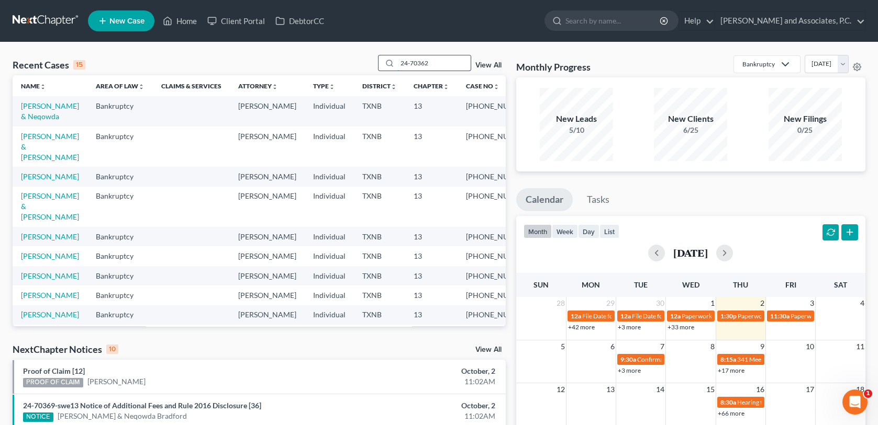
type input "24-70362"
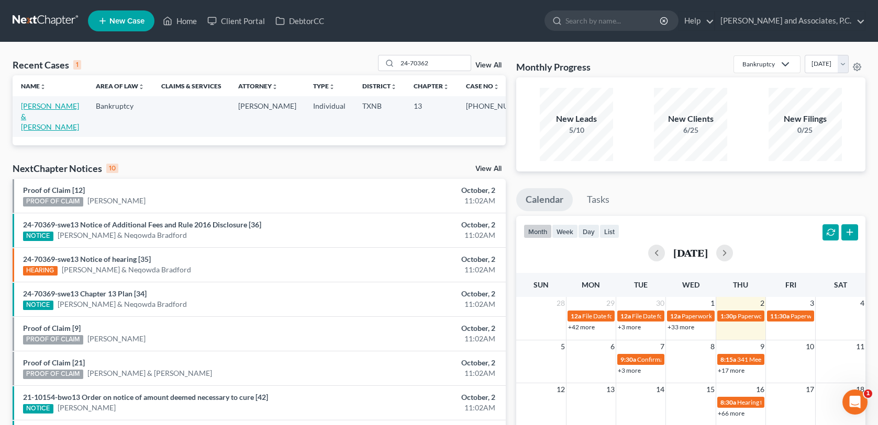
click at [30, 109] on link "[PERSON_NAME] & [PERSON_NAME]" at bounding box center [50, 117] width 58 height 30
select select "1"
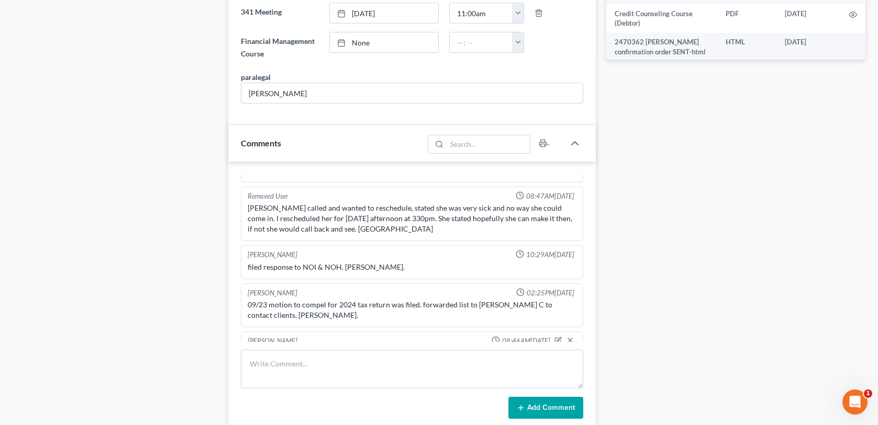
scroll to position [576, 0]
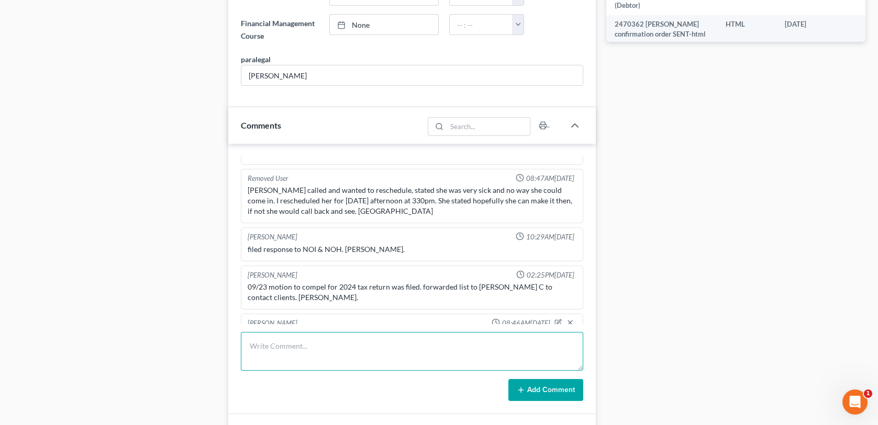
click at [249, 335] on textarea at bounding box center [412, 351] width 342 height 39
paste textarea "Letter regarding 2024 TR mailed [DATE]-MC"
type textarea "Letter regarding 2024 TR mailed [DATE]-MC"
click at [513, 379] on button "Add Comment" at bounding box center [545, 390] width 75 height 22
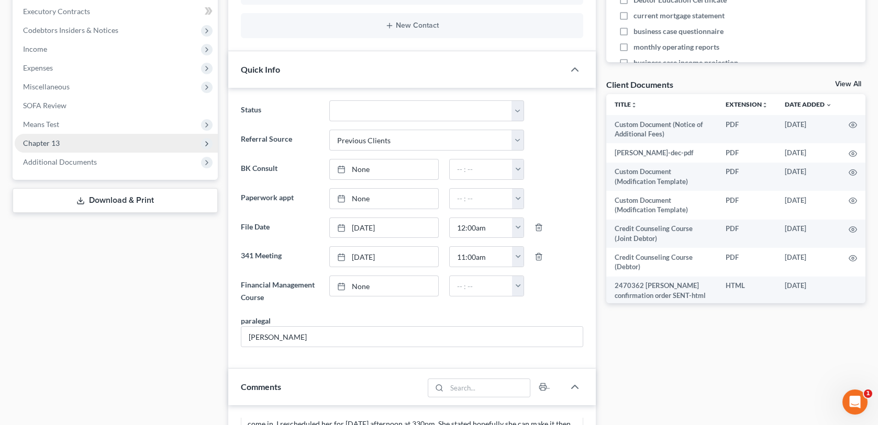
scroll to position [0, 0]
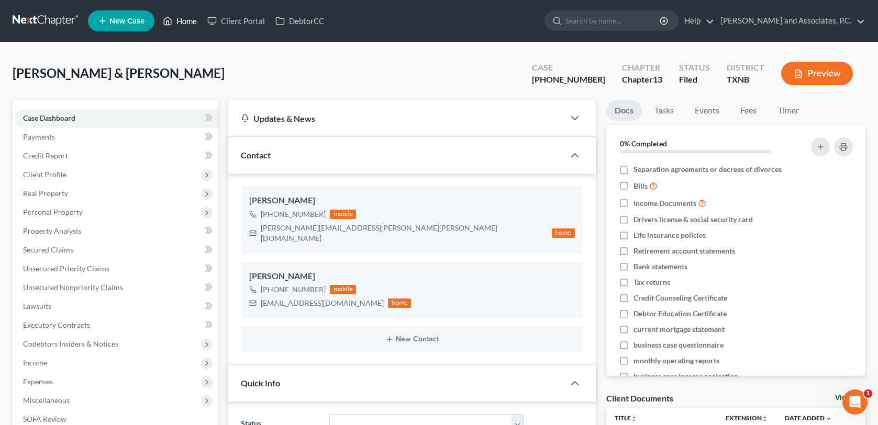
click at [188, 20] on link "Home" at bounding box center [180, 21] width 44 height 19
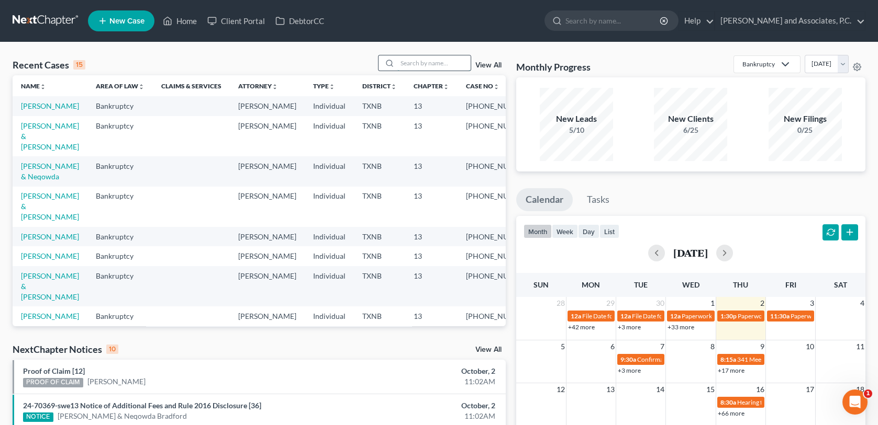
click at [409, 65] on input "search" at bounding box center [433, 62] width 73 height 15
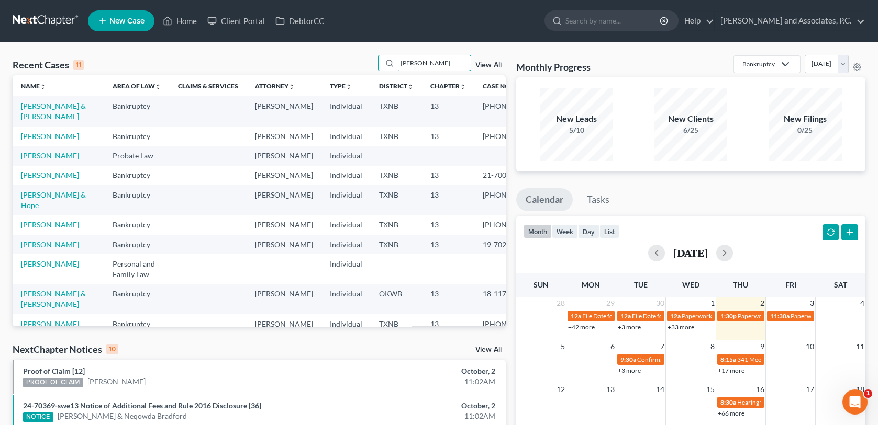
type input "davis"
click at [53, 160] on link "Davis, Jenifer" at bounding box center [50, 155] width 58 height 9
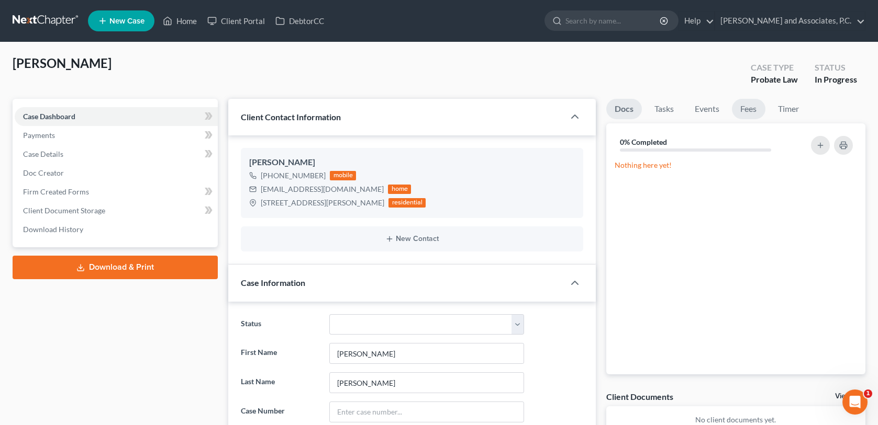
click at [746, 110] on link "Fees" at bounding box center [748, 109] width 33 height 20
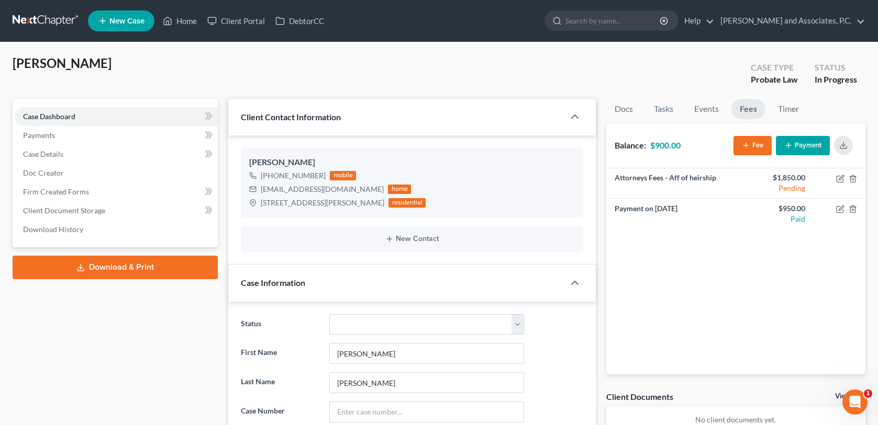
click at [801, 147] on button "Payment" at bounding box center [803, 145] width 54 height 19
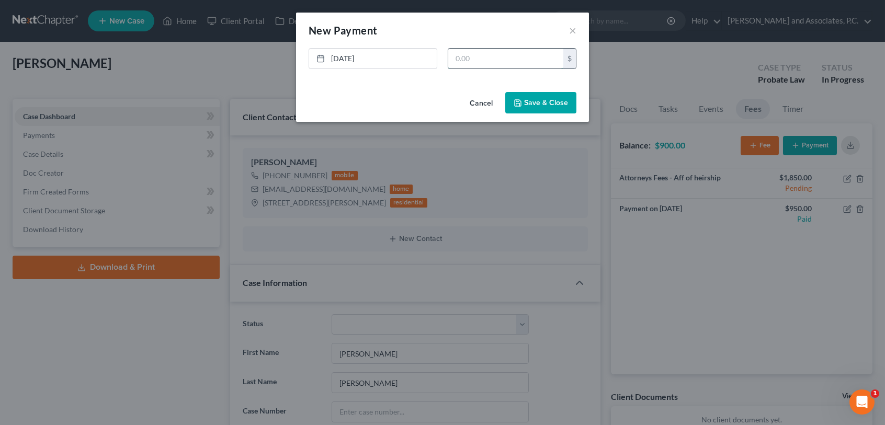
click at [498, 62] on input "text" at bounding box center [505, 59] width 115 height 20
type input "900.00"
click at [529, 103] on button "Save & Close" at bounding box center [541, 103] width 71 height 22
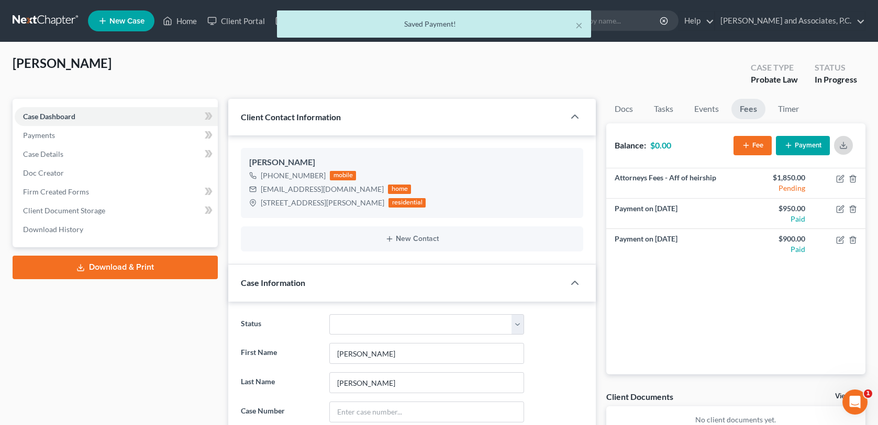
click at [840, 143] on icon "button" at bounding box center [843, 145] width 8 height 8
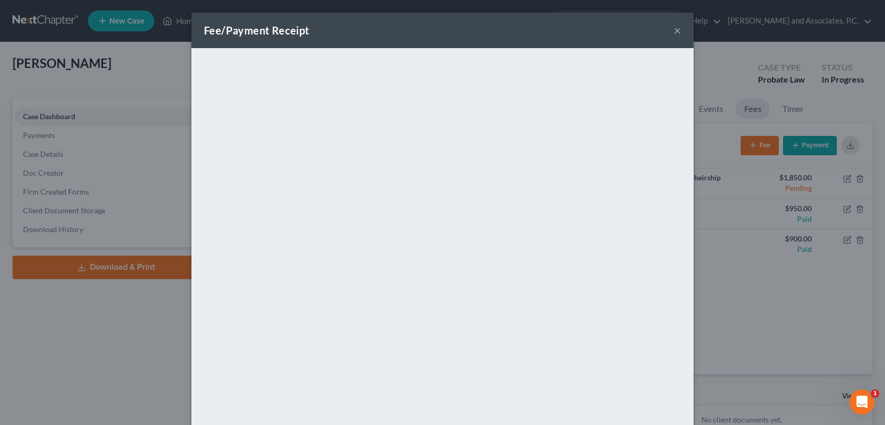
click at [674, 31] on button "×" at bounding box center [677, 30] width 7 height 13
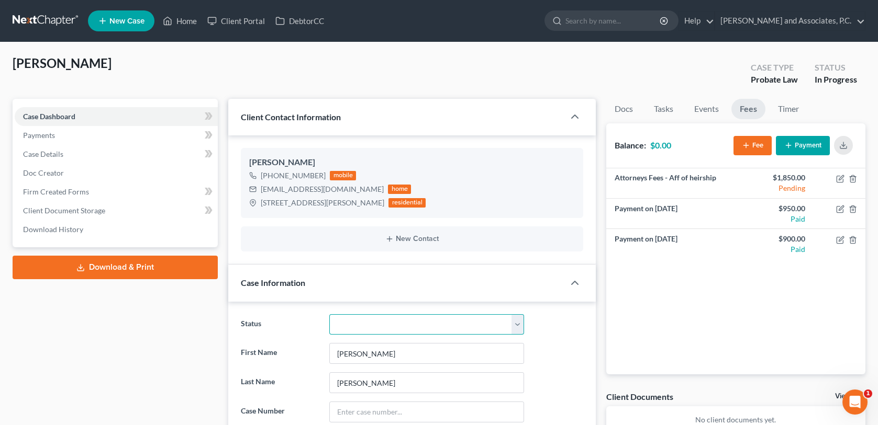
click at [518, 328] on select "Closed without Discharge Complete Converted to 7 Discharged Dismissed Filed Fin…" at bounding box center [426, 325] width 195 height 21
select select "1"
click at [329, 315] on select "Closed without Discharge Complete Converted to 7 Discharged Dismissed Filed Fin…" at bounding box center [426, 325] width 195 height 21
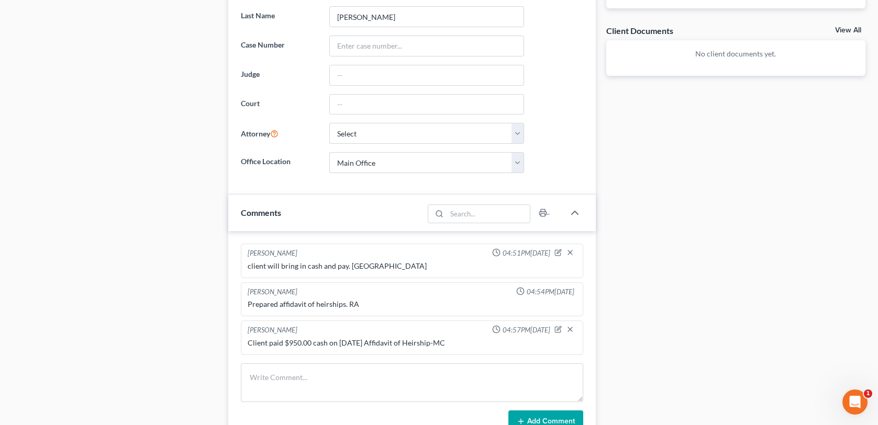
scroll to position [471, 0]
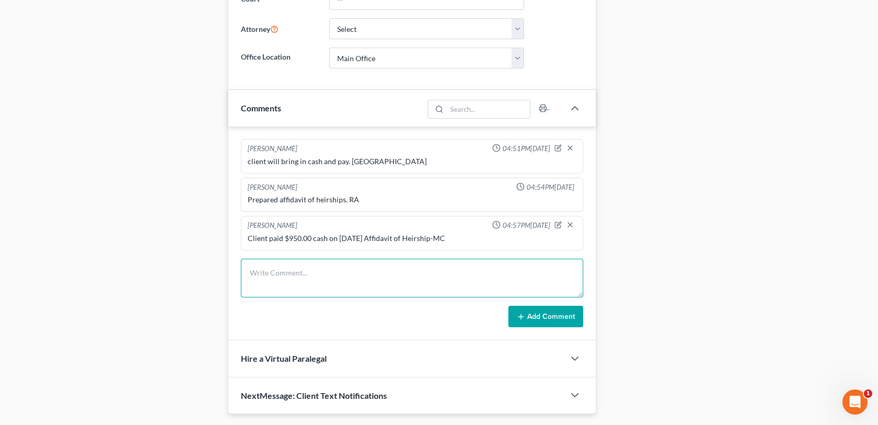
click at [267, 275] on textarea at bounding box center [412, 278] width 342 height 39
type textarea "Client came and signed her affidavit of heirship and paid the remaining balance…"
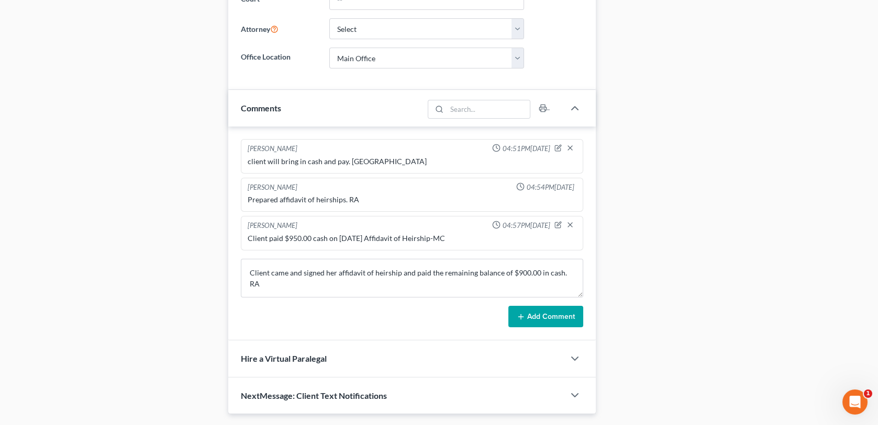
click at [548, 315] on button "Add Comment" at bounding box center [545, 317] width 75 height 22
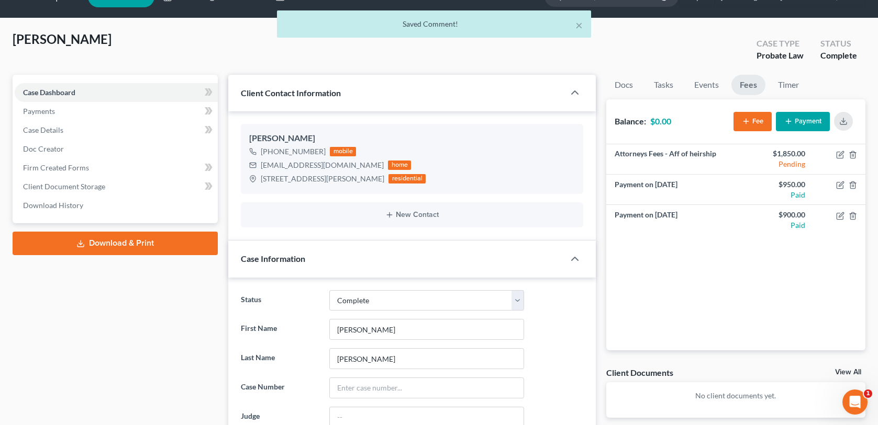
scroll to position [0, 0]
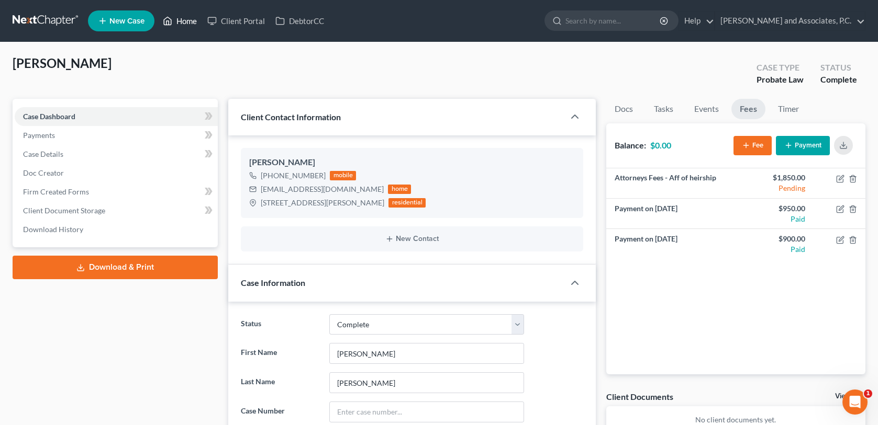
click at [188, 22] on link "Home" at bounding box center [180, 21] width 44 height 19
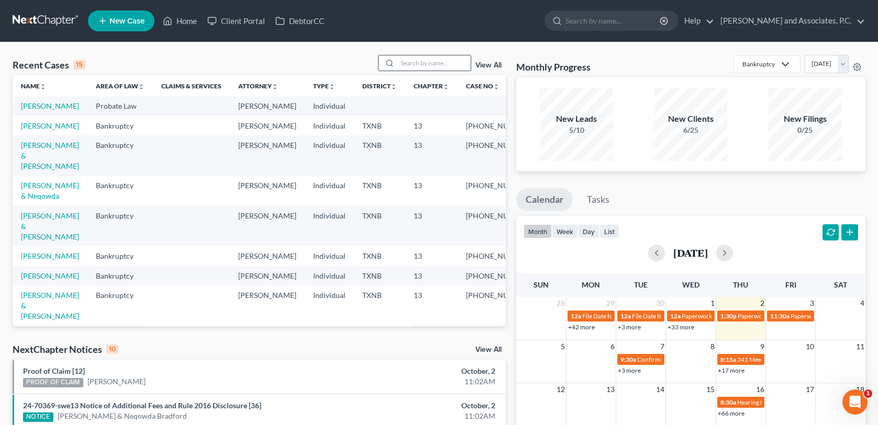
click at [429, 64] on input "search" at bounding box center [433, 62] width 73 height 15
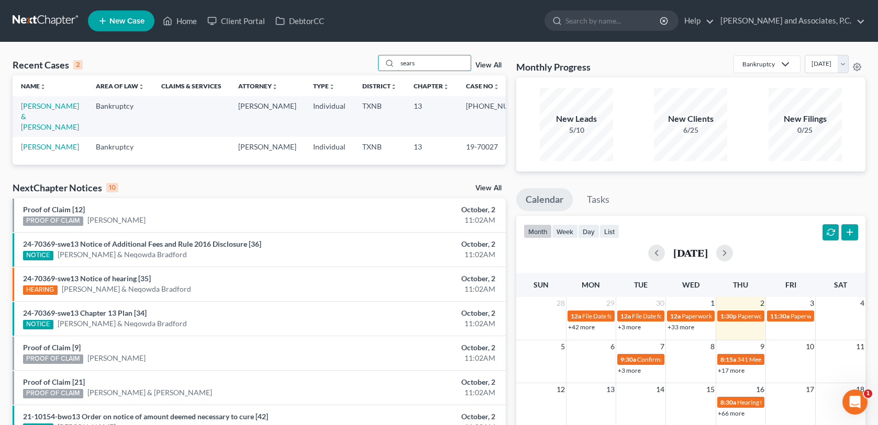
type input "sears"
